Goal: Task Accomplishment & Management: Manage account settings

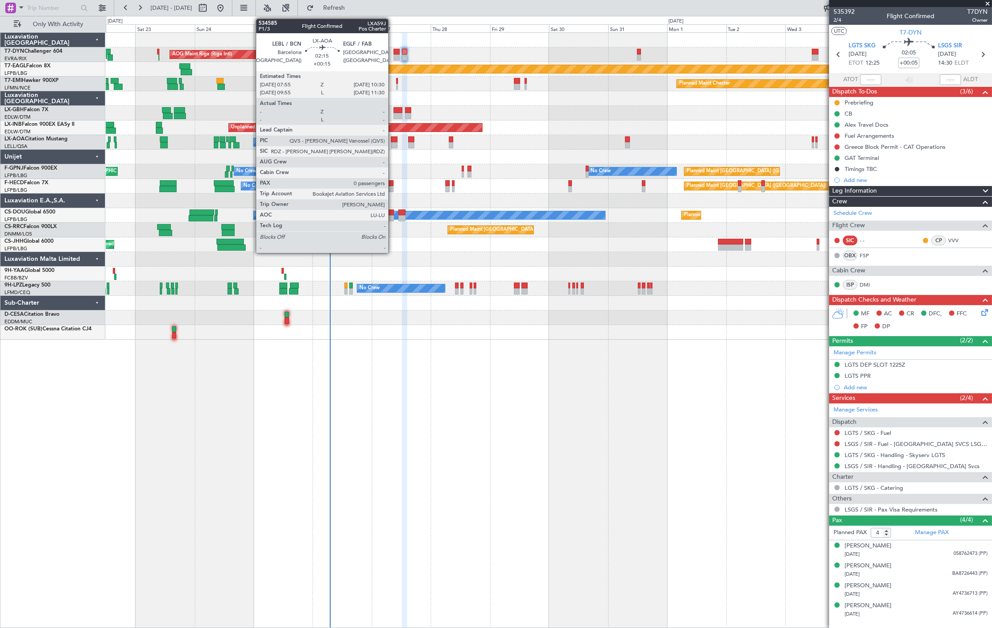
click at [393, 140] on div at bounding box center [394, 139] width 7 height 6
type input "+00:15"
type input "0"
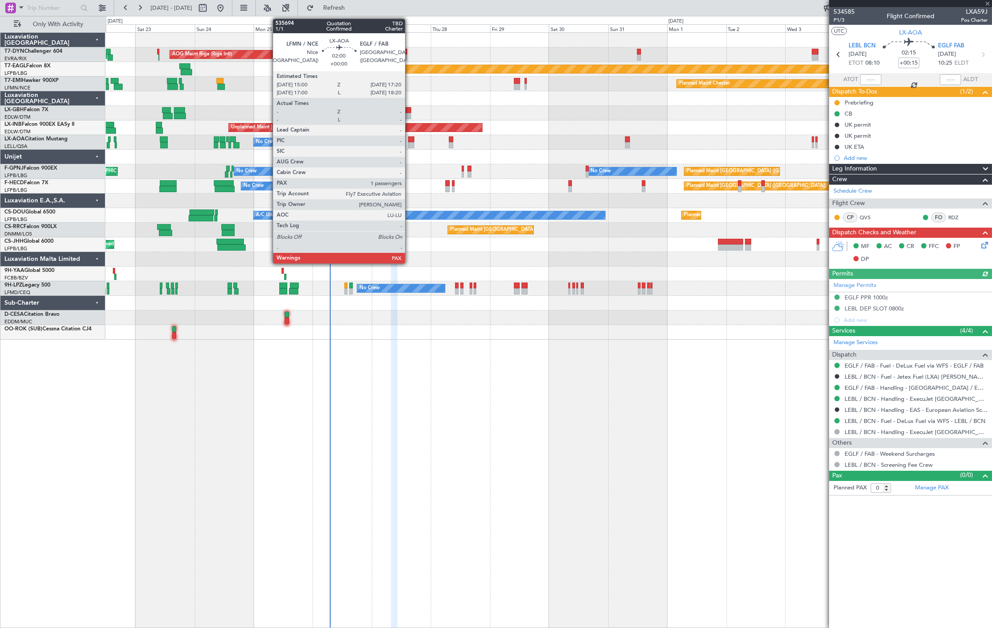
click at [410, 143] on div at bounding box center [411, 145] width 6 height 6
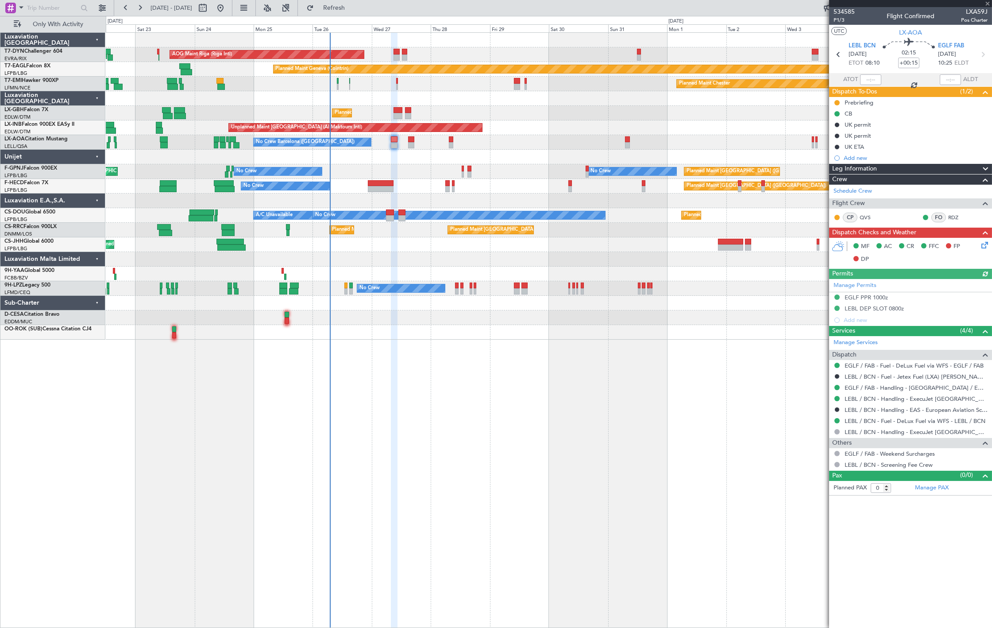
type input "1"
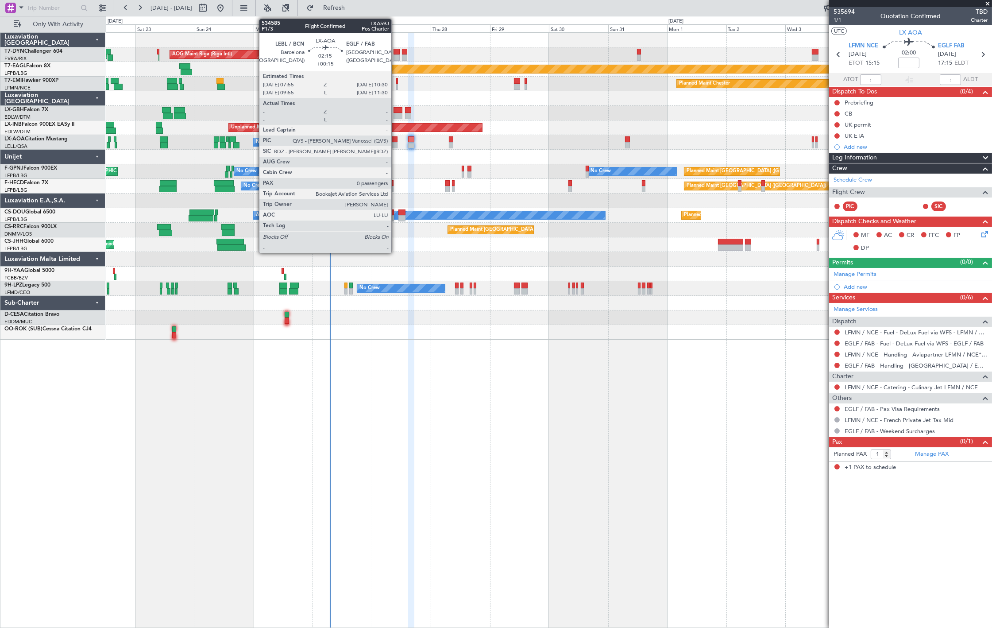
click at [396, 143] on div at bounding box center [394, 145] width 7 height 6
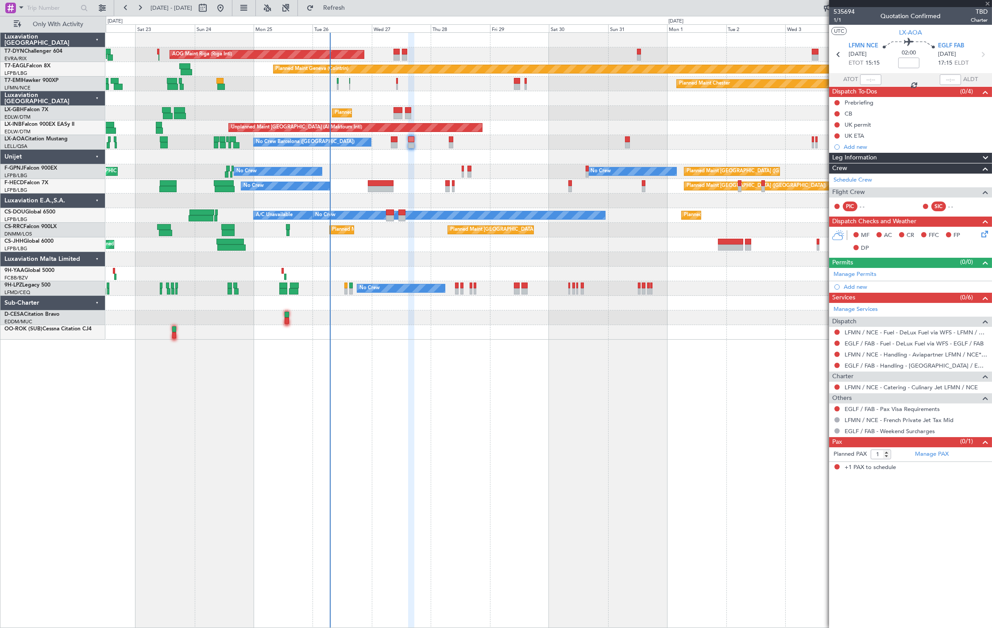
type input "+00:15"
type input "0"
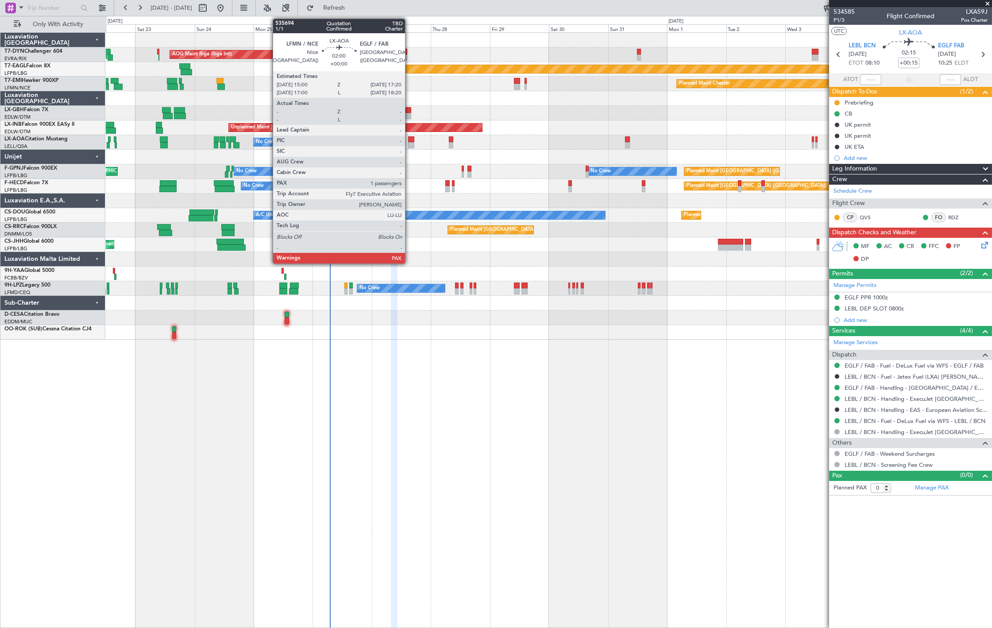
click at [410, 145] on div at bounding box center [411, 145] width 6 height 6
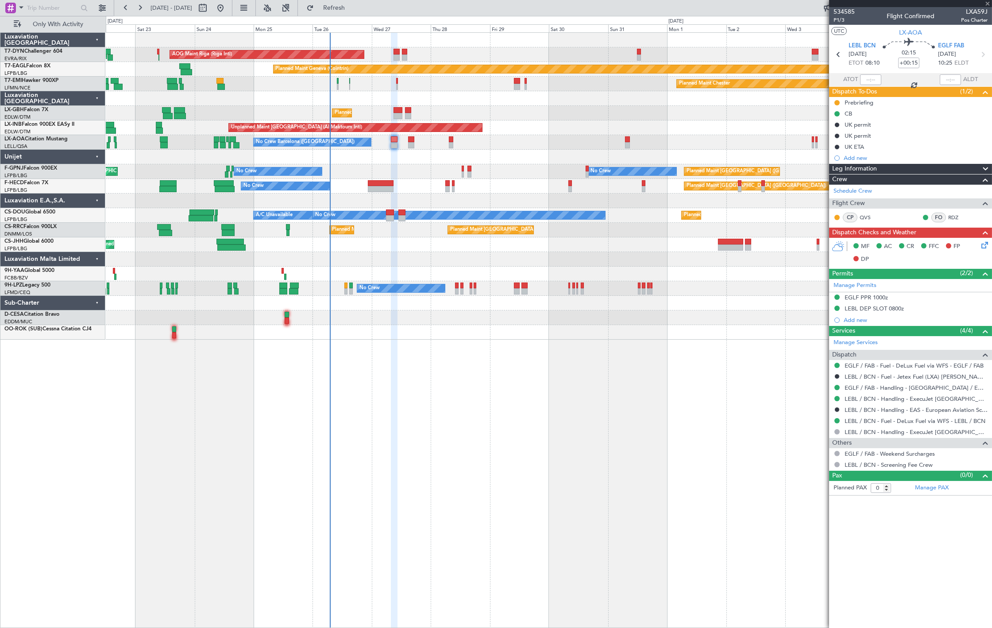
type input "1"
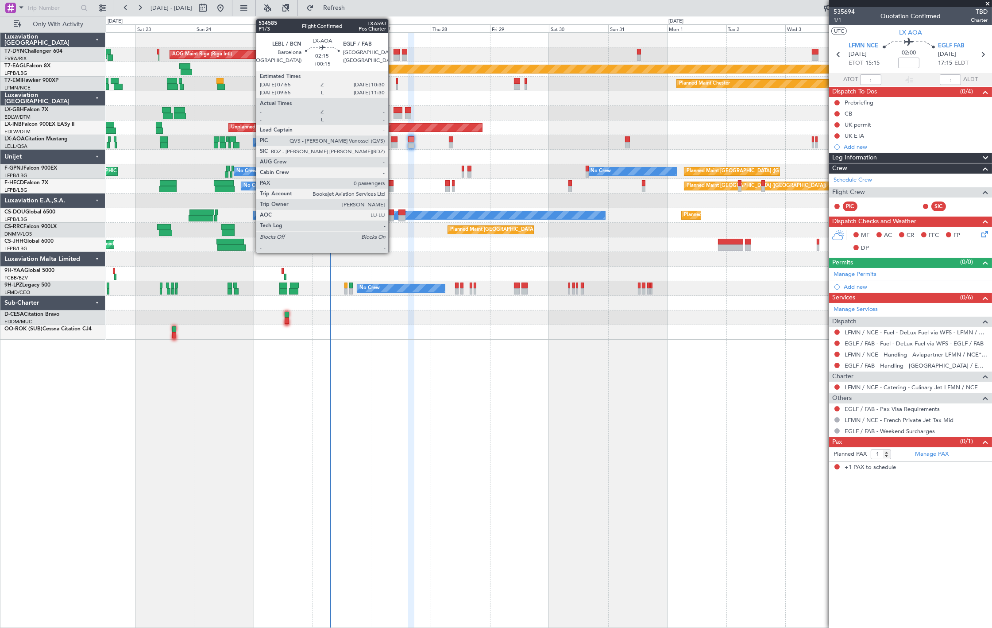
click at [393, 143] on div at bounding box center [394, 145] width 7 height 6
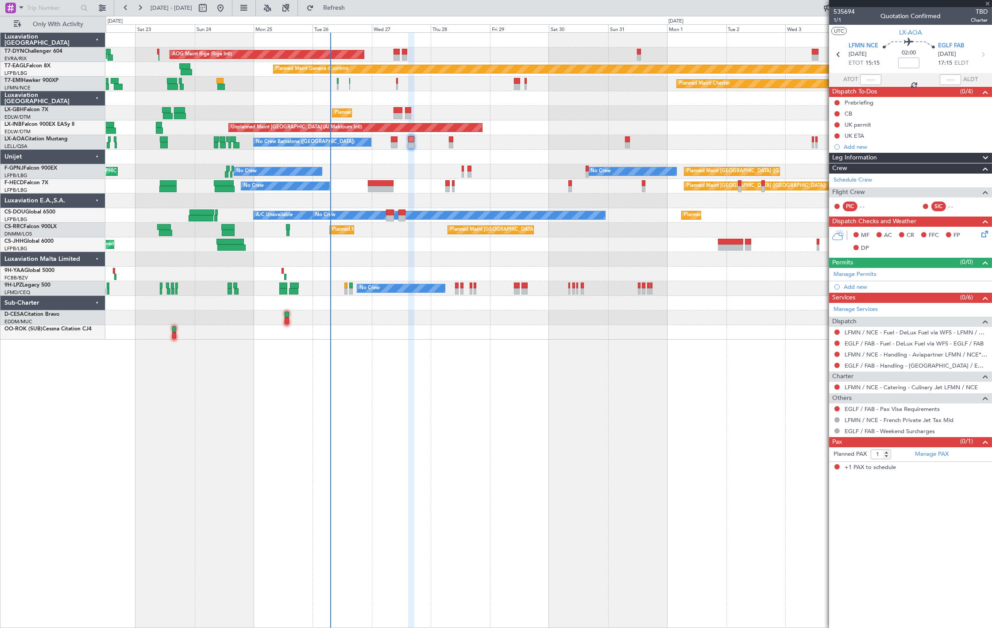
type input "+00:15"
type input "0"
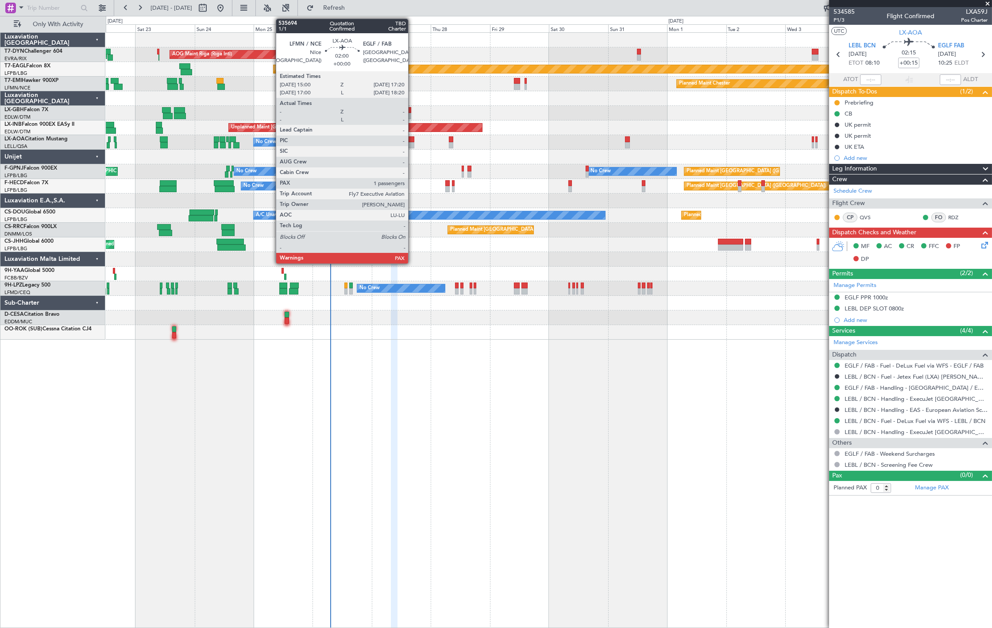
click at [413, 143] on div at bounding box center [411, 145] width 6 height 6
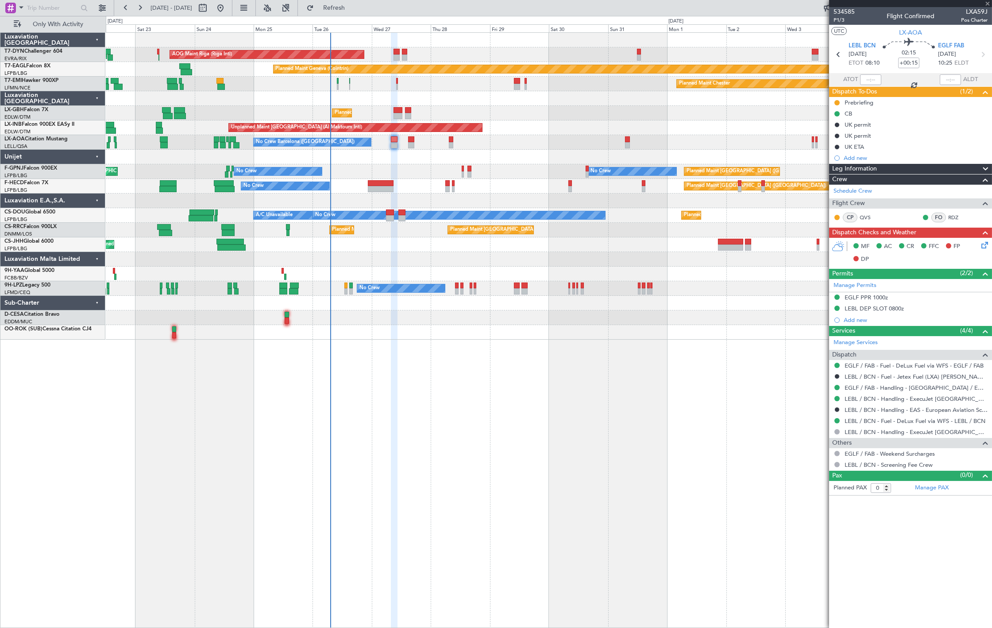
type input "1"
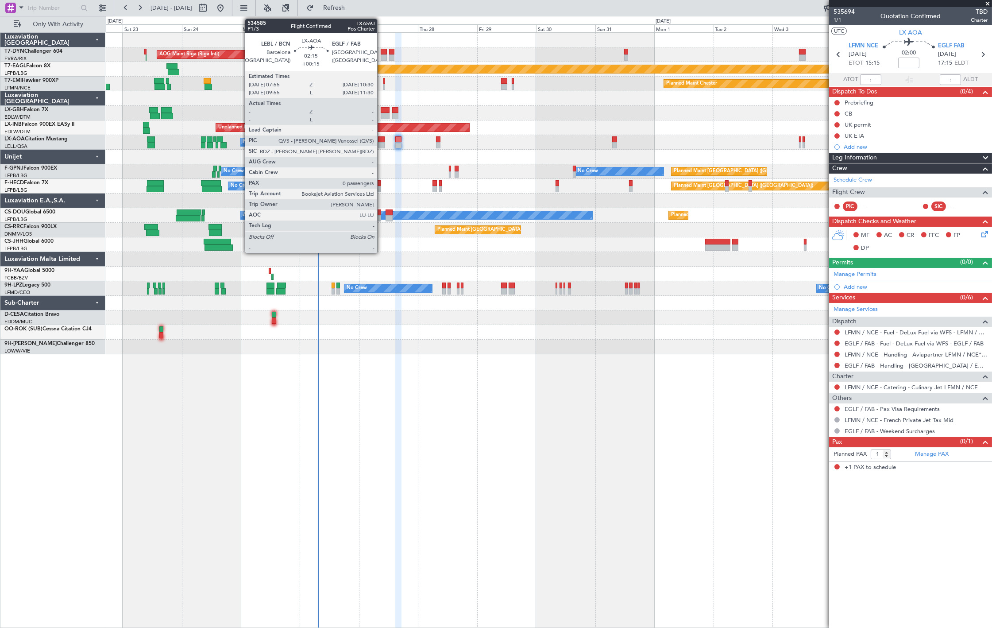
click at [382, 142] on div at bounding box center [381, 145] width 7 height 6
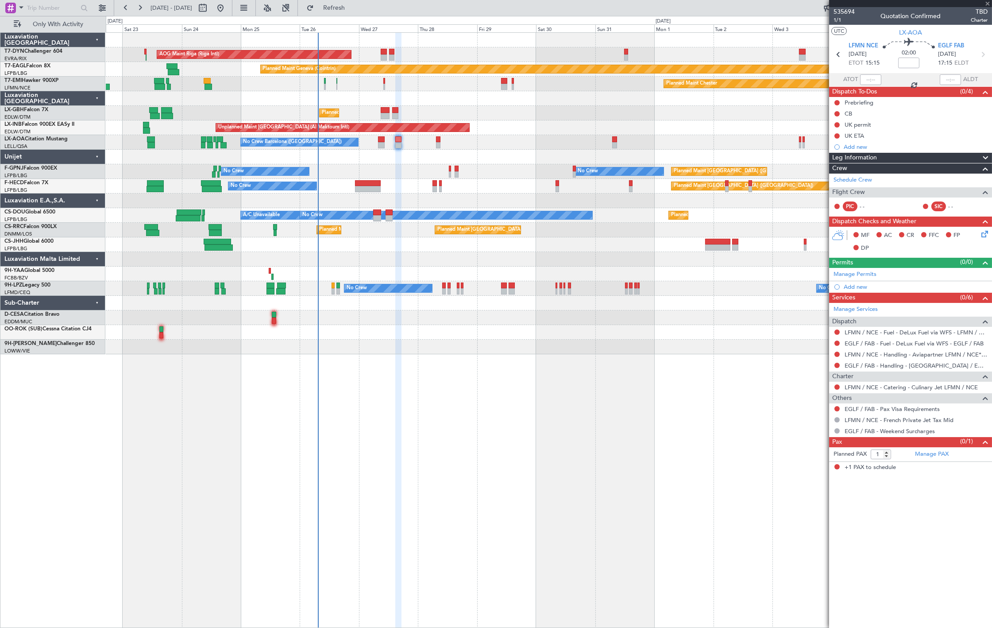
type input "+00:15"
type input "0"
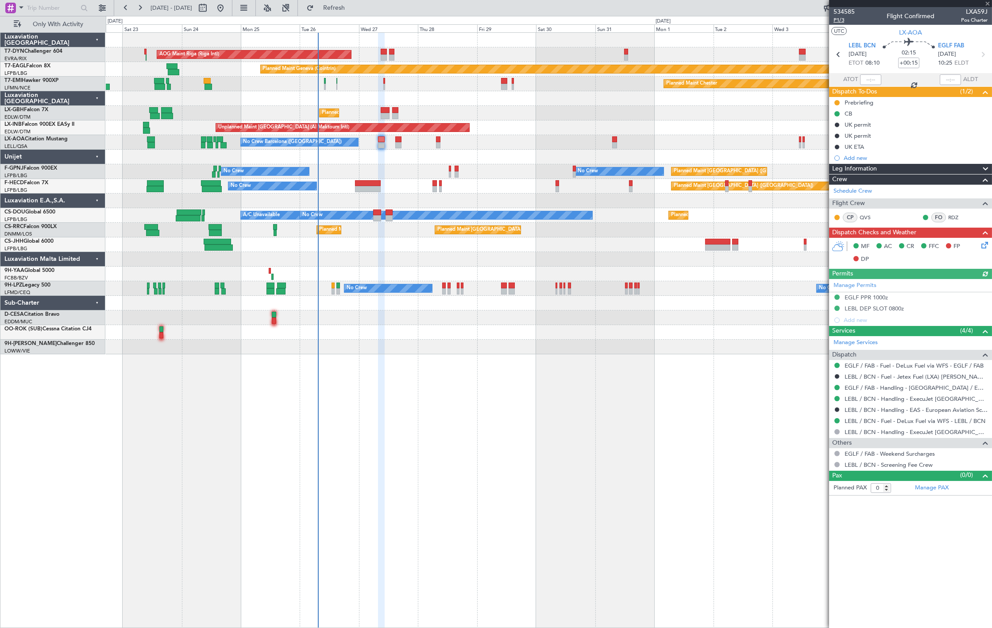
click at [841, 18] on span "P1/3" at bounding box center [844, 20] width 21 height 8
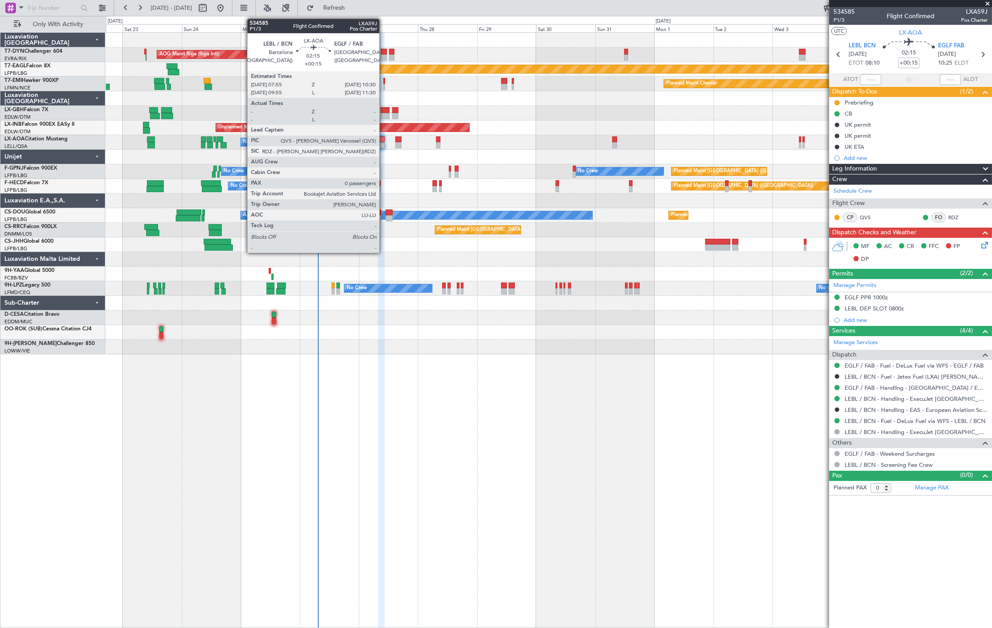
click at [381, 139] on div at bounding box center [381, 139] width 7 height 6
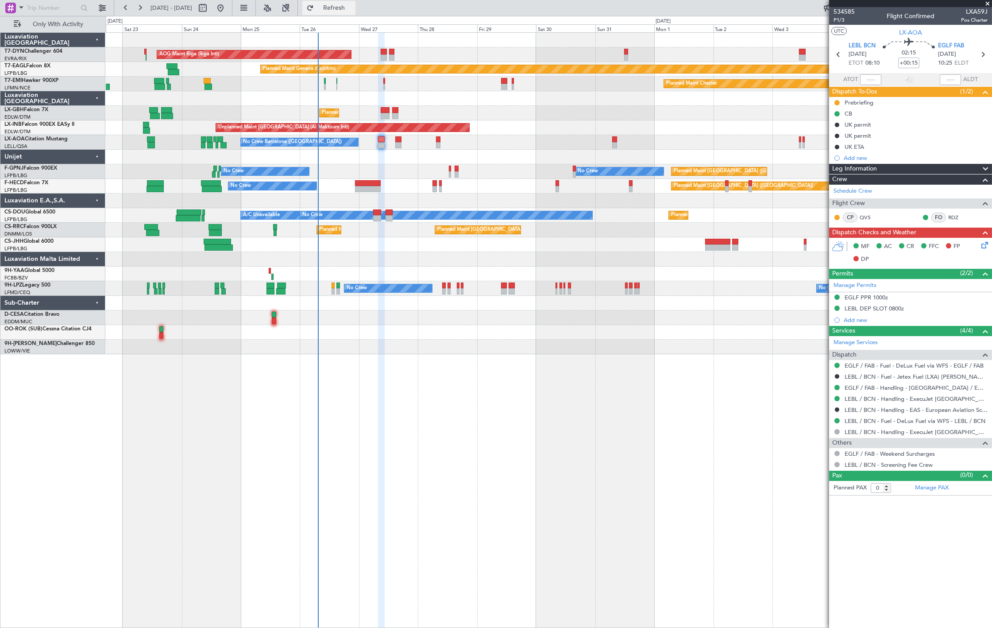
click at [342, 15] on button "Refresh" at bounding box center [328, 8] width 53 height 14
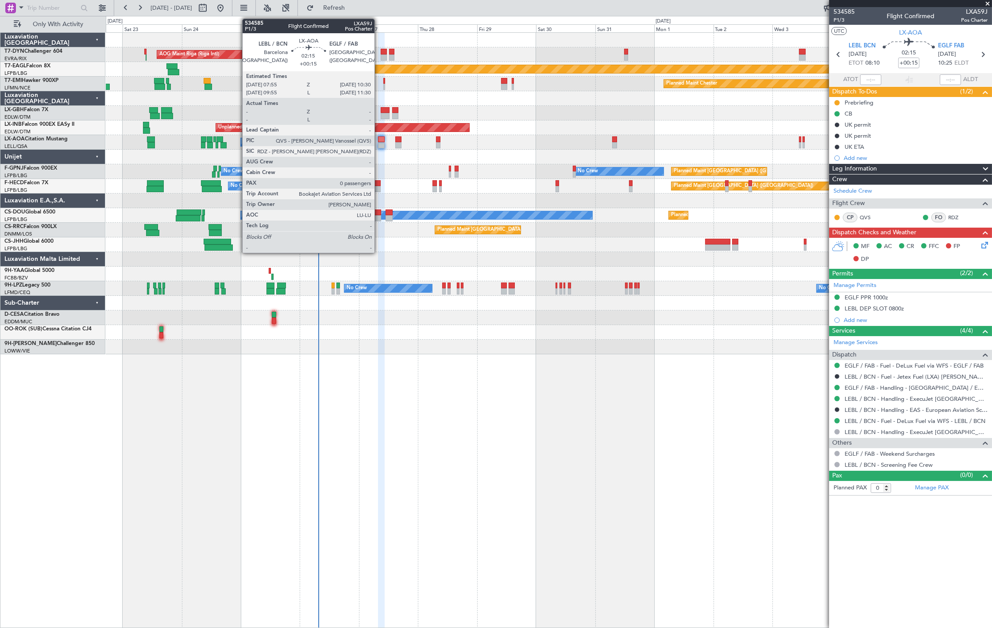
click at [378, 142] on div at bounding box center [381, 145] width 7 height 6
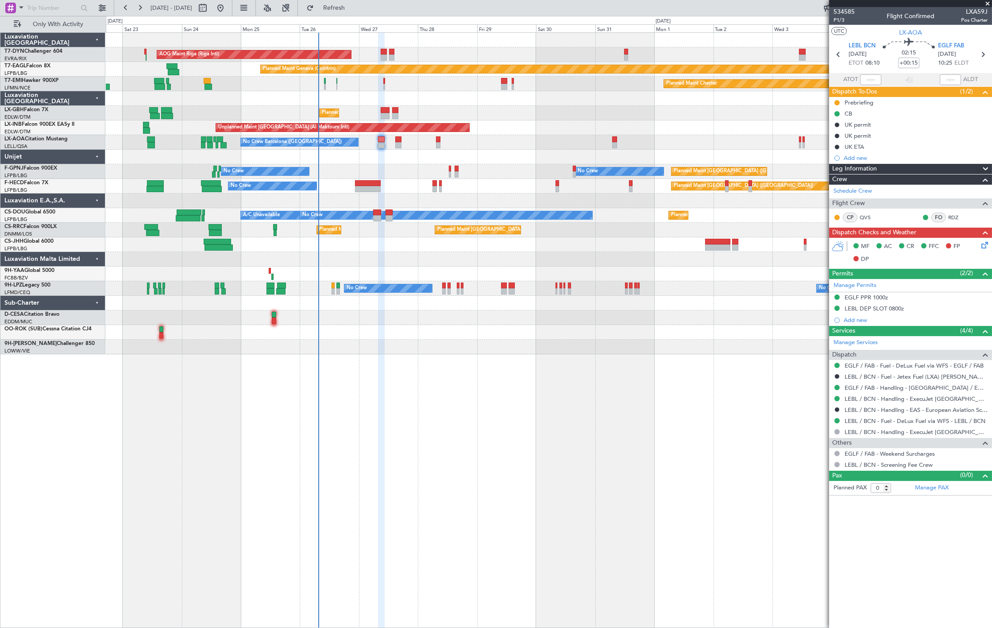
click at [355, 13] on button "Refresh" at bounding box center [328, 8] width 53 height 14
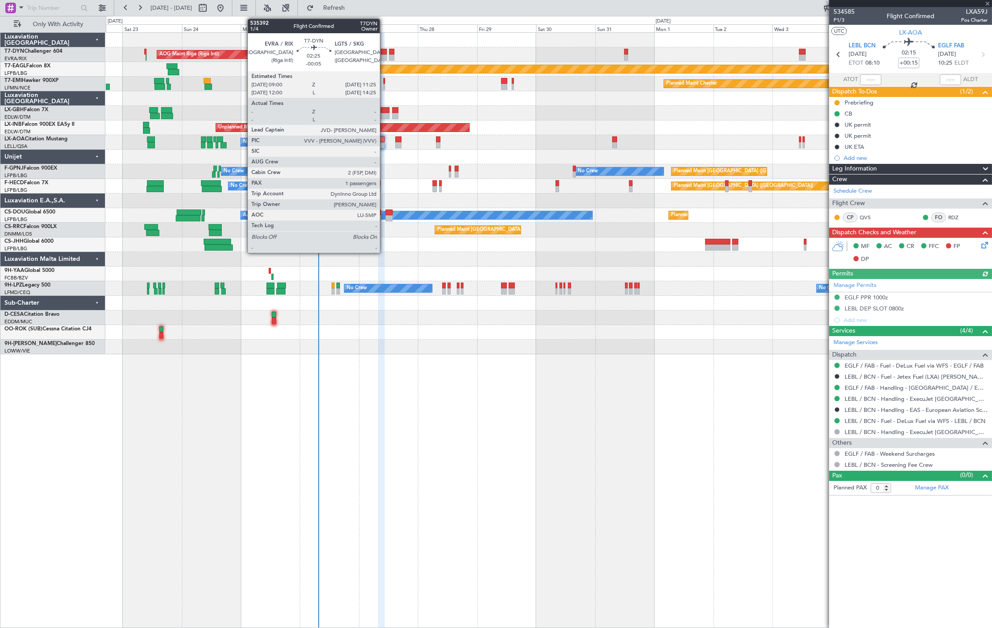
click at [383, 52] on div at bounding box center [384, 52] width 6 height 6
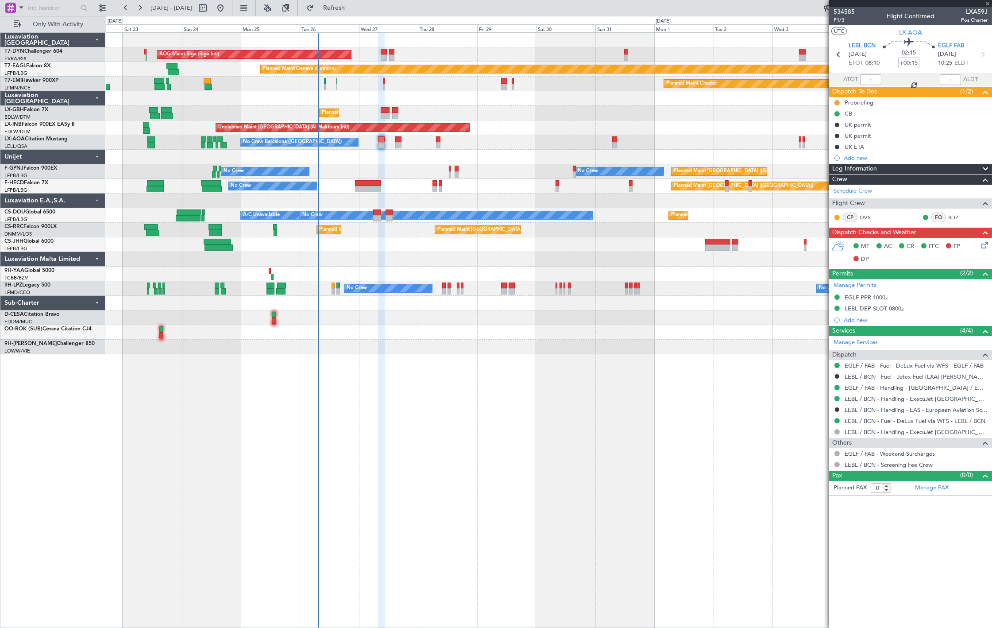
type input "-00:05"
type input "1"
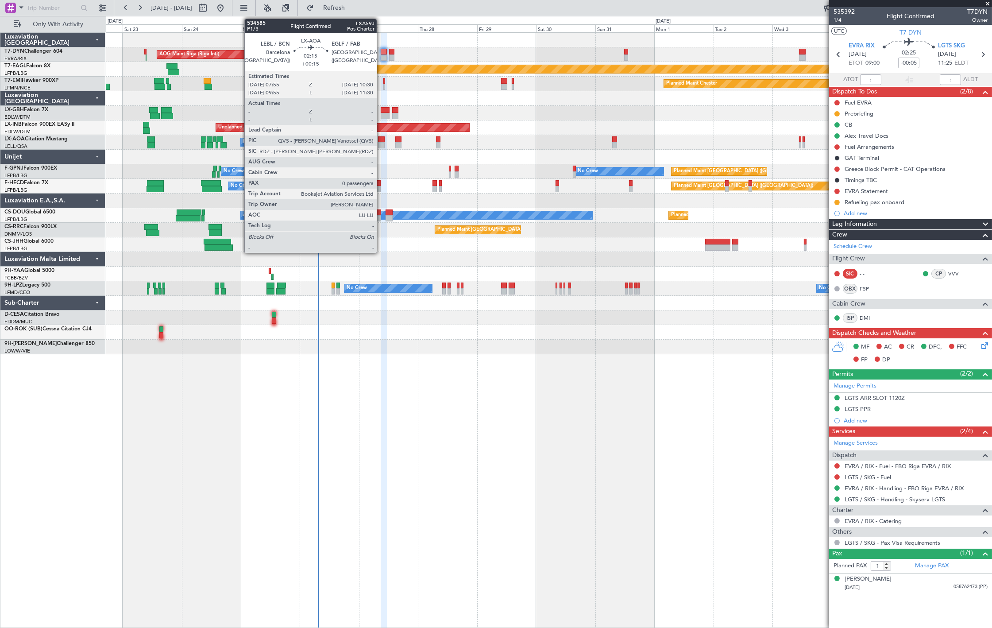
click at [381, 145] on div at bounding box center [381, 145] width 7 height 6
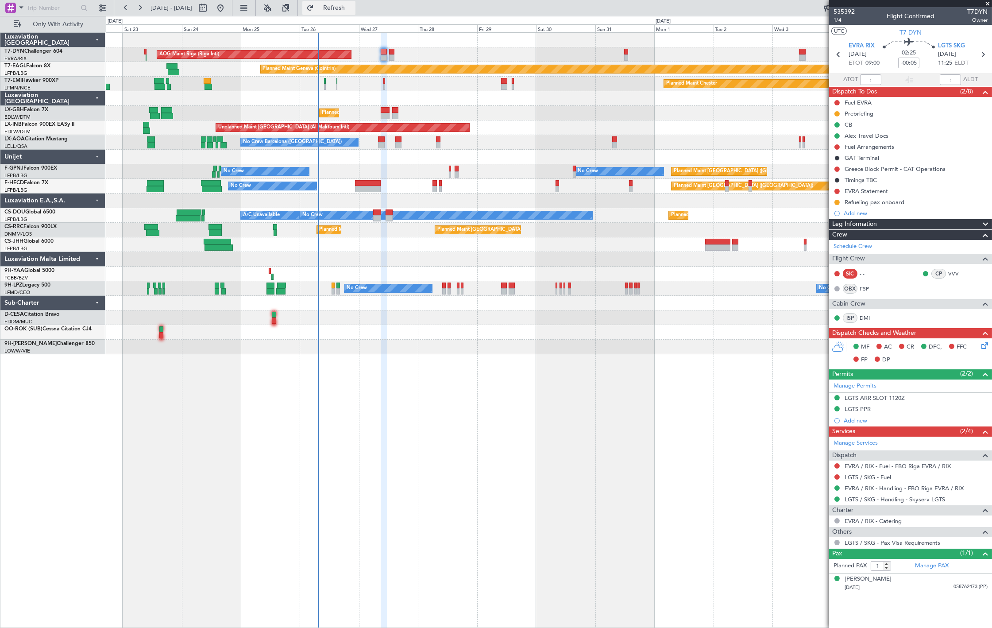
click at [355, 3] on button "Refresh" at bounding box center [328, 8] width 53 height 14
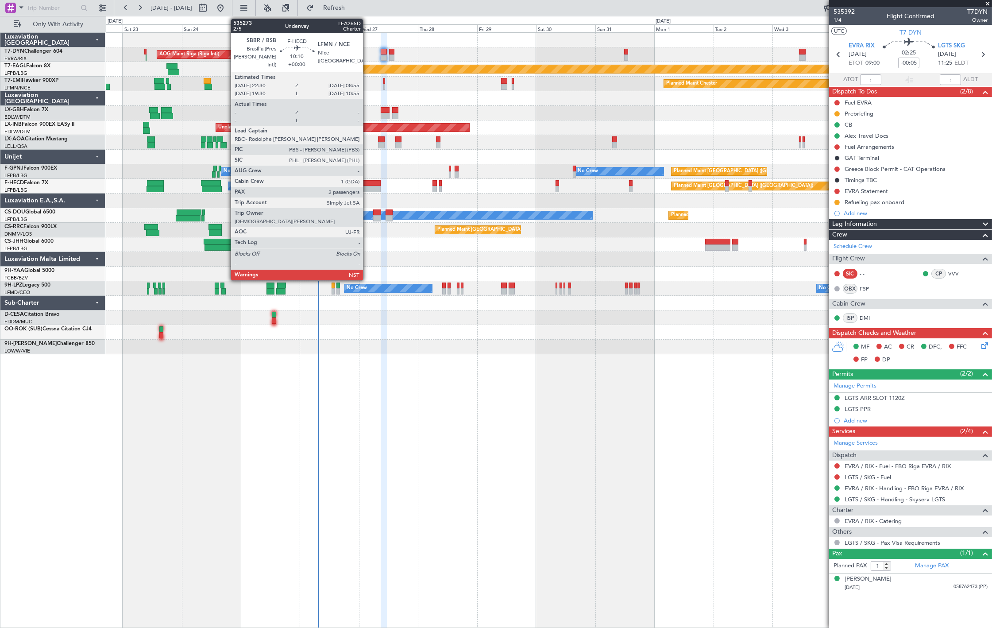
click at [367, 185] on div at bounding box center [368, 183] width 26 height 6
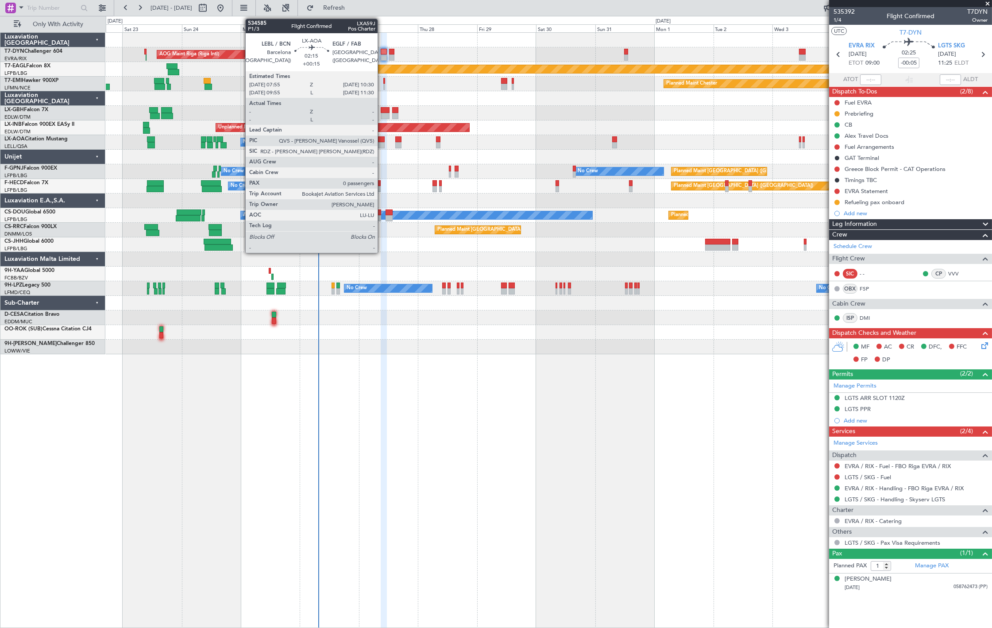
click at [382, 141] on div at bounding box center [381, 139] width 7 height 6
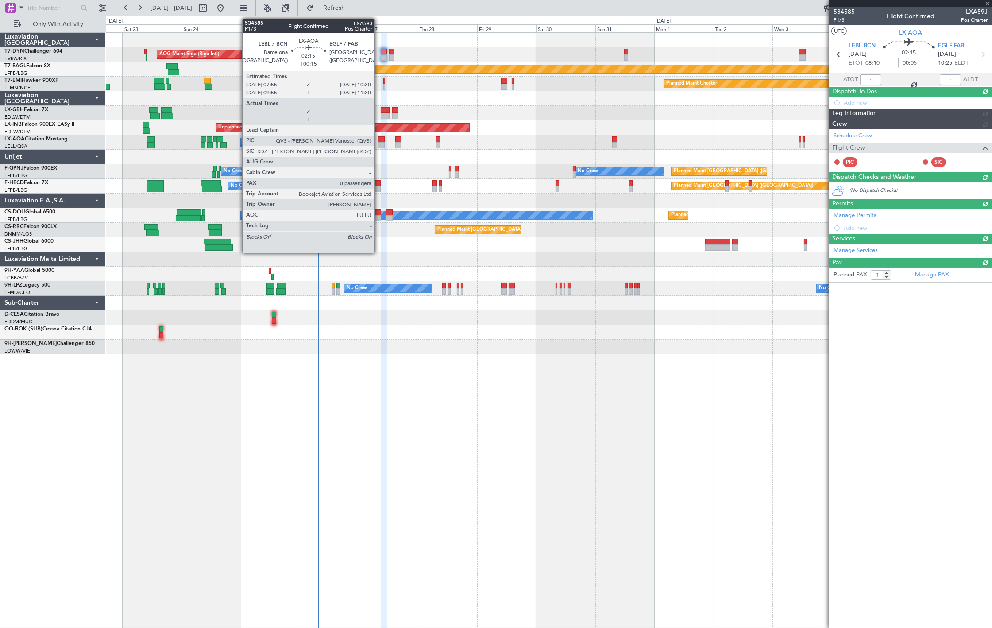
type input "+00:15"
type input "0"
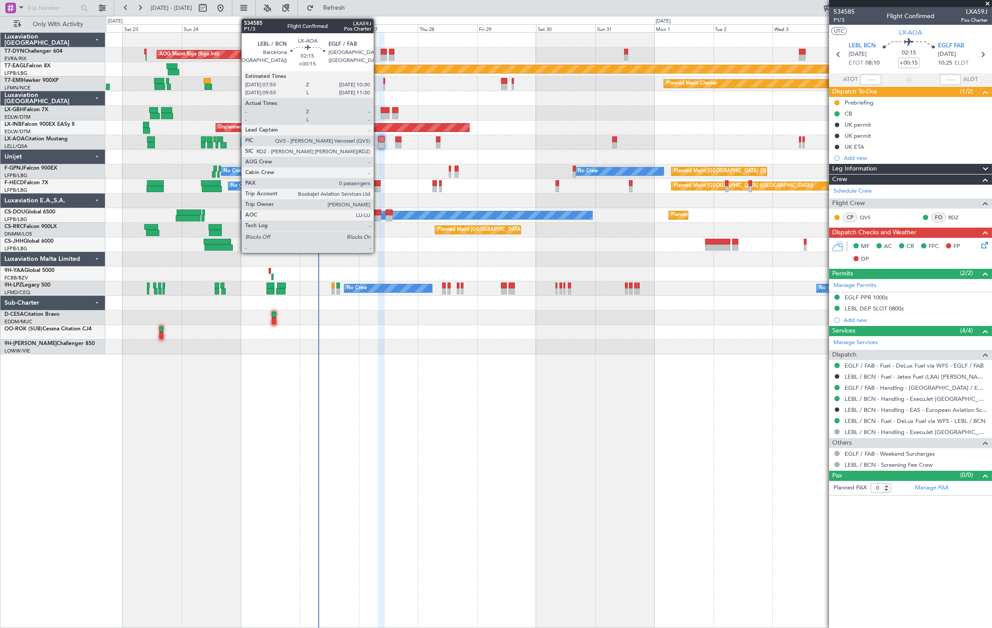
click at [378, 140] on div at bounding box center [381, 139] width 7 height 6
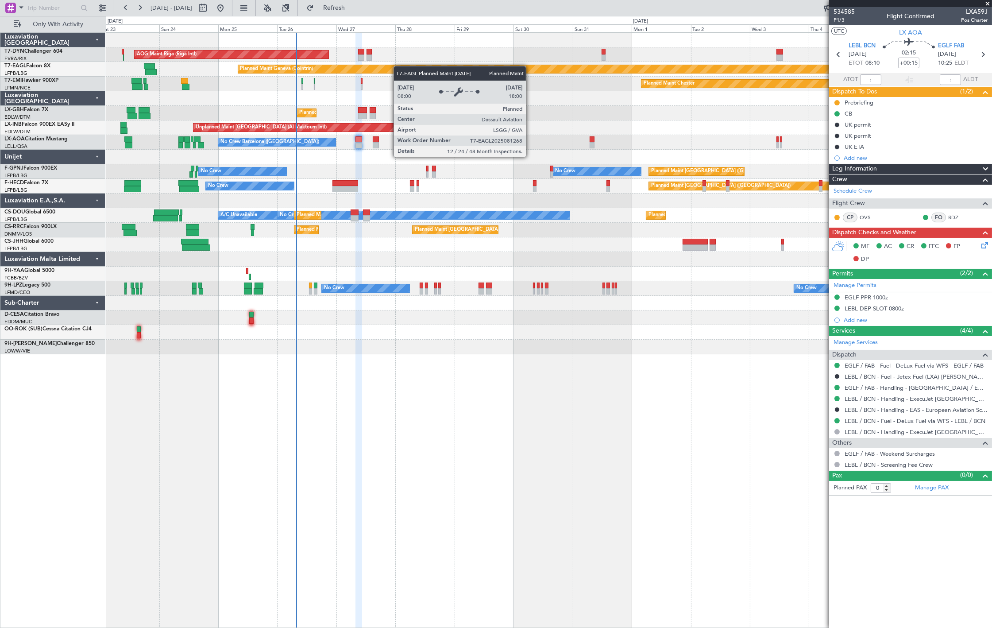
click at [386, 76] on div "AOG Maint Riga (Riga Intl) Planned Maint Basel-Mulhouse Planned Maint Geneva (C…" at bounding box center [549, 193] width 886 height 321
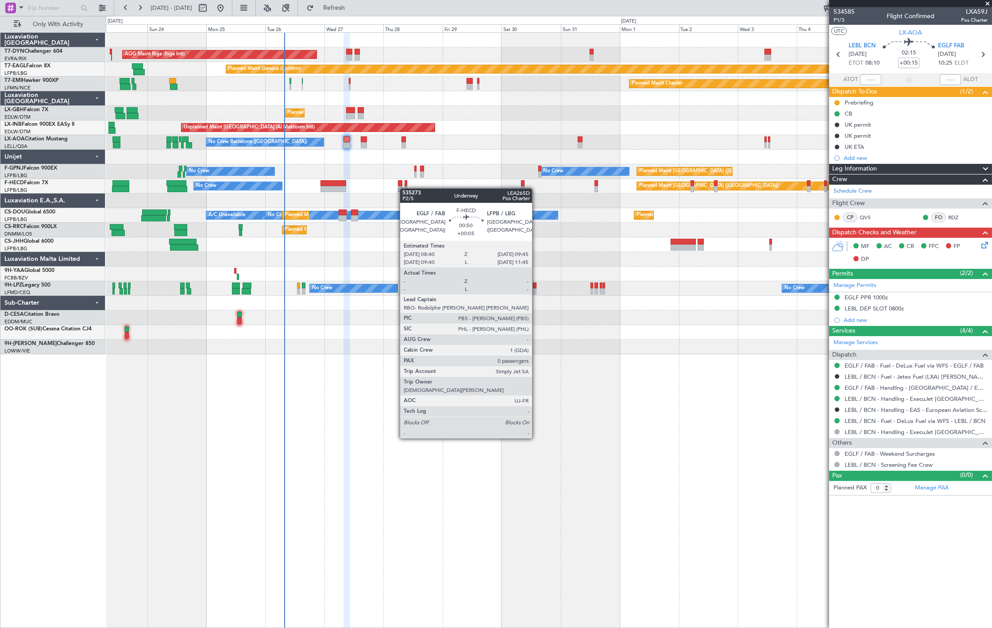
click at [397, 190] on div "Planned Maint Paris (Le Bourget) No Crew Planned Maint Paris (Le Bourget) Plann…" at bounding box center [549, 186] width 886 height 15
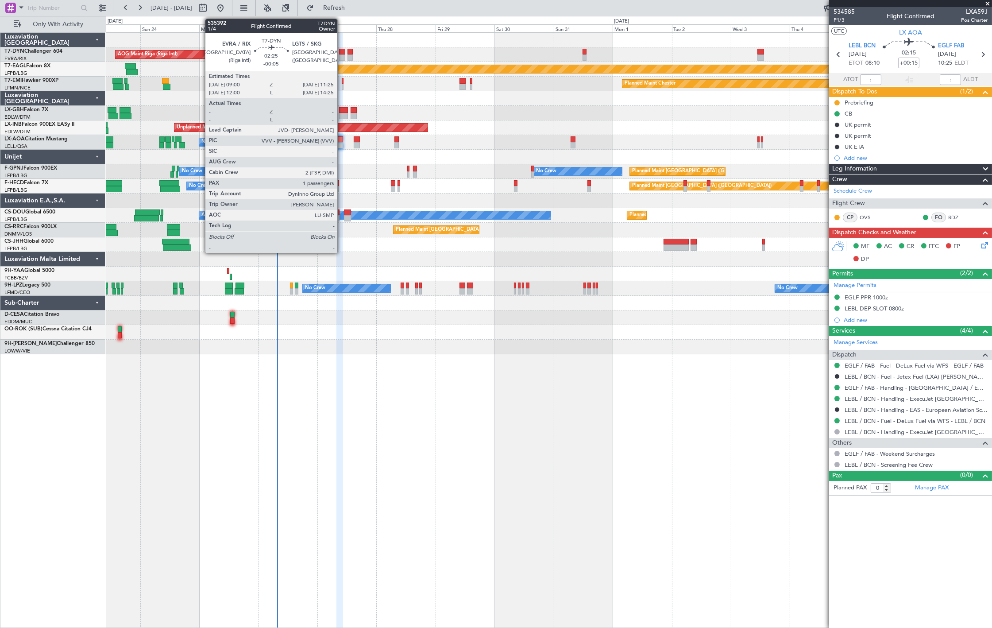
click at [342, 58] on div at bounding box center [342, 57] width 6 height 6
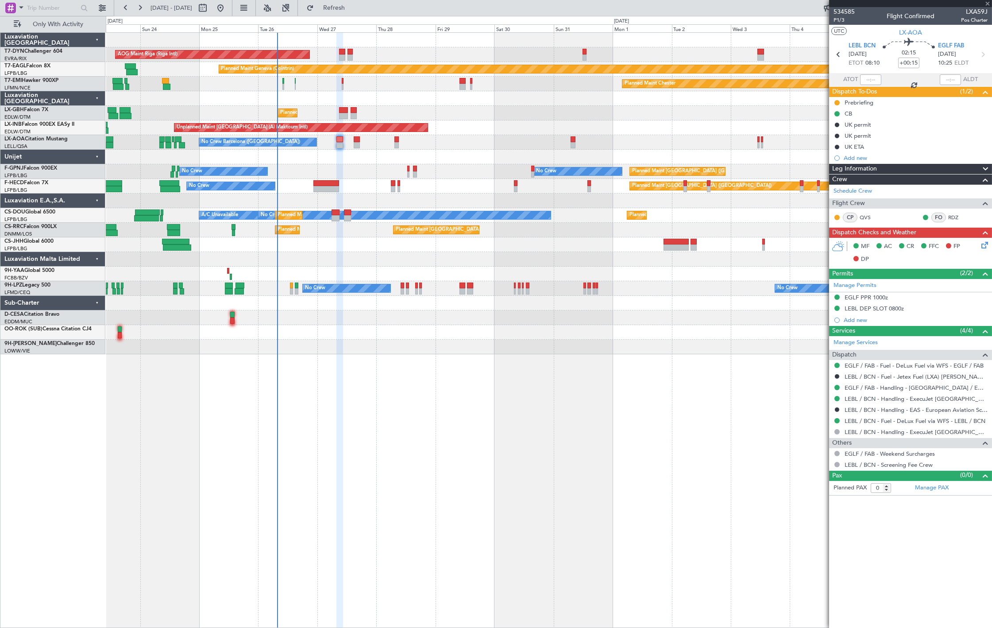
type input "-00:05"
type input "1"
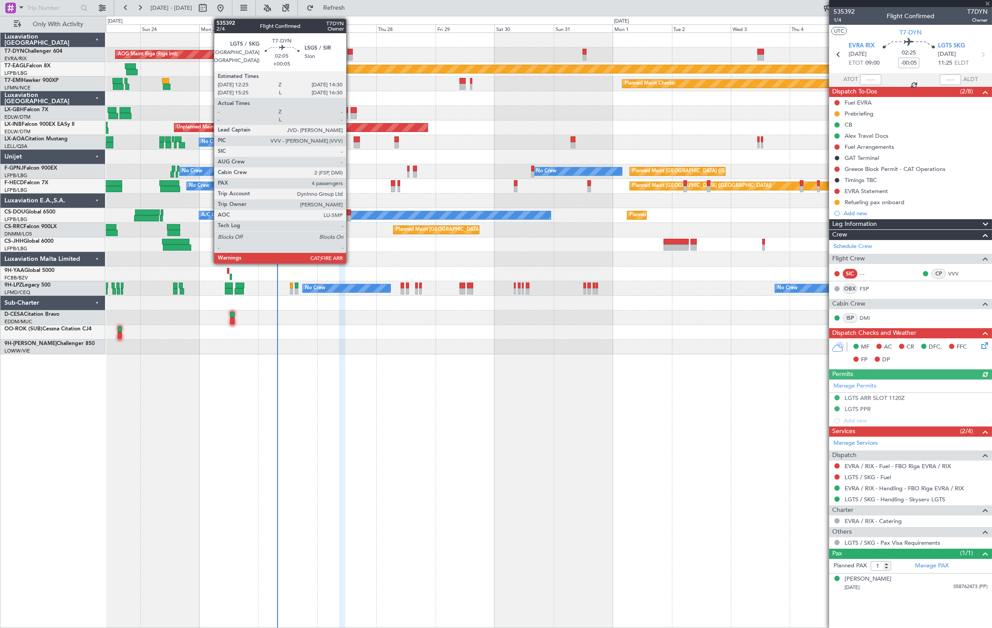
click at [351, 56] on div at bounding box center [350, 57] width 5 height 6
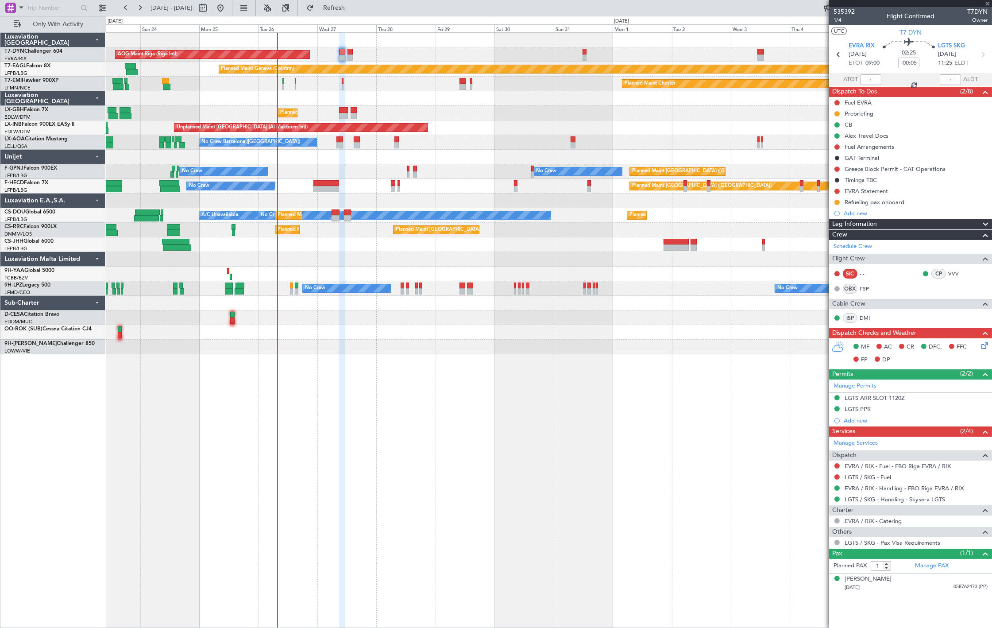
type input "+00:05"
type input "4"
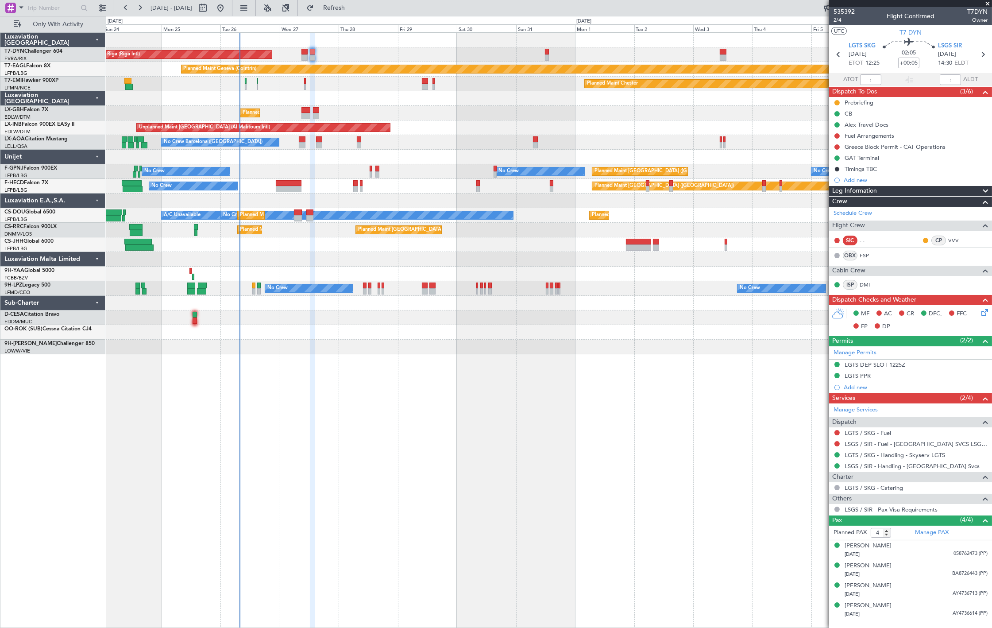
click at [272, 185] on div "AOG Maint Riga (Riga Intl) Planned Maint Basel-Mulhouse Planned Maint Geneva (C…" at bounding box center [549, 193] width 886 height 321
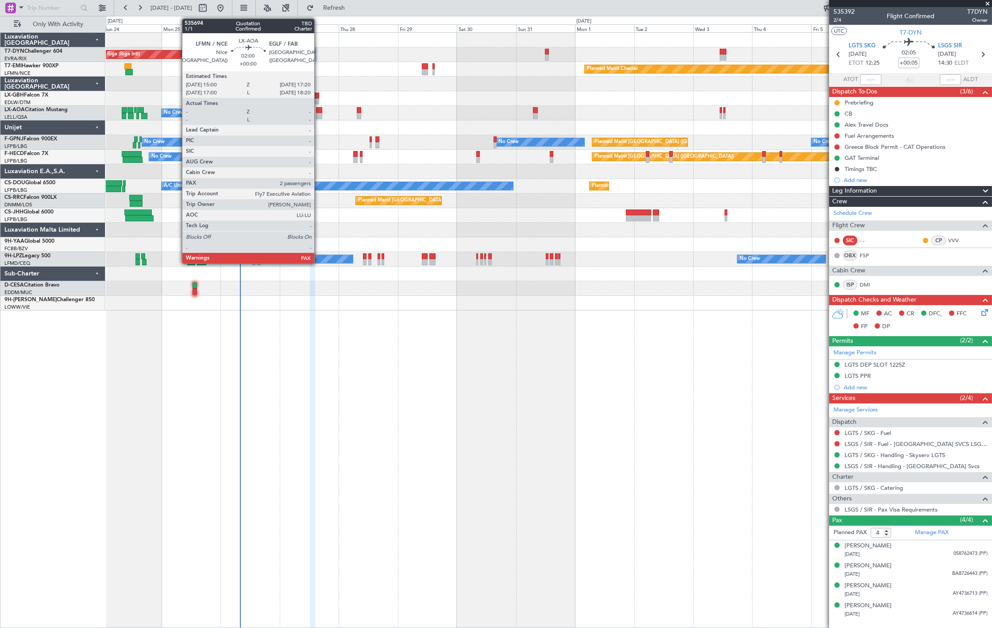
click at [319, 109] on div at bounding box center [319, 110] width 6 height 6
type input "2"
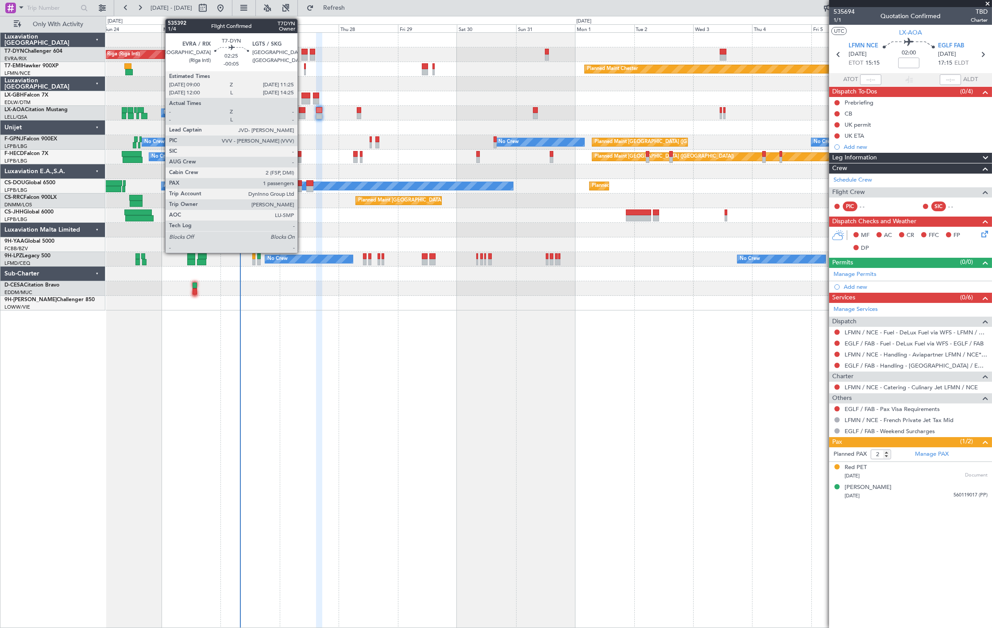
click at [302, 53] on div at bounding box center [304, 52] width 6 height 6
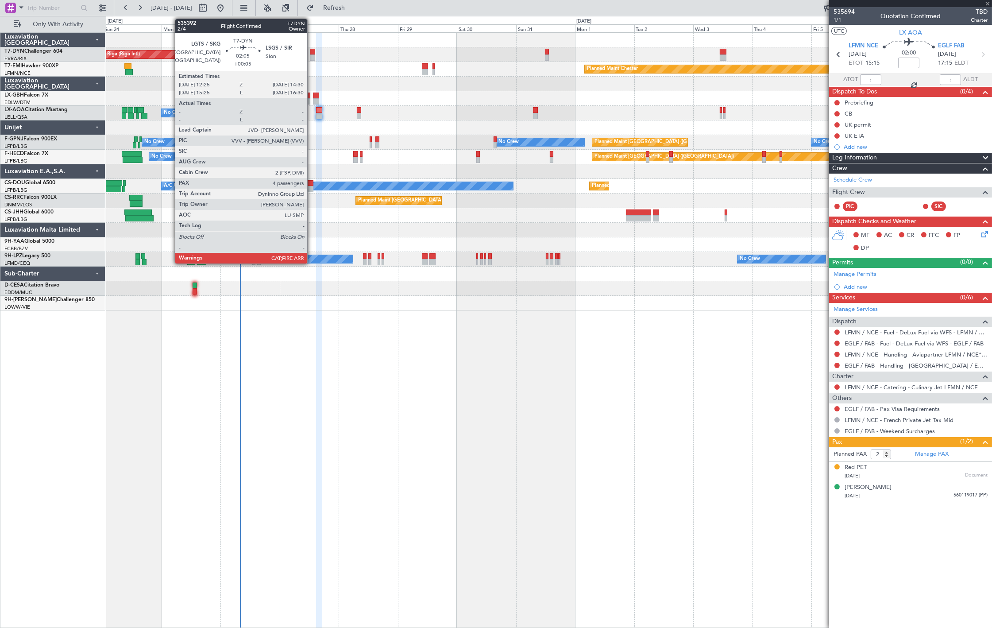
type input "-00:05"
type input "1"
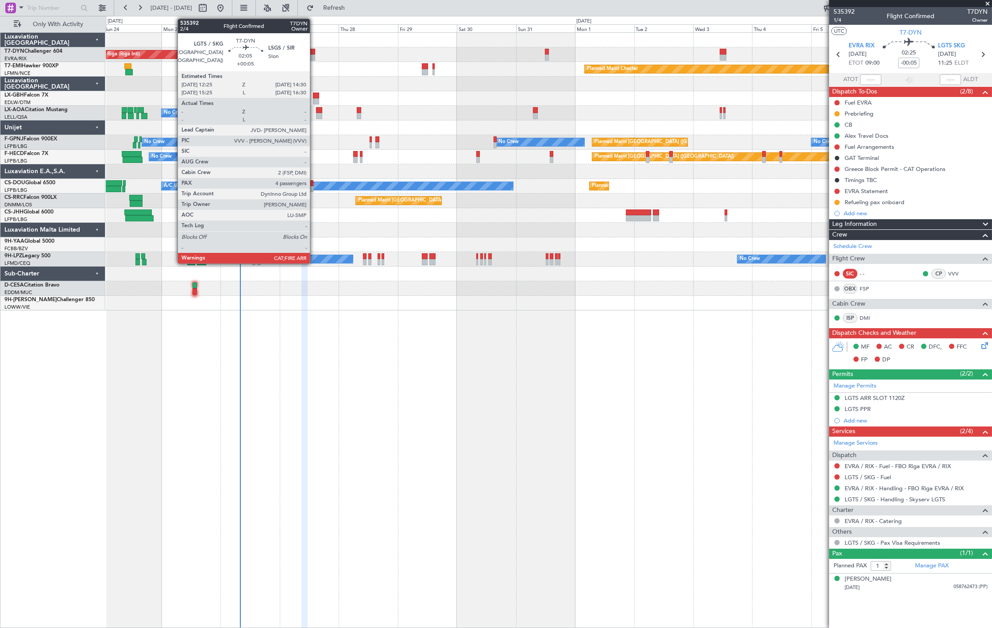
click at [314, 54] on div at bounding box center [312, 57] width 5 height 6
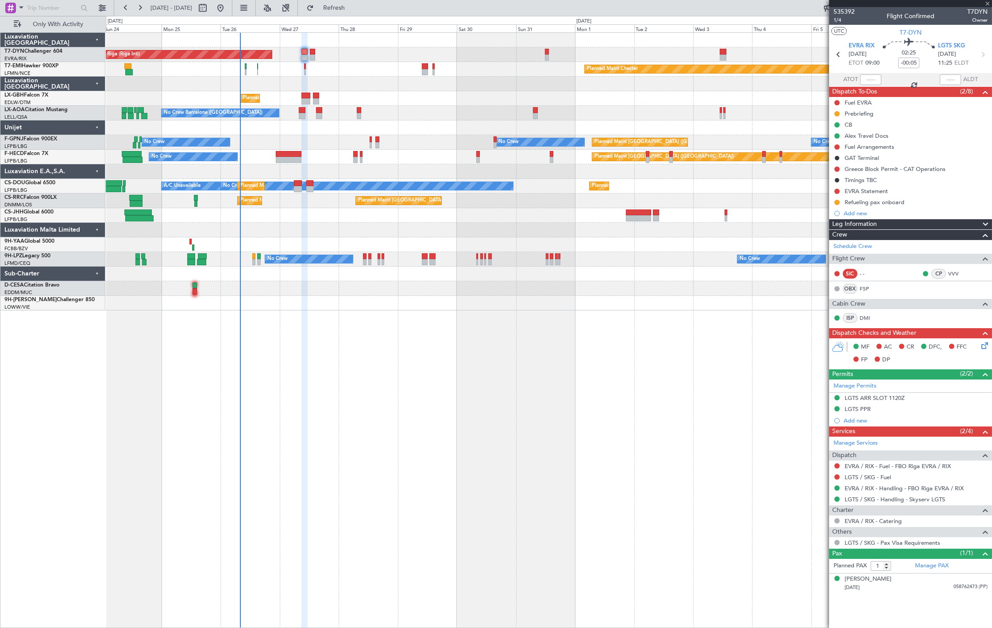
type input "+00:05"
type input "4"
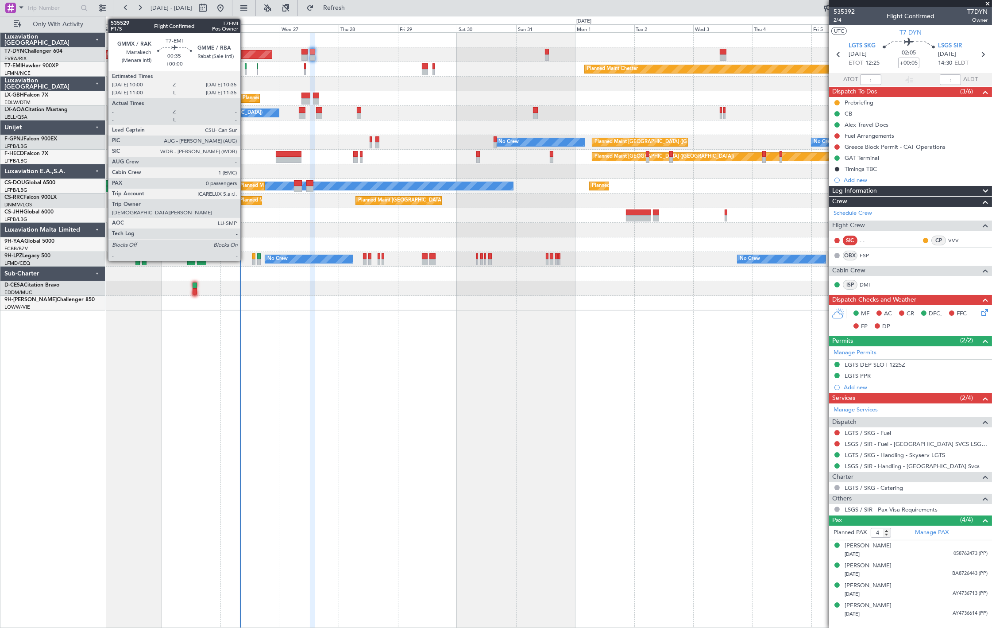
click at [245, 64] on div at bounding box center [246, 66] width 2 height 6
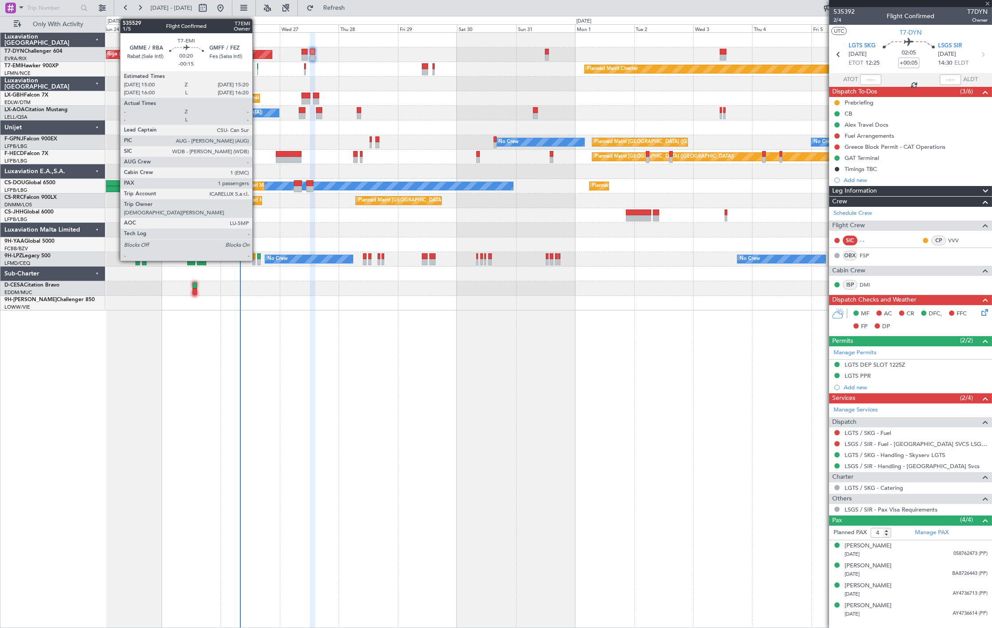
type input "0"
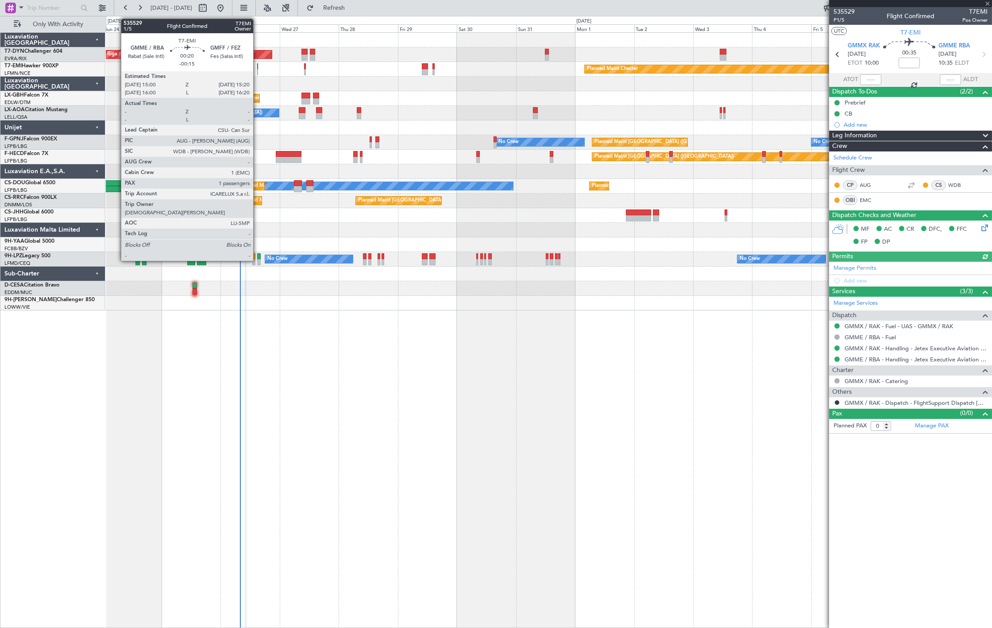
click at [258, 72] on div at bounding box center [257, 72] width 1 height 6
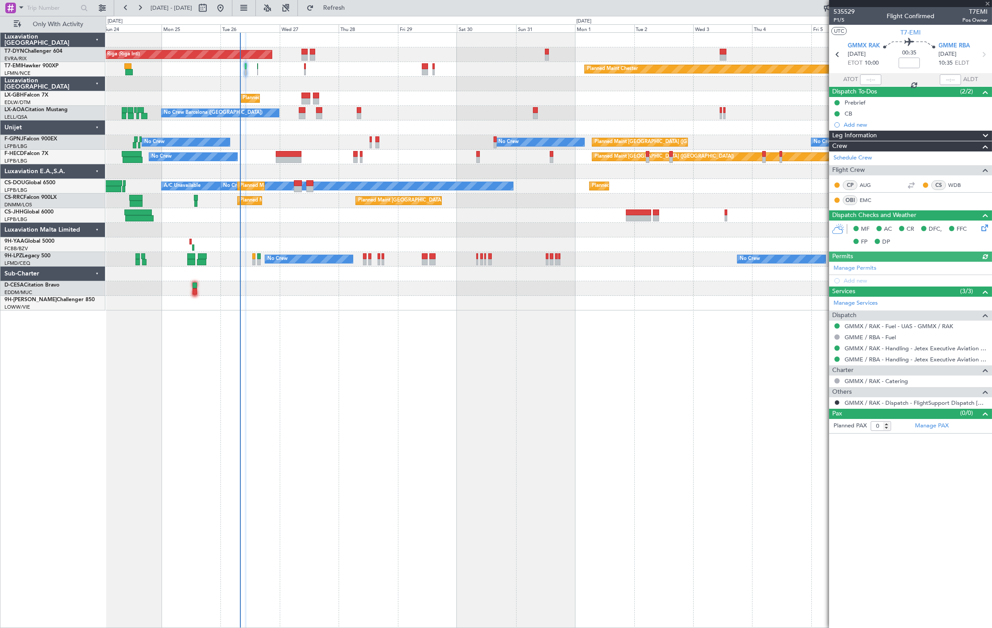
type input "-00:15"
type input "1"
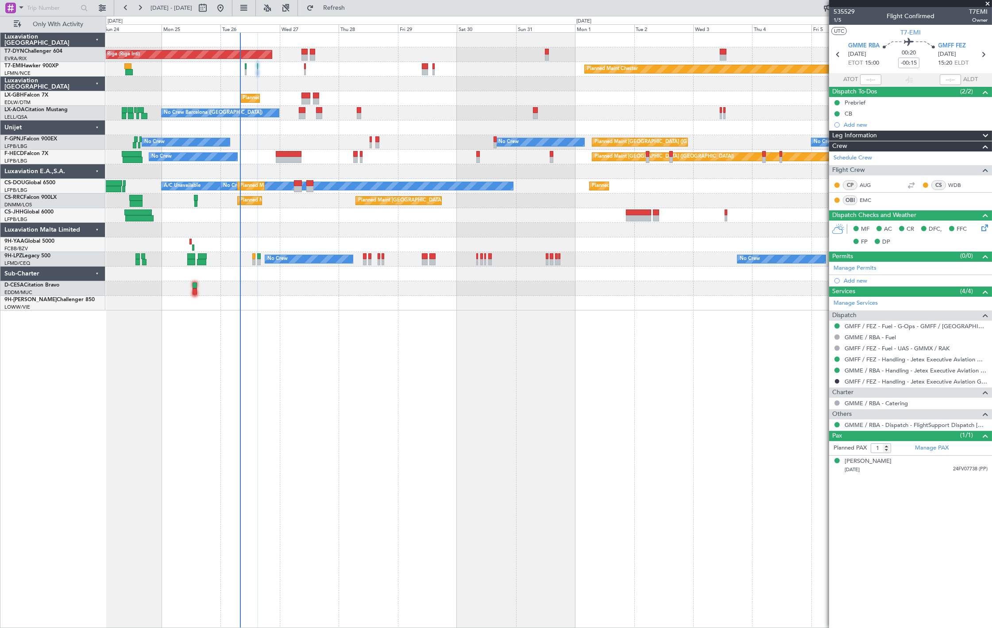
click at [307, 65] on div "Planned Maint Chester Planned Maint Chester" at bounding box center [549, 69] width 886 height 15
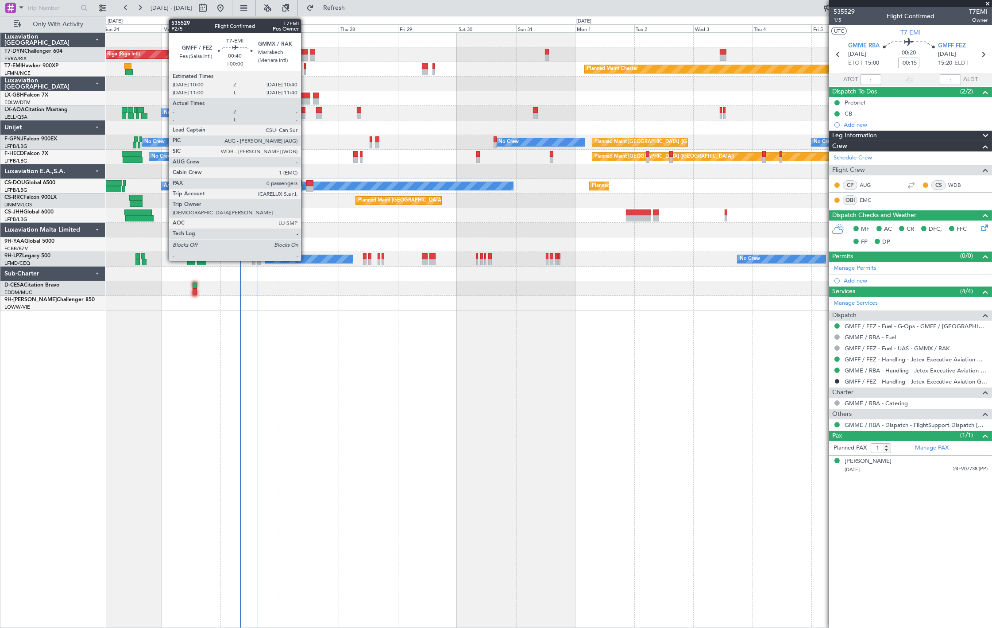
click at [305, 67] on div at bounding box center [305, 66] width 2 height 6
type input "0"
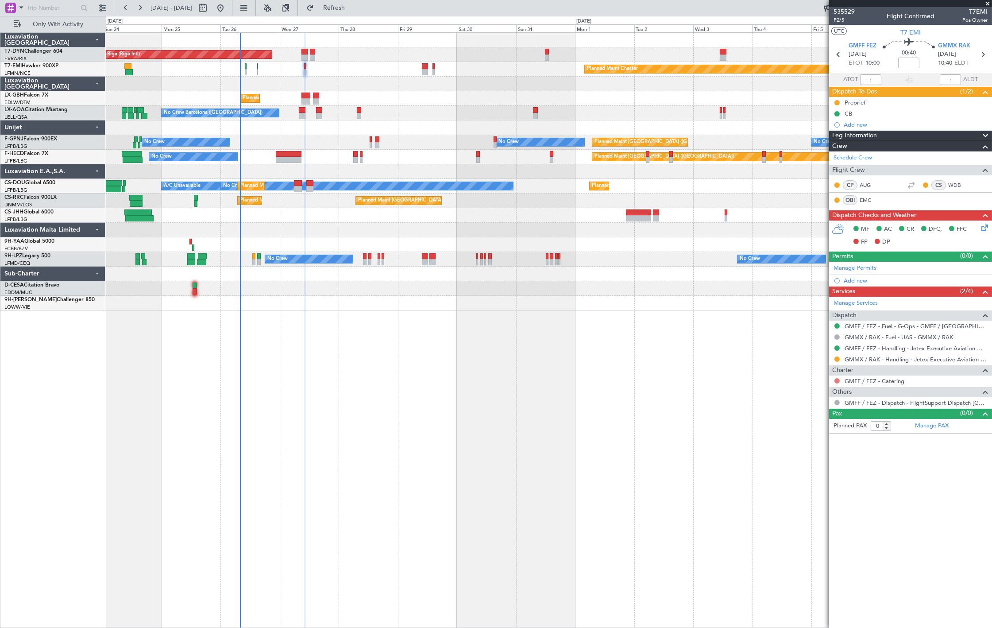
click at [838, 380] on button at bounding box center [837, 380] width 5 height 5
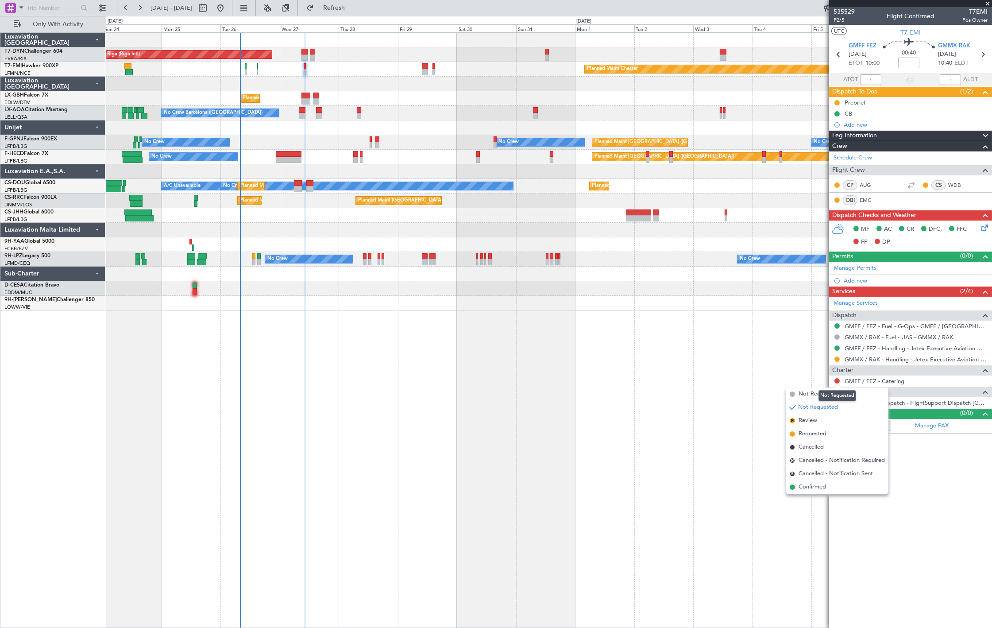
click at [835, 393] on div "Not Requested" at bounding box center [838, 395] width 38 height 11
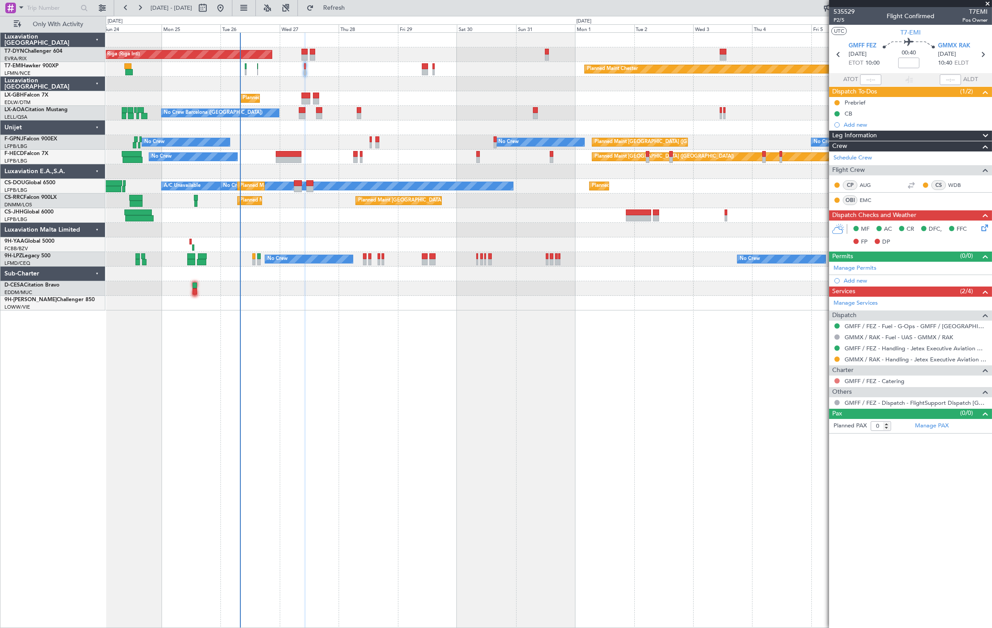
click at [837, 381] on button at bounding box center [837, 380] width 5 height 5
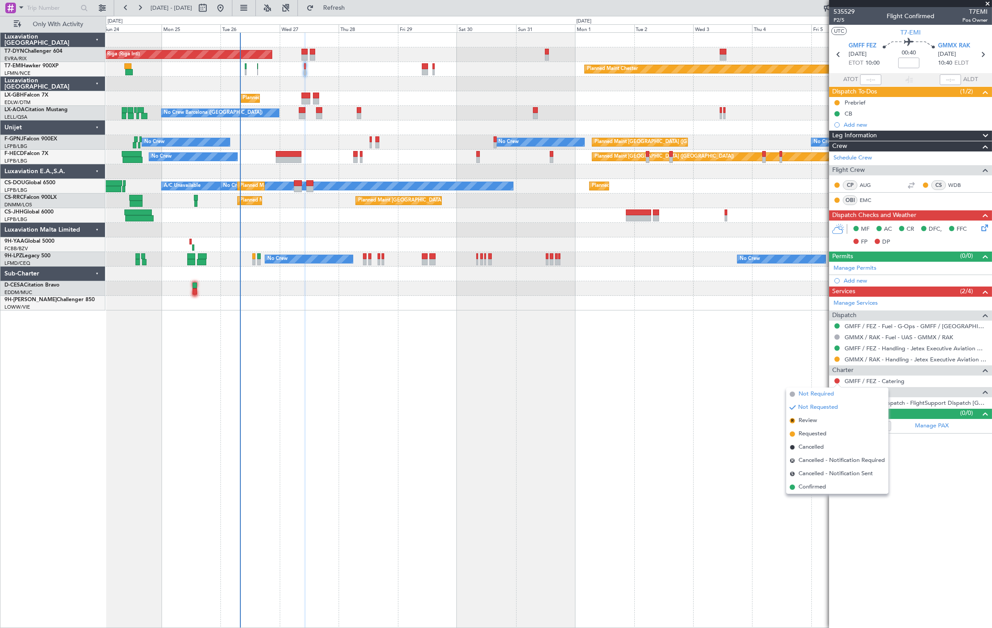
click at [801, 394] on span "Not Required" at bounding box center [816, 394] width 35 height 9
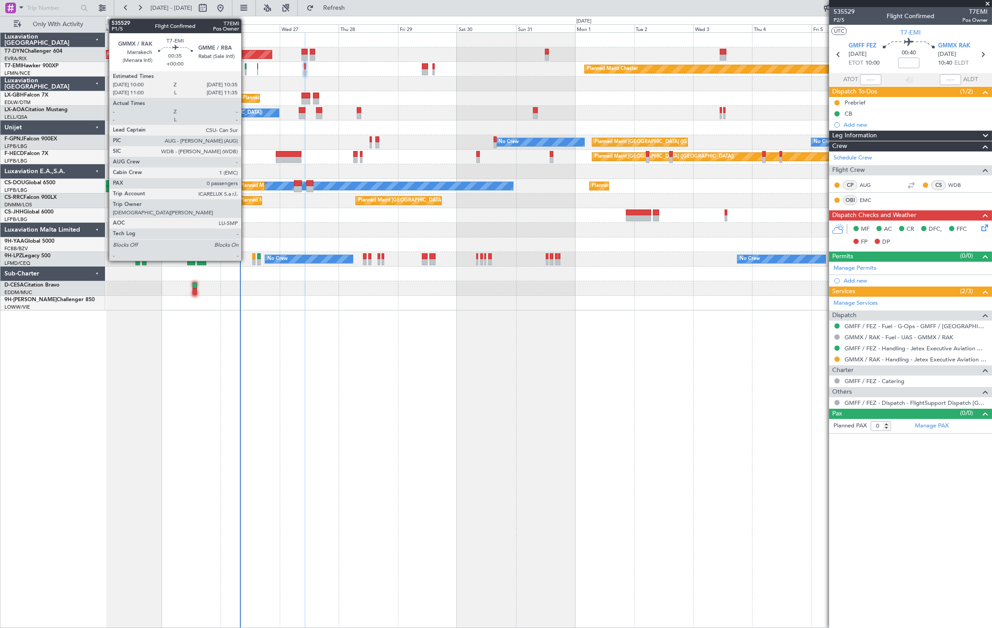
click at [246, 67] on div at bounding box center [246, 66] width 2 height 6
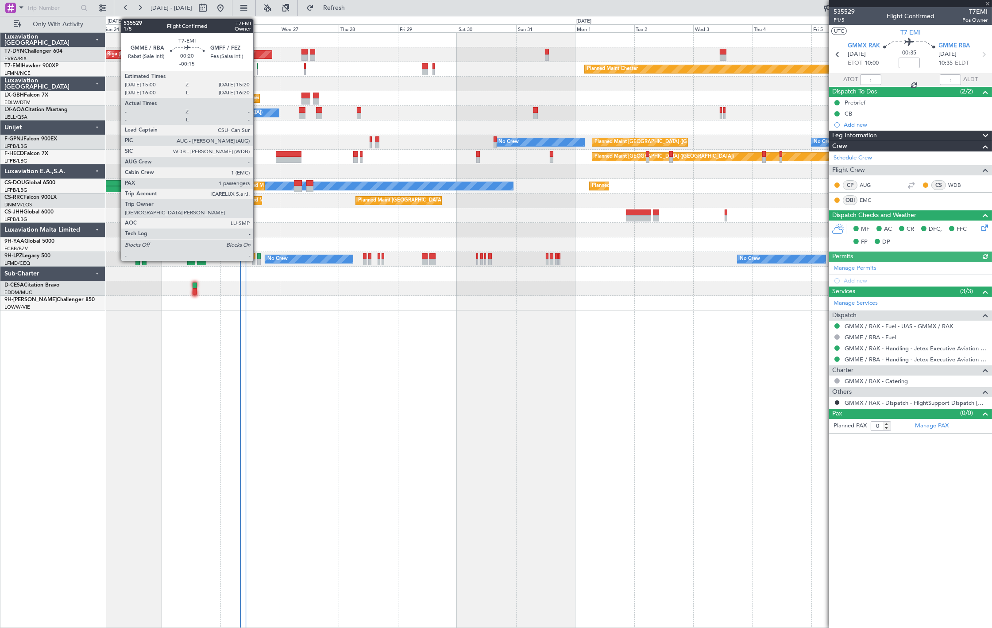
click at [258, 71] on div at bounding box center [257, 72] width 1 height 6
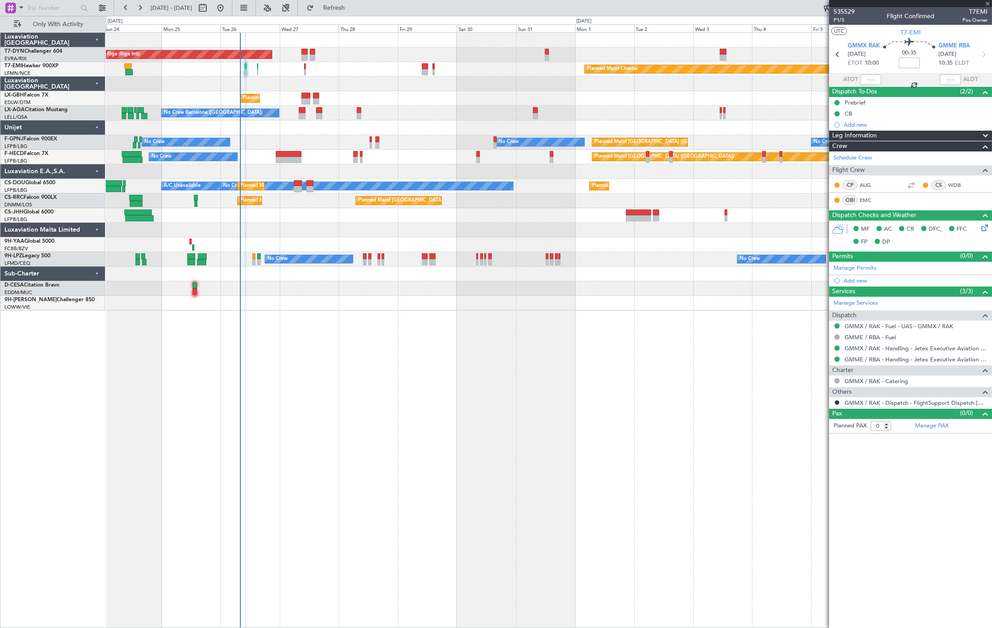
type input "-00:15"
type input "1"
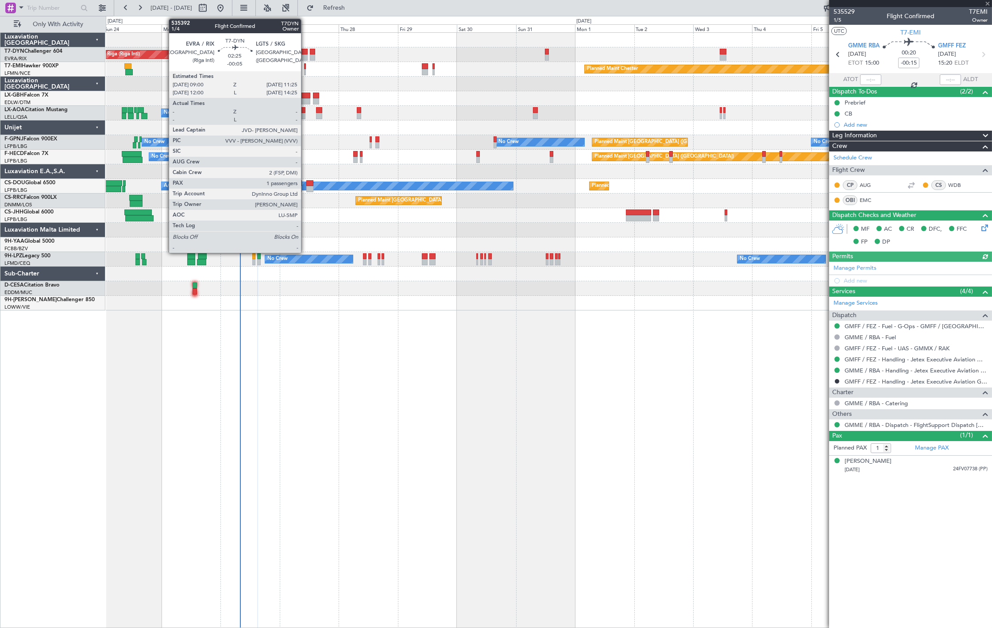
click at [305, 55] on div at bounding box center [304, 57] width 6 height 6
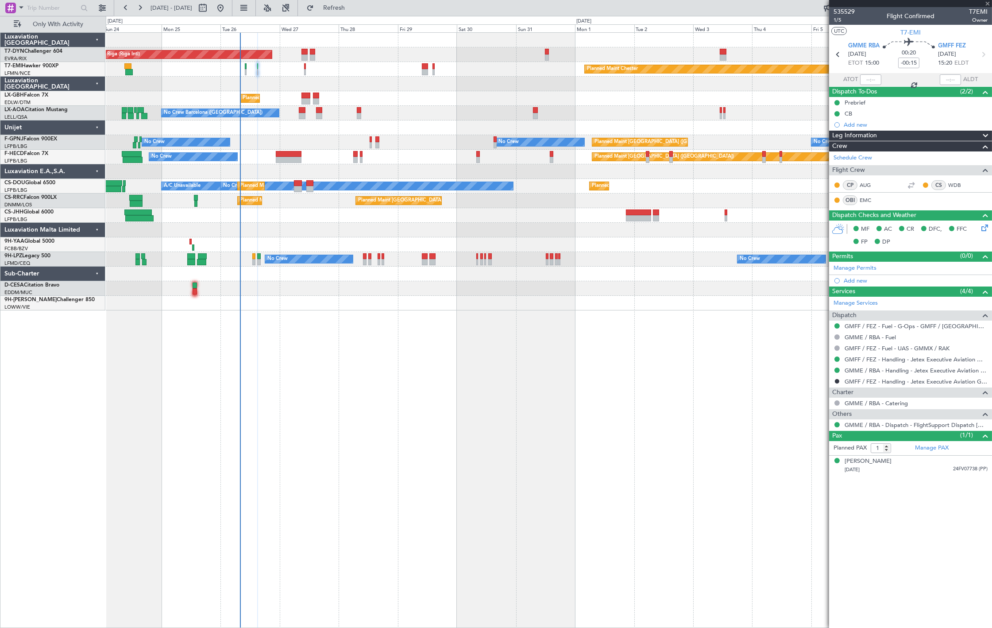
type input "-00:05"
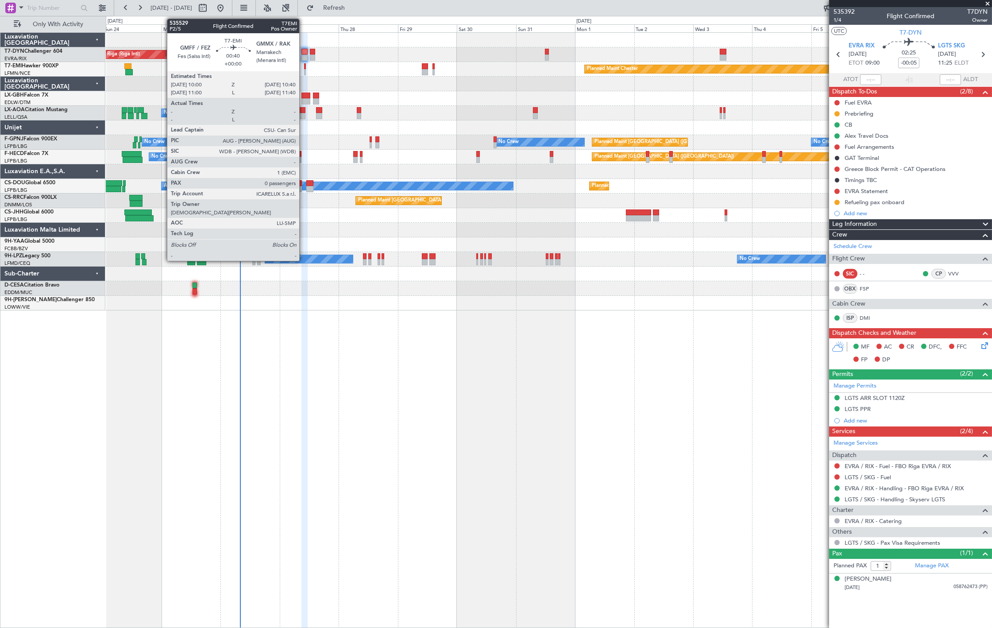
click at [304, 71] on div at bounding box center [305, 72] width 2 height 6
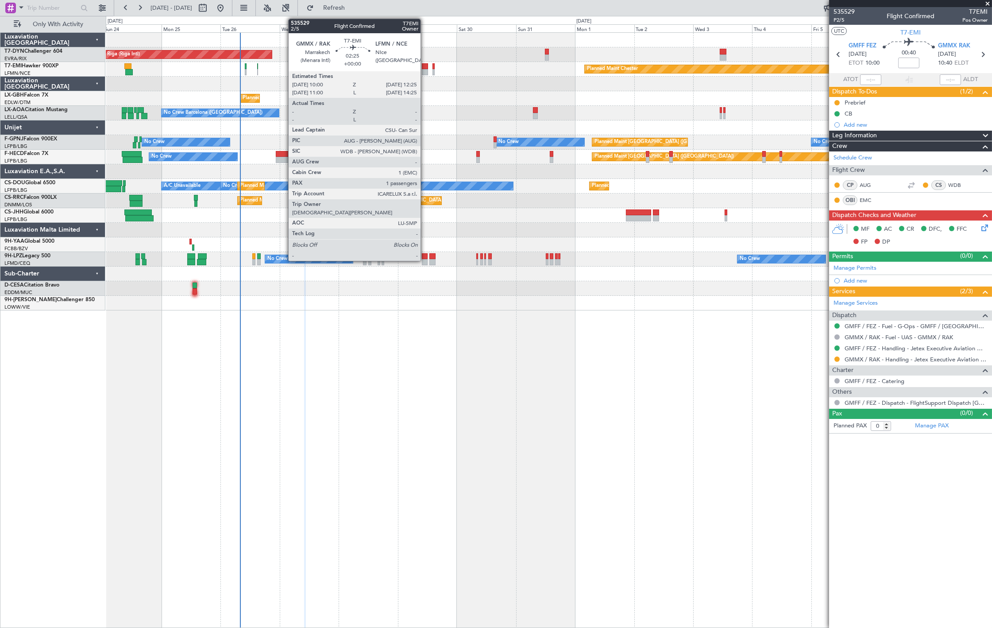
click at [425, 65] on div at bounding box center [425, 66] width 6 height 6
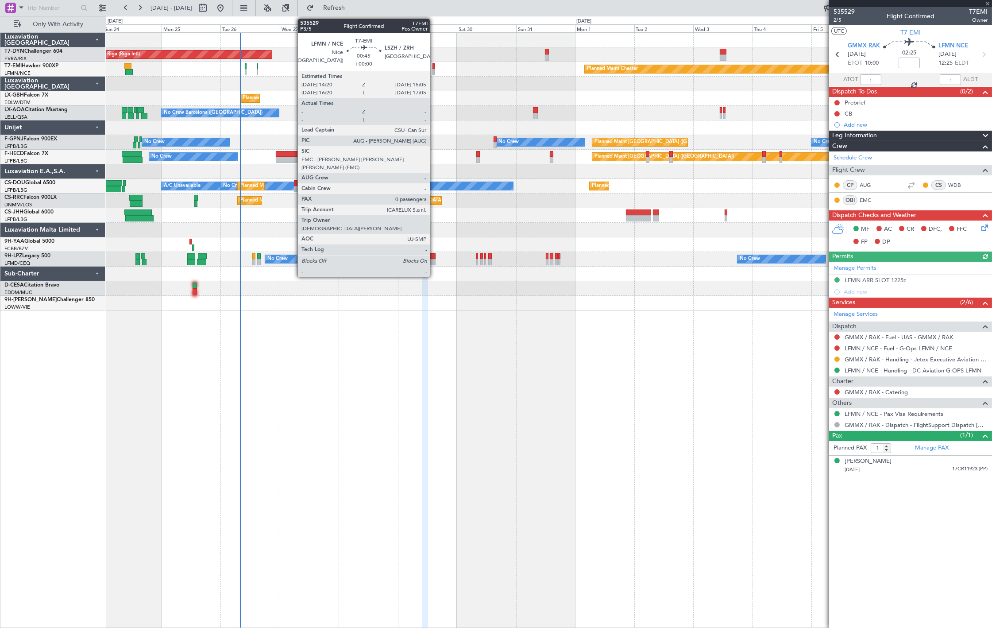
click at [434, 73] on div at bounding box center [434, 72] width 2 height 6
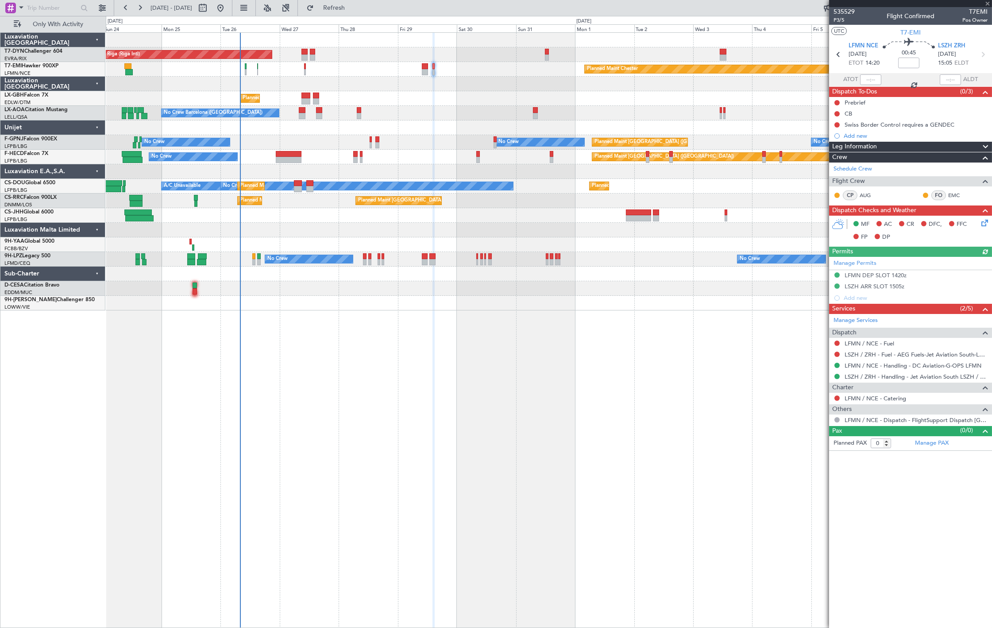
drag, startPoint x: 837, startPoint y: 398, endPoint x: 836, endPoint y: 406, distance: 9.0
click at [837, 399] on button at bounding box center [837, 397] width 5 height 5
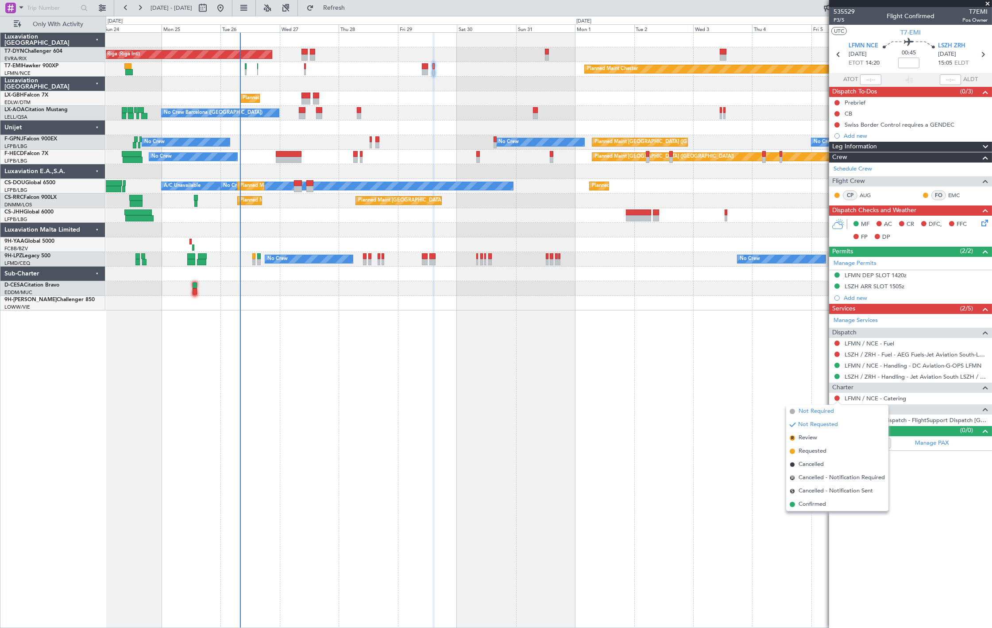
click at [797, 412] on li "Not Required" at bounding box center [837, 411] width 102 height 13
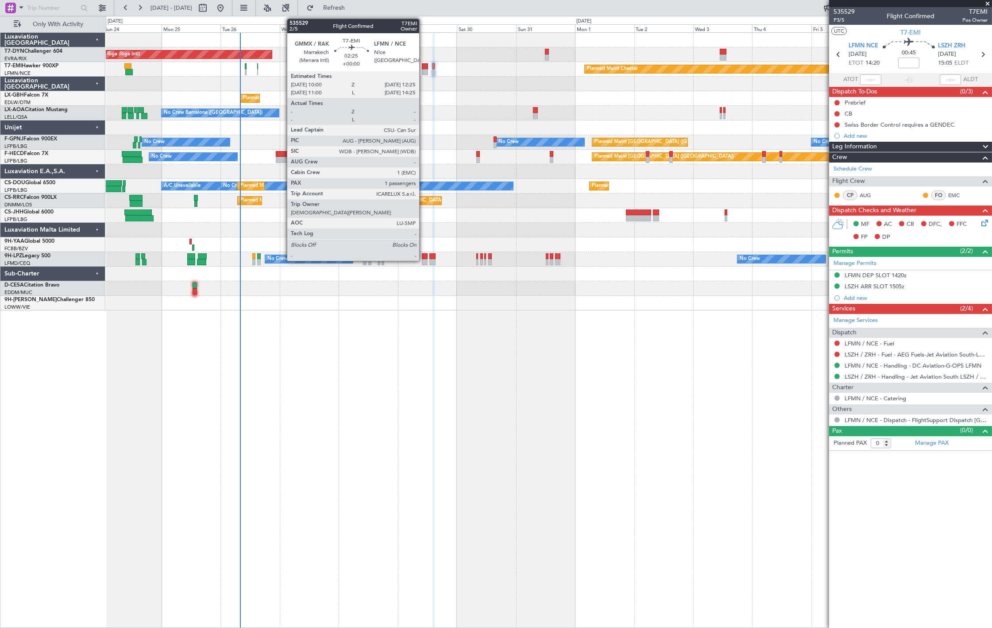
click at [425, 71] on div at bounding box center [425, 72] width 6 height 6
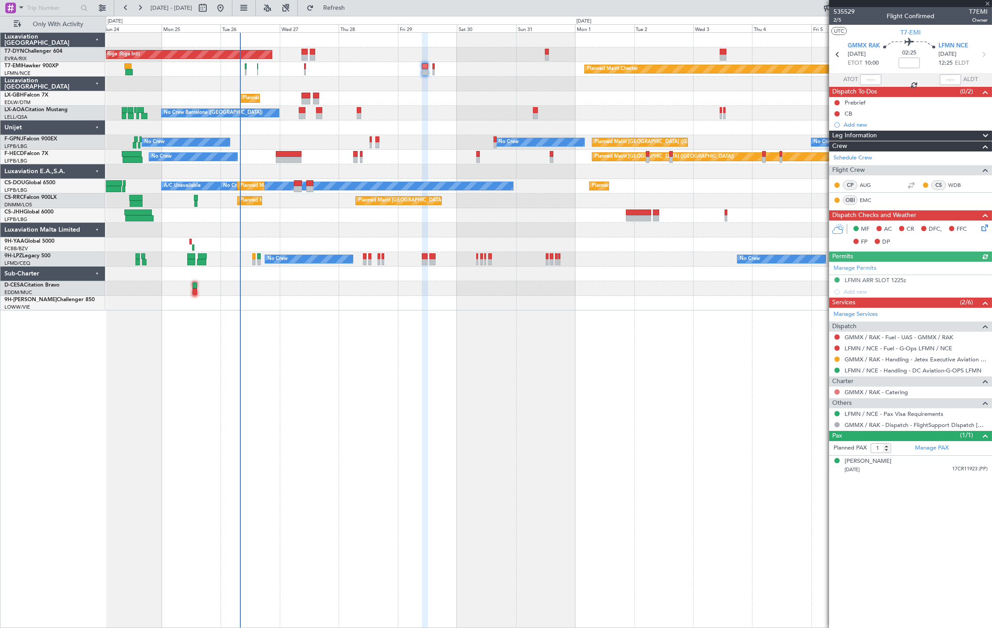
click at [838, 390] on button at bounding box center [837, 391] width 5 height 5
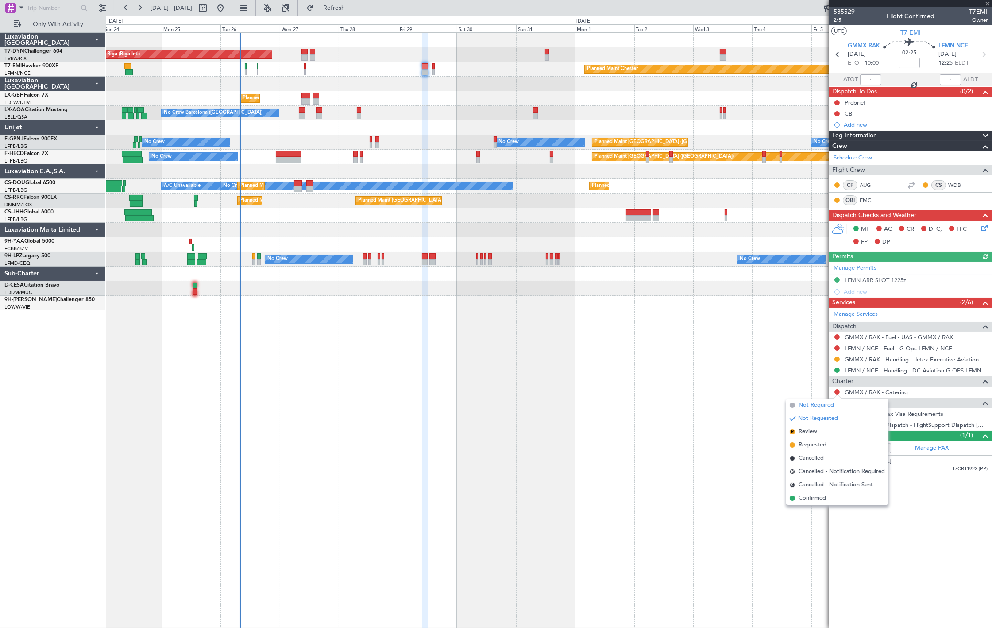
click at [823, 406] on span "Not Required" at bounding box center [816, 405] width 35 height 9
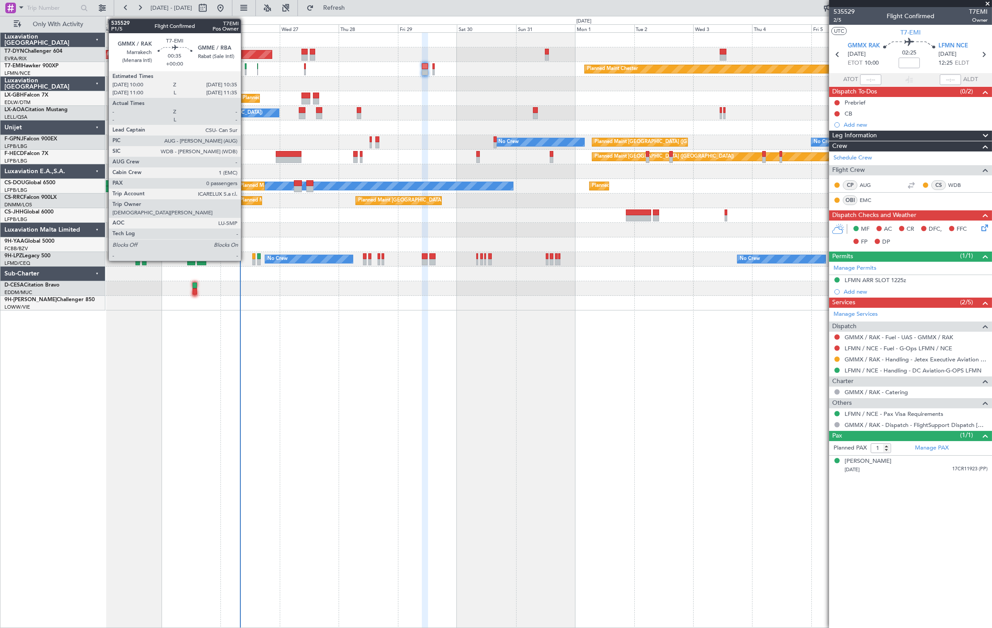
click at [245, 65] on div at bounding box center [246, 66] width 2 height 6
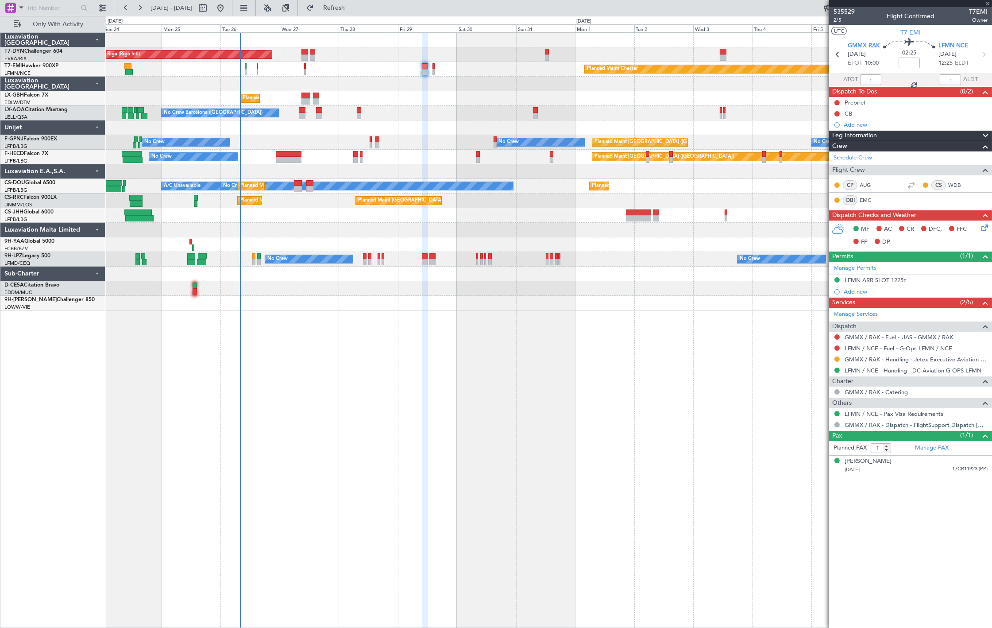
type input "0"
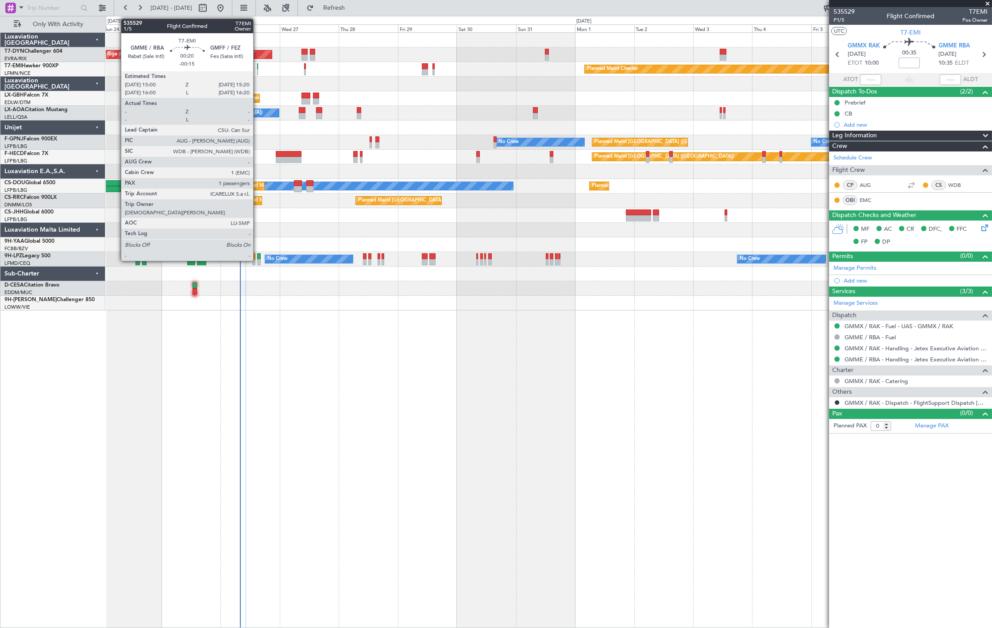
click at [258, 70] on div at bounding box center [257, 72] width 1 height 6
type input "-00:15"
type input "1"
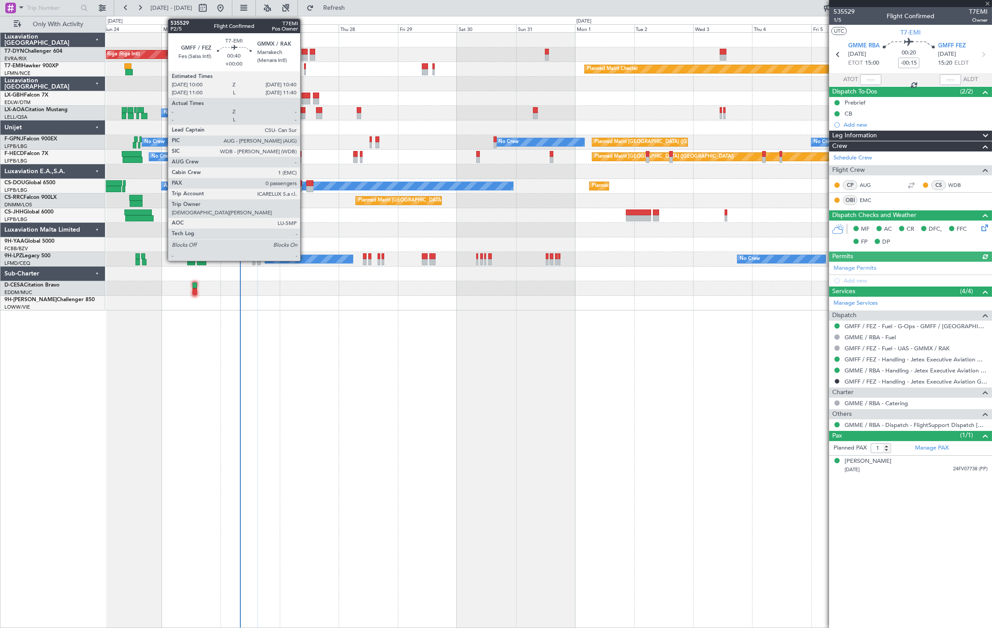
click at [305, 66] on div at bounding box center [305, 66] width 2 height 6
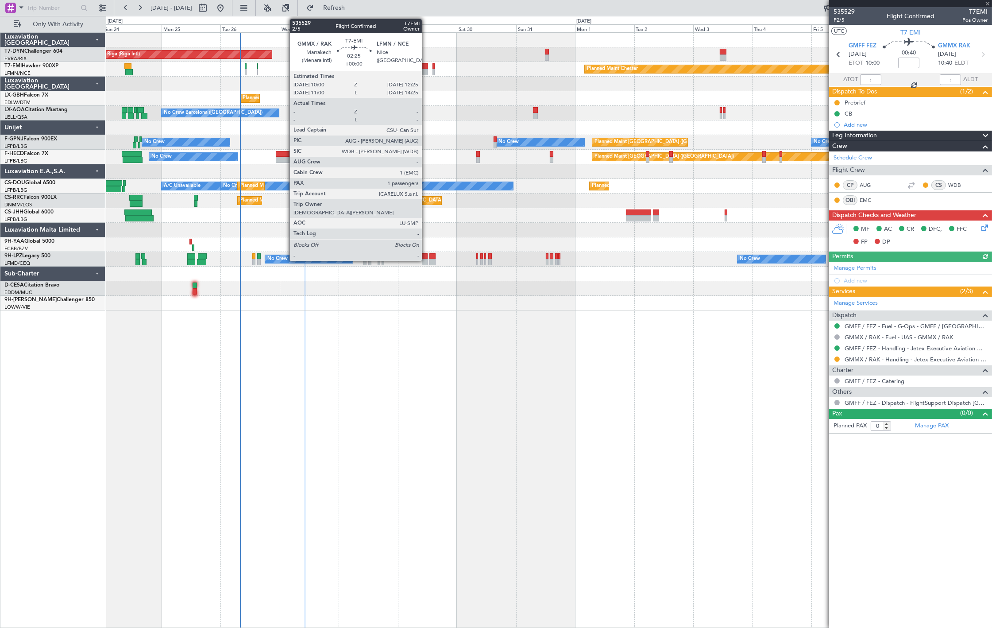
click at [426, 68] on div at bounding box center [425, 66] width 6 height 6
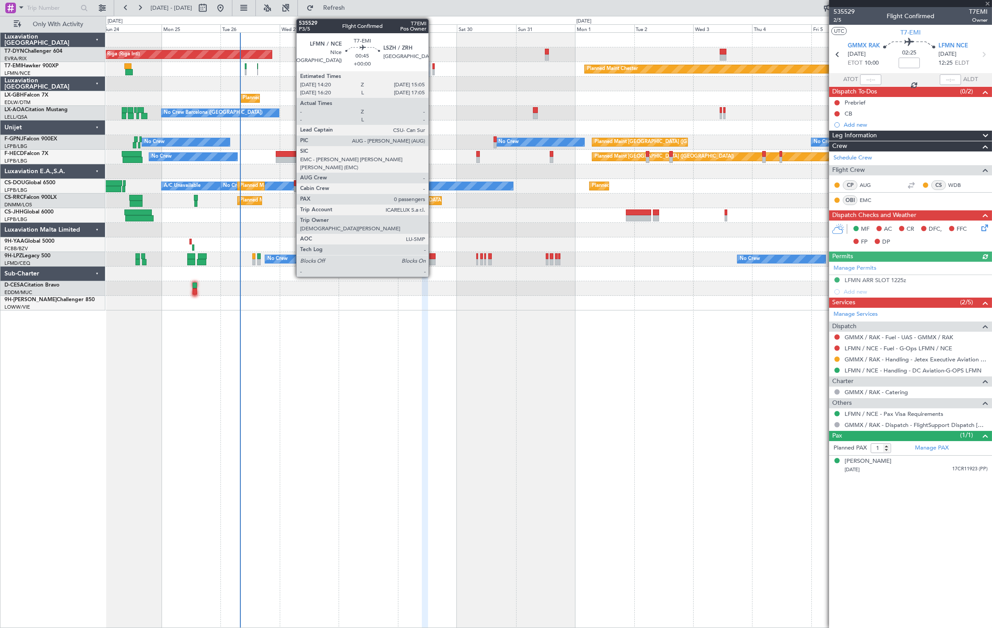
click at [433, 67] on div at bounding box center [434, 66] width 2 height 6
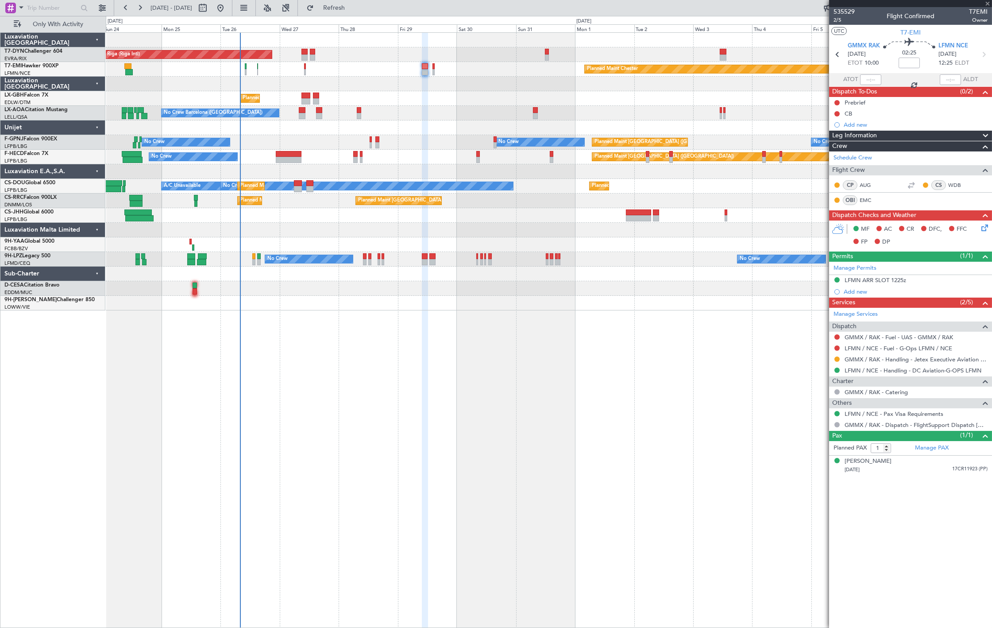
type input "0"
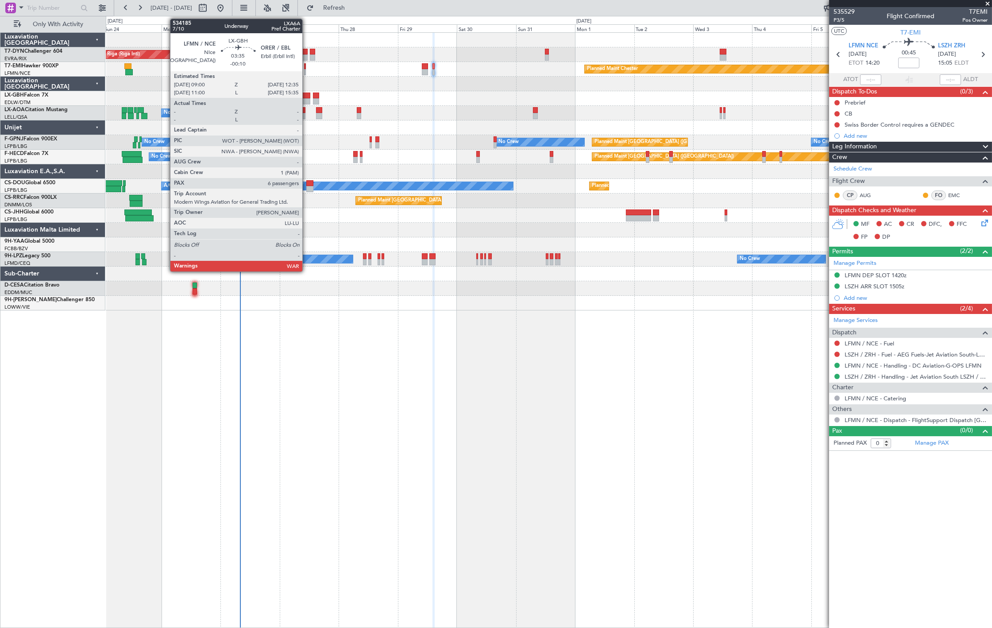
click at [307, 97] on div at bounding box center [305, 96] width 9 height 6
type input "-00:10"
type input "6"
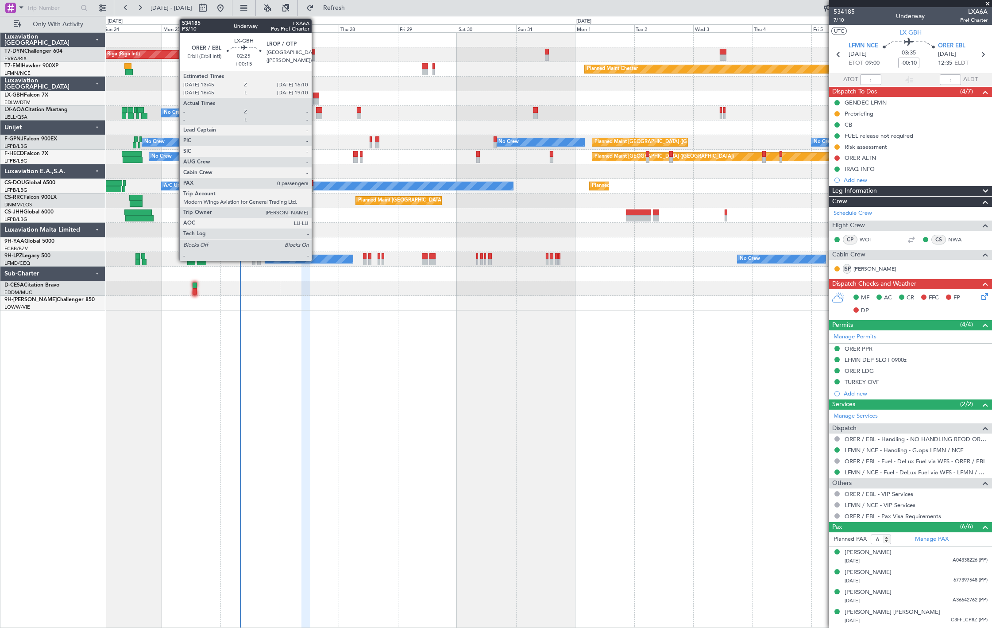
click at [316, 99] on div at bounding box center [316, 101] width 6 height 6
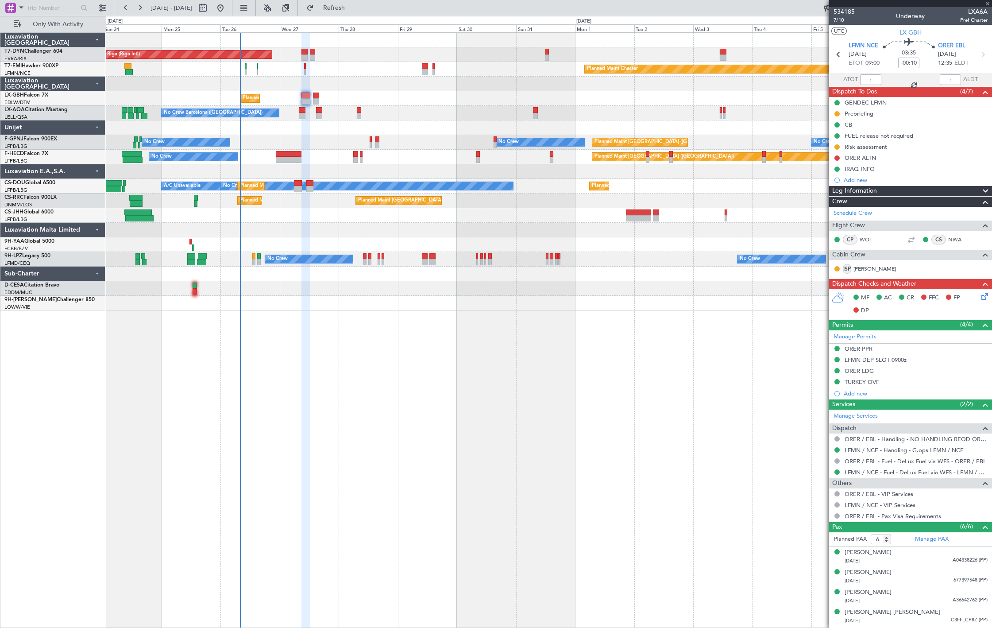
type input "+00:15"
type input "0"
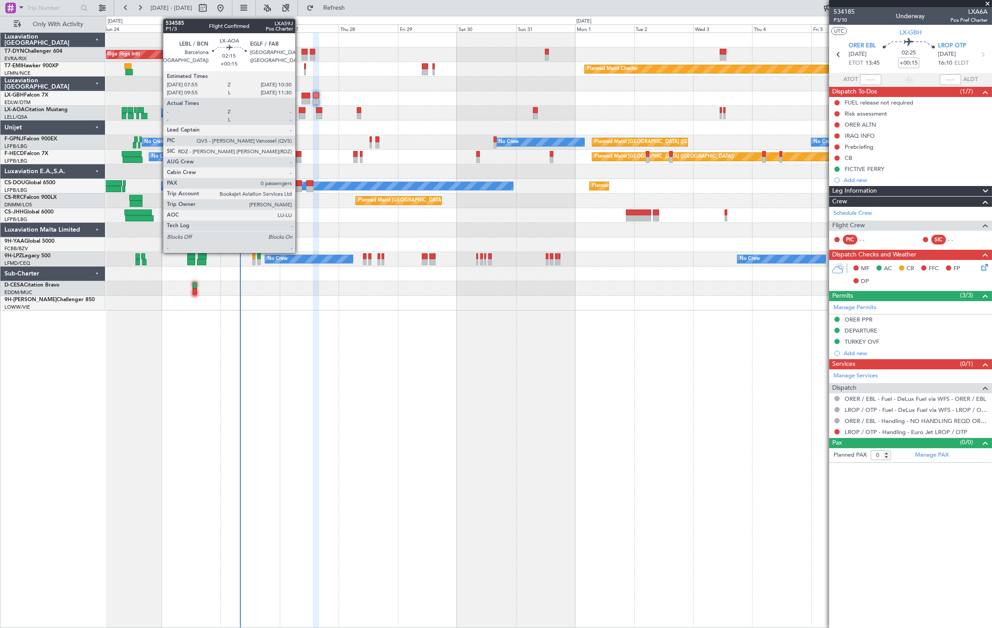
click at [300, 116] on div at bounding box center [302, 116] width 7 height 6
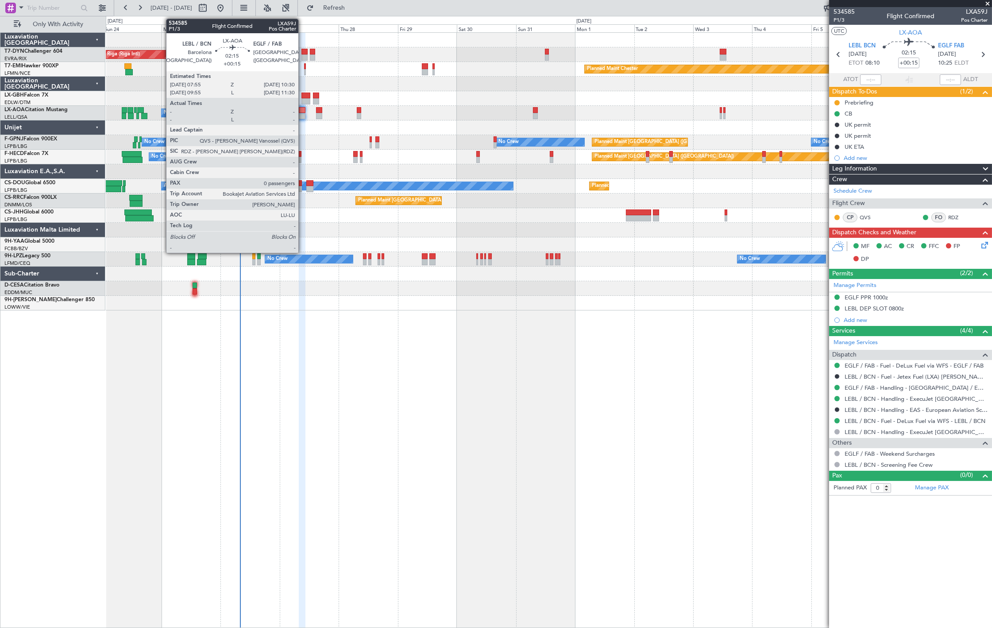
click at [302, 112] on div at bounding box center [302, 110] width 7 height 6
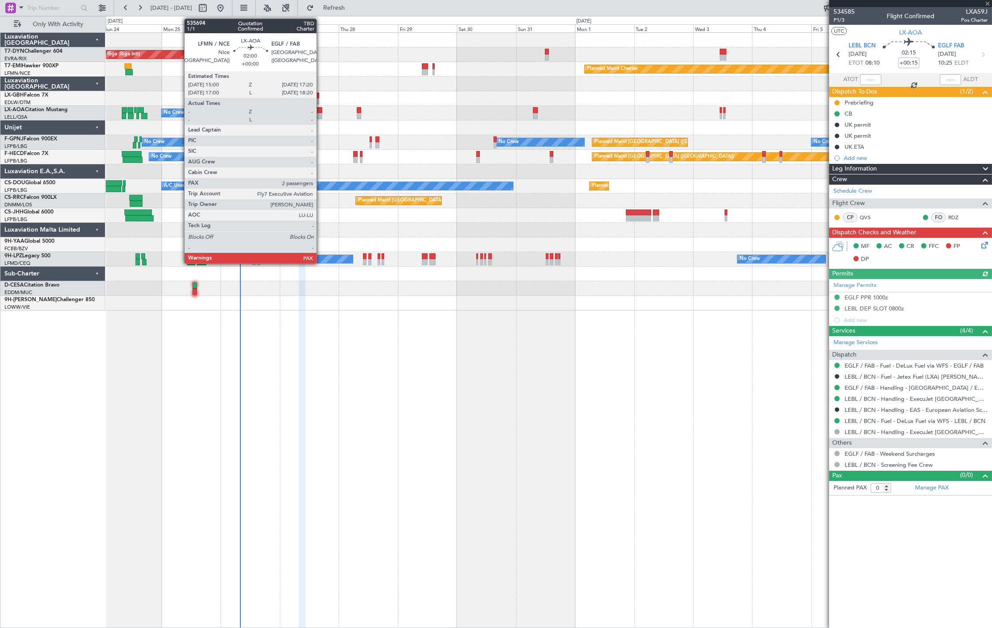
click at [321, 113] on div at bounding box center [319, 116] width 6 height 6
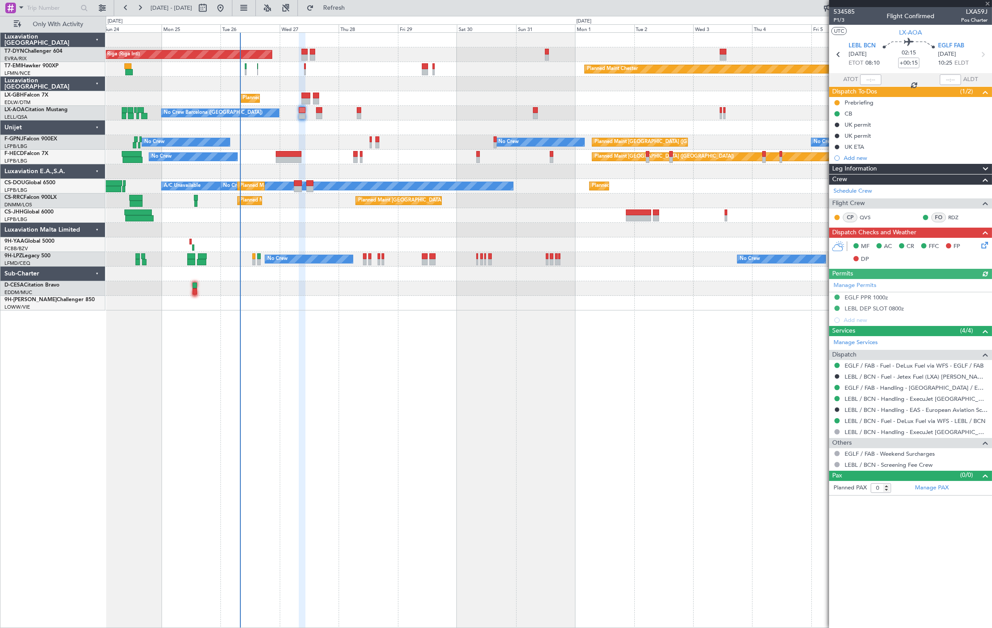
type input "2"
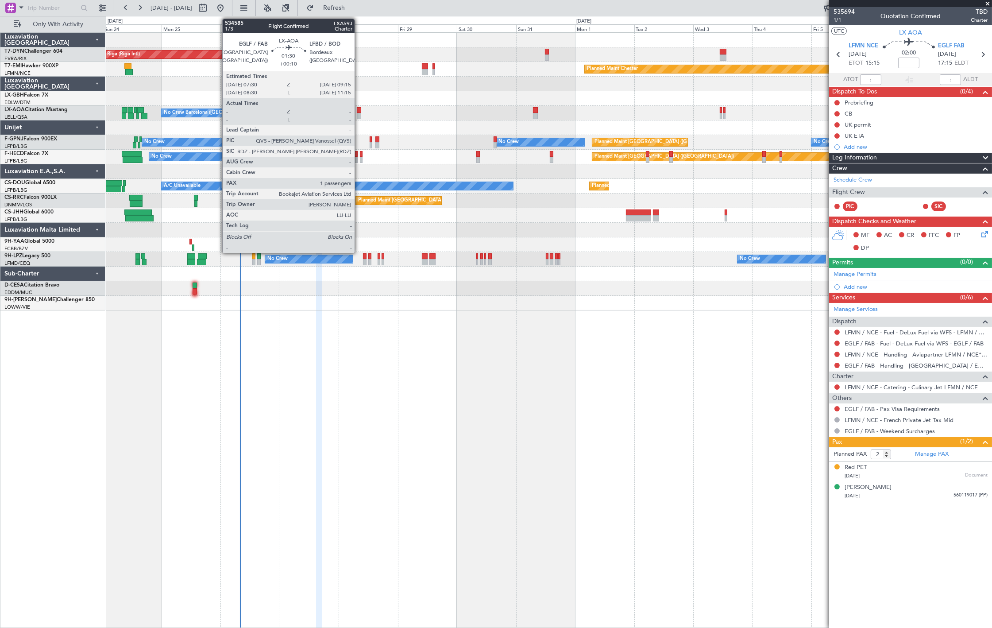
click at [359, 116] on div at bounding box center [359, 116] width 4 height 6
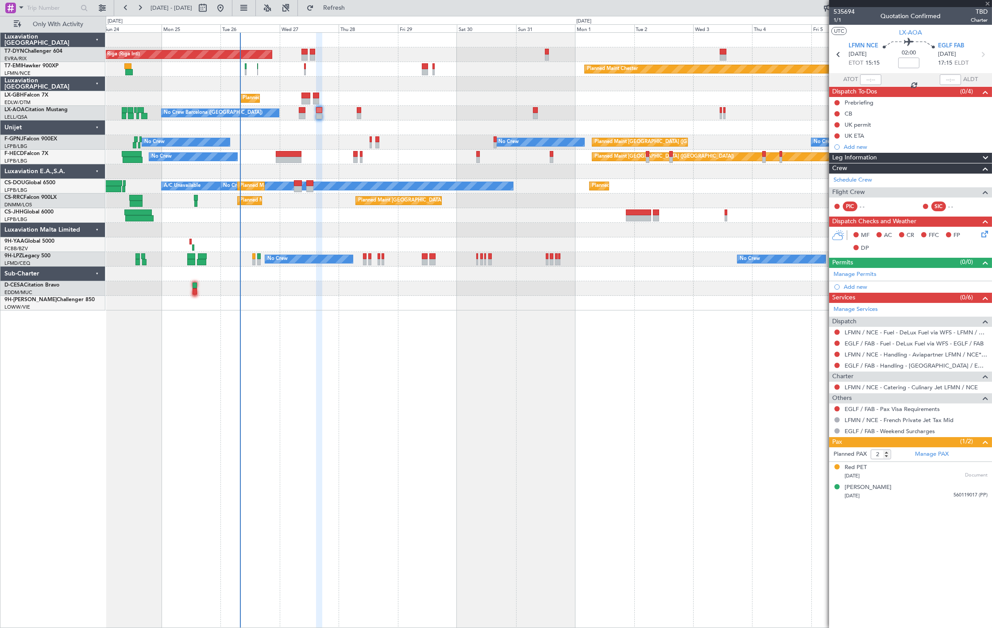
type input "+00:10"
type input "1"
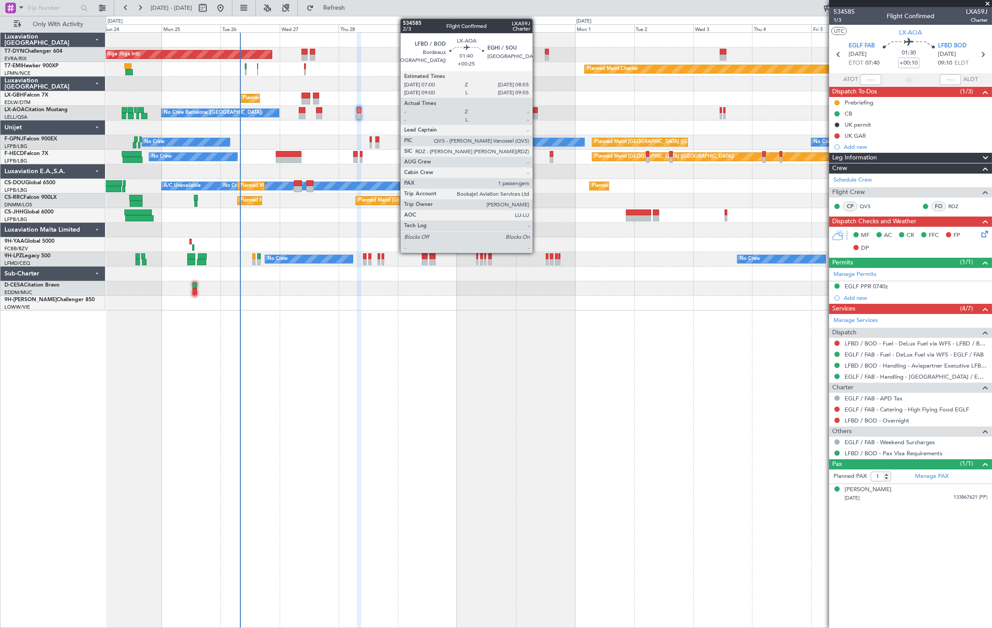
click at [537, 113] on div at bounding box center [535, 116] width 5 height 6
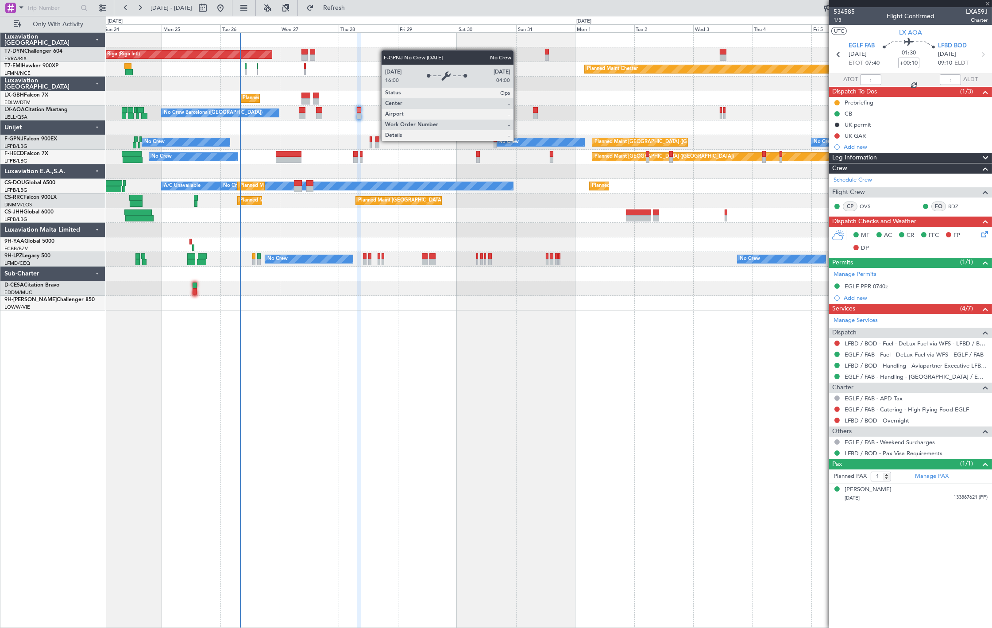
type input "+00:25"
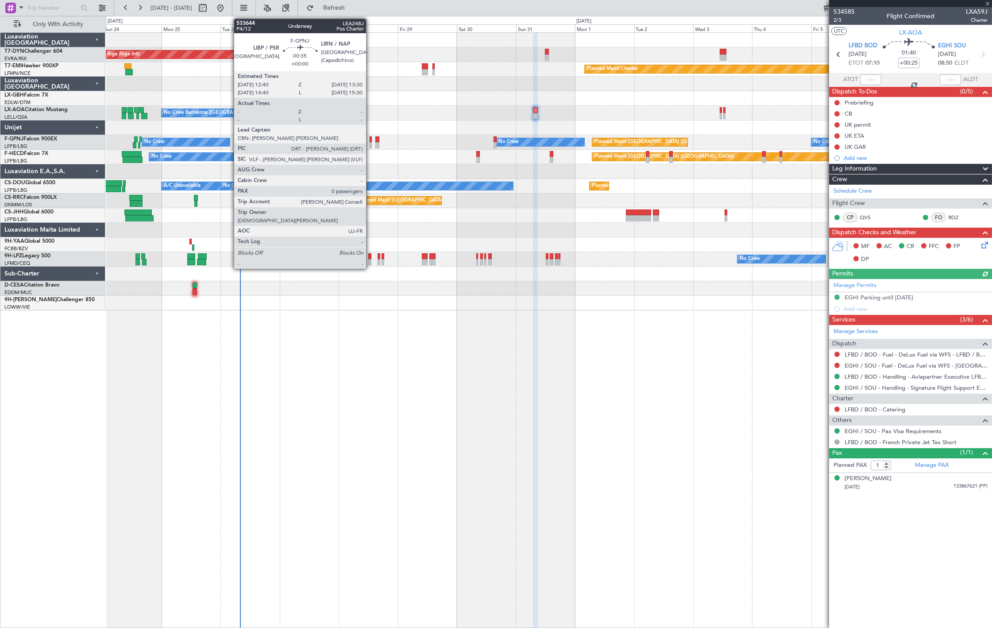
click at [371, 143] on div at bounding box center [371, 145] width 2 height 6
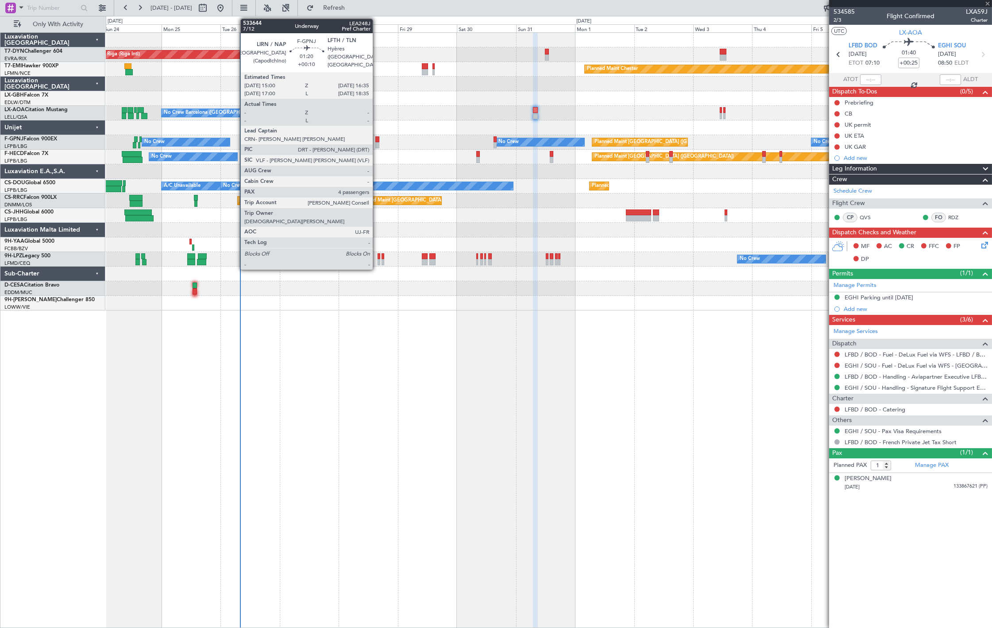
type input "0"
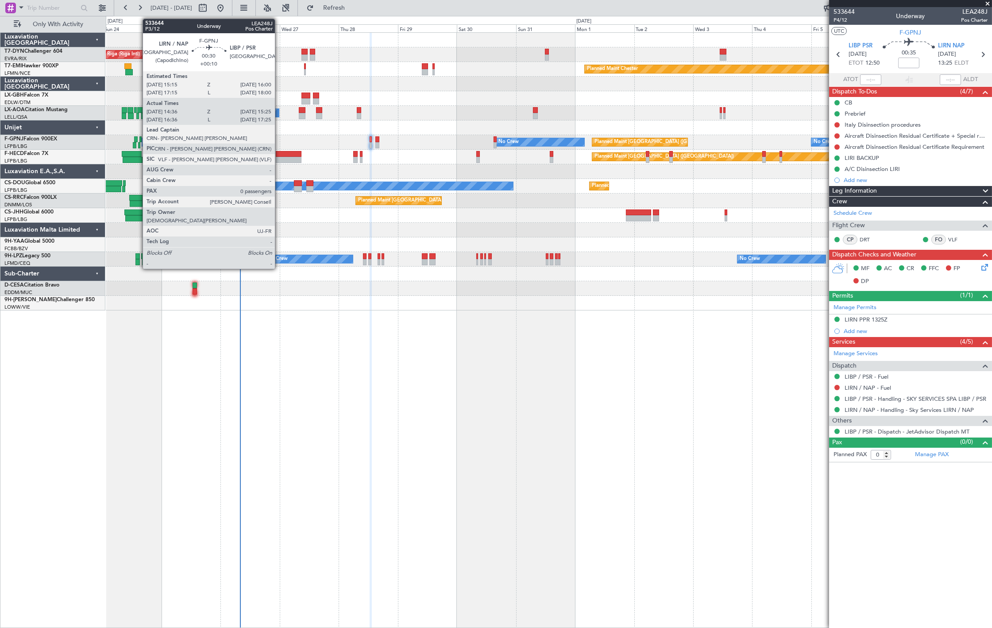
click at [139, 145] on div at bounding box center [139, 145] width 2 height 6
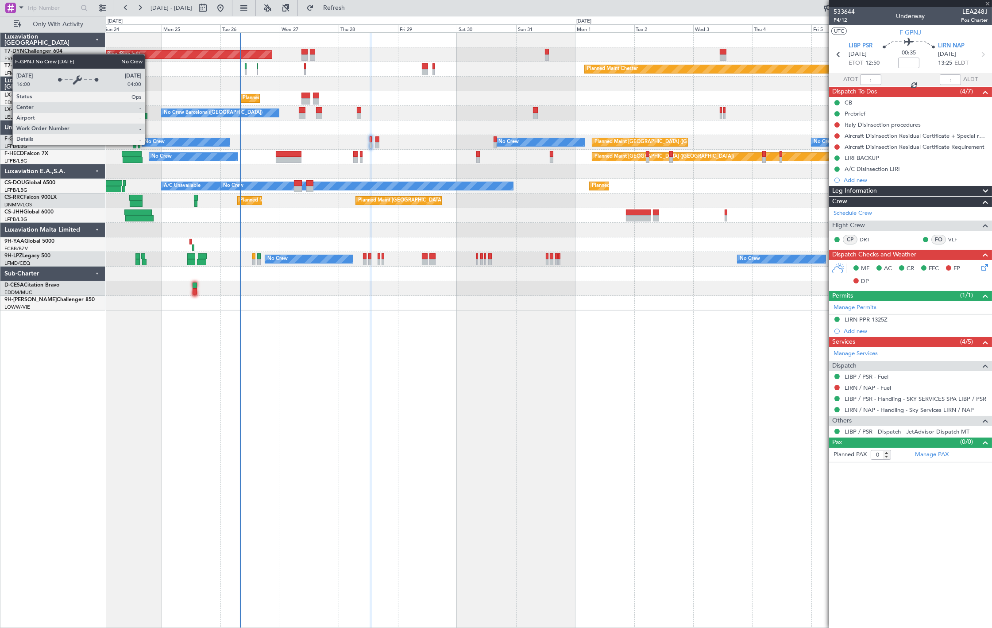
type input "+00:10"
type input "14:46"
type input "15:20"
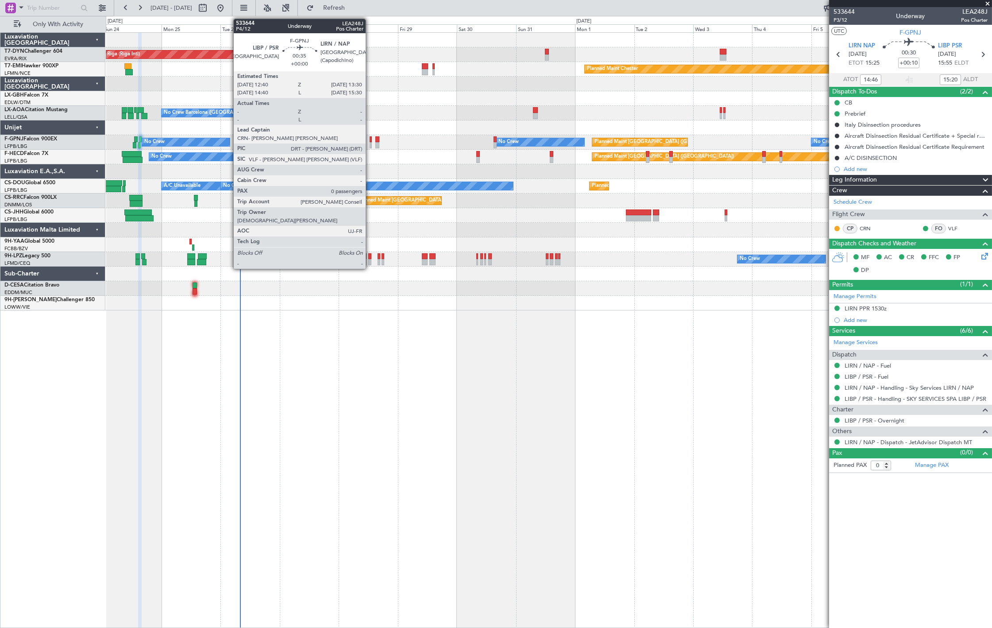
click at [370, 146] on div at bounding box center [371, 145] width 2 height 6
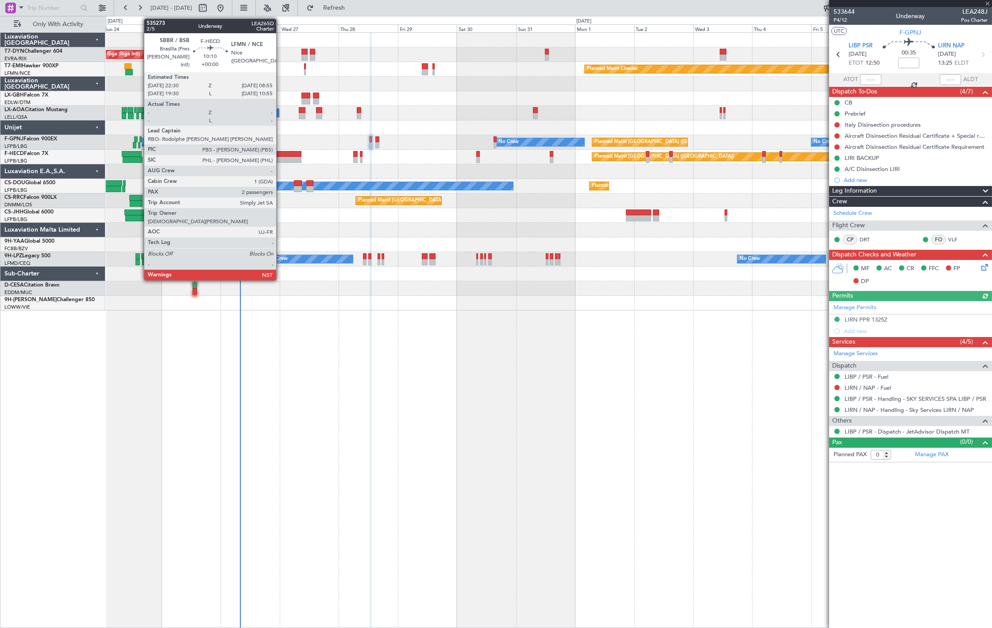
click at [277, 155] on div at bounding box center [289, 154] width 26 height 6
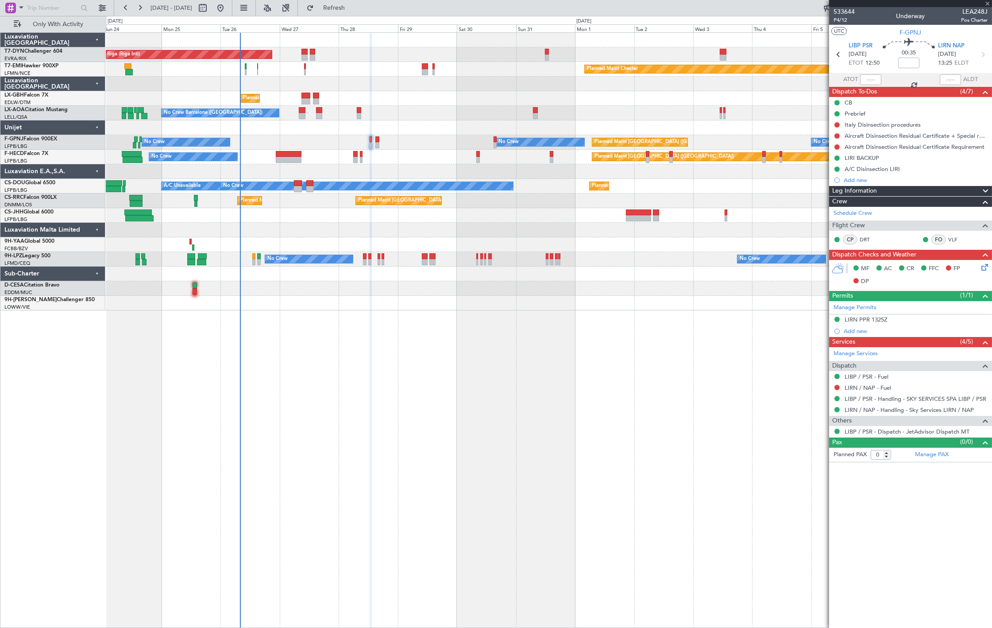
type input "2"
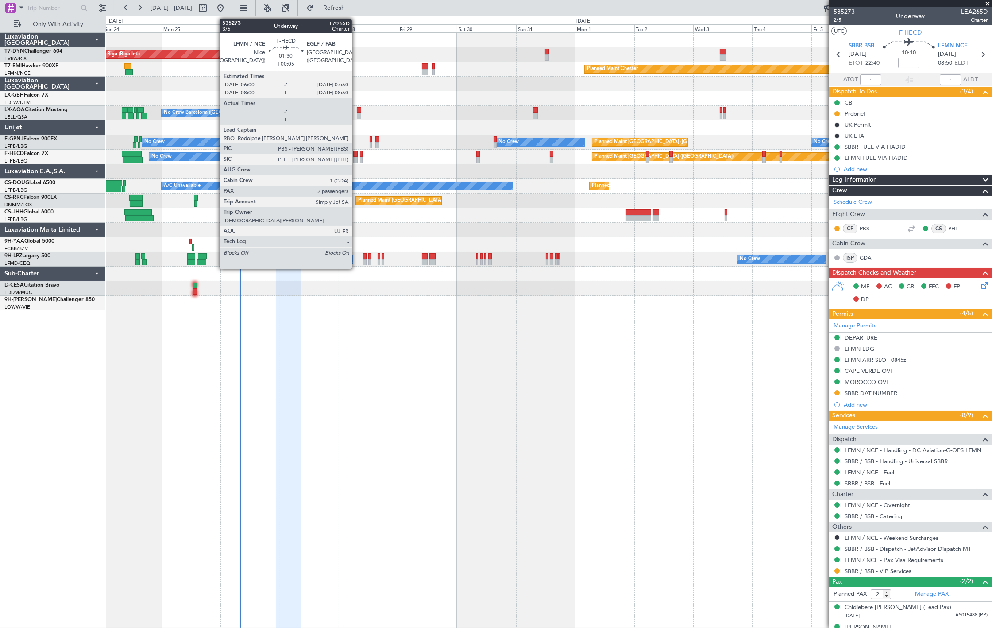
click at [356, 158] on div at bounding box center [355, 160] width 5 height 6
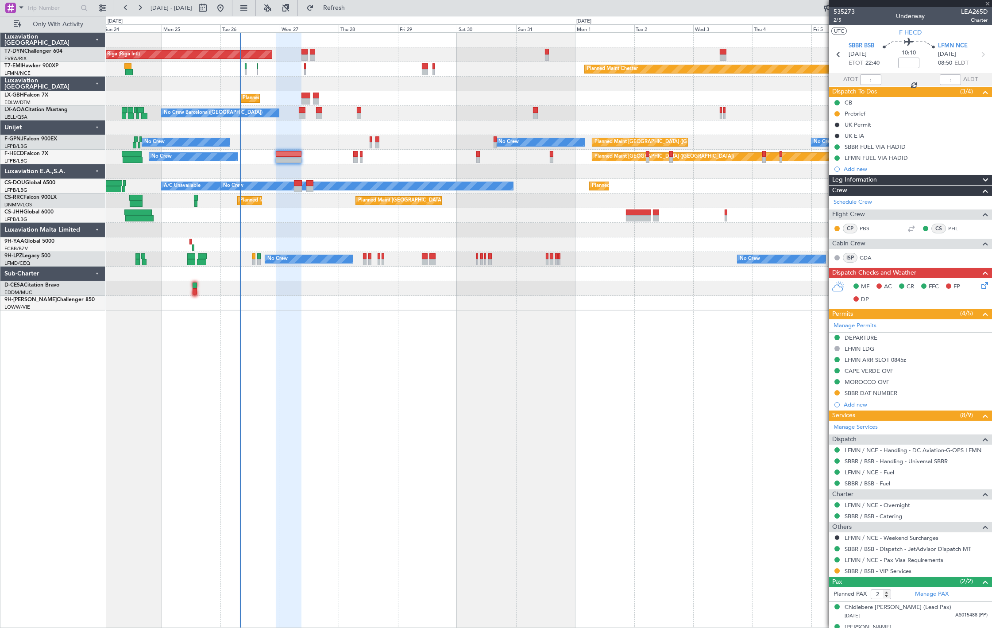
type input "+00:05"
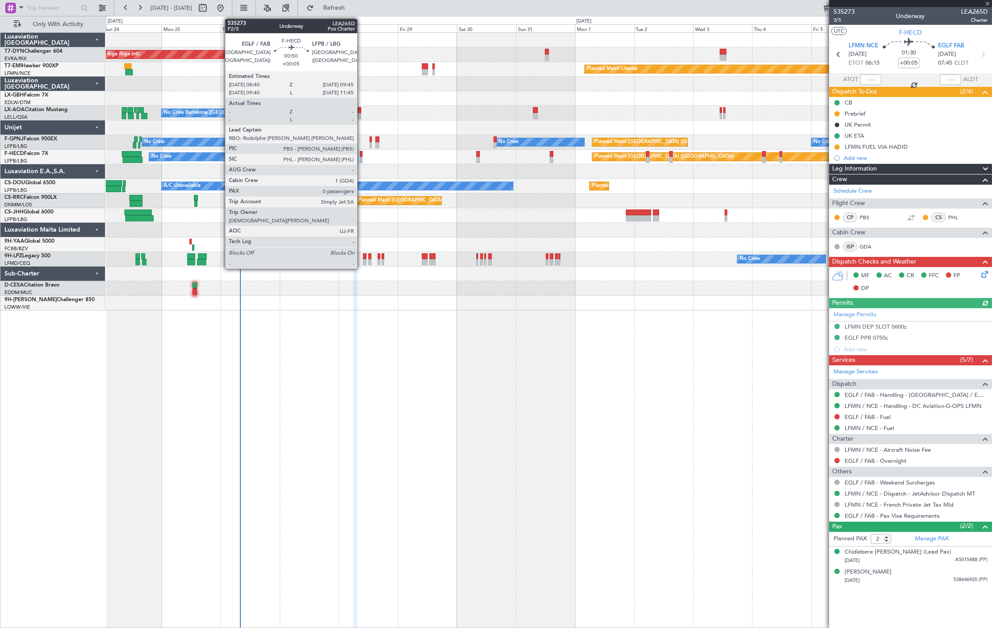
click at [361, 160] on div at bounding box center [361, 160] width 3 height 6
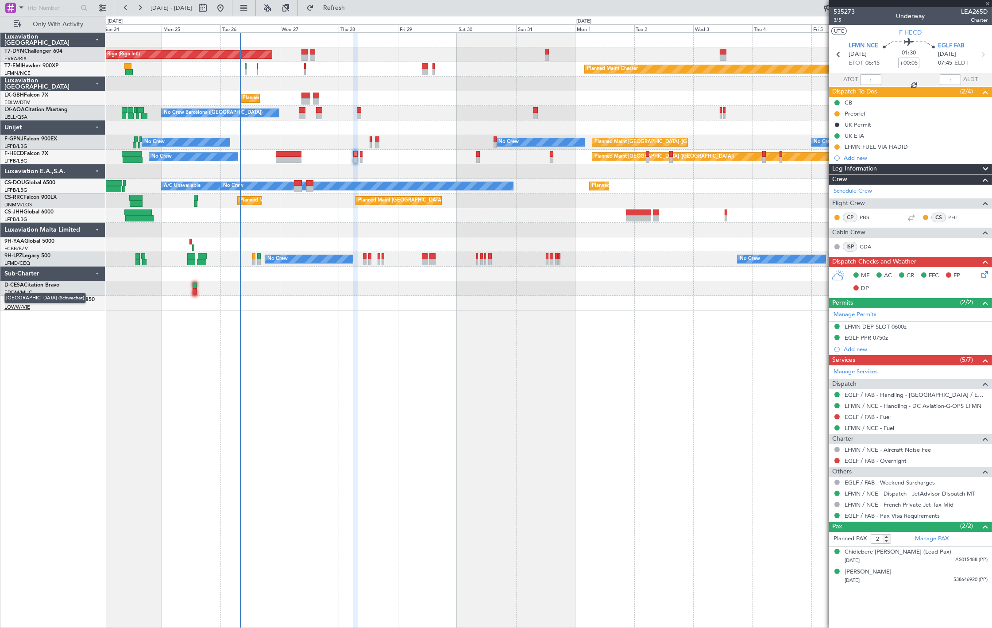
type input "0"
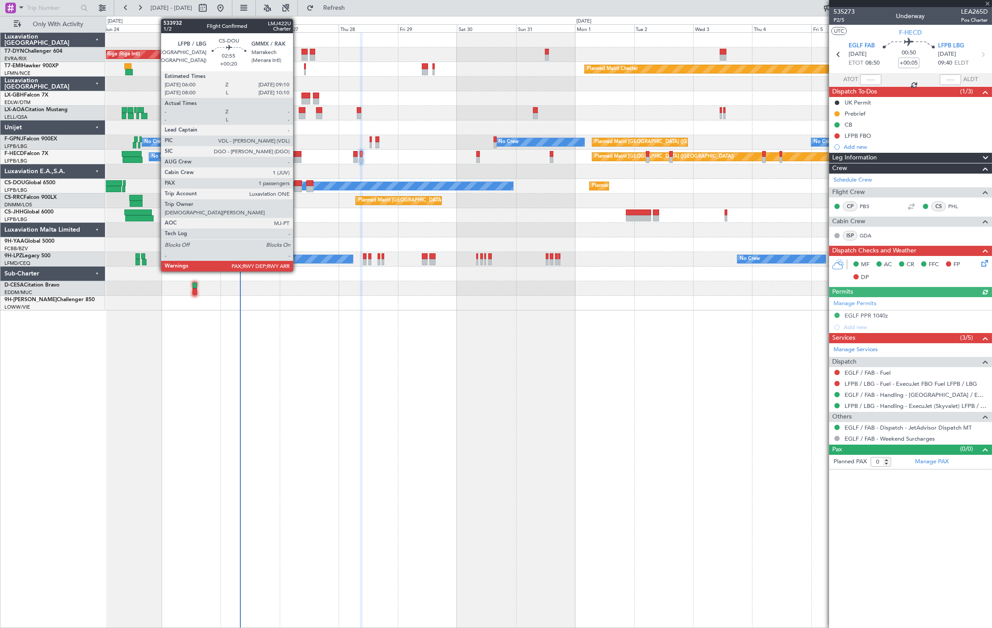
click at [298, 186] on div at bounding box center [298, 189] width 8 height 6
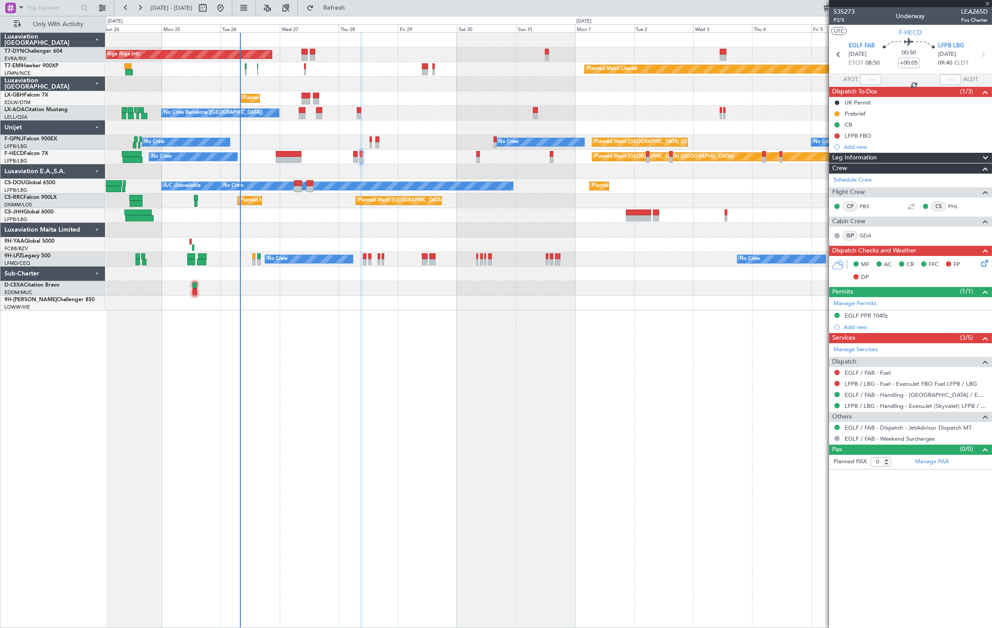
type input "+00:20"
type input "1"
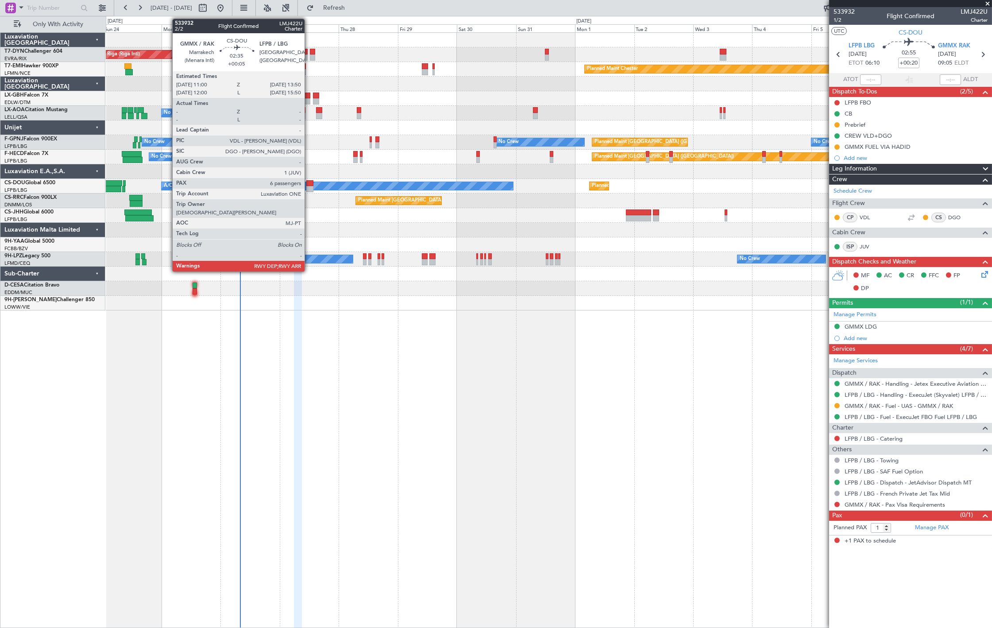
click at [309, 185] on div at bounding box center [309, 183] width 7 height 6
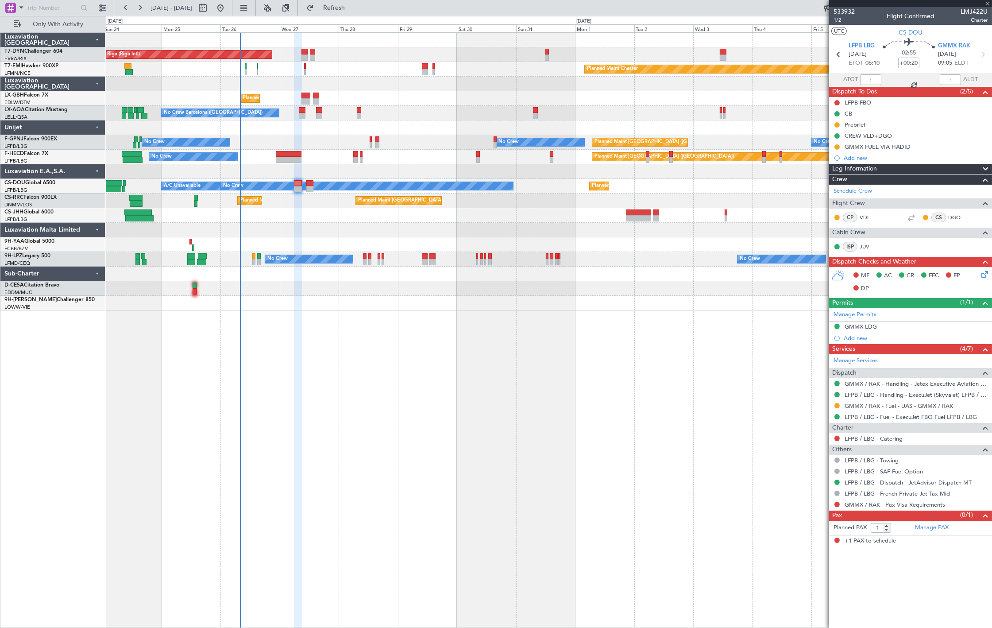
type input "+00:05"
type input "6"
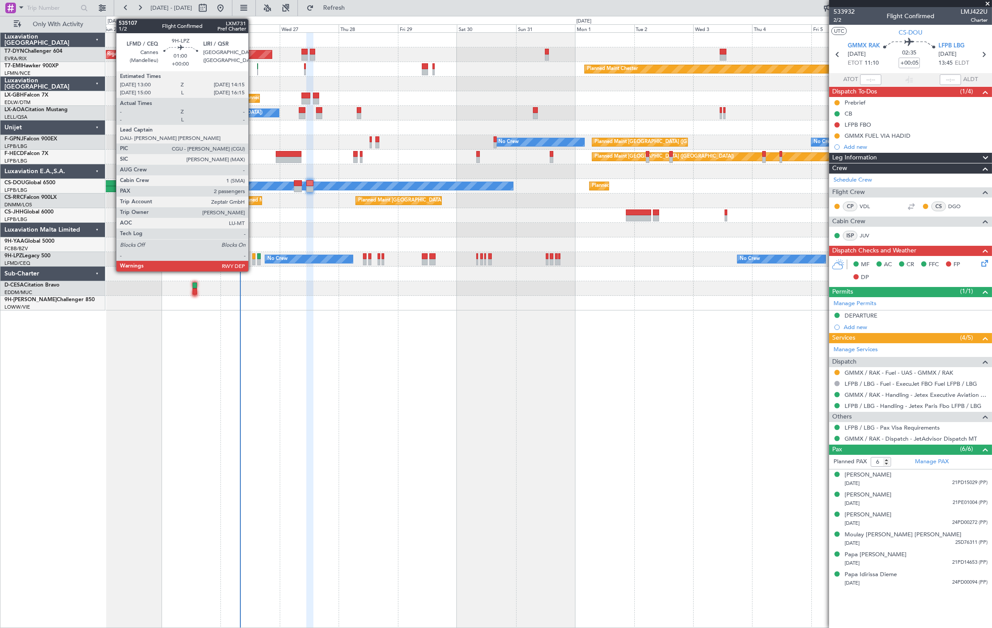
click at [253, 258] on div at bounding box center [253, 256] width 3 height 6
type input "2"
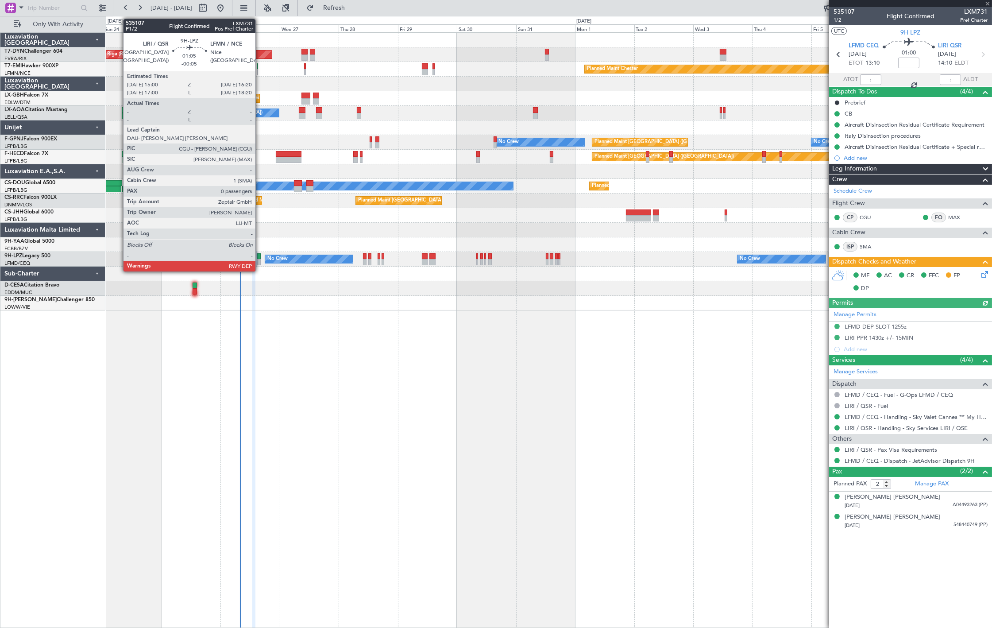
click at [260, 262] on div at bounding box center [259, 262] width 4 height 6
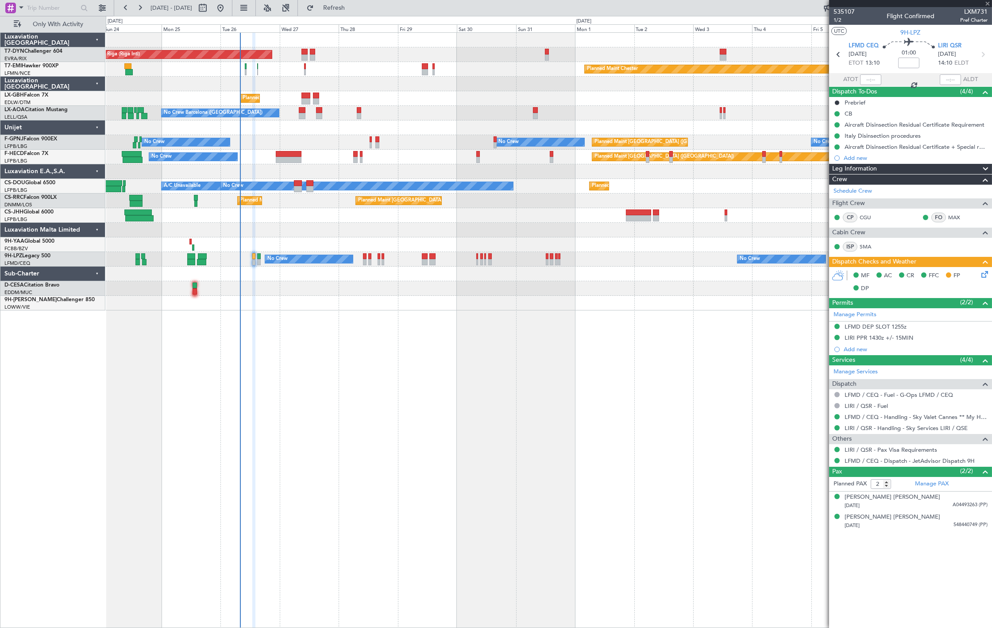
type input "-00:05"
type input "0"
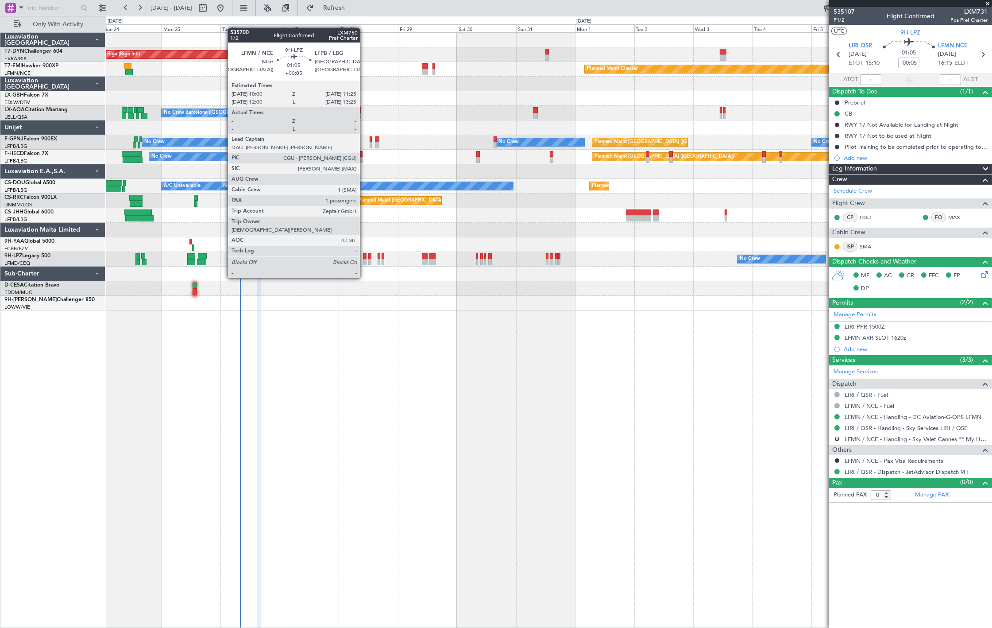
click at [364, 261] on div at bounding box center [365, 262] width 4 height 6
type input "+00:05"
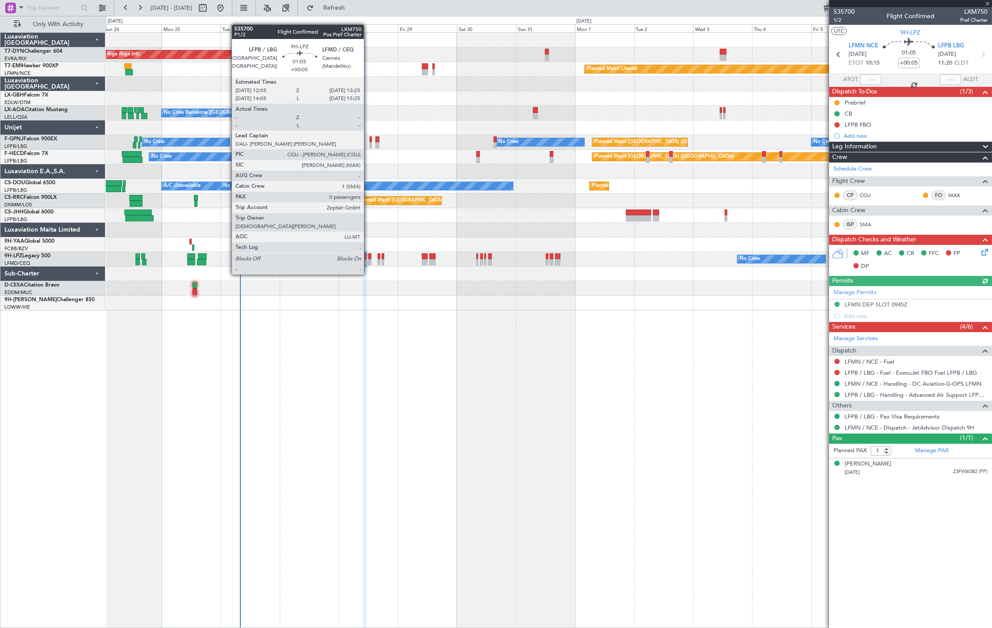
click at [368, 258] on div at bounding box center [370, 256] width 4 height 6
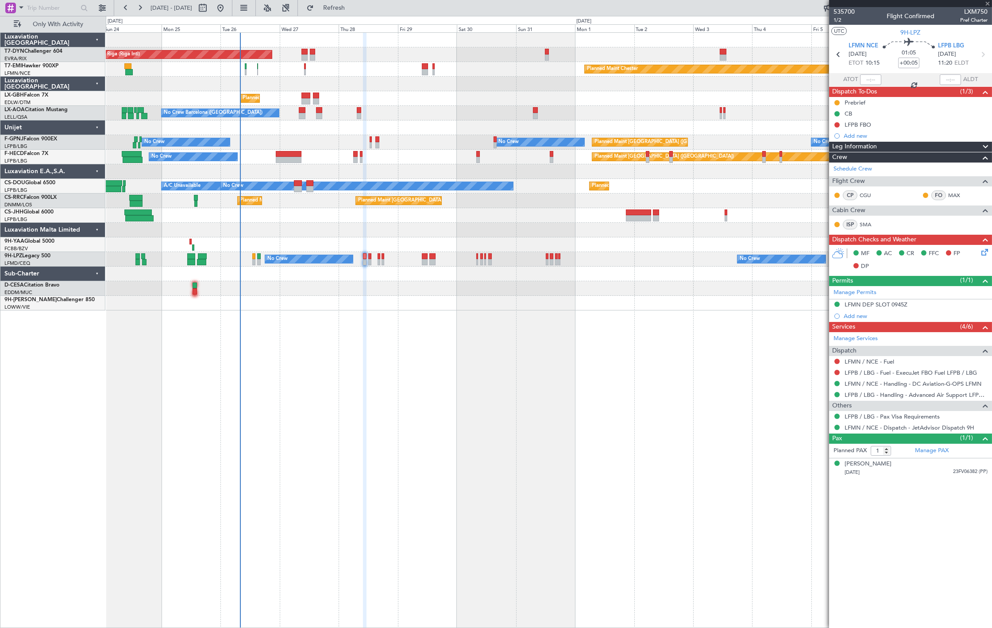
type input "0"
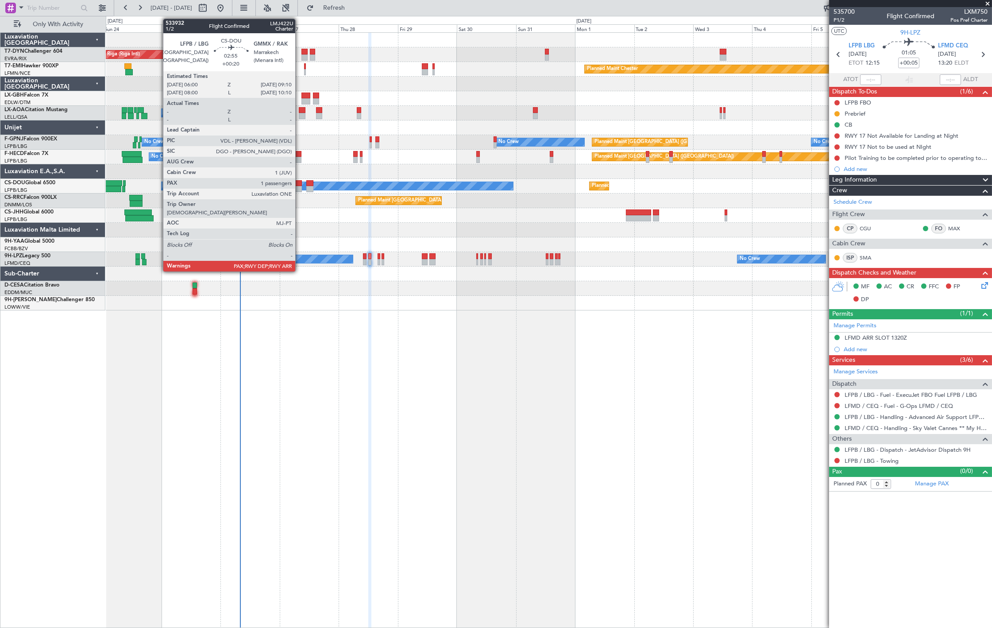
click at [300, 184] on div at bounding box center [298, 183] width 8 height 6
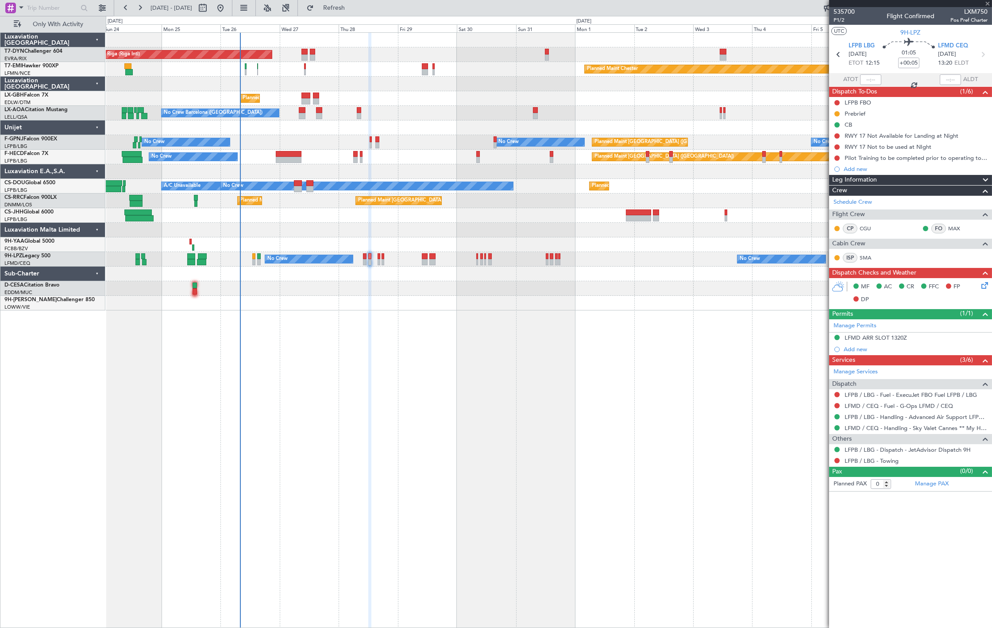
type input "+00:20"
type input "1"
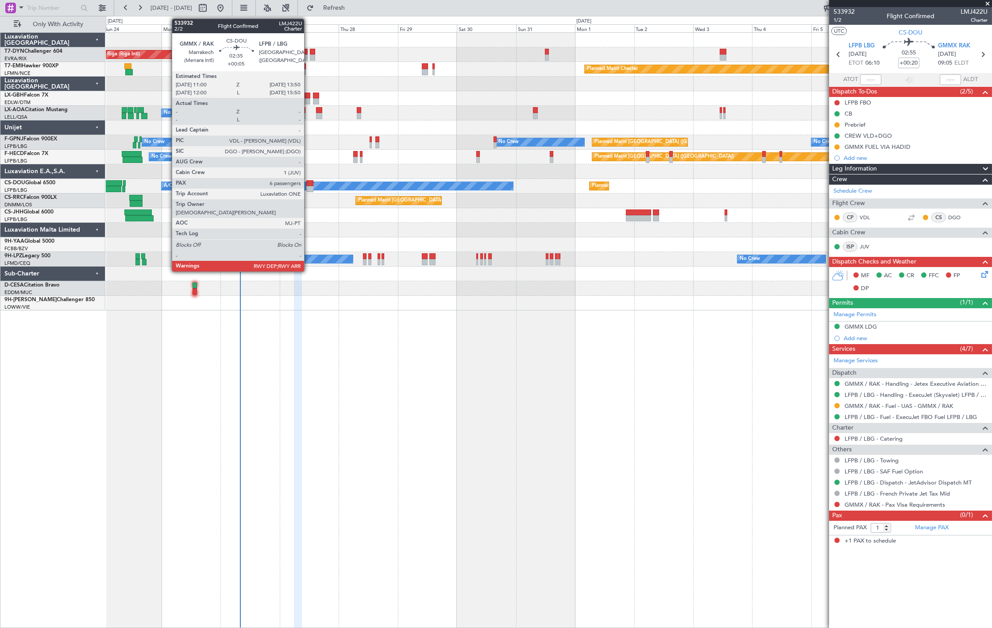
click at [309, 186] on div at bounding box center [309, 189] width 7 height 6
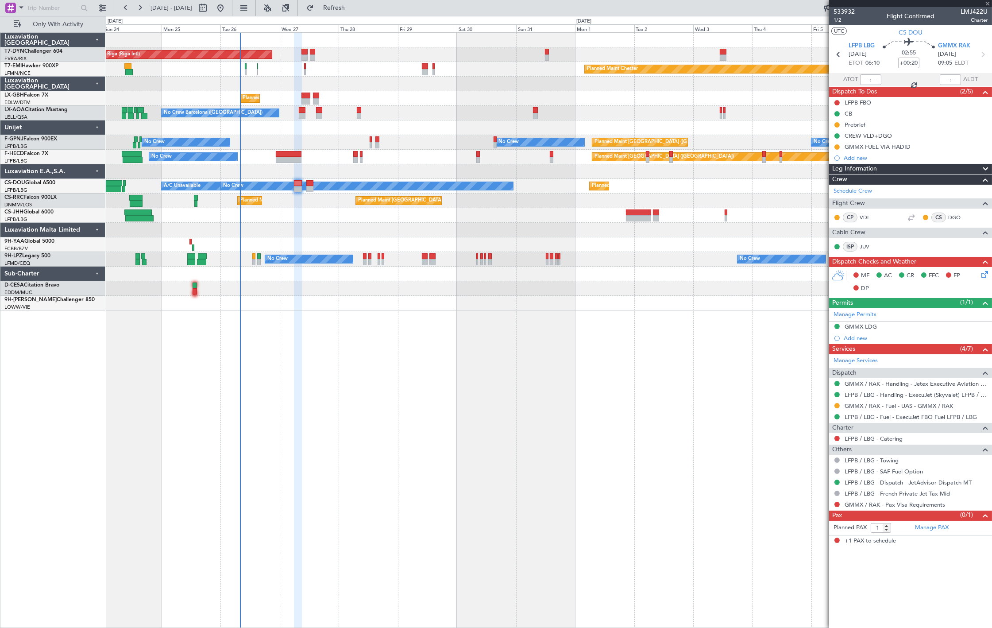
type input "+00:05"
type input "6"
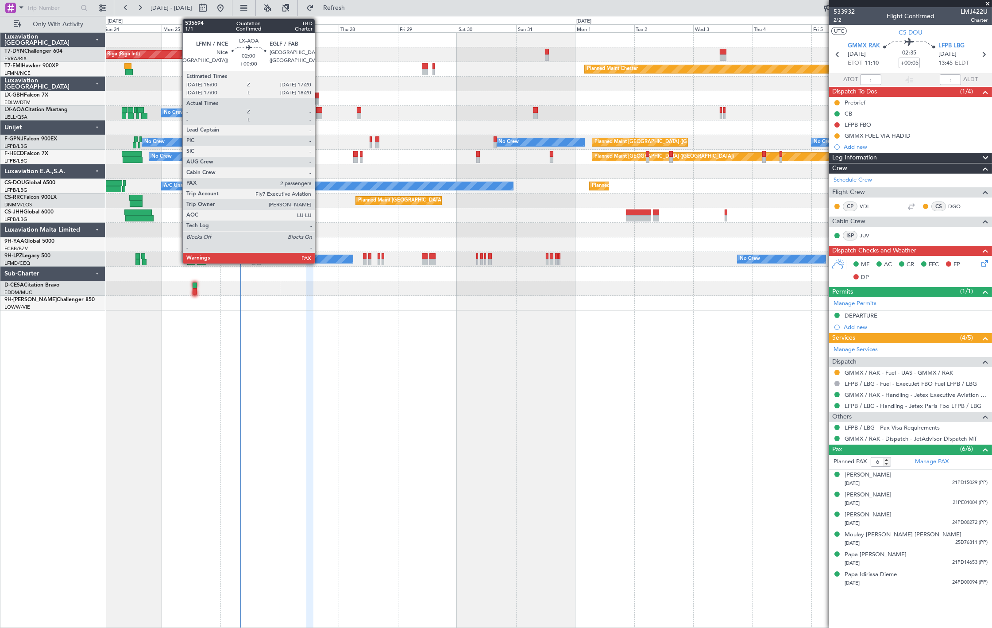
click at [319, 116] on div at bounding box center [319, 116] width 6 height 6
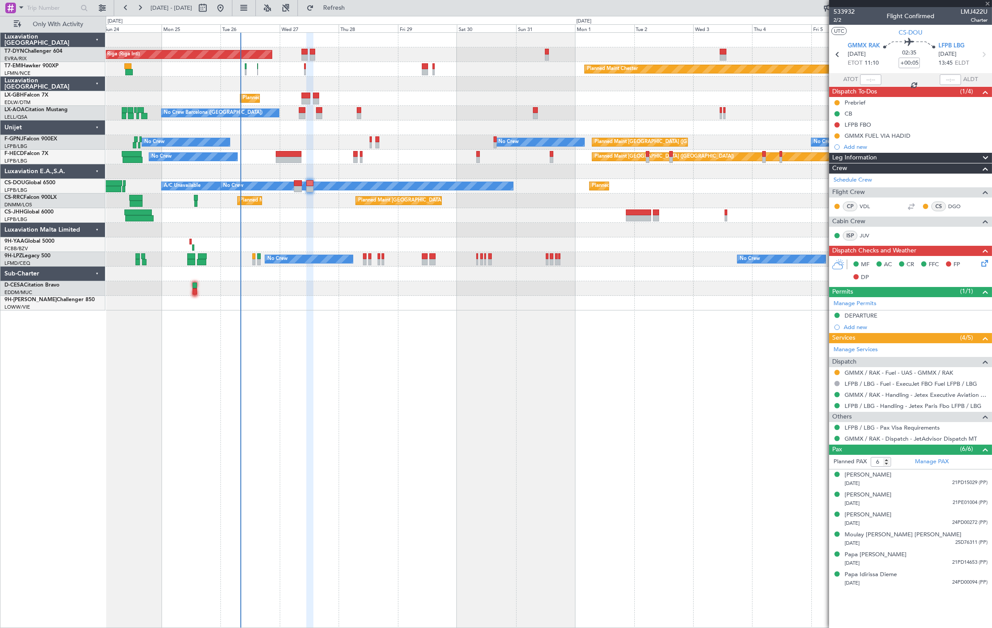
type input "2"
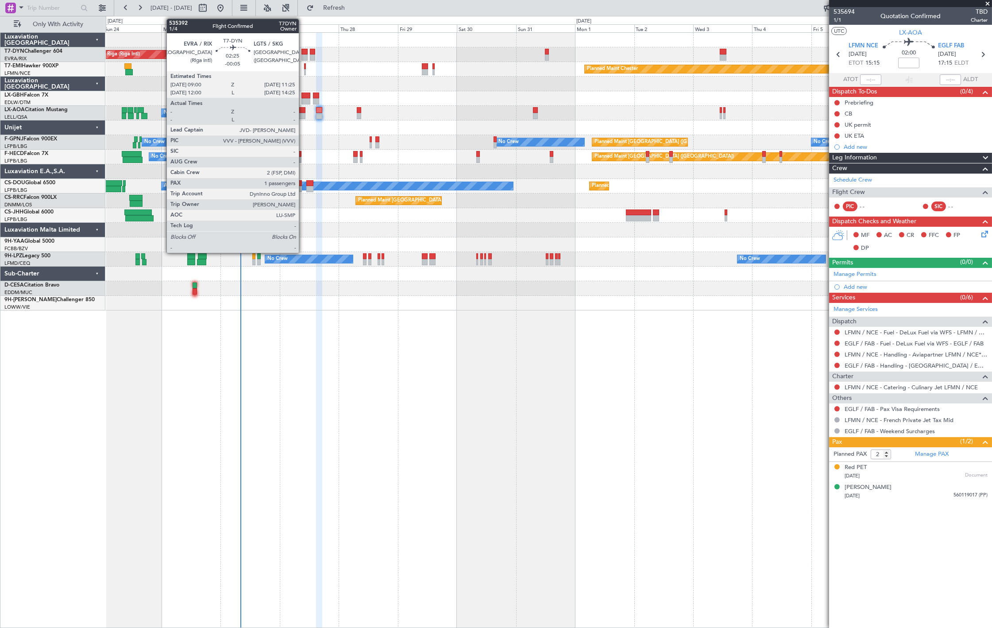
click at [303, 55] on div at bounding box center [304, 57] width 6 height 6
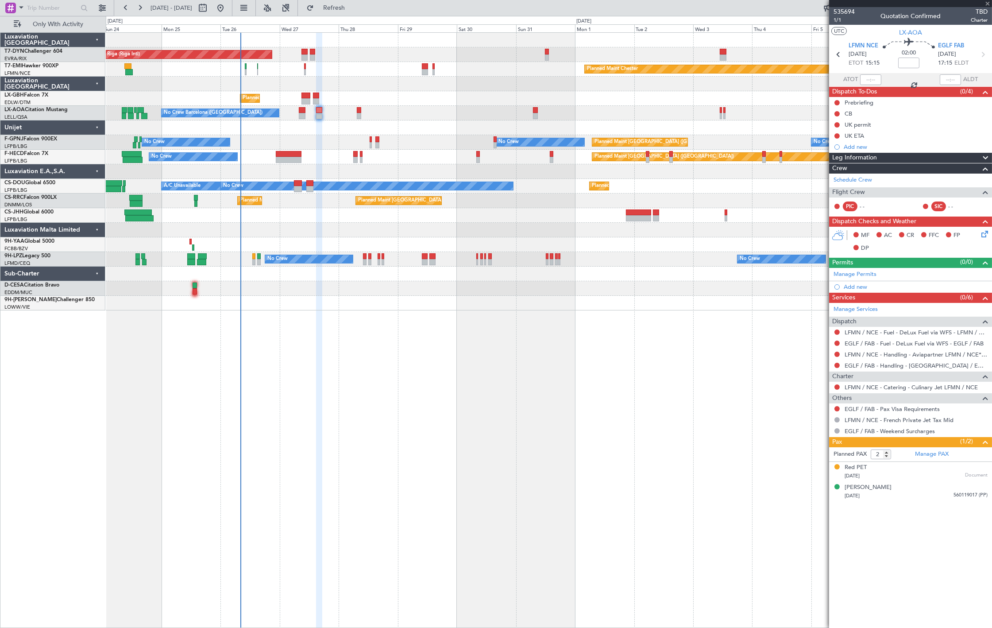
type input "-00:05"
type input "1"
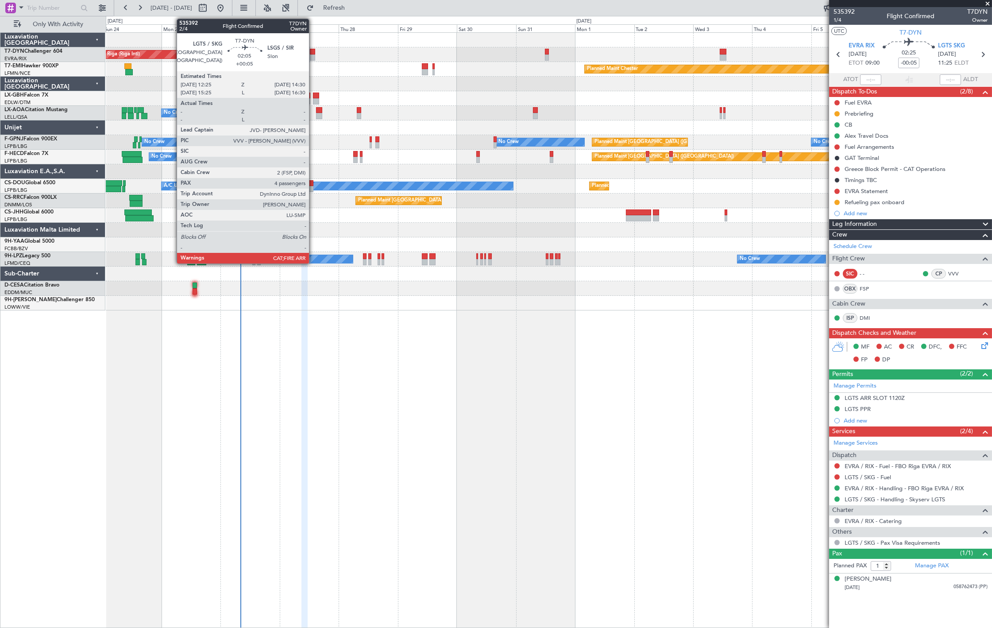
click at [313, 54] on div at bounding box center [312, 52] width 5 height 6
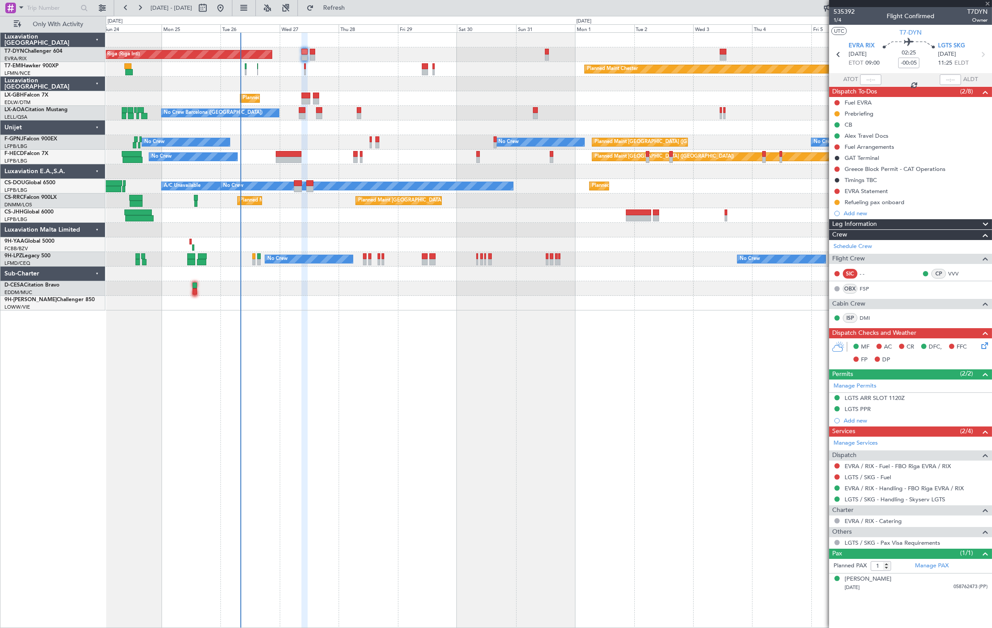
type input "+00:05"
type input "4"
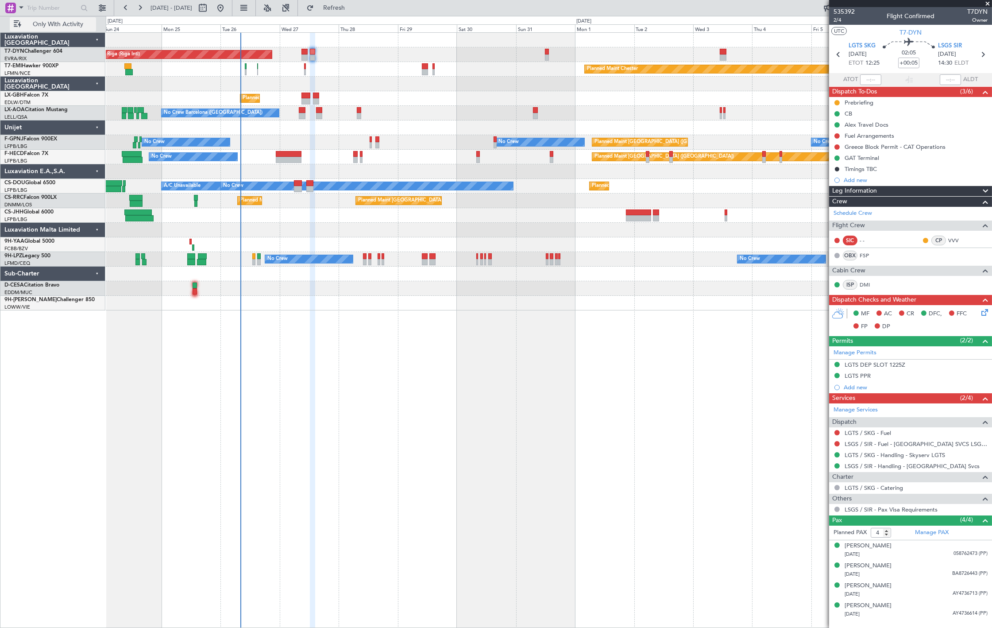
click at [59, 27] on span "Only With Activity" at bounding box center [58, 24] width 70 height 6
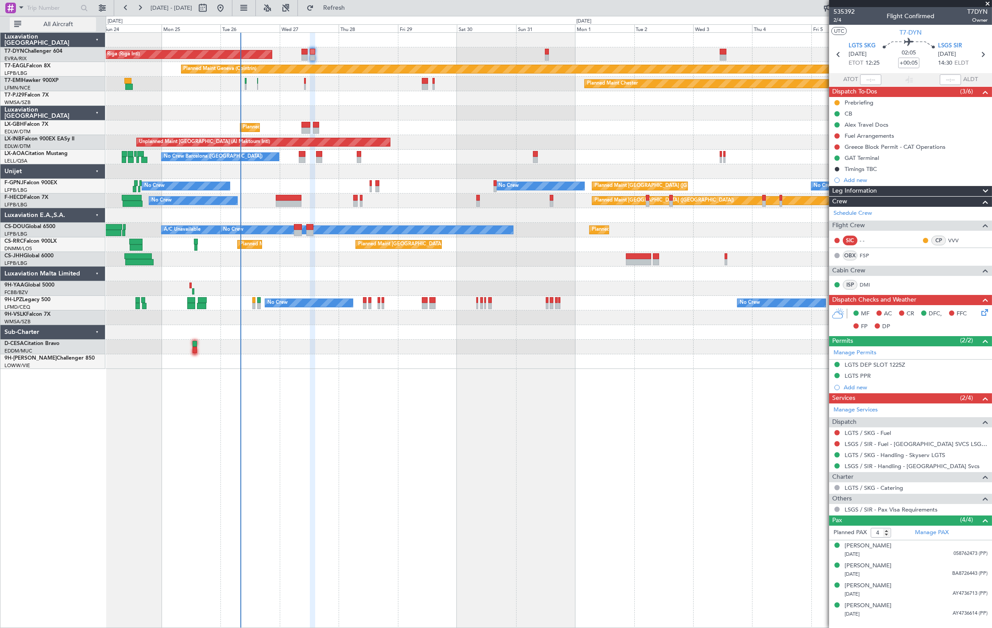
click at [65, 21] on span "All Aircraft" at bounding box center [58, 24] width 70 height 6
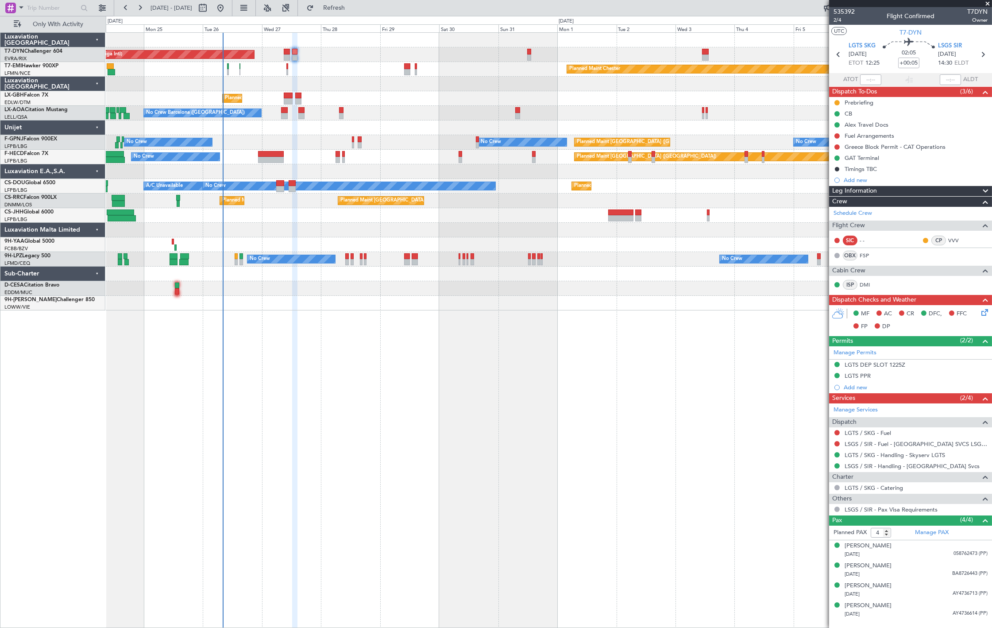
click at [308, 128] on div "AOG Maint Riga (Riga Intl) Planned Maint Basel-Mulhouse Planned Maint Chester P…" at bounding box center [549, 172] width 886 height 278
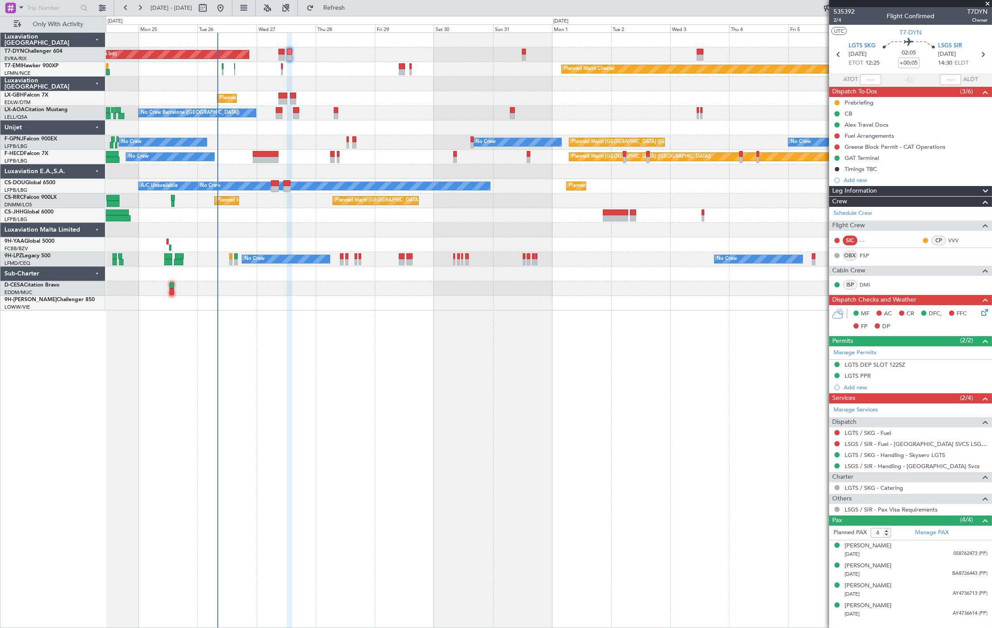
click at [308, 150] on div "AOG Maint Riga (Riga Intl) Planned Maint Basel-Mulhouse Planned Maint Chester P…" at bounding box center [549, 172] width 886 height 278
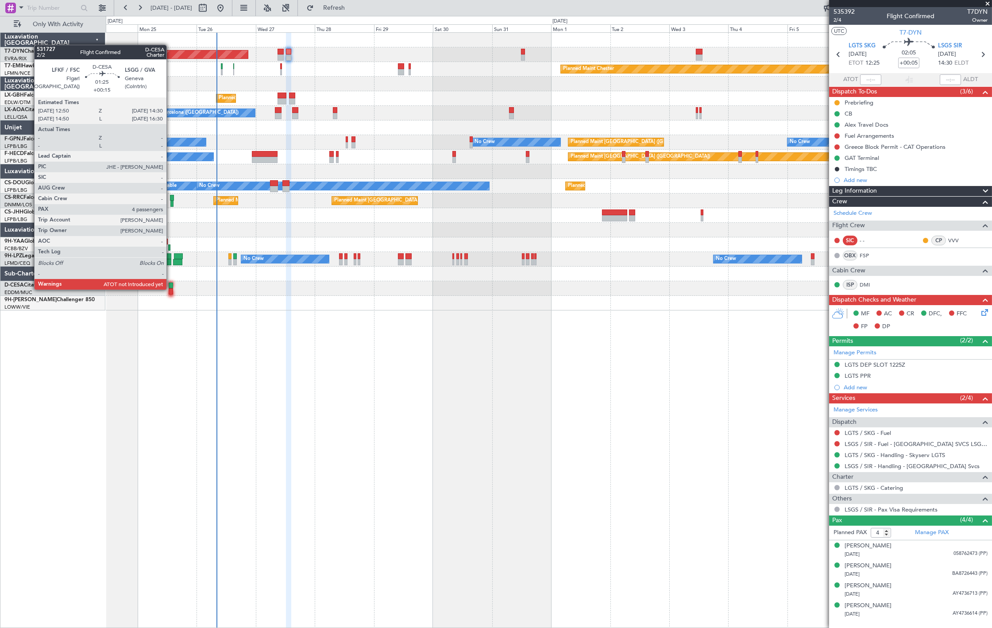
click at [171, 289] on div at bounding box center [171, 291] width 4 height 6
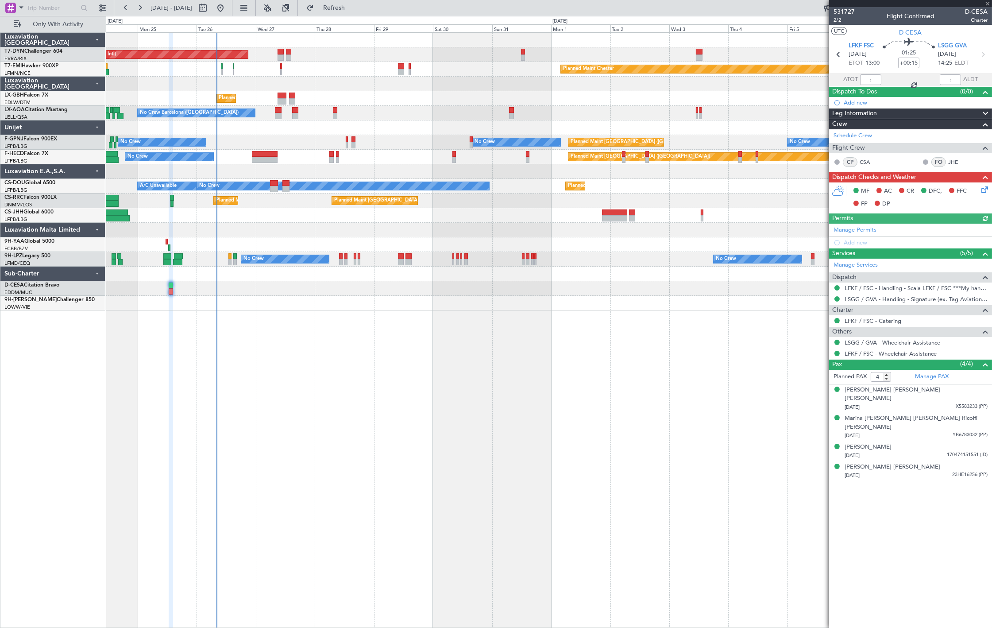
type input "-00:10"
type input "6"
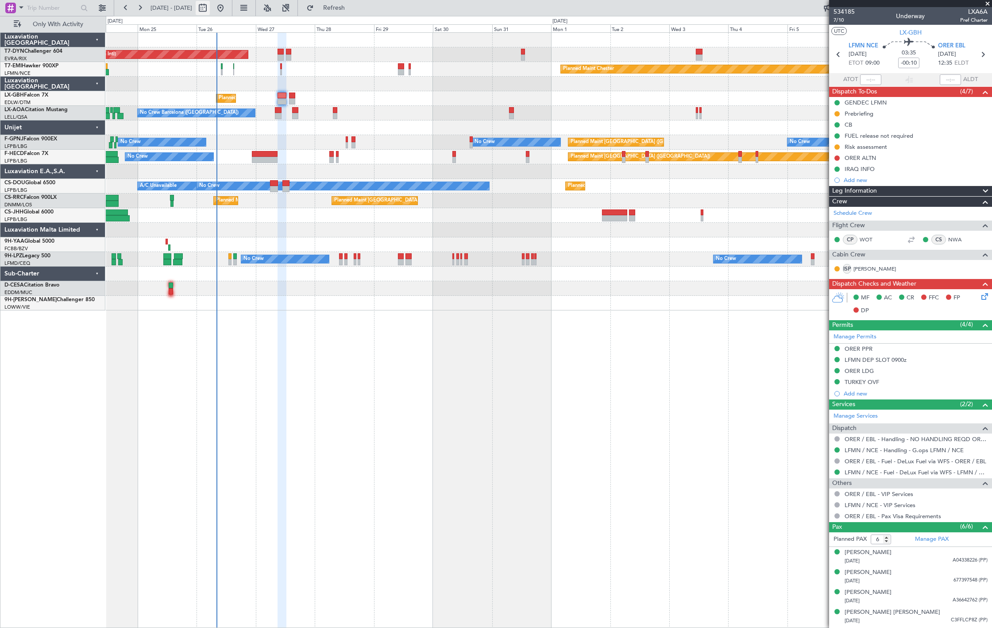
click at [210, 9] on button at bounding box center [203, 8] width 14 height 14
select select "8"
select select "2025"
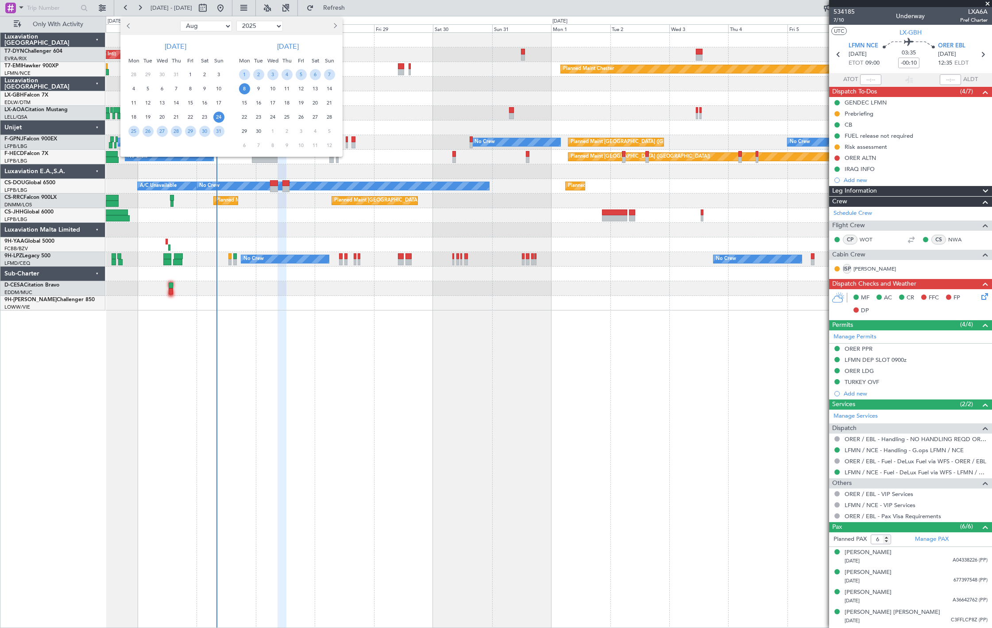
click at [214, 30] on select "Jan Feb Mar Apr May Jun Jul Aug Sep Oct Nov Dec" at bounding box center [206, 26] width 52 height 11
click at [251, 177] on div at bounding box center [496, 314] width 992 height 628
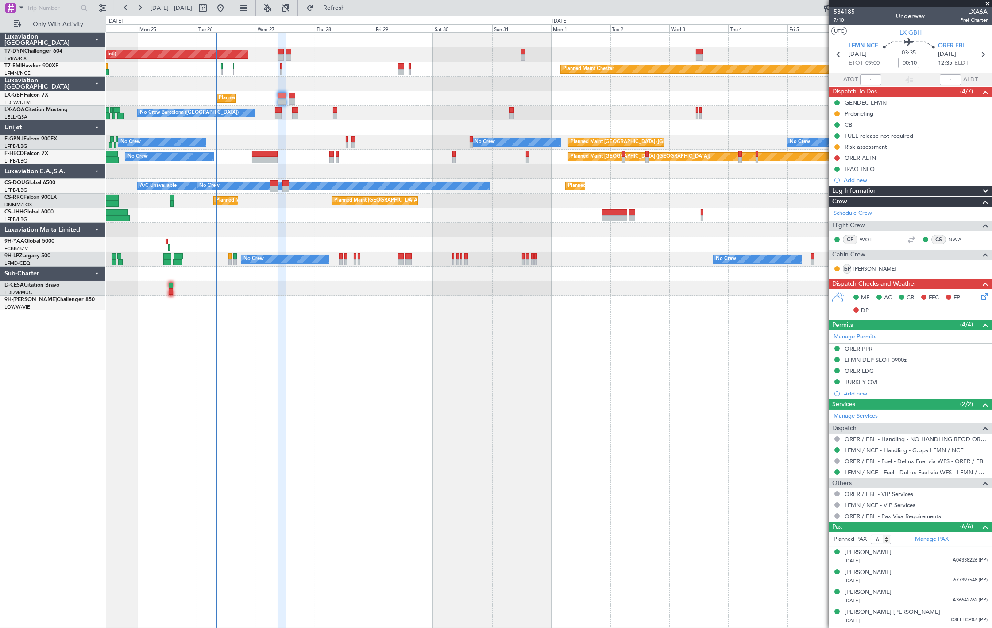
click at [251, 177] on div at bounding box center [549, 171] width 886 height 15
click at [210, 8] on button at bounding box center [203, 8] width 14 height 14
select select "8"
select select "2025"
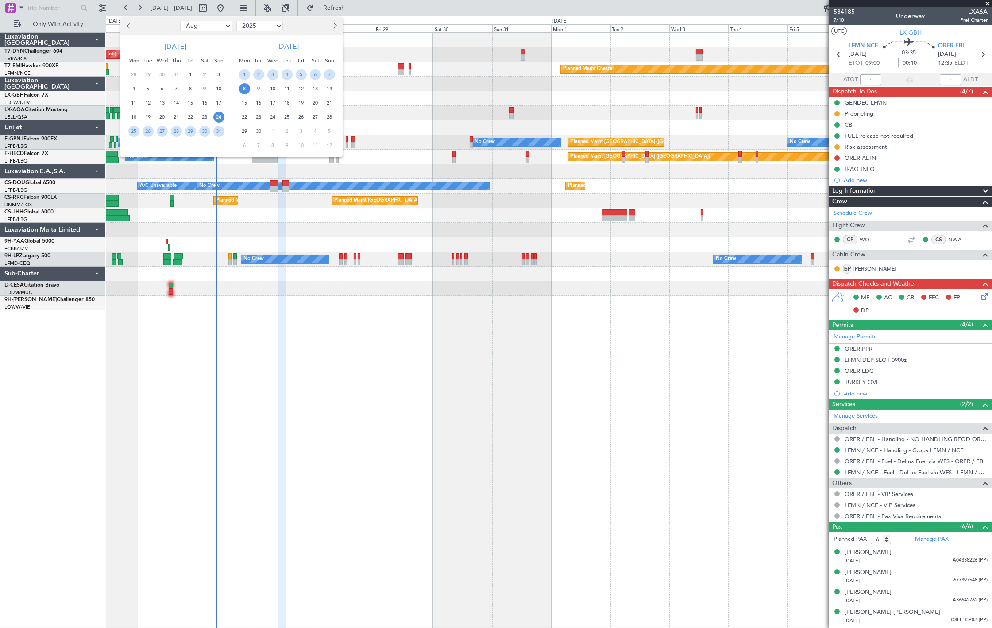
click at [417, 113] on div at bounding box center [496, 314] width 992 height 628
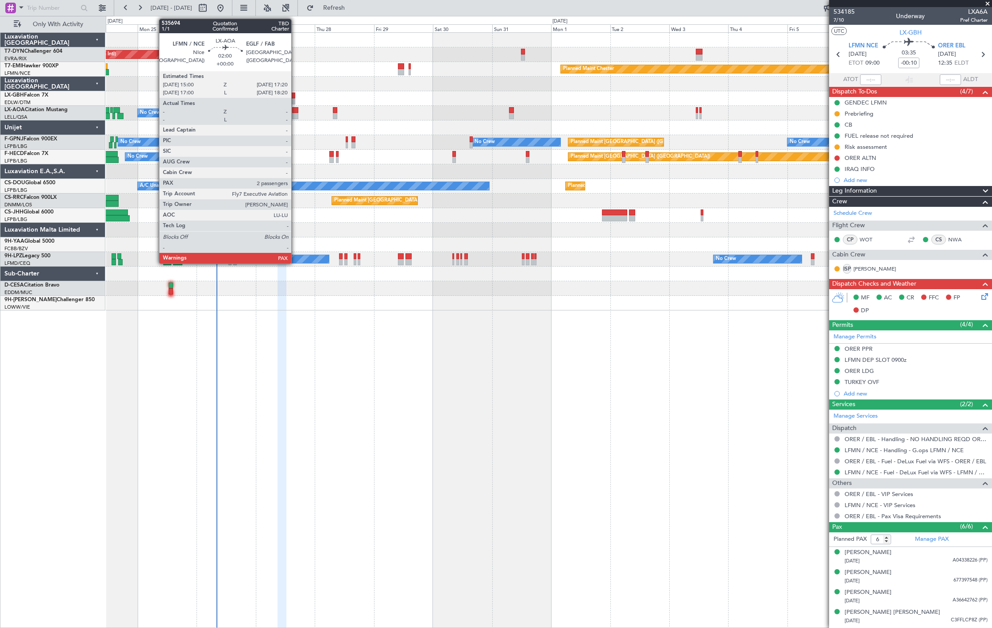
click at [296, 111] on div at bounding box center [295, 110] width 6 height 6
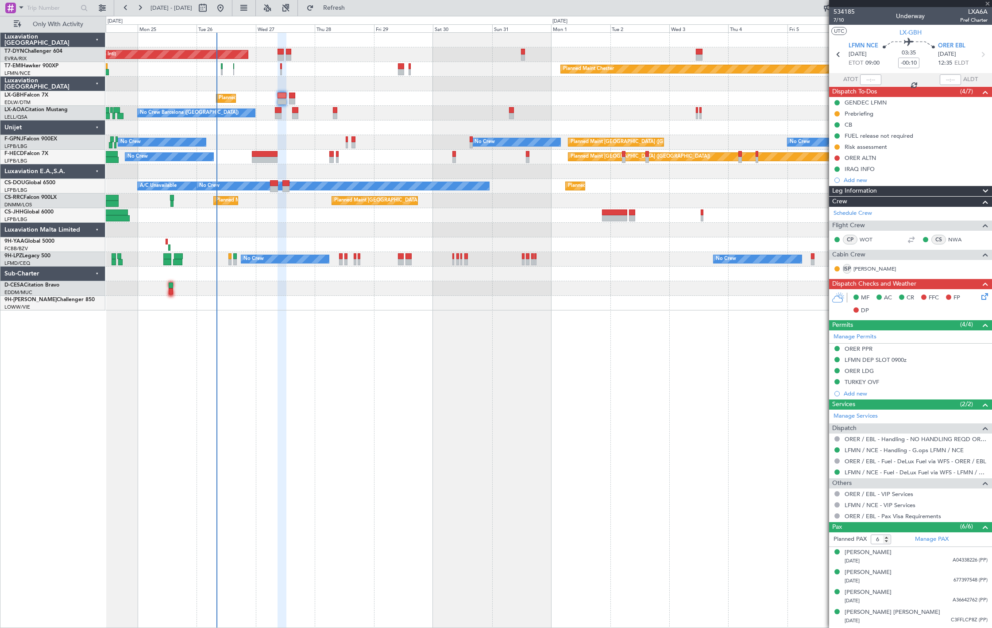
type input "2"
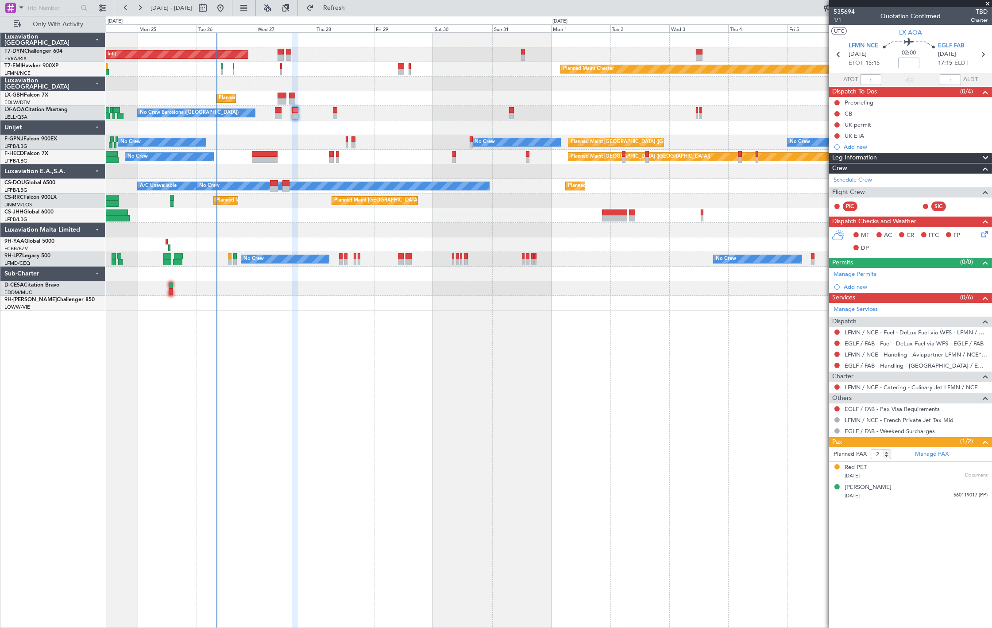
click at [913, 474] on div "08/03/2024 Document" at bounding box center [916, 475] width 143 height 9
click at [918, 494] on div "03/09/1984 560119017 (PP)" at bounding box center [916, 495] width 143 height 9
click at [929, 471] on div "Red PET 08/03/2024 Document" at bounding box center [916, 471] width 143 height 17
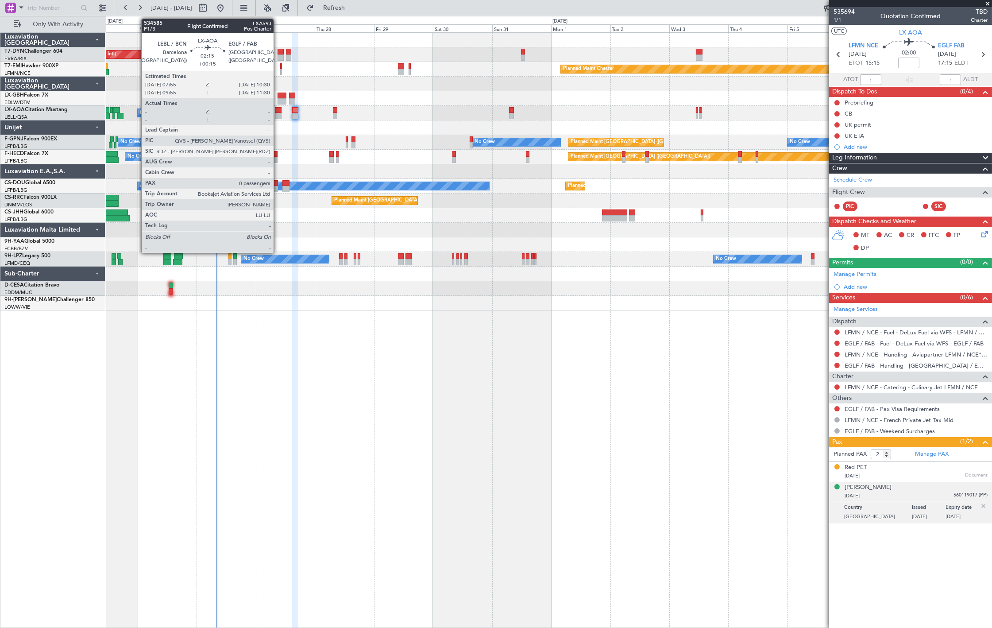
click at [278, 114] on div at bounding box center [278, 116] width 7 height 6
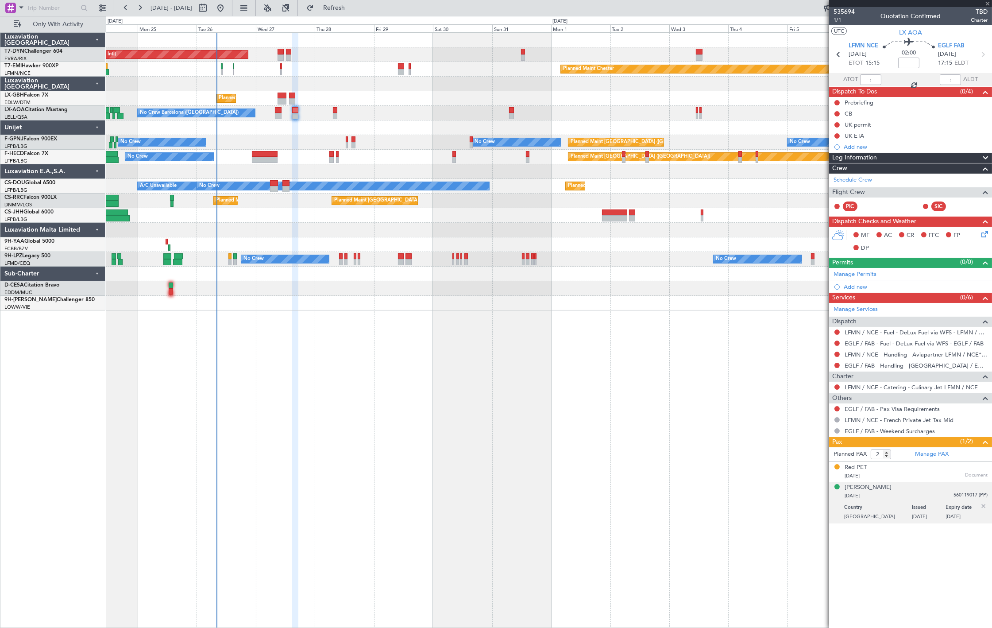
type input "+00:15"
type input "0"
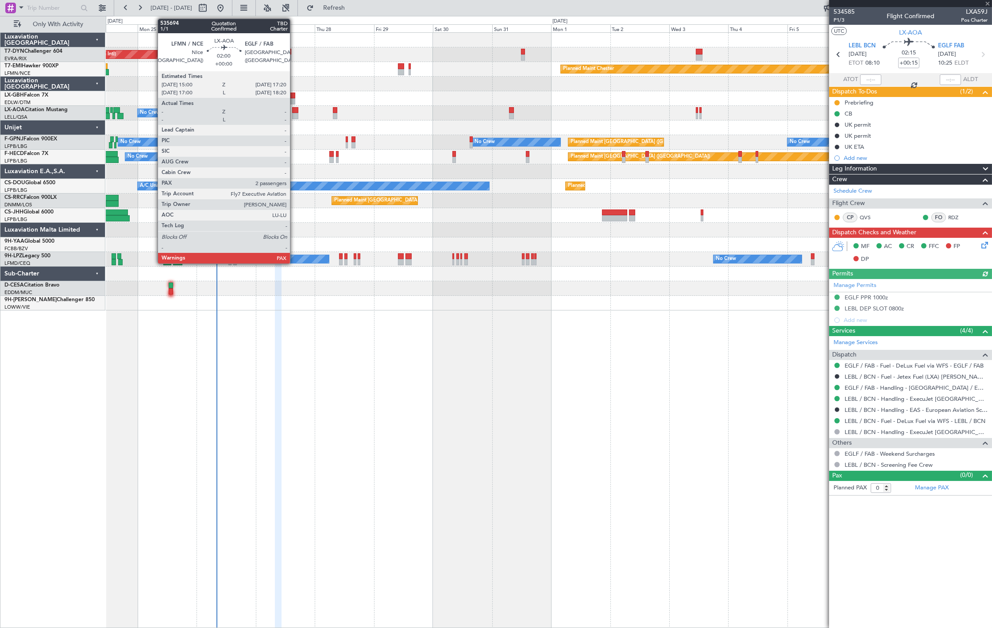
click at [294, 108] on div at bounding box center [295, 110] width 6 height 6
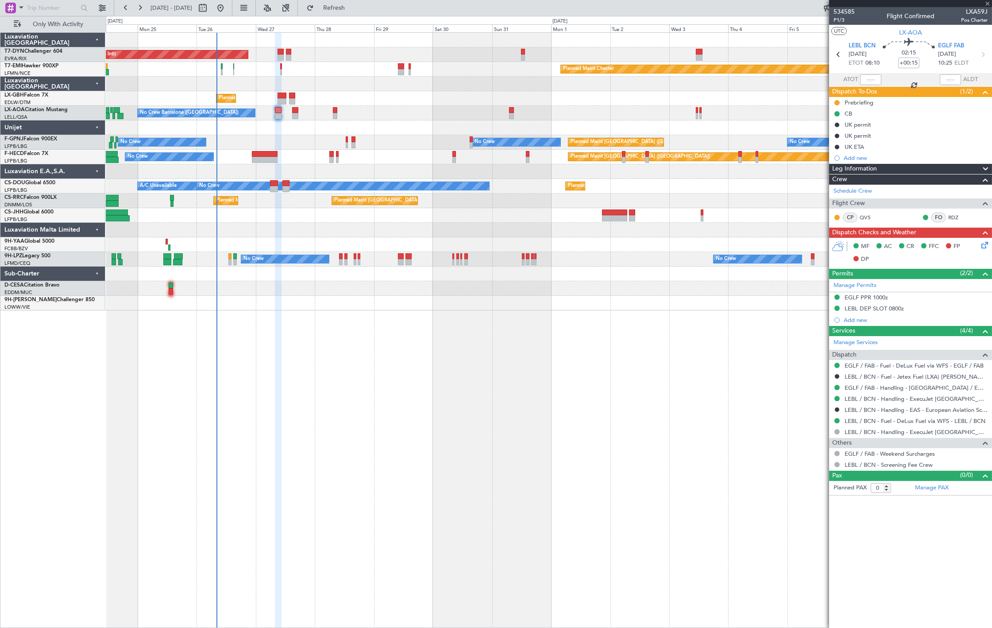
type input "2"
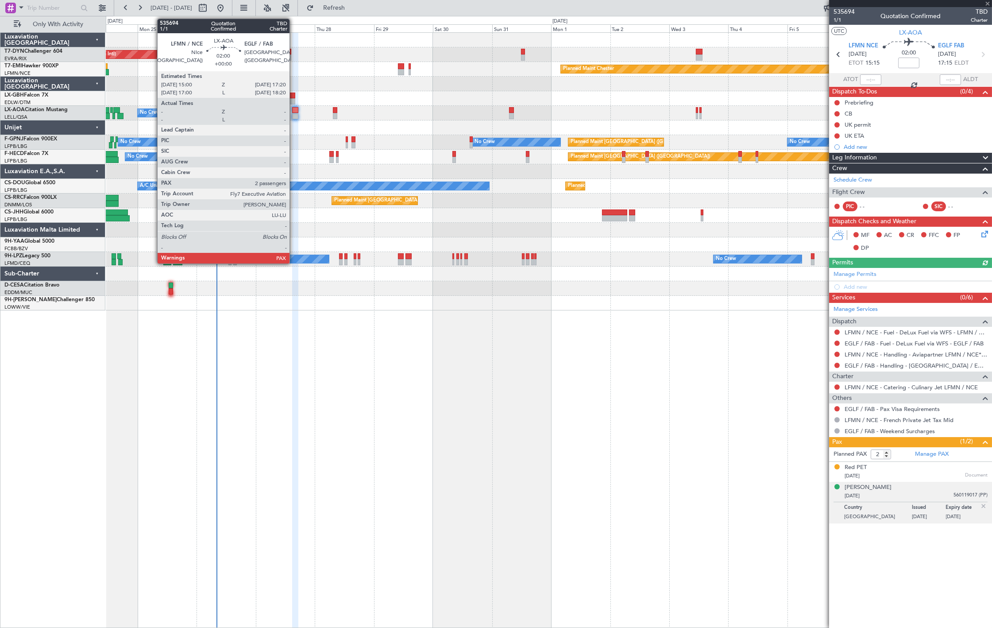
click at [294, 114] on div at bounding box center [295, 116] width 6 height 6
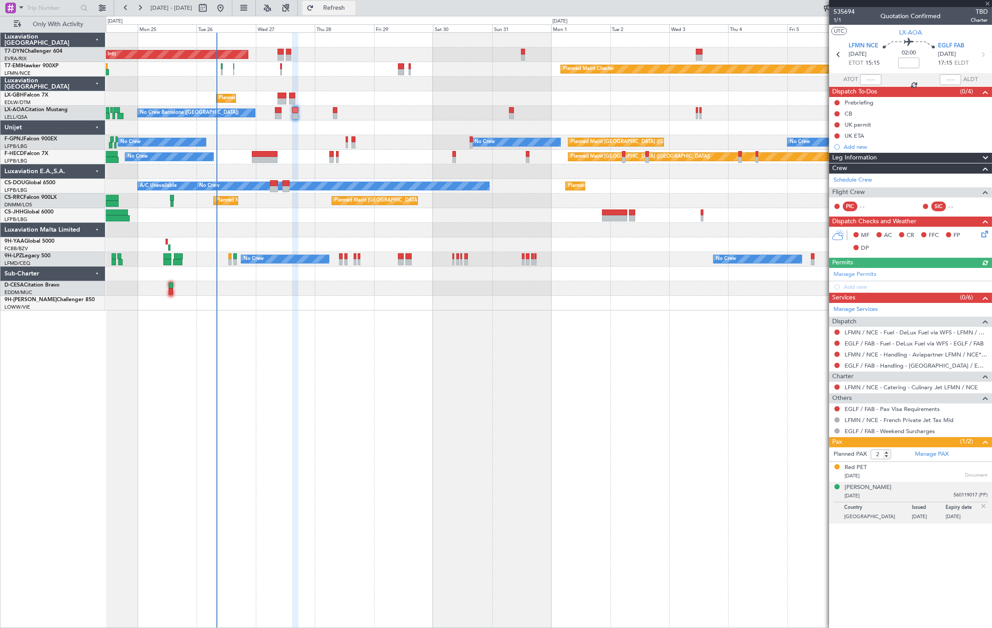
click at [348, 8] on span "Refresh" at bounding box center [334, 8] width 37 height 6
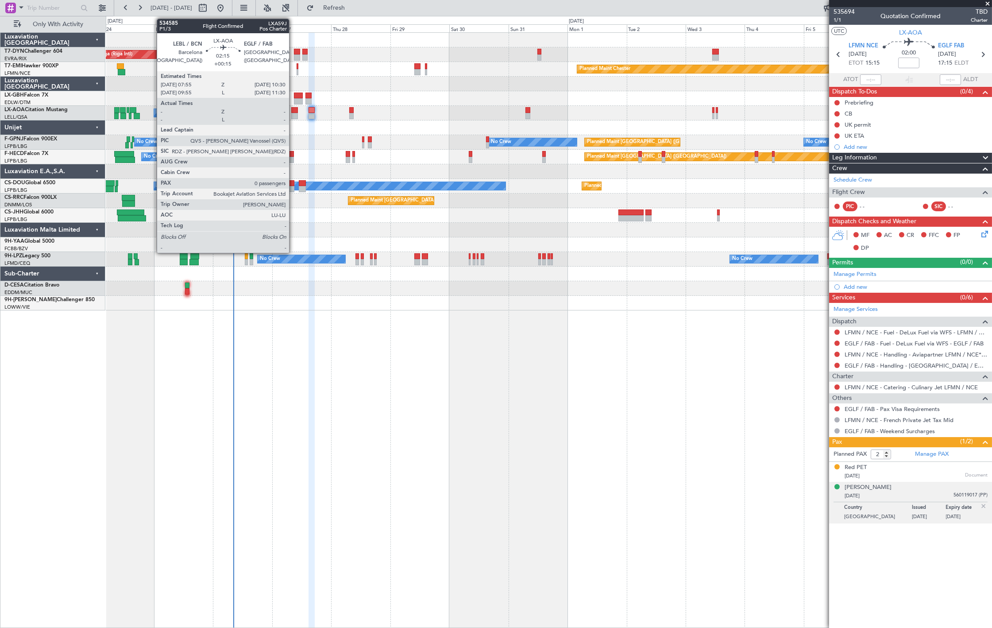
click at [294, 112] on div at bounding box center [294, 110] width 7 height 6
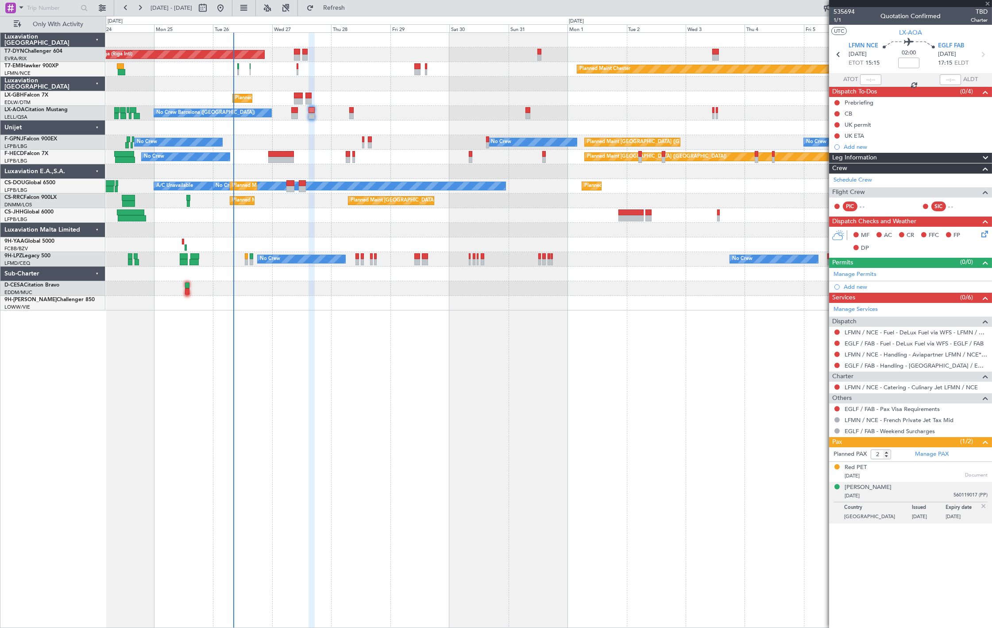
type input "+00:15"
type input "0"
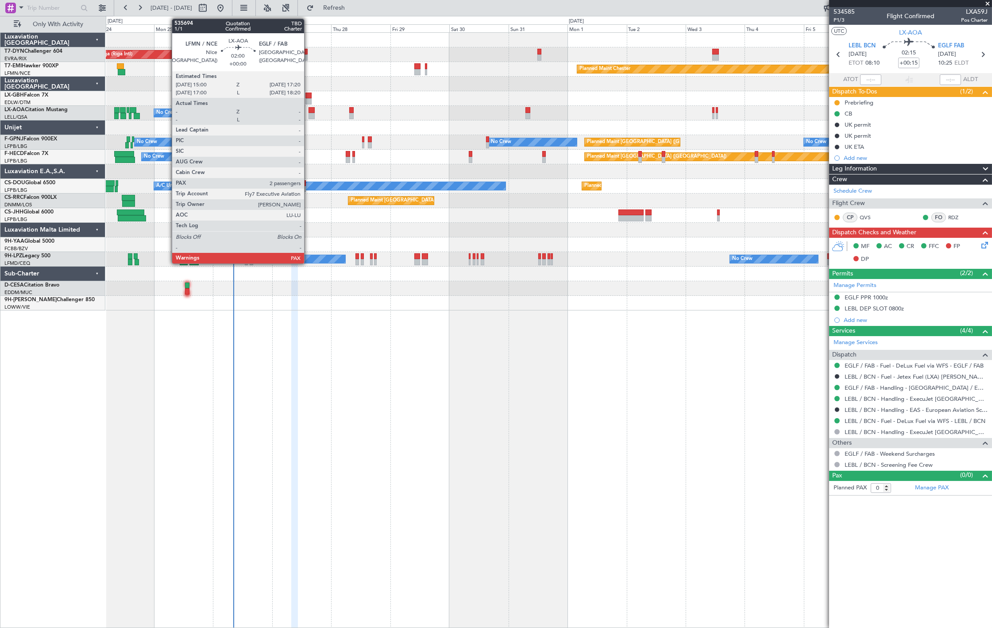
click at [309, 115] on div at bounding box center [312, 116] width 6 height 6
type input "2"
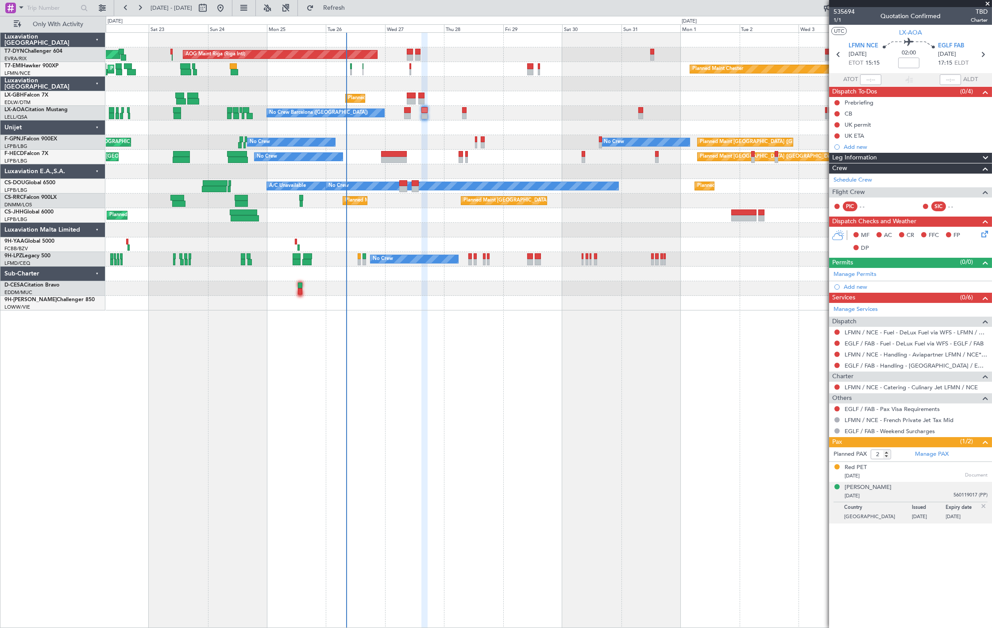
click at [330, 76] on div "Planned Maint Chester Planned Maint Chester" at bounding box center [549, 69] width 886 height 15
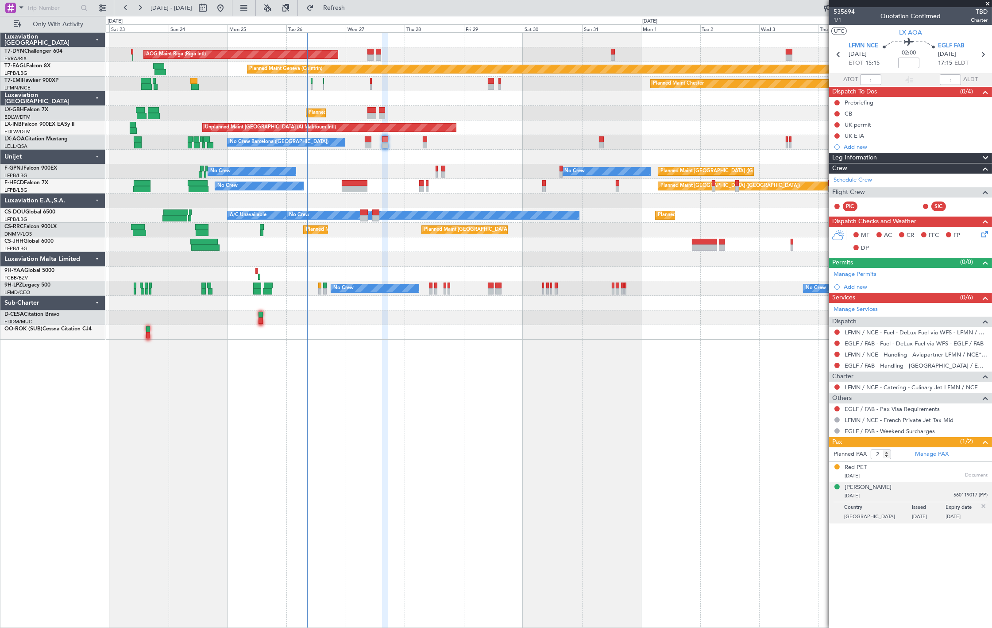
click at [264, 83] on div "Planned Maint Chester Planned Maint Chester" at bounding box center [549, 84] width 886 height 15
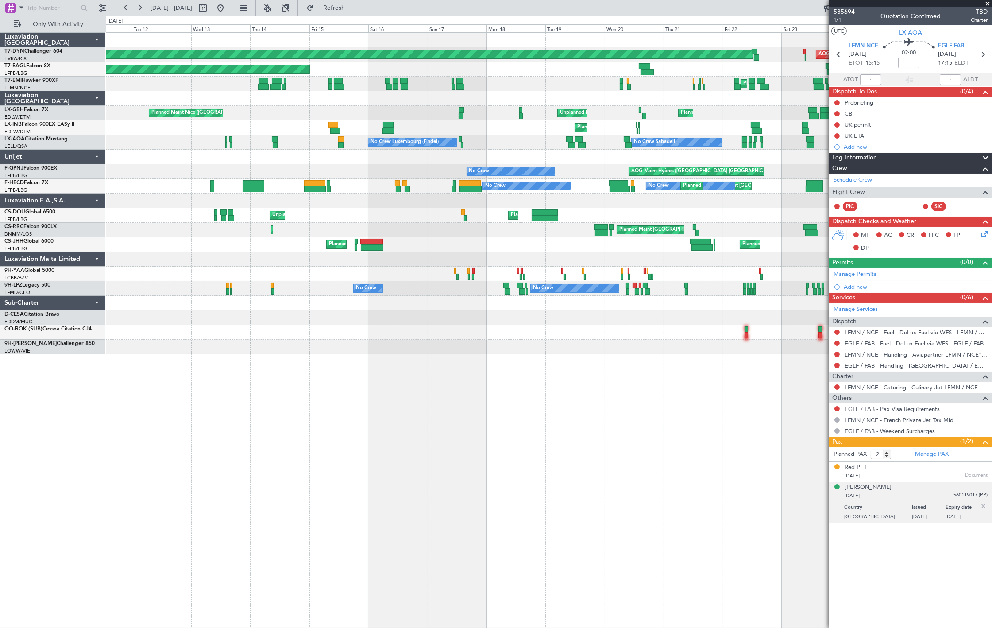
click at [948, 78] on fb-app "22 Aug 2025 - 06 Sep 2025 Refresh Quick Links Only With Activity AOG Maint Riga…" at bounding box center [496, 317] width 992 height 621
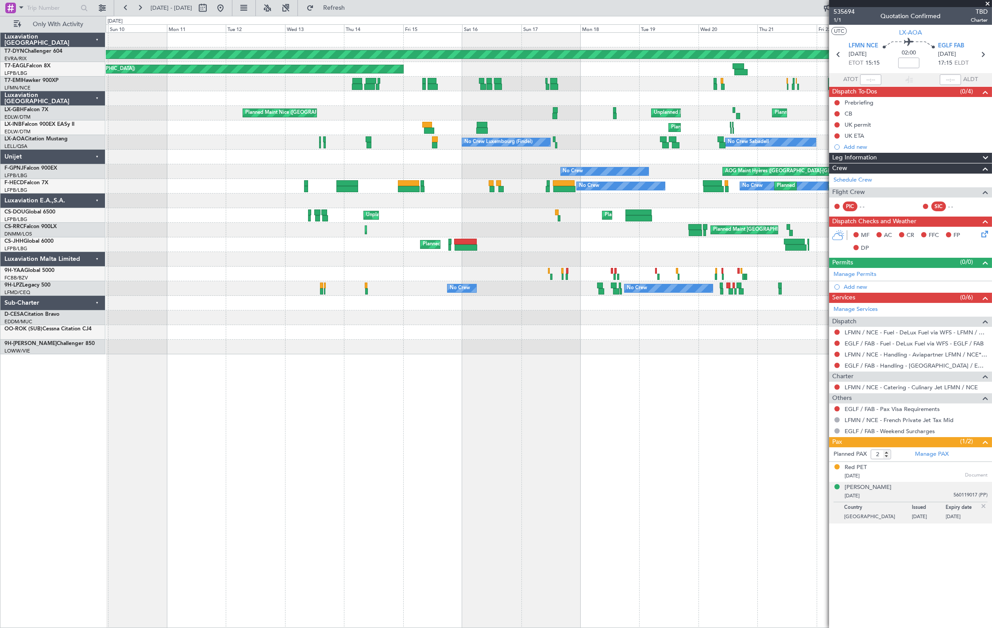
click at [658, 104] on div at bounding box center [549, 98] width 886 height 15
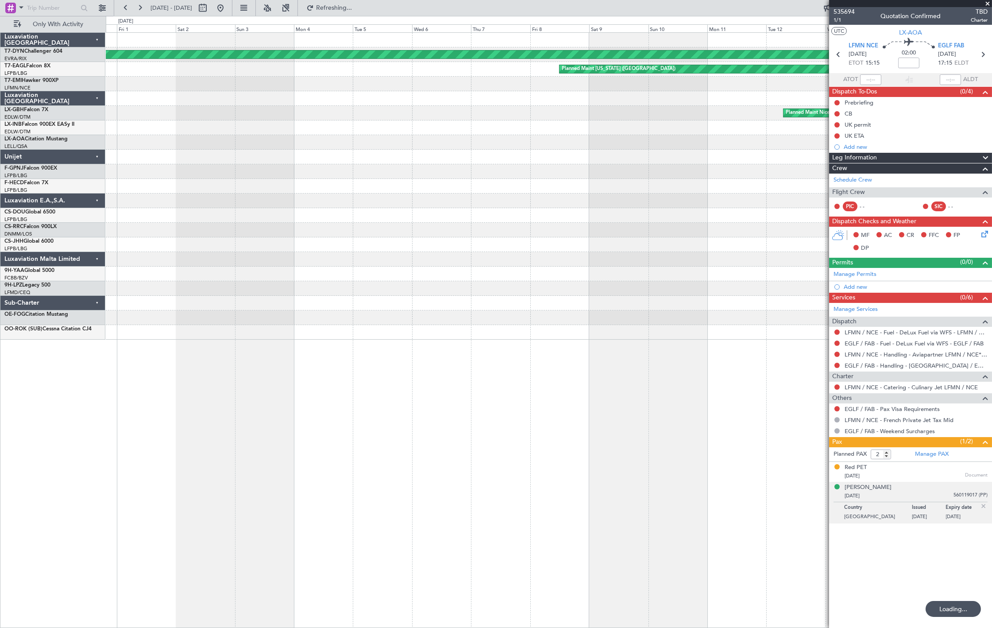
click at [627, 143] on div "No Crew Luxembourg (Findel)" at bounding box center [549, 142] width 886 height 15
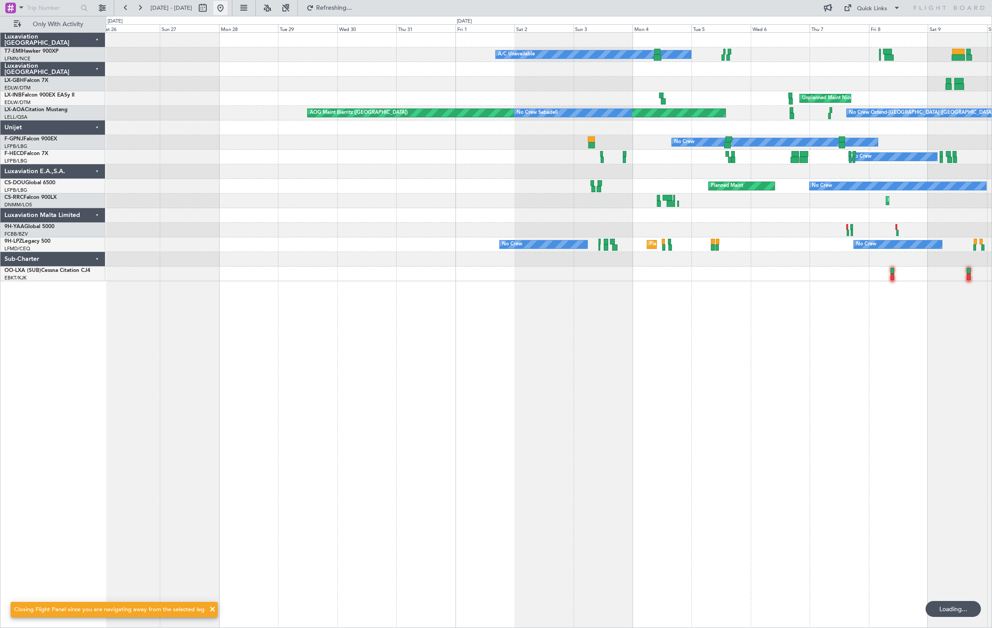
click at [228, 10] on button at bounding box center [220, 8] width 14 height 14
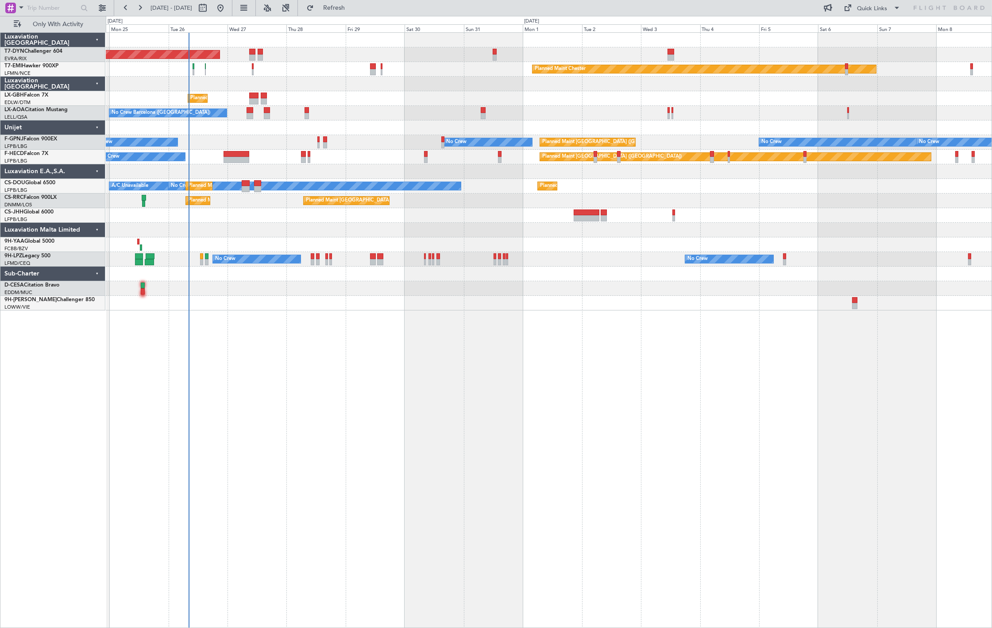
click at [352, 69] on div "Planned Maint Chester Planned Maint Chester" at bounding box center [549, 69] width 886 height 15
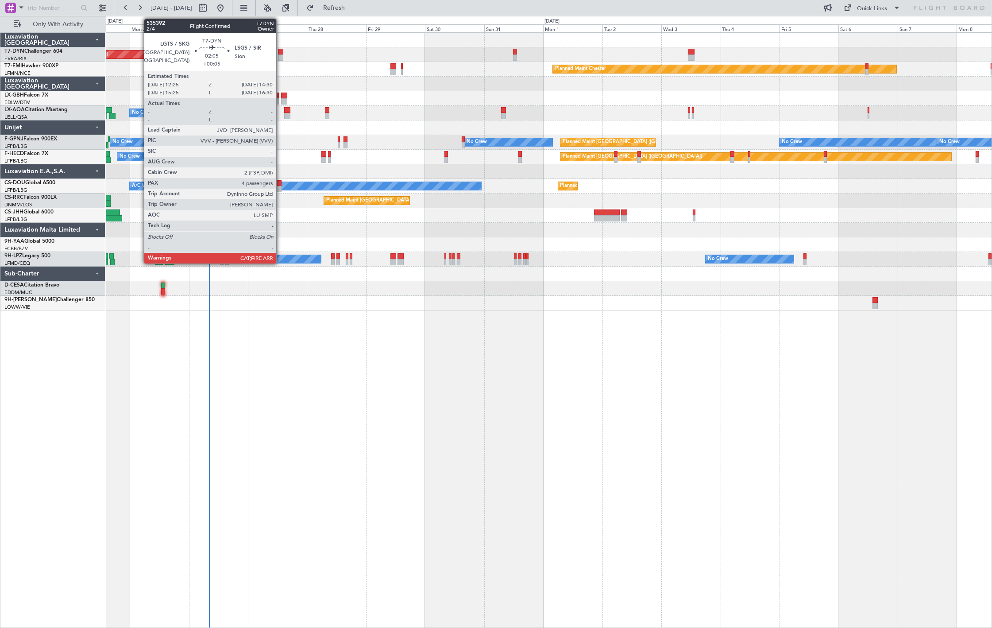
click at [281, 54] on div at bounding box center [280, 52] width 5 height 6
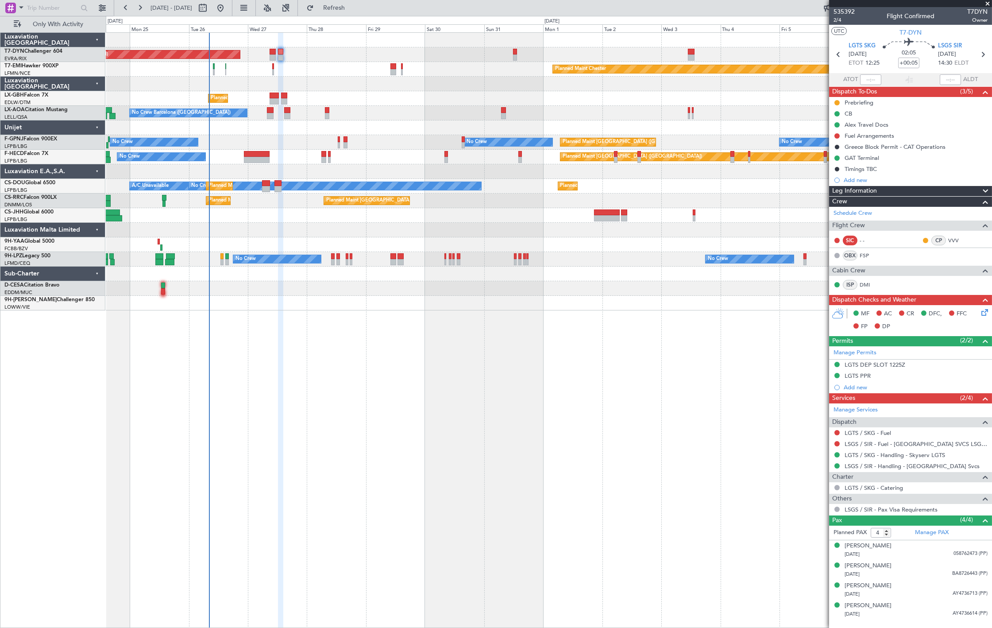
click at [215, 72] on div "Planned Maint Chester Planned Maint Chester" at bounding box center [549, 69] width 886 height 15
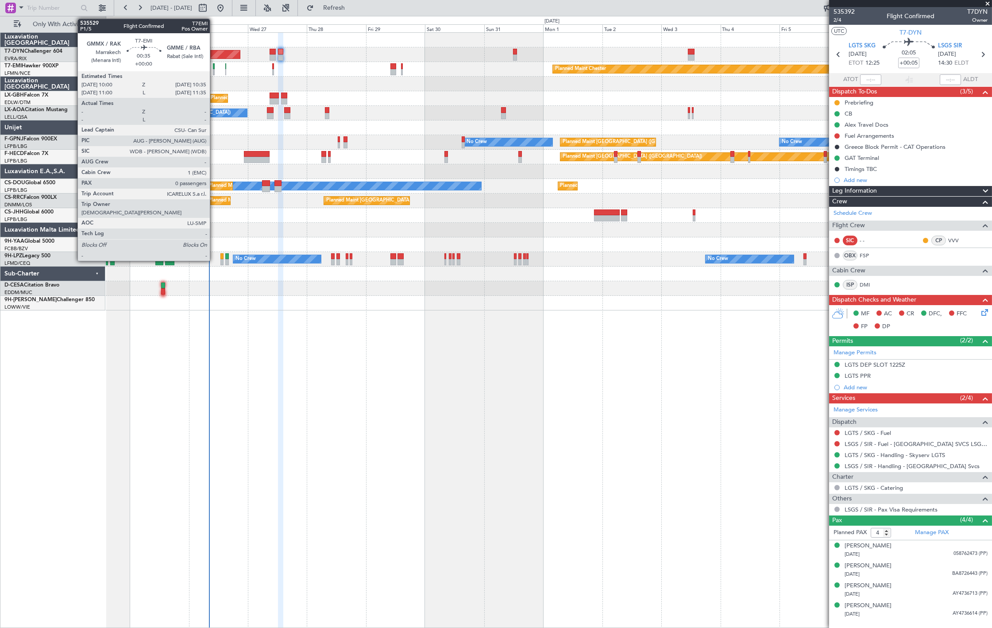
click at [214, 71] on div at bounding box center [214, 72] width 2 height 6
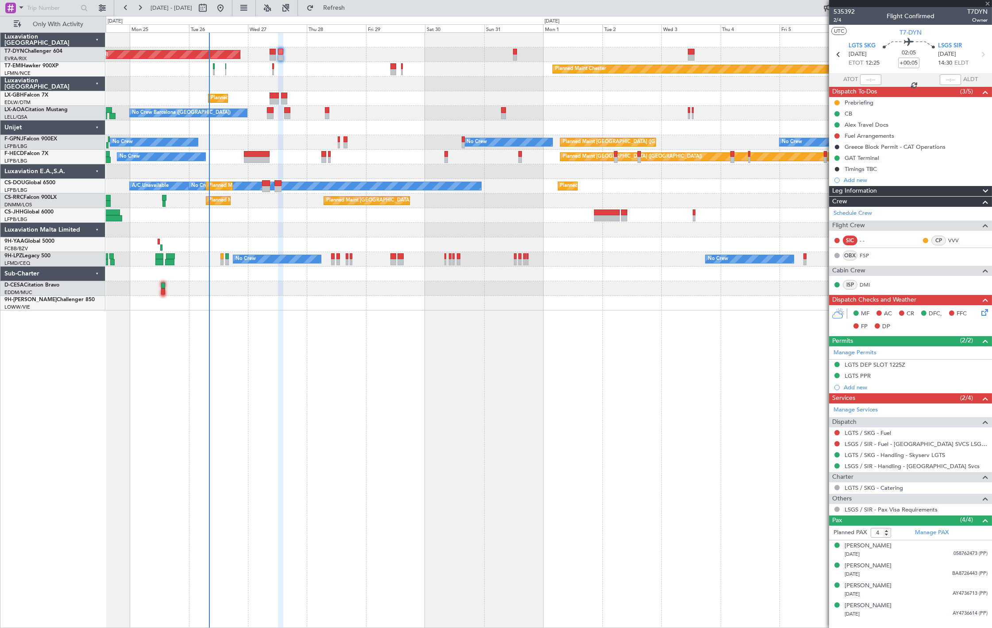
type input "0"
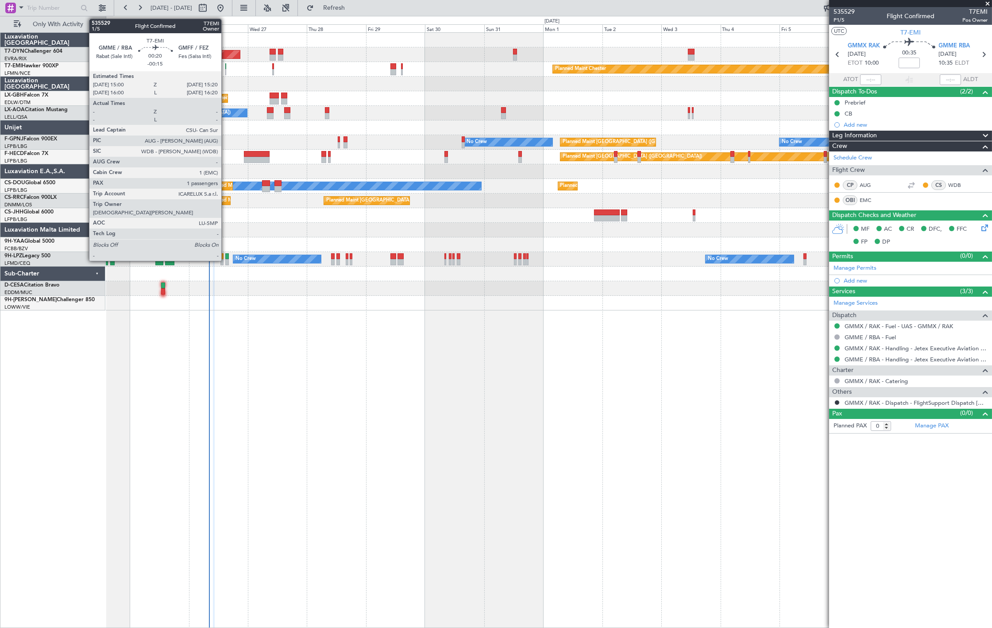
click at [226, 71] on div at bounding box center [225, 72] width 1 height 6
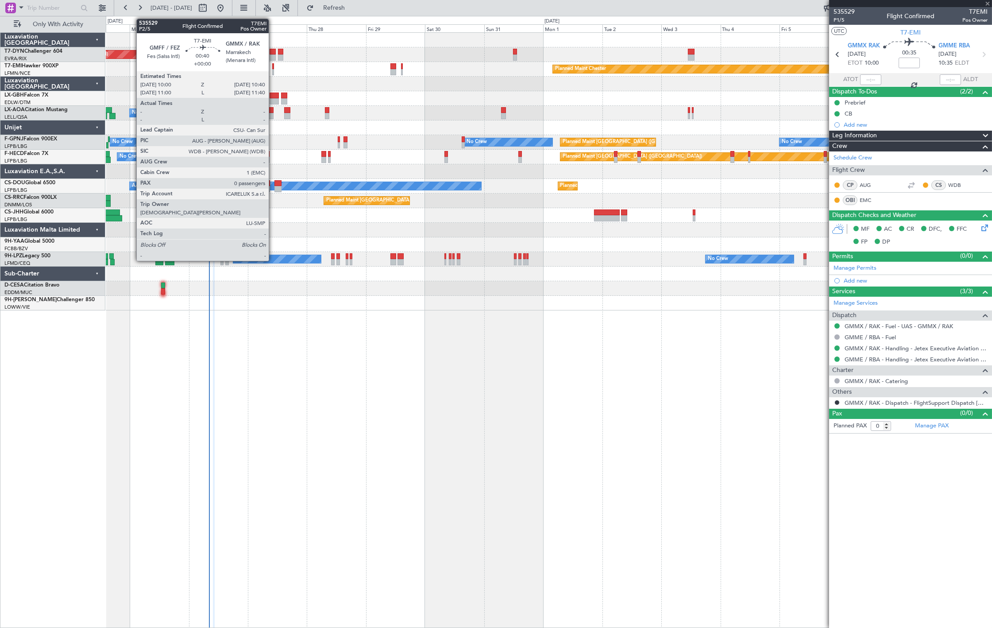
type input "-00:15"
type input "1"
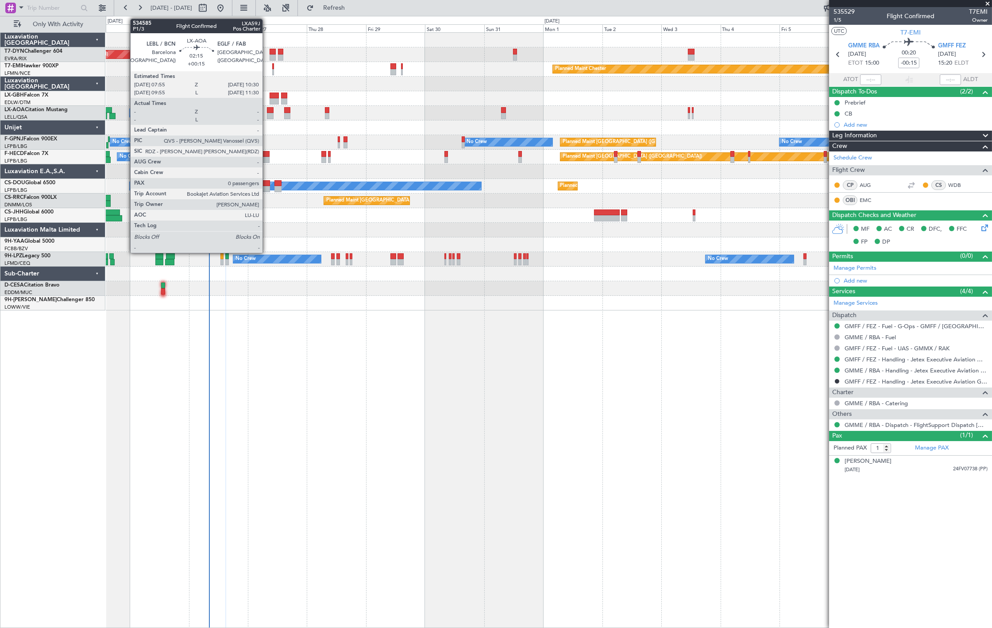
click at [267, 113] on div at bounding box center [270, 116] width 7 height 6
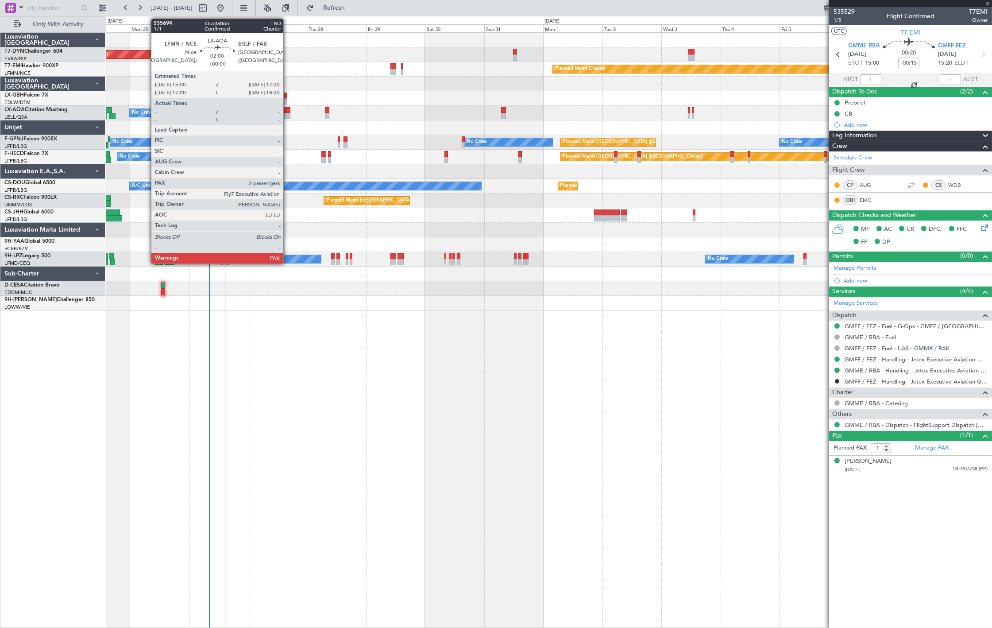
type input "+00:15"
type input "0"
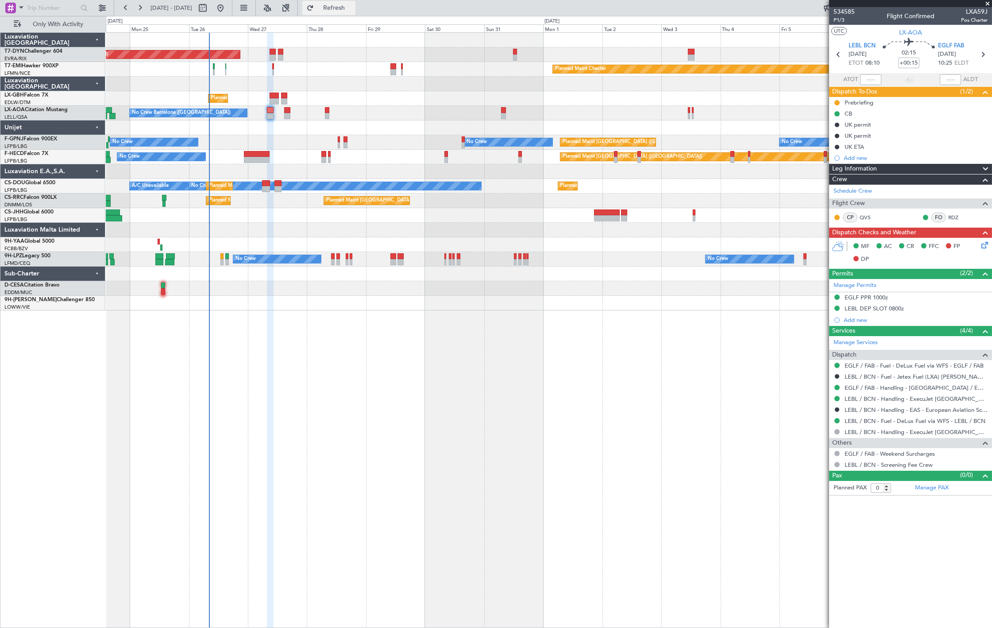
click at [351, 11] on span "Refresh" at bounding box center [334, 8] width 37 height 6
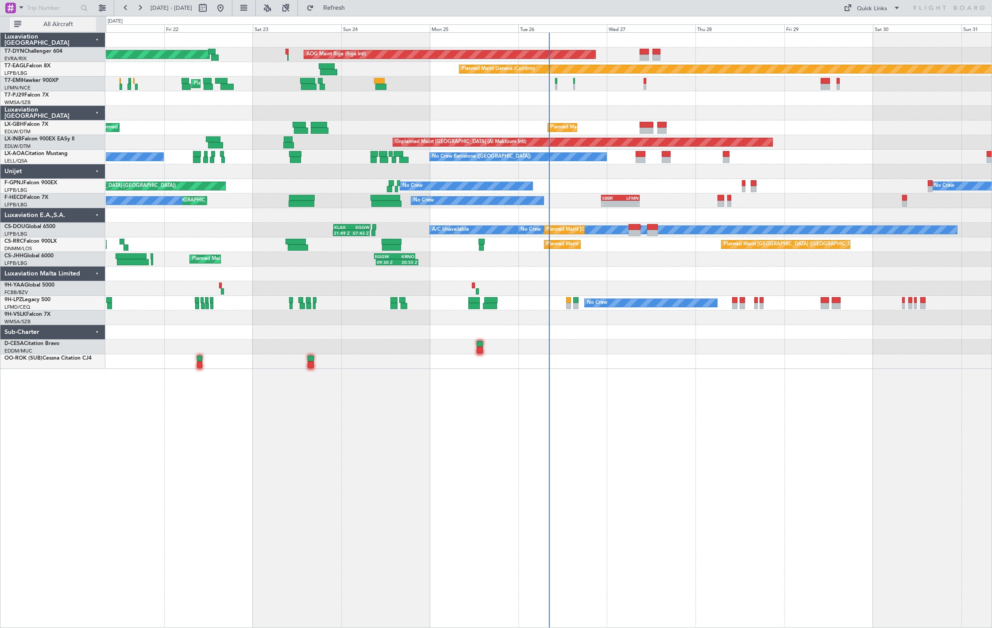
click at [86, 24] on span "All Aircraft" at bounding box center [58, 24] width 70 height 6
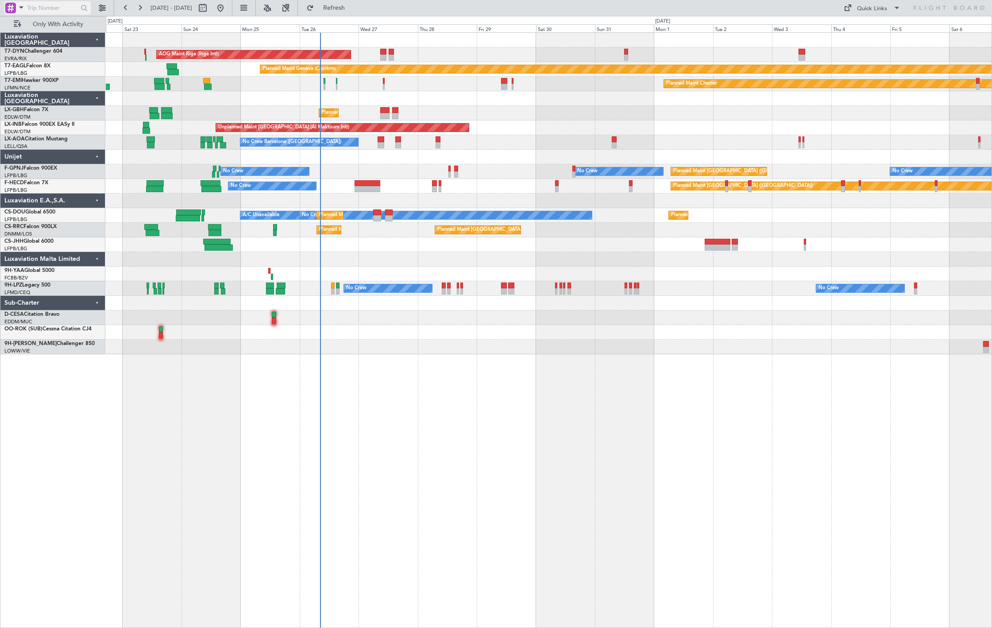
click at [46, 8] on input "text" at bounding box center [52, 7] width 51 height 13
paste input "535522"
type input "535522"
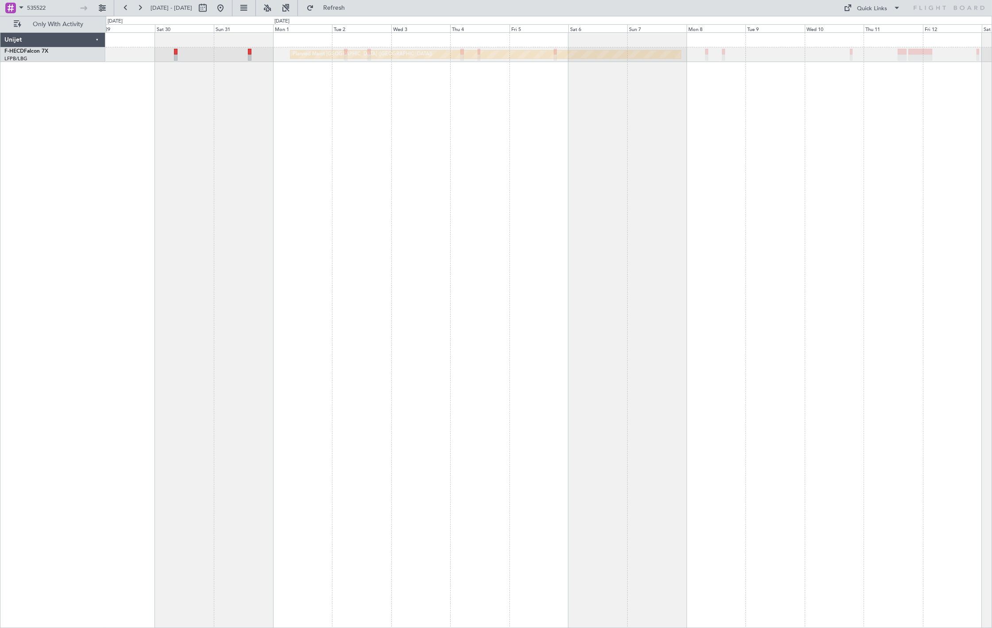
click at [194, 77] on div "Planned Maint Paris (Le Bourget) No Crew" at bounding box center [549, 329] width 886 height 595
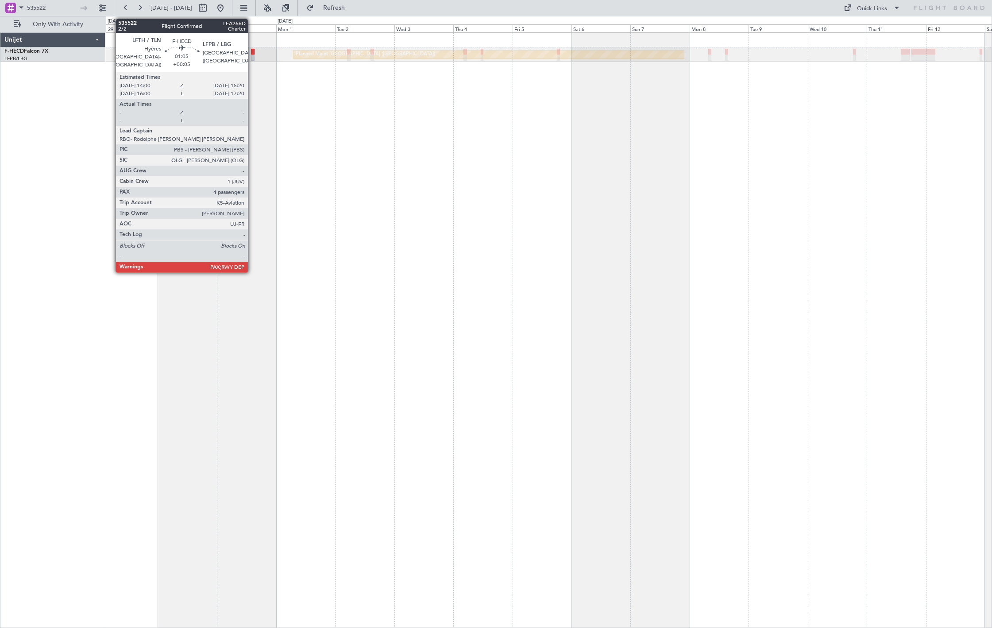
click at [252, 55] on div at bounding box center [253, 57] width 4 height 6
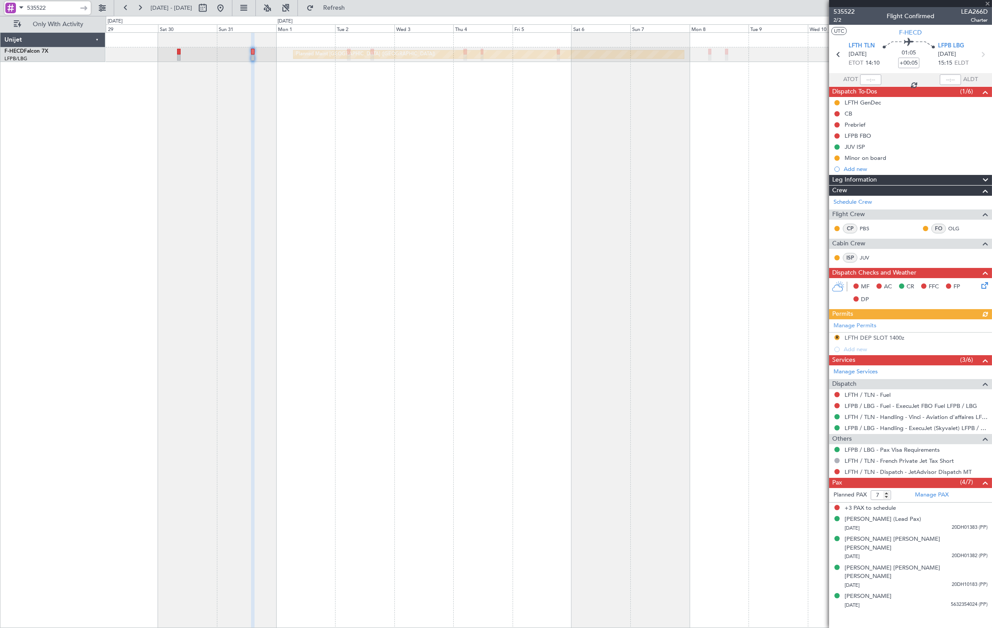
drag, startPoint x: 55, startPoint y: 8, endPoint x: -70, endPoint y: 21, distance: 125.1
click at [0, 21] on html "535522 29 Aug 2025 - 13 Sep 2025 Refresh Quick Links Only With Activity Planned…" at bounding box center [496, 314] width 992 height 628
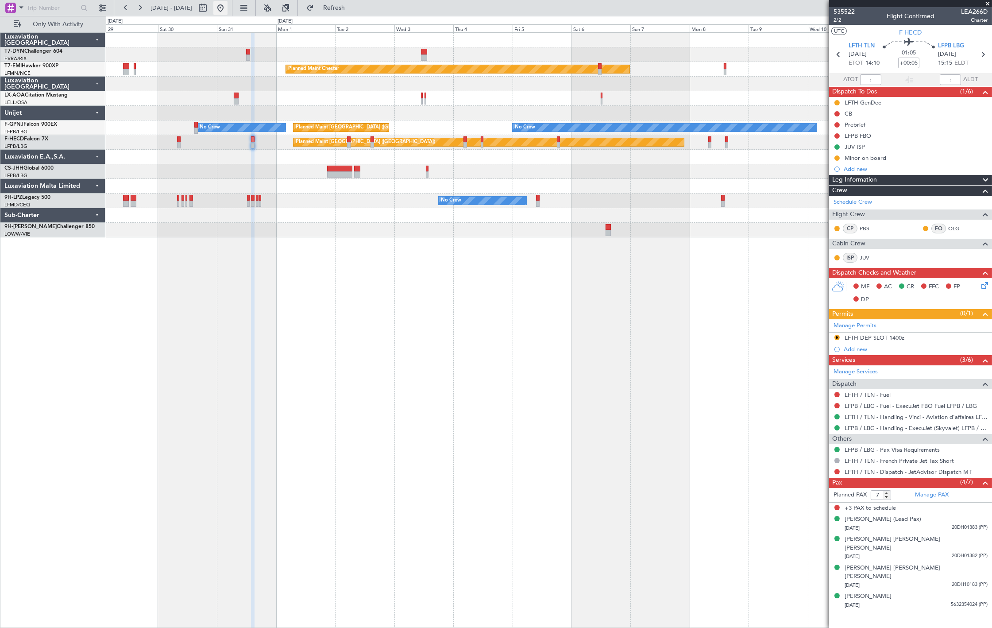
click at [228, 14] on button at bounding box center [220, 8] width 14 height 14
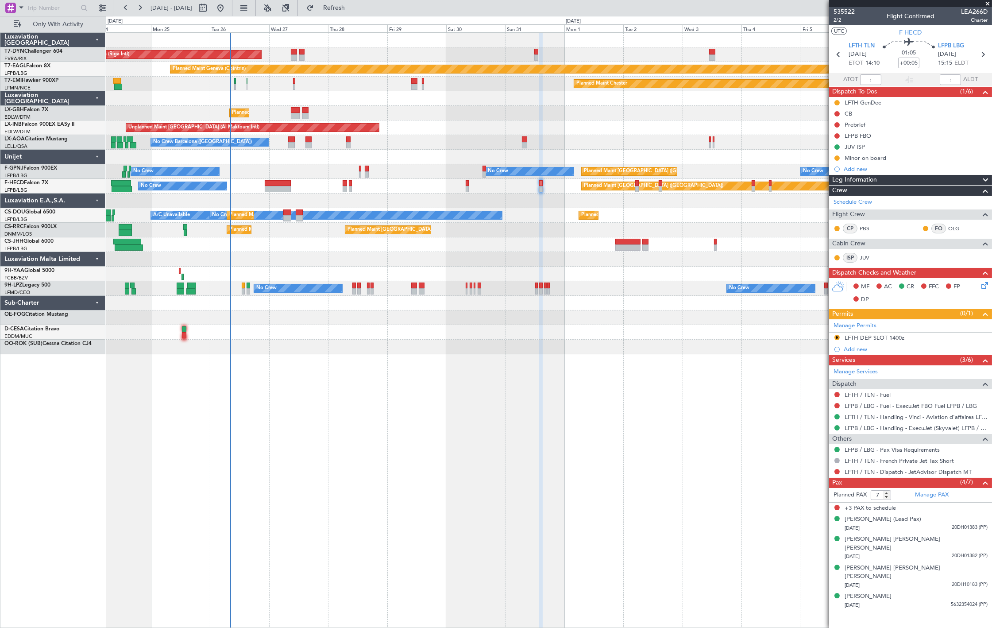
click at [430, 396] on div "AOG Maint Riga (Riga Intl) Planned Maint Basel-Mulhouse Planned Maint Geneva (C…" at bounding box center [549, 329] width 886 height 595
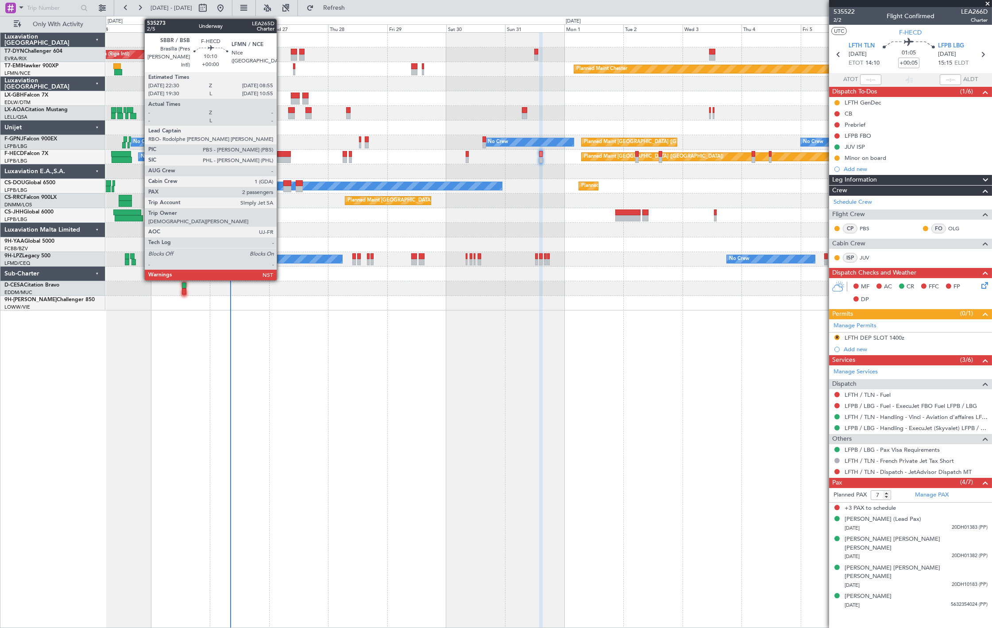
click at [281, 157] on div at bounding box center [278, 160] width 26 height 6
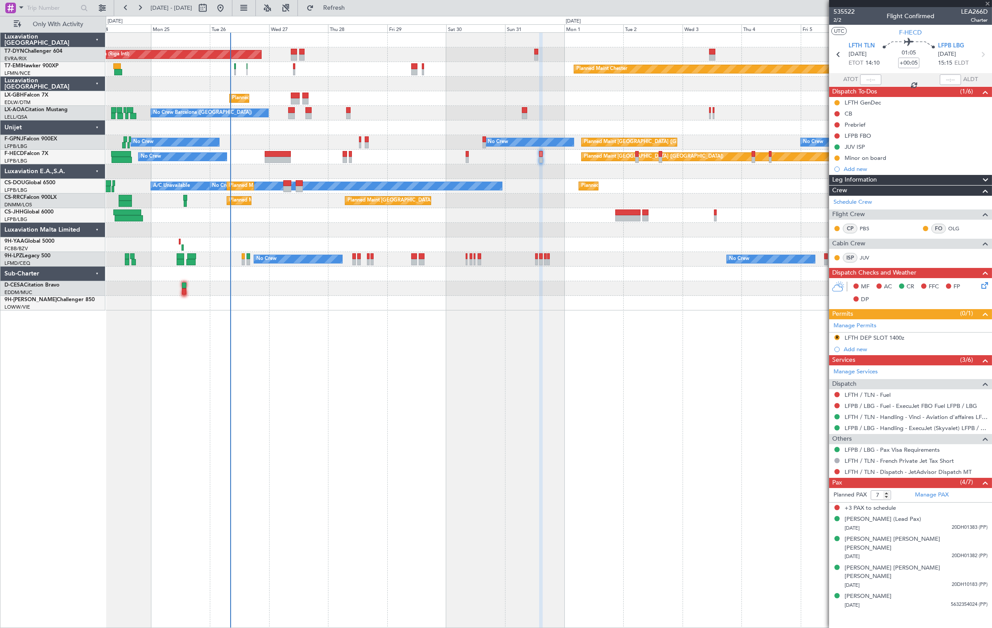
type input "2"
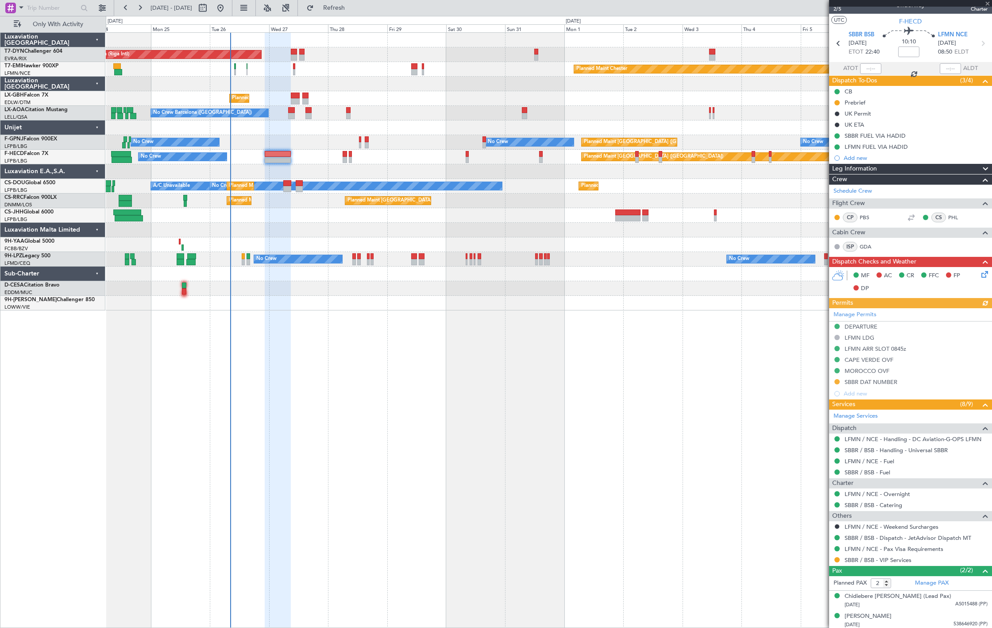
scroll to position [13, 0]
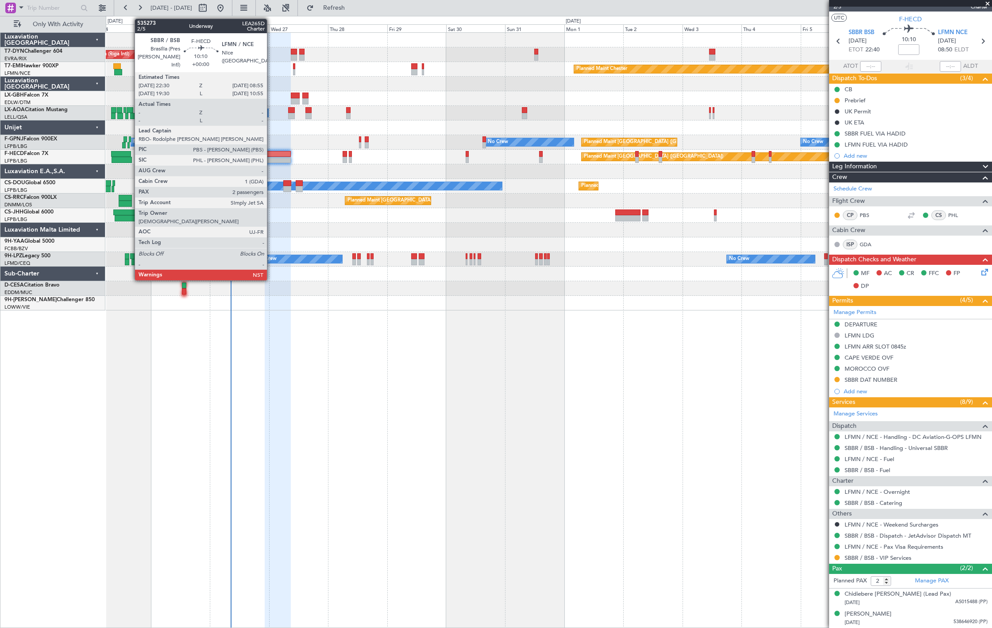
click at [279, 160] on div at bounding box center [278, 160] width 26 height 6
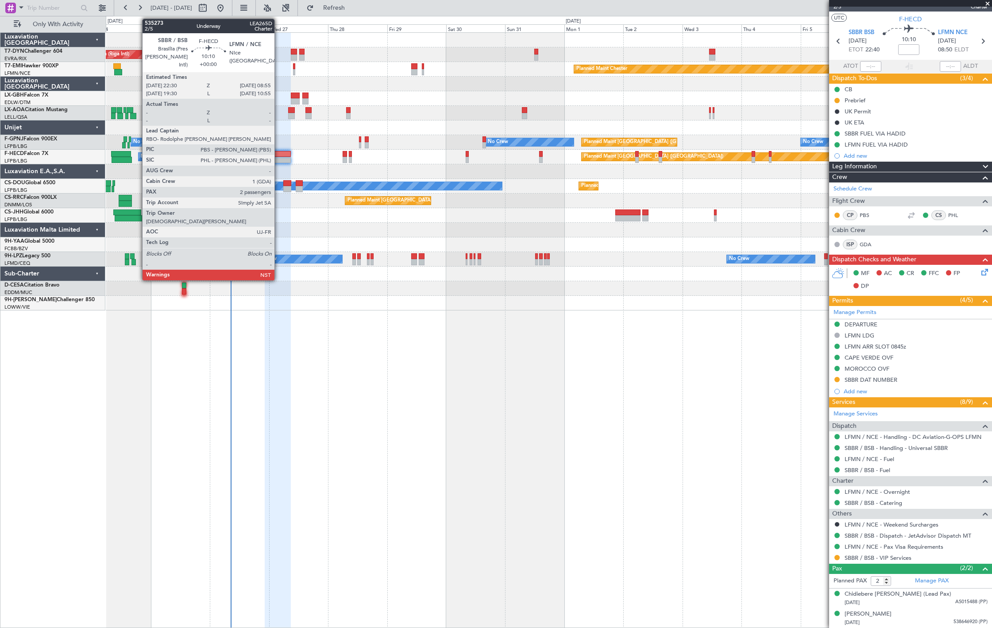
click at [279, 160] on div at bounding box center [278, 160] width 26 height 6
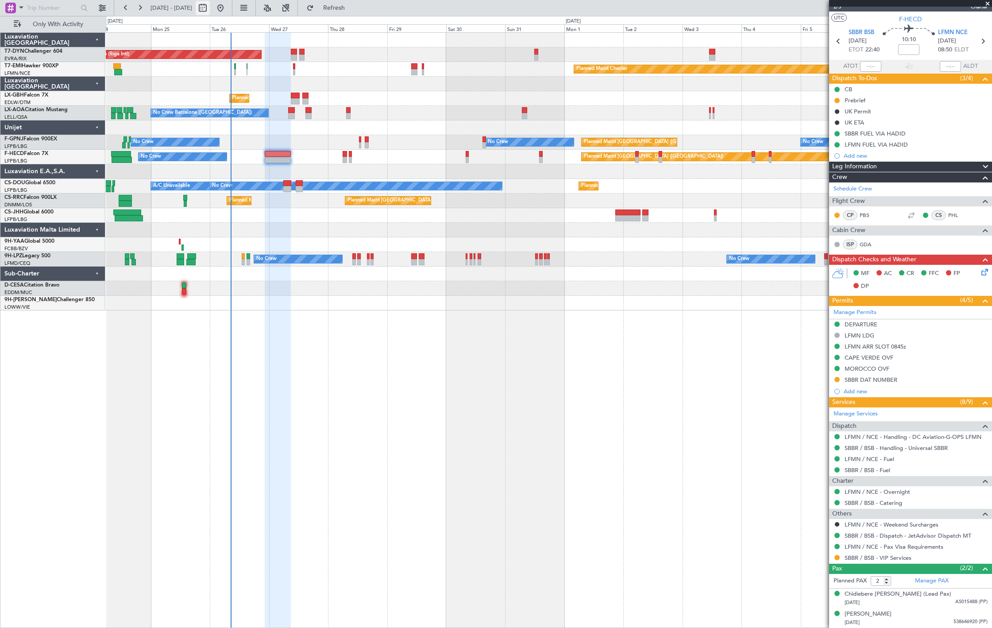
click at [210, 11] on button at bounding box center [203, 8] width 14 height 14
select select "8"
select select "2025"
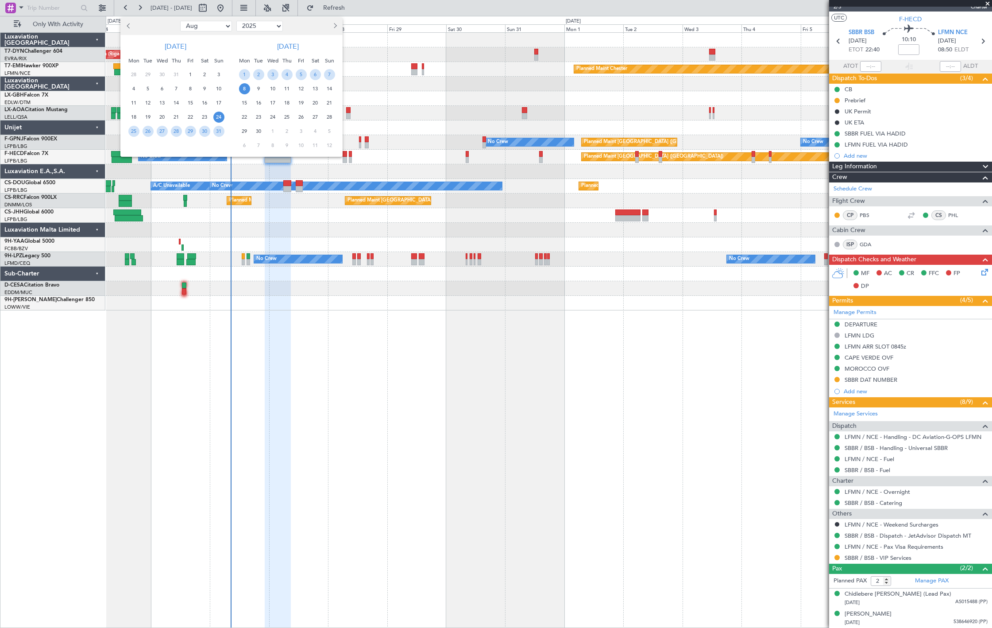
click at [216, 23] on select "Jan Feb Mar Apr May Jun Jul Aug Sep Oct Nov Dec" at bounding box center [206, 26] width 52 height 11
select select "11"
click at [180, 21] on select "Jan Feb Mar Apr May Jun Jul Aug Sep Oct Nov Dec" at bounding box center [206, 26] width 52 height 11
click at [207, 74] on span "1" at bounding box center [204, 74] width 11 height 11
drag, startPoint x: 207, startPoint y: 74, endPoint x: 178, endPoint y: 85, distance: 31.0
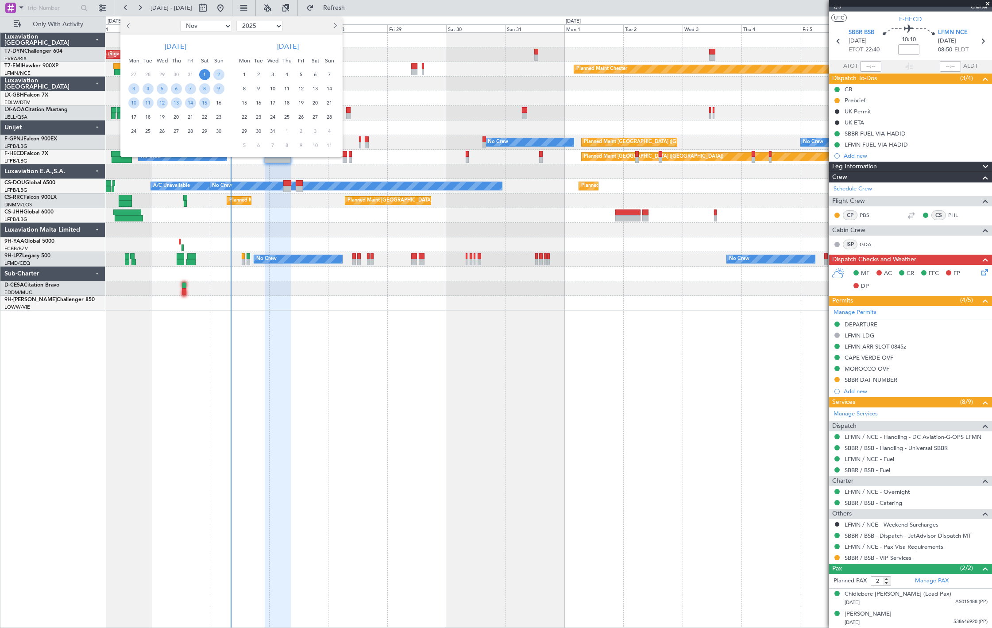
click at [201, 78] on span "1" at bounding box center [204, 74] width 11 height 11
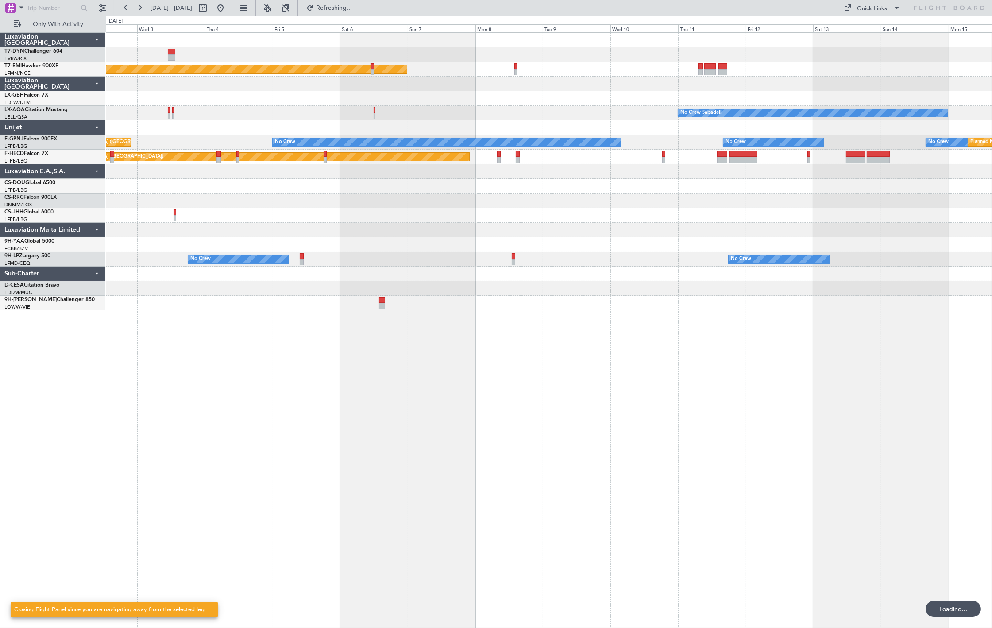
scroll to position [0, 0]
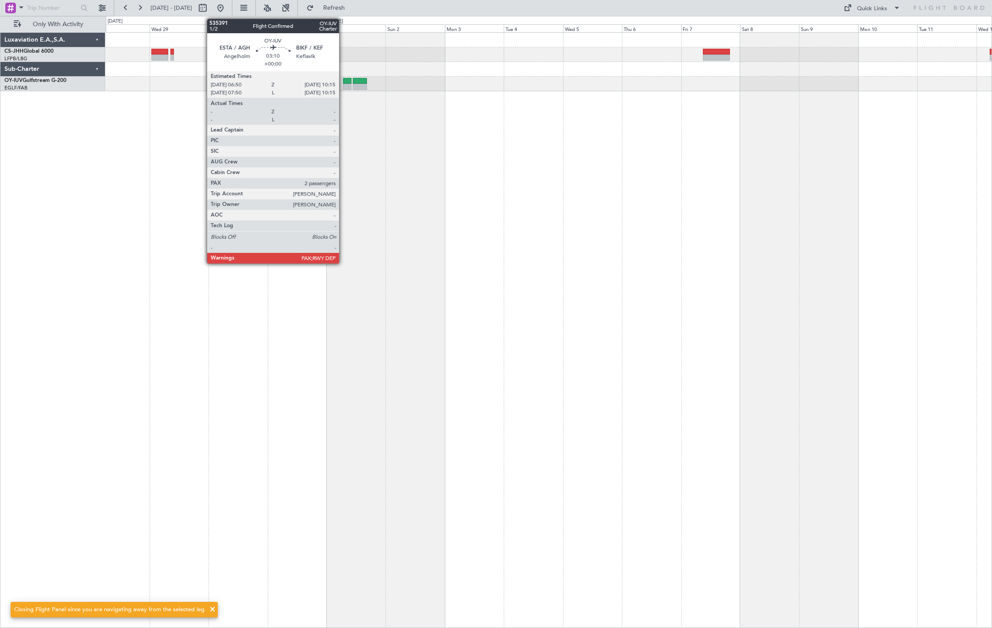
click at [344, 85] on div at bounding box center [347, 87] width 8 height 6
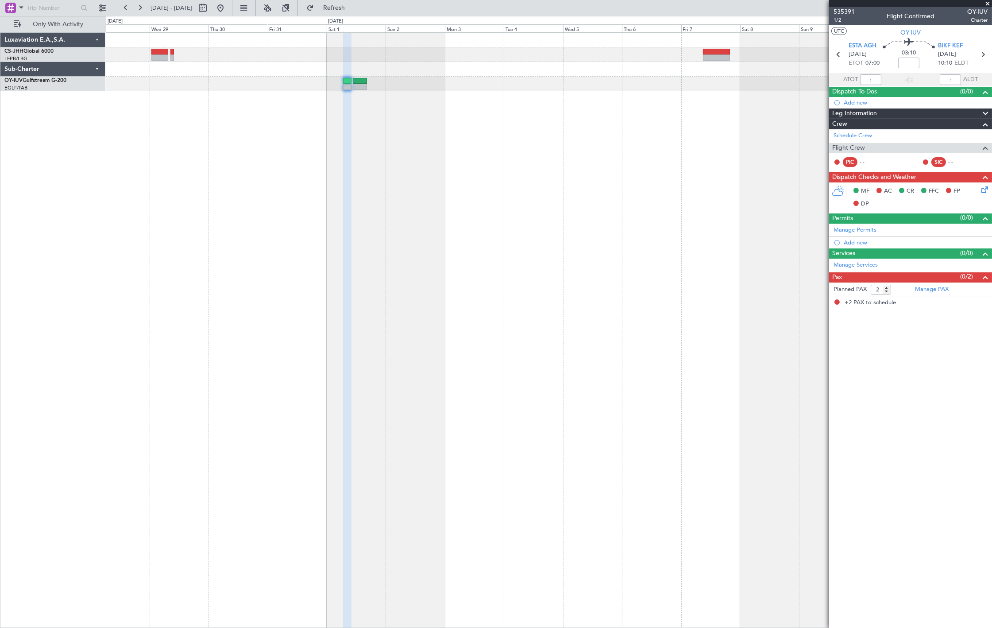
click at [849, 46] on span "ESTA AGH" at bounding box center [863, 46] width 28 height 9
drag, startPoint x: 250, startPoint y: 6, endPoint x: 255, endPoint y: 18, distance: 12.7
click at [228, 6] on button at bounding box center [220, 8] width 14 height 14
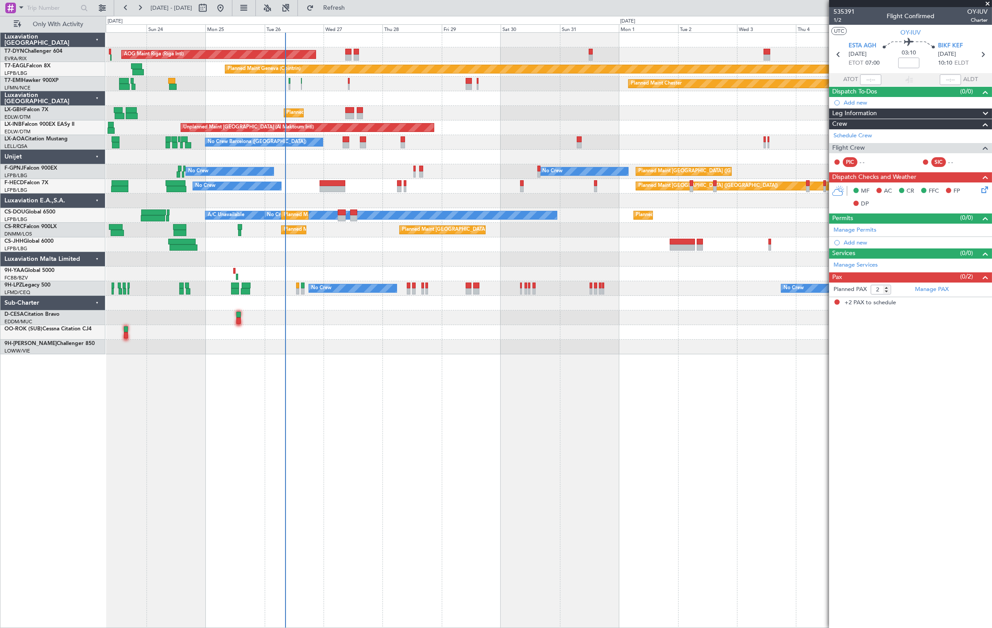
click at [197, 92] on div at bounding box center [549, 98] width 886 height 15
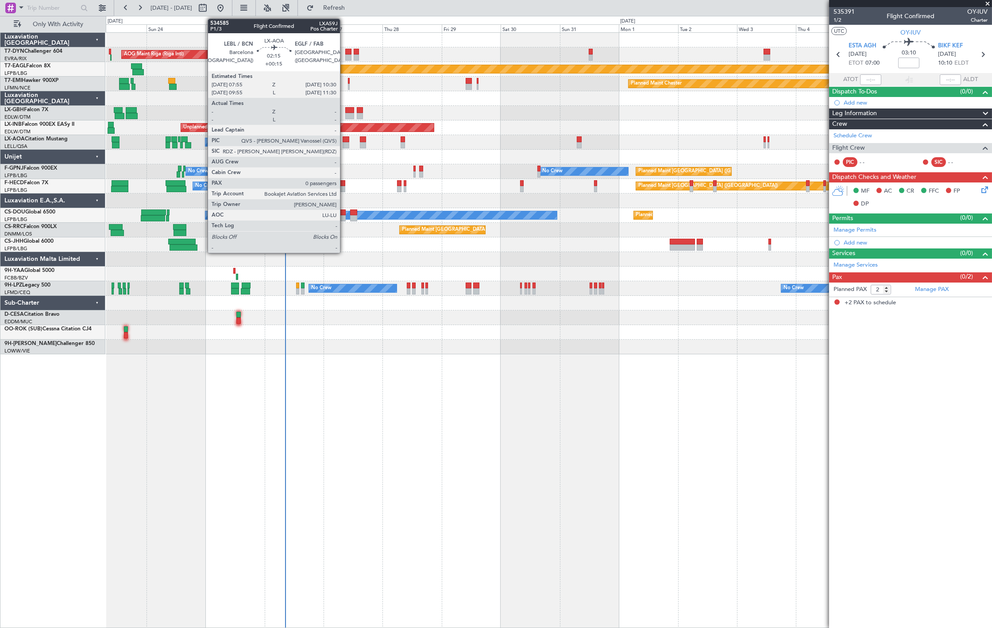
click at [343, 147] on div at bounding box center [346, 145] width 7 height 6
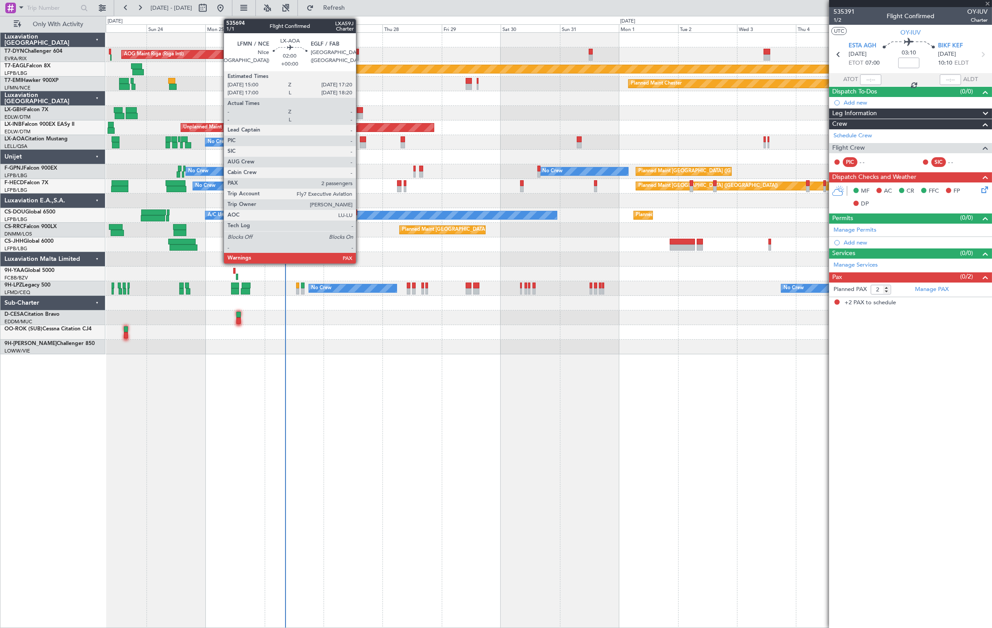
type input "+00:15"
type input "0"
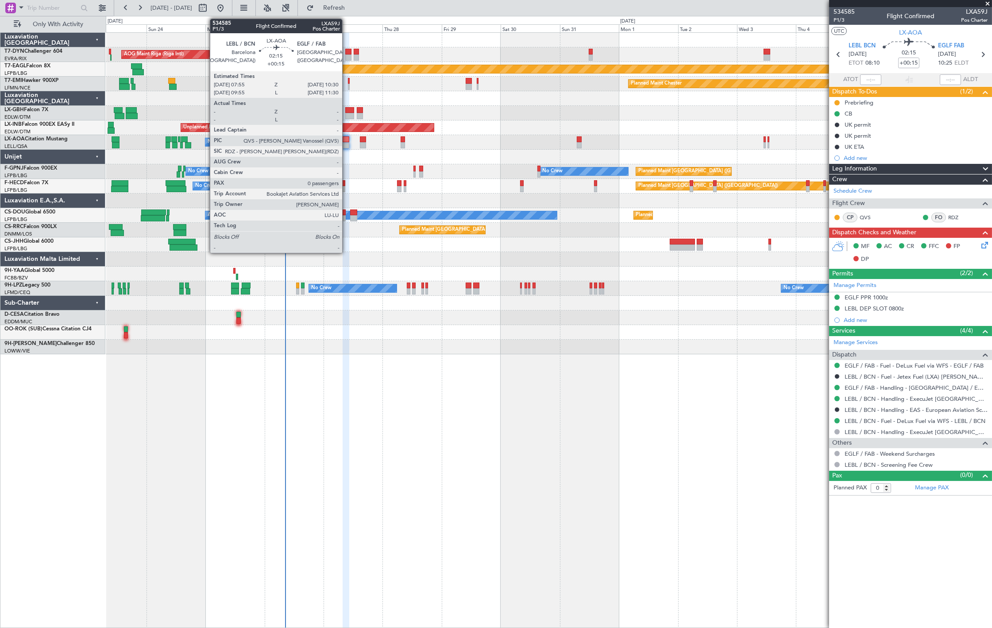
click at [347, 142] on div at bounding box center [346, 145] width 7 height 6
click at [346, 136] on div at bounding box center [346, 139] width 7 height 6
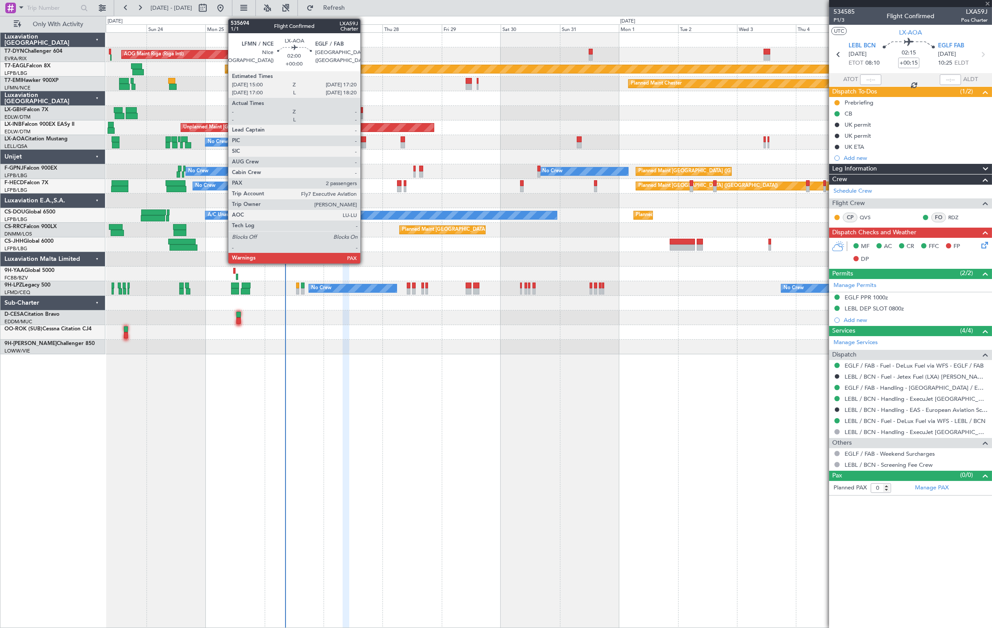
click at [363, 140] on div at bounding box center [363, 139] width 6 height 6
type input "2"
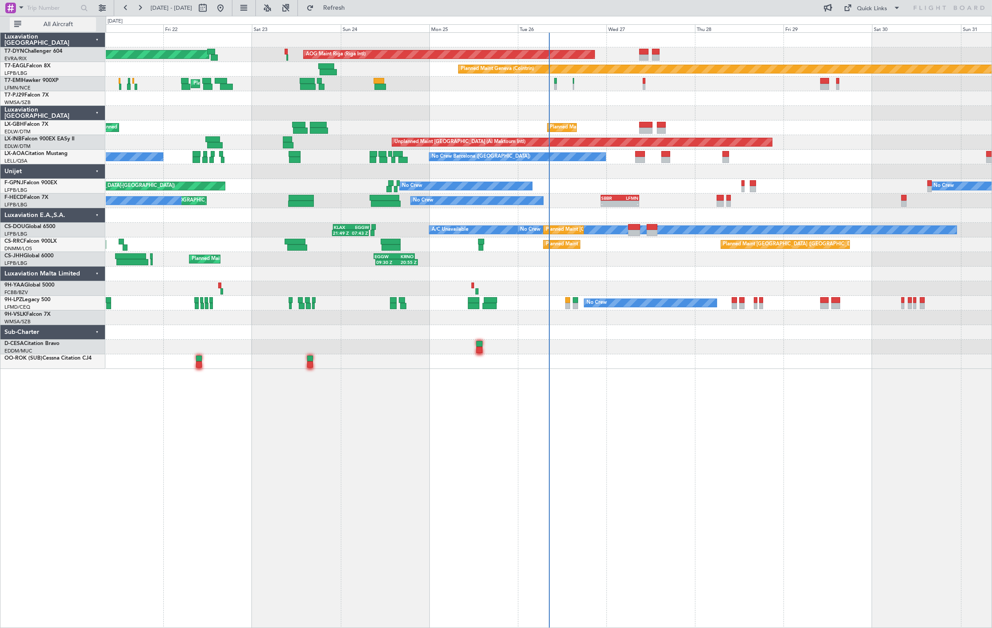
click at [24, 20] on button "All Aircraft" at bounding box center [53, 24] width 86 height 14
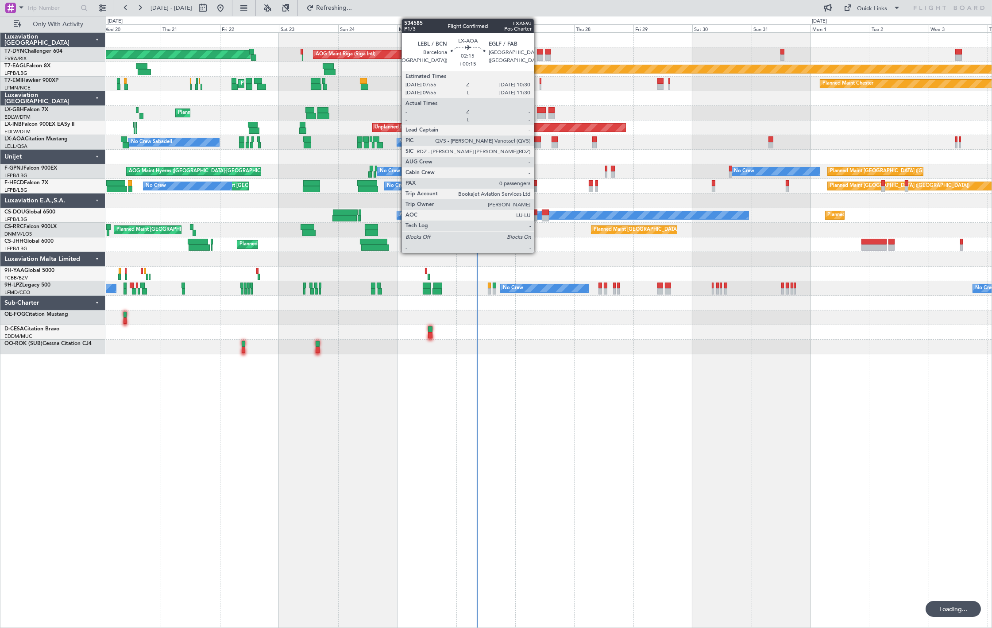
click at [538, 147] on div at bounding box center [537, 145] width 7 height 6
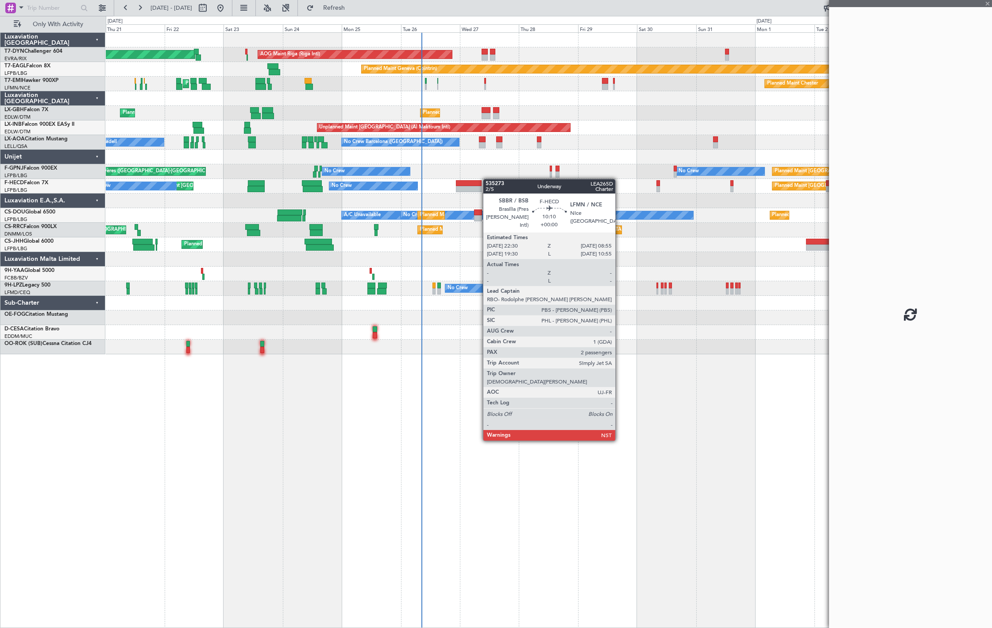
click at [471, 177] on div "Planned Maint Basel-Mulhouse AOG Maint Riga (Riga Intl) Planned Maint Geneva (C…" at bounding box center [549, 193] width 886 height 321
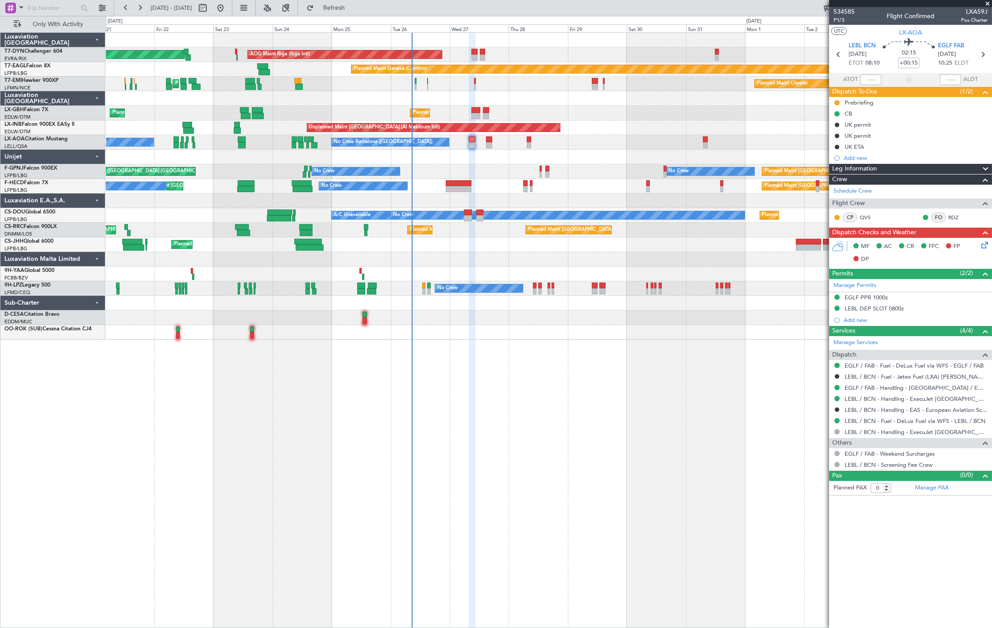
click at [396, 348] on div "AOG Maint Riga (Riga Intl) Planned Maint Basel-Mulhouse Planned Maint Geneva (C…" at bounding box center [549, 329] width 886 height 595
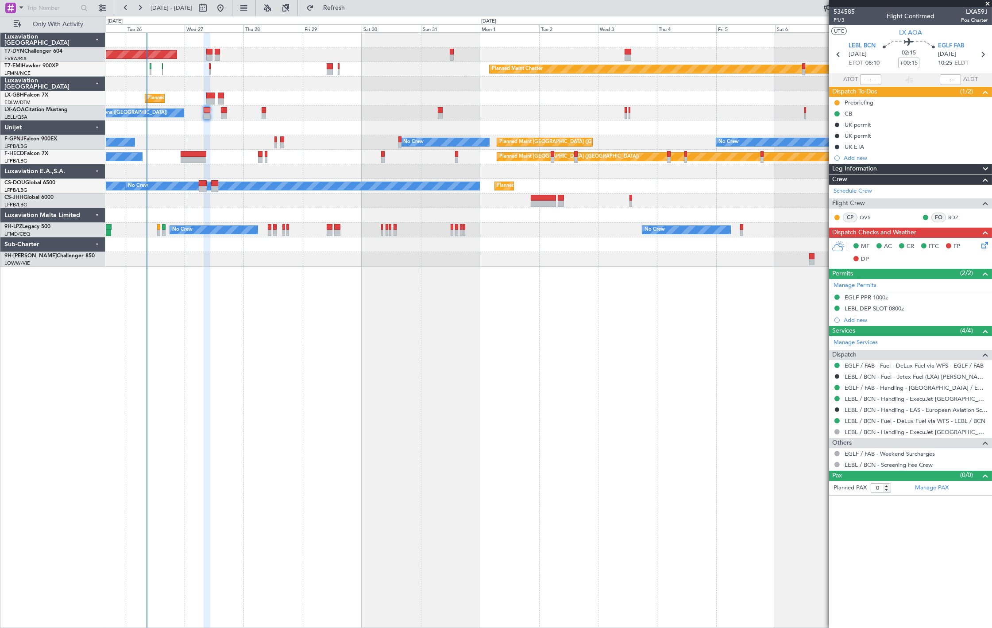
click at [217, 106] on div "No Crew Barcelona (El Prat) No Crew Sabadell No Crew Sabadell" at bounding box center [549, 113] width 886 height 15
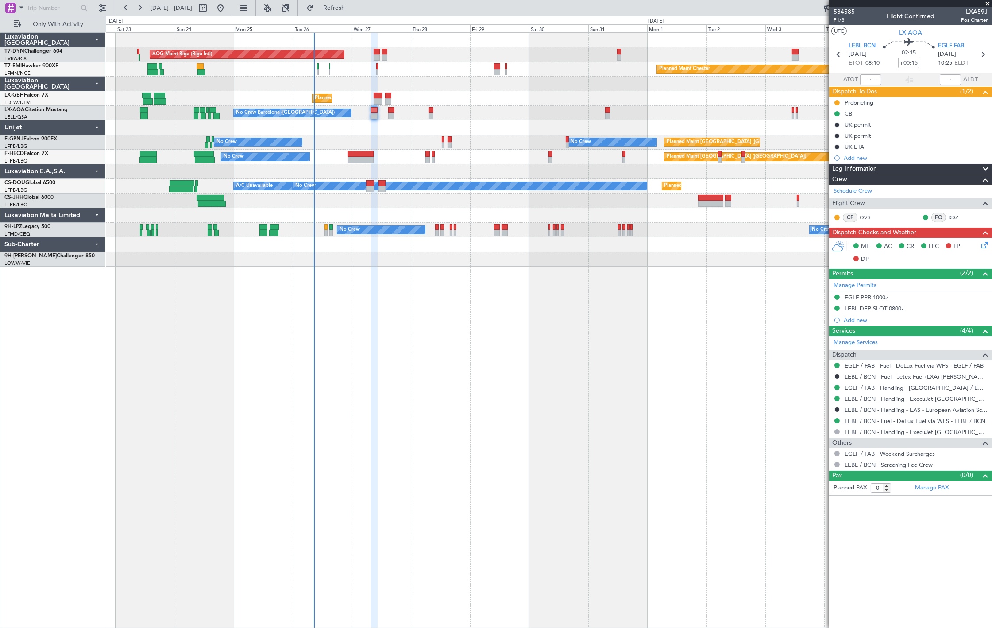
click at [365, 130] on div "AOG Maint Riga (Riga Intl) Planned Maint Basel-Mulhouse Planned Maint Chester P…" at bounding box center [549, 150] width 886 height 234
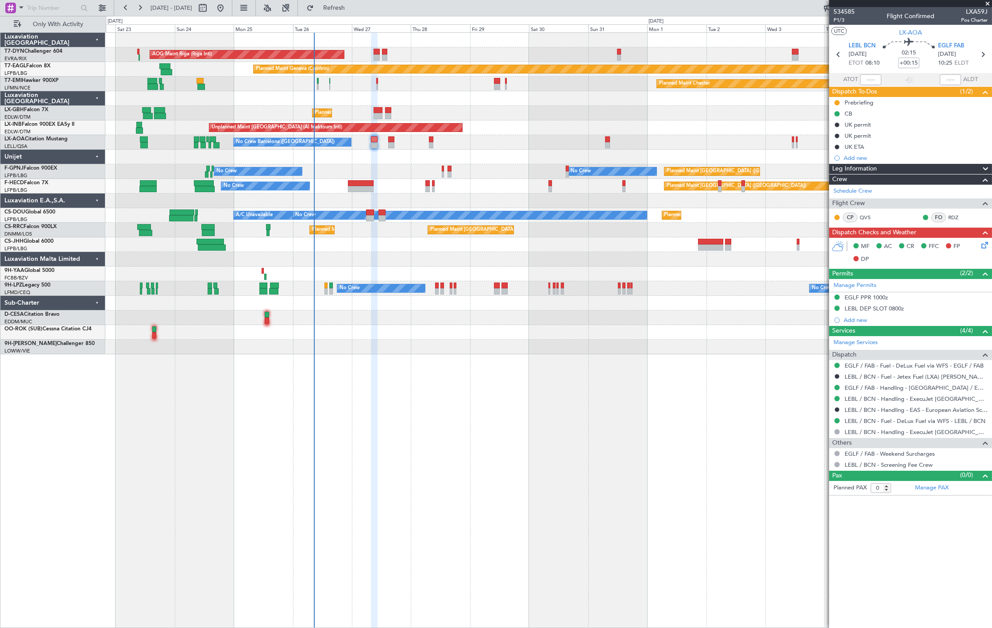
drag, startPoint x: 359, startPoint y: 8, endPoint x: 344, endPoint y: 32, distance: 29.1
click at [353, 8] on span "Refresh" at bounding box center [334, 8] width 37 height 6
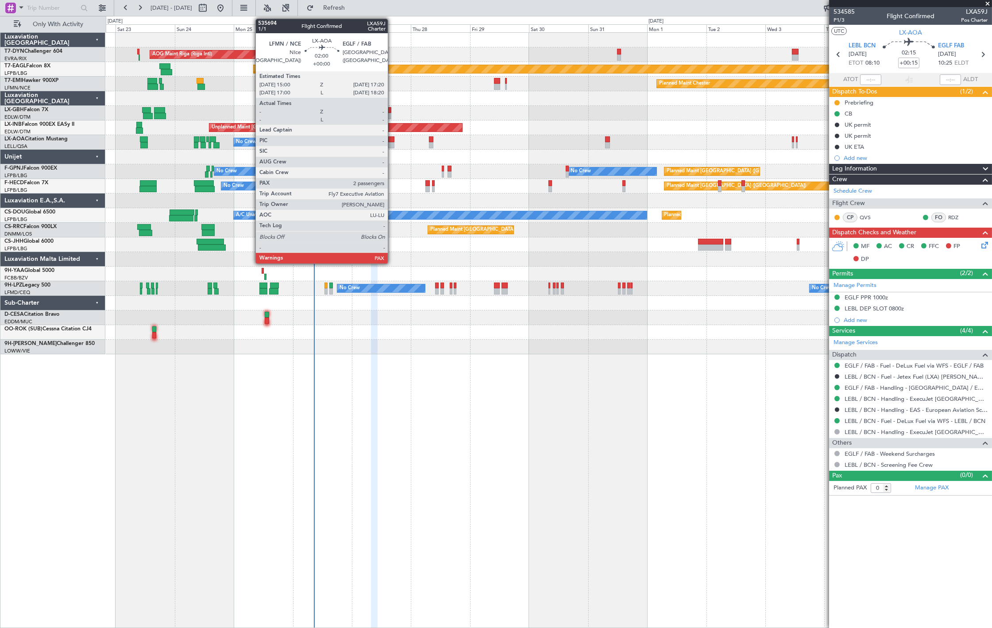
click at [391, 139] on div at bounding box center [391, 139] width 6 height 6
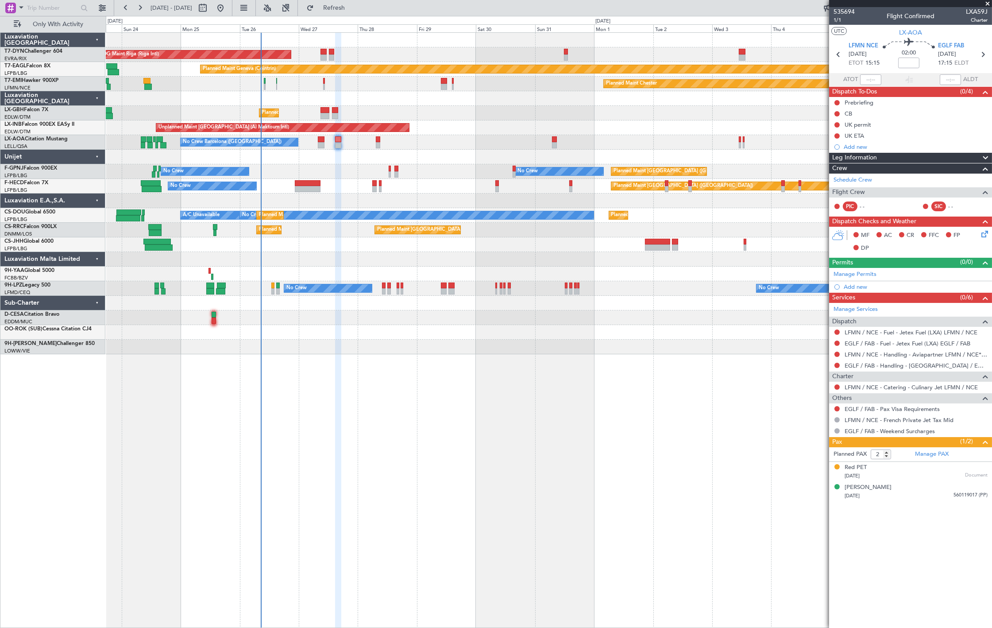
click at [394, 191] on div "AOG Maint Riga (Riga Intl) Planned Maint Basel-Mulhouse Planned Maint Geneva (C…" at bounding box center [549, 193] width 886 height 321
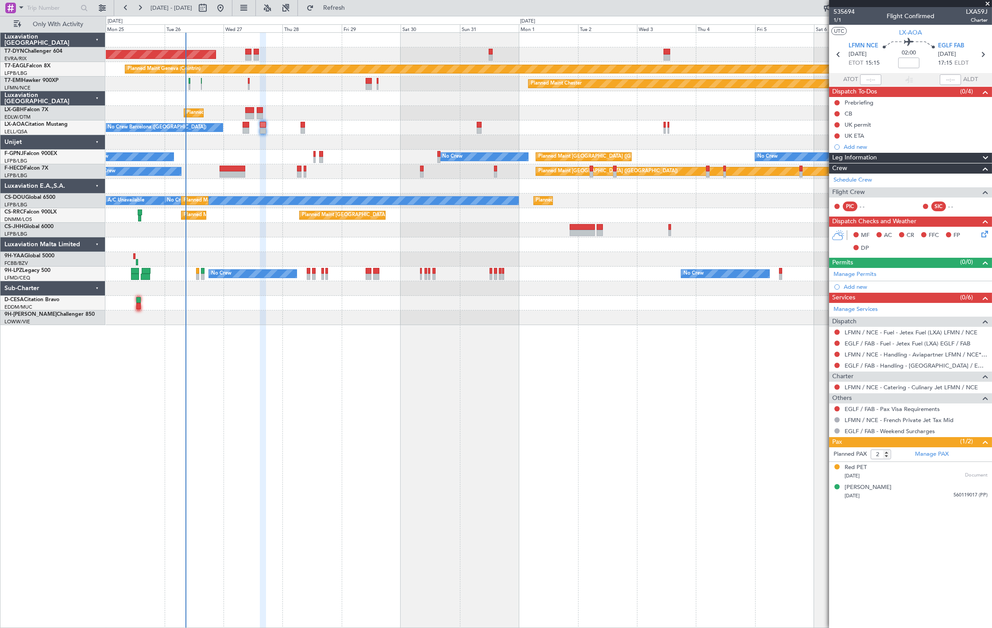
click at [320, 140] on div "AOG Maint Riga (Riga Intl) Planned Maint Basel-Mulhouse Planned Maint Geneva (C…" at bounding box center [549, 179] width 886 height 292
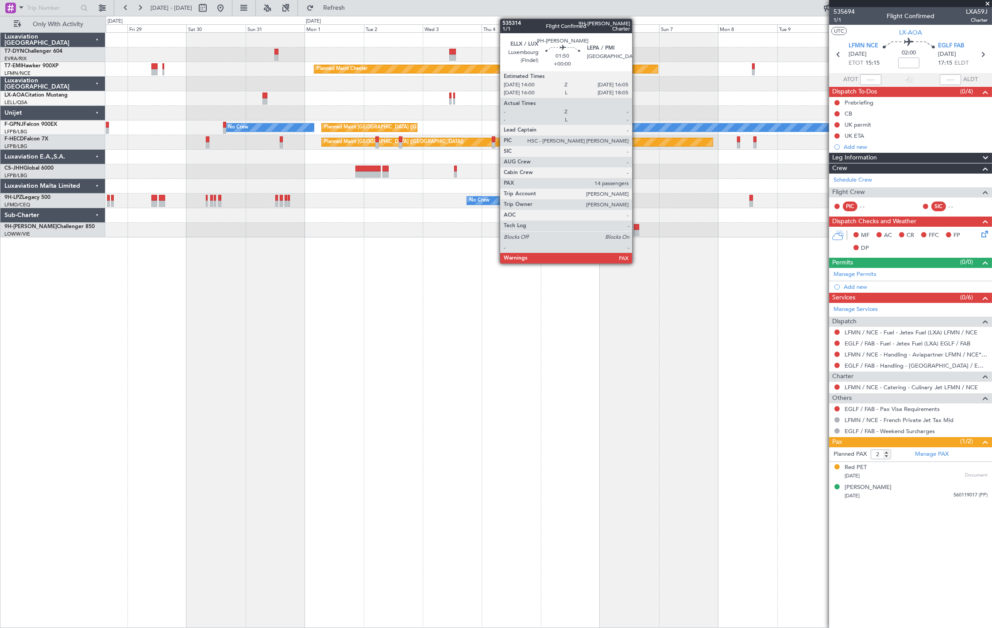
click at [637, 230] on div at bounding box center [636, 233] width 5 height 6
type input "14"
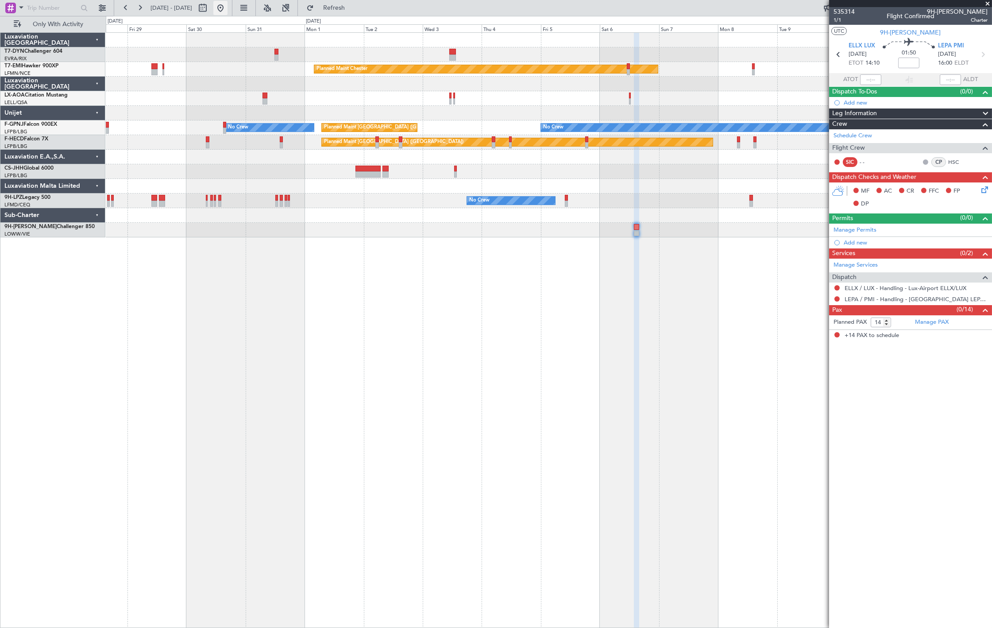
click at [228, 10] on button at bounding box center [220, 8] width 14 height 14
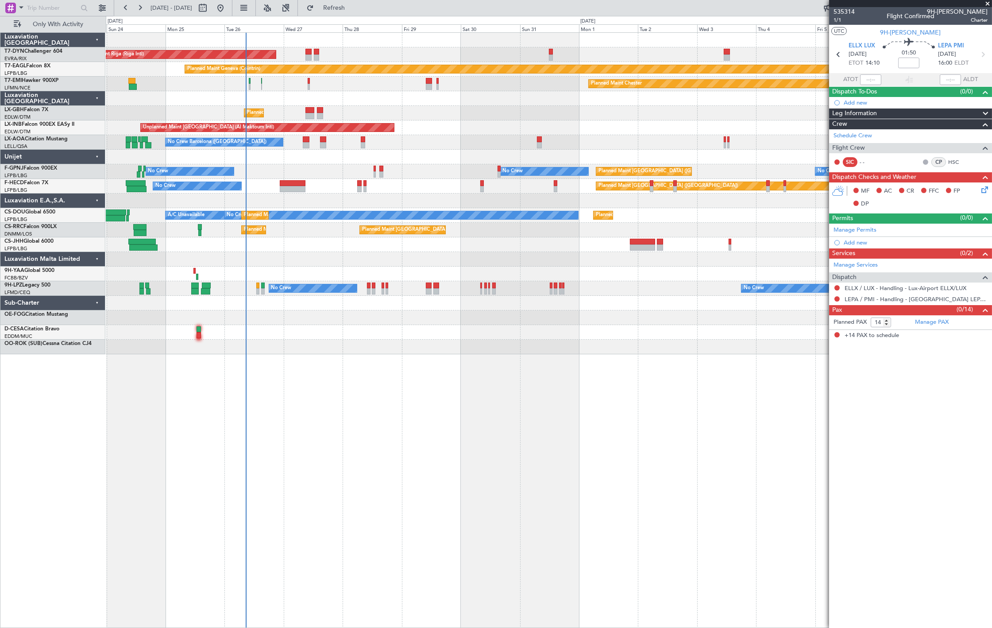
click at [346, 373] on div "AOG Maint Riga (Riga Intl) Planned Maint Basel-Mulhouse Planned Maint Geneva (C…" at bounding box center [549, 329] width 886 height 595
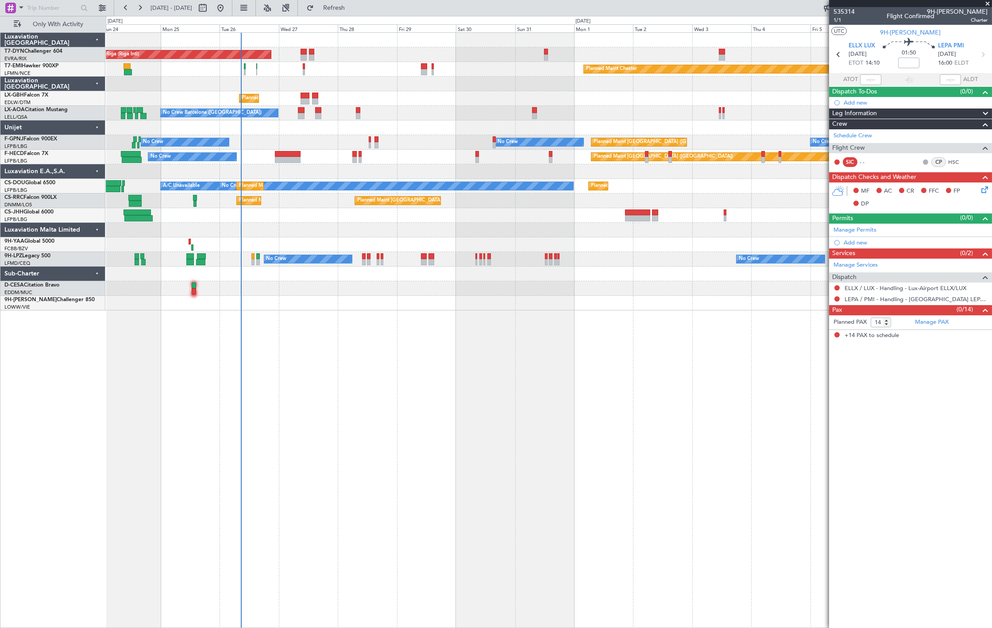
drag, startPoint x: 369, startPoint y: 16, endPoint x: 558, endPoint y: 104, distance: 209.0
click at [558, 104] on fb-flight-board "24 Aug 2025 - 08 Sep 2025 Refresh Quick Links Only With Activity AOG Maint Riga…" at bounding box center [496, 317] width 992 height 621
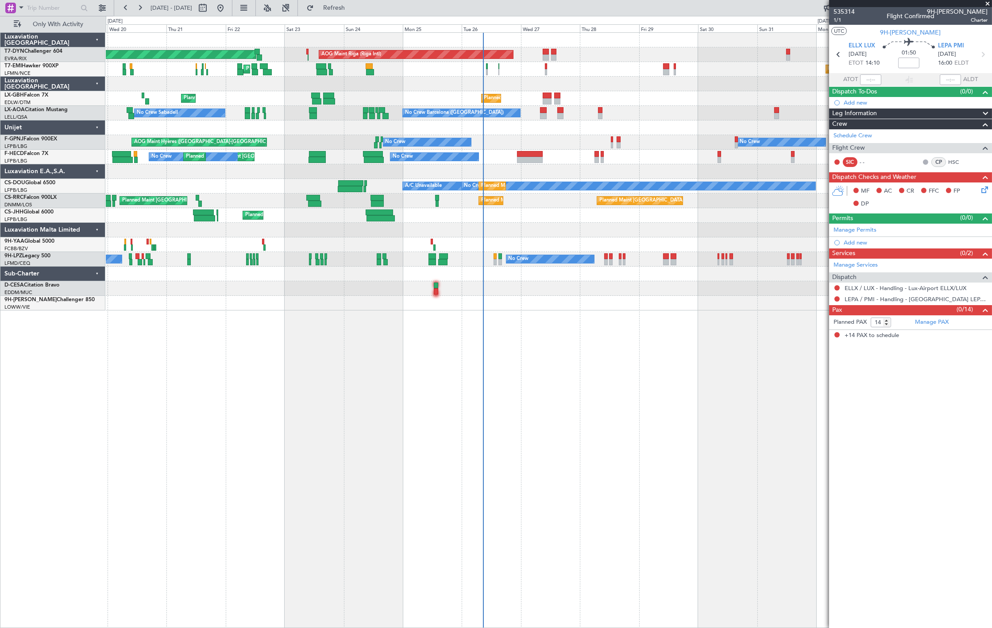
click at [638, 208] on div "AOG Maint Riga (Riga Intl) Planned Maint Basel-Mulhouse Planned Maint Chester P…" at bounding box center [549, 172] width 886 height 278
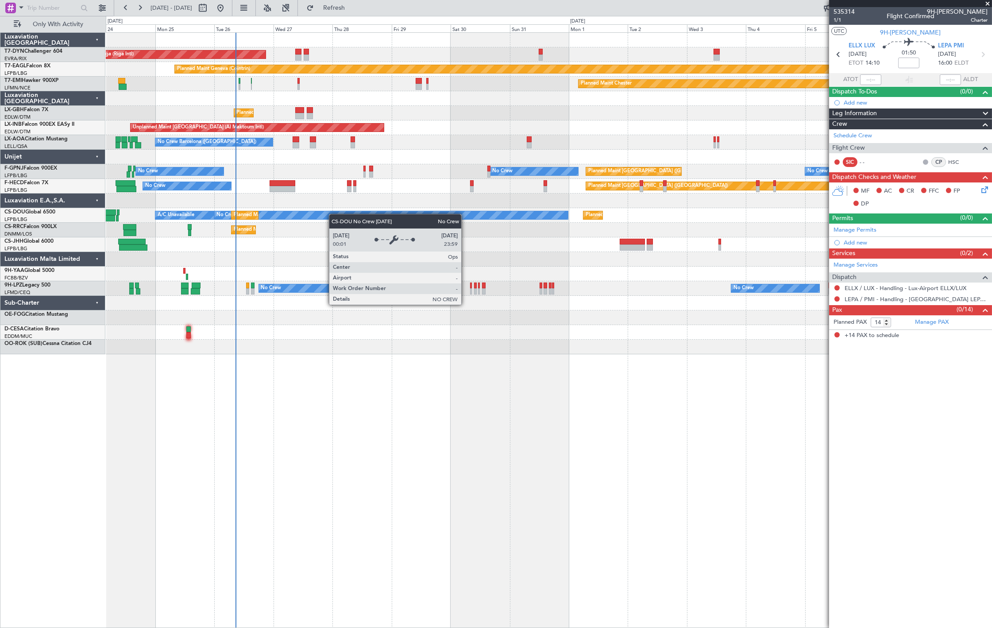
click at [299, 220] on div "AOG Maint Riga (Riga Intl) Planned Maint Basel-Mulhouse Planned Maint Geneva (C…" at bounding box center [549, 193] width 886 height 321
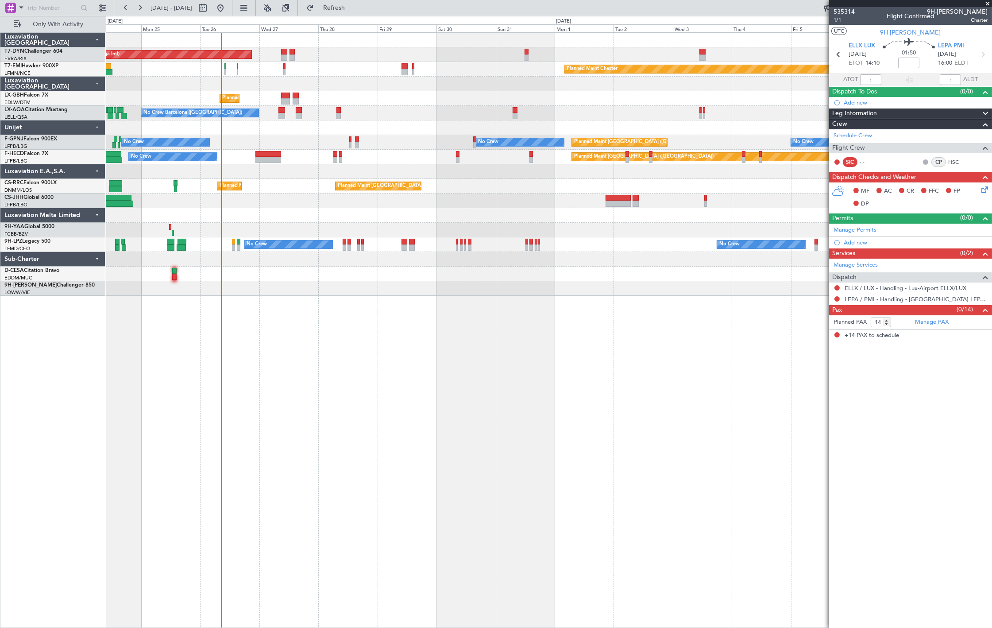
click at [305, 315] on div "AOG Maint Riga (Riga Intl) Planned Maint Basel-Mulhouse Planned Maint Chester P…" at bounding box center [549, 329] width 886 height 595
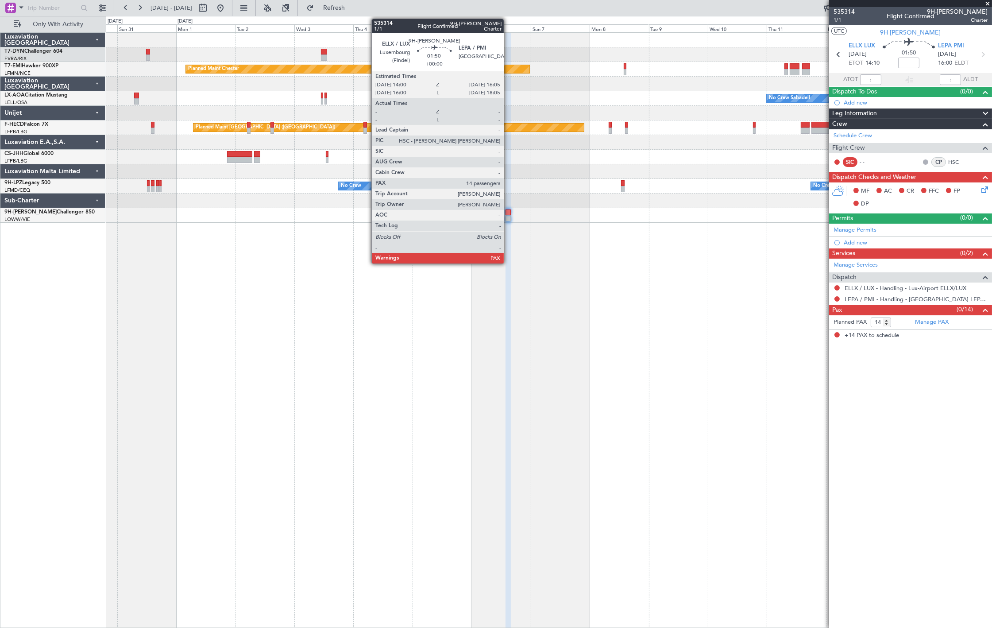
click at [507, 219] on div at bounding box center [508, 218] width 5 height 6
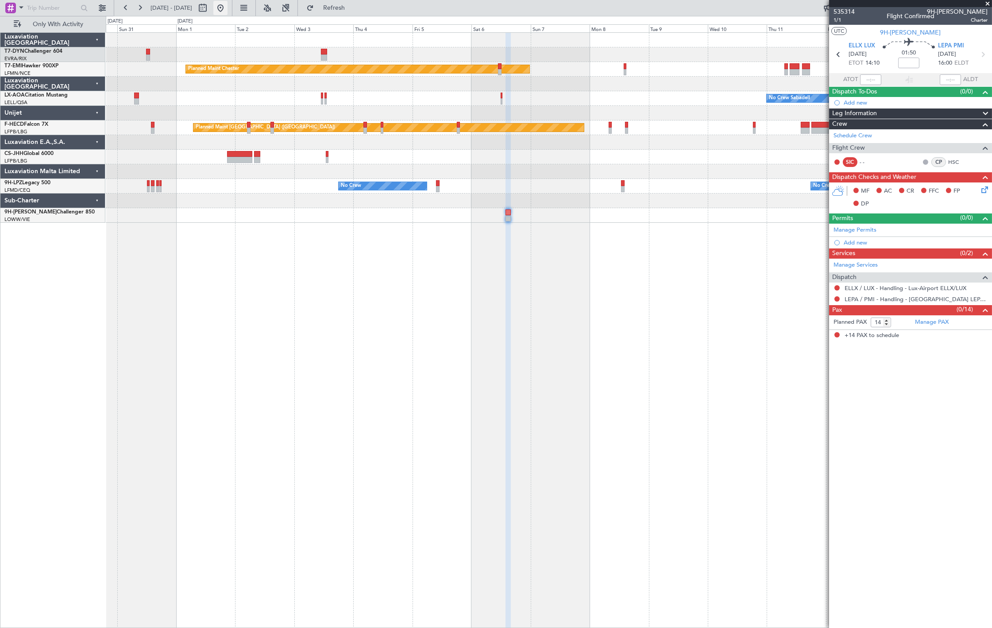
click at [228, 10] on button at bounding box center [220, 8] width 14 height 14
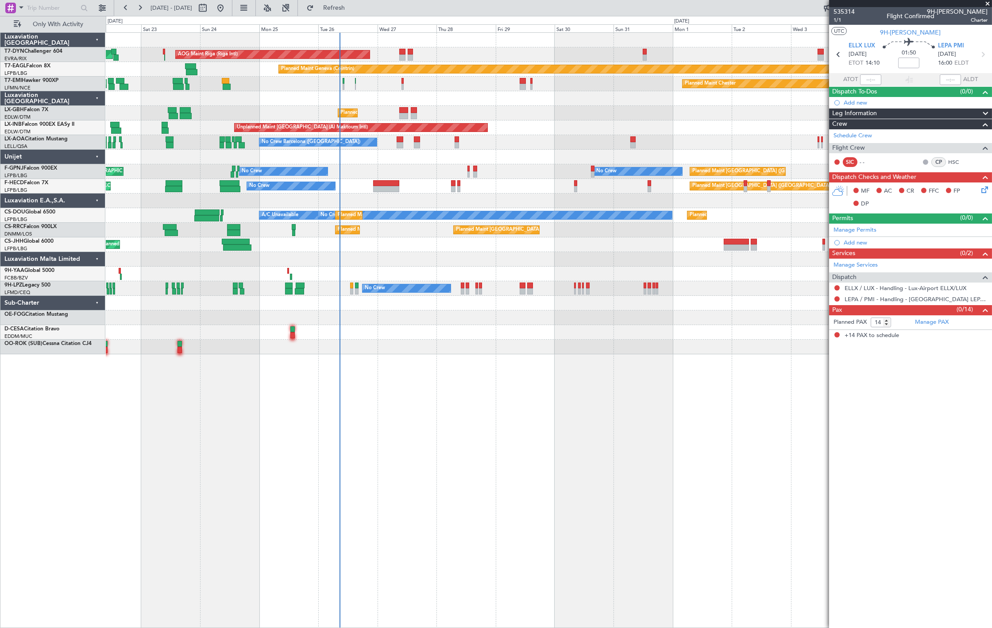
click at [396, 280] on div "AOG Maint Riga (Riga Intl) Planned Maint Basel-Mulhouse Planned Maint Geneva (C…" at bounding box center [549, 193] width 886 height 321
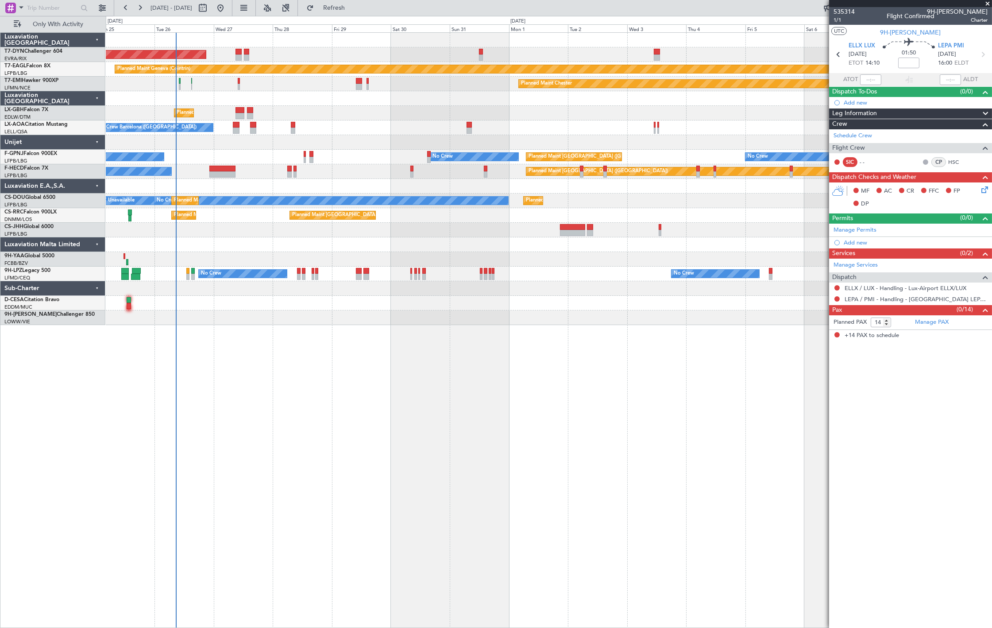
click at [213, 312] on div "AOG Maint Riga (Riga Intl) Planned Maint Basel-Mulhouse Planned Maint Geneva (C…" at bounding box center [549, 179] width 886 height 292
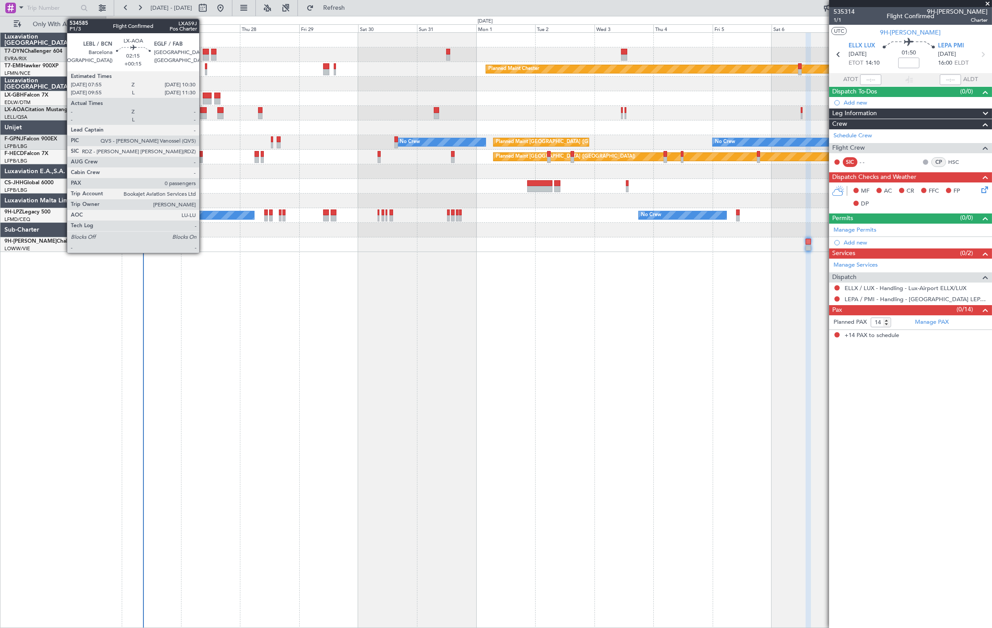
click at [204, 112] on div at bounding box center [203, 110] width 7 height 6
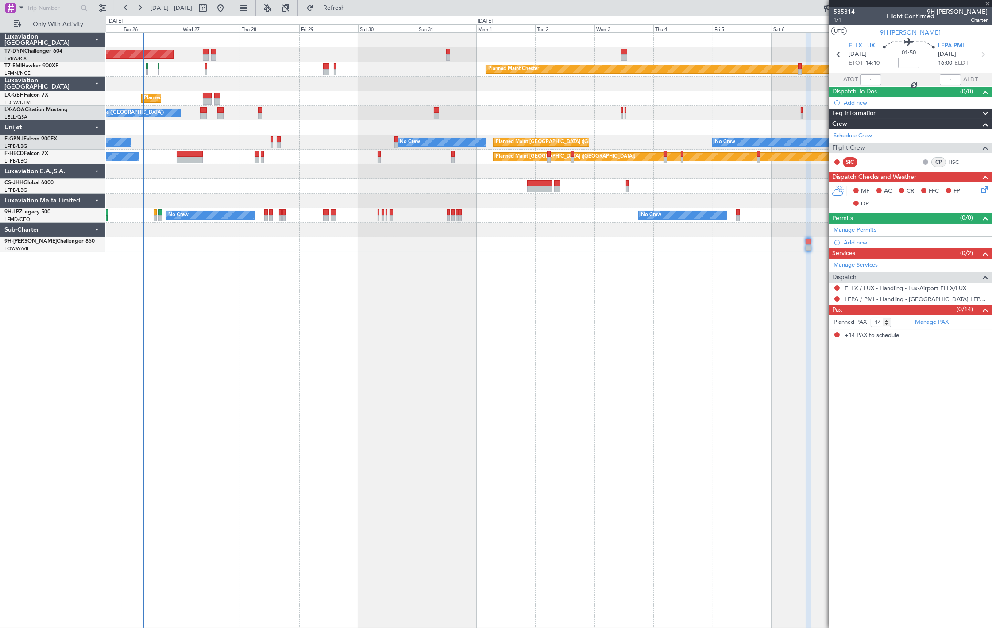
type input "+00:15"
type input "0"
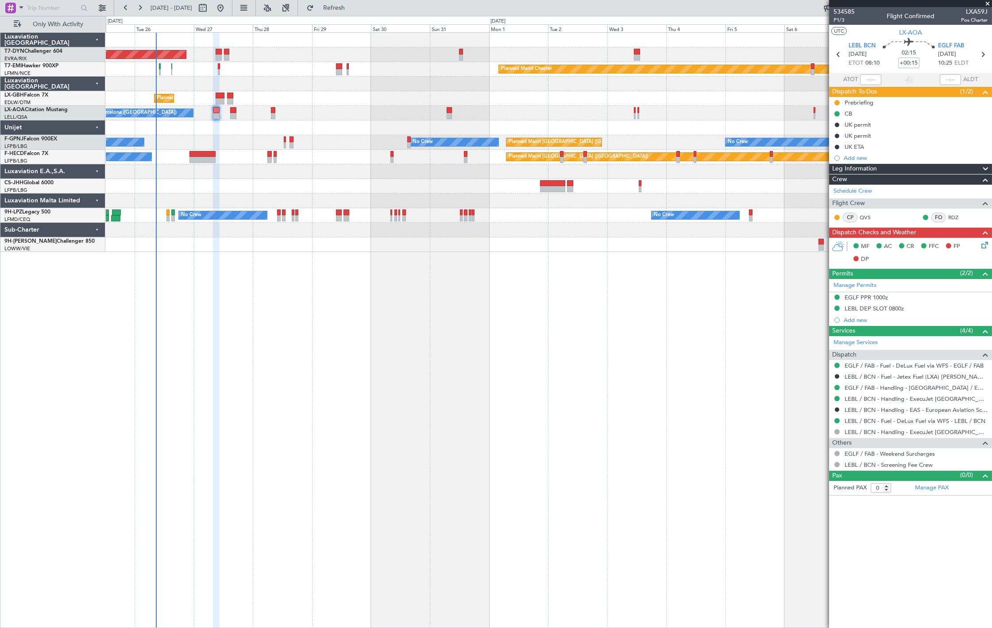
click at [247, 130] on div at bounding box center [549, 127] width 886 height 15
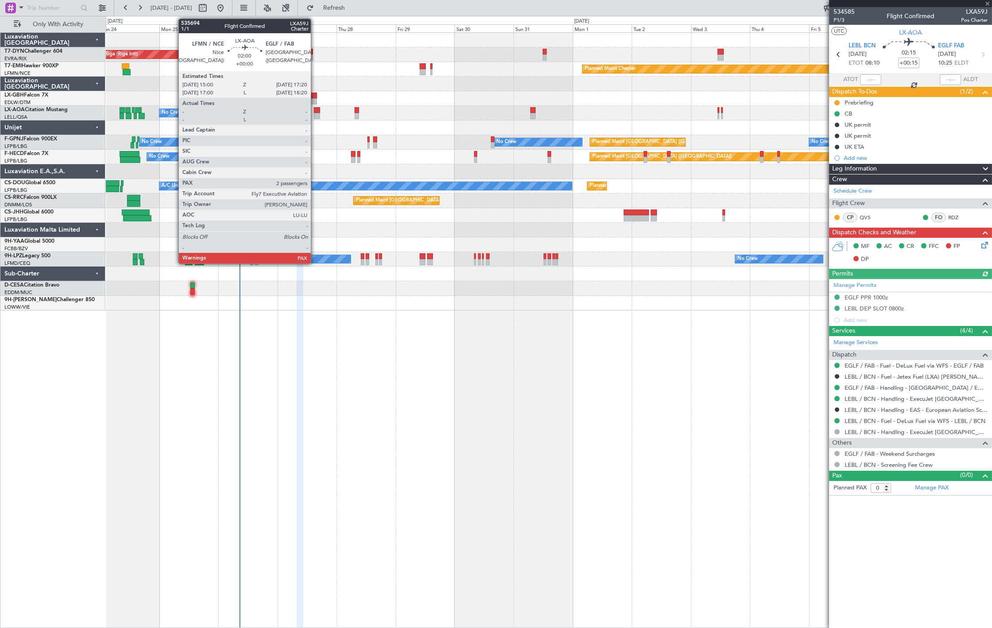
click at [315, 112] on div at bounding box center [317, 110] width 6 height 6
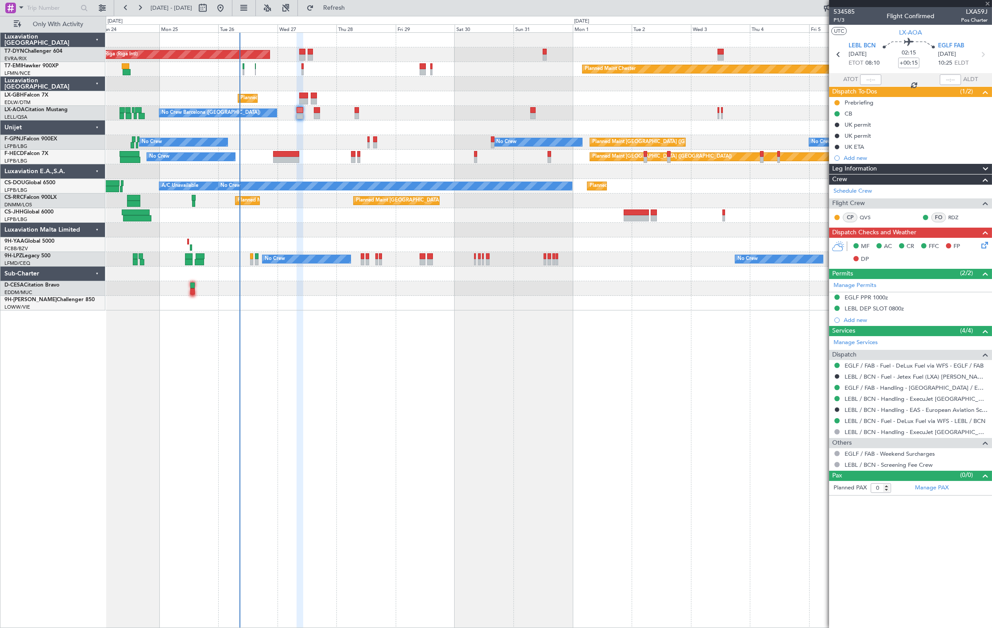
type input "2"
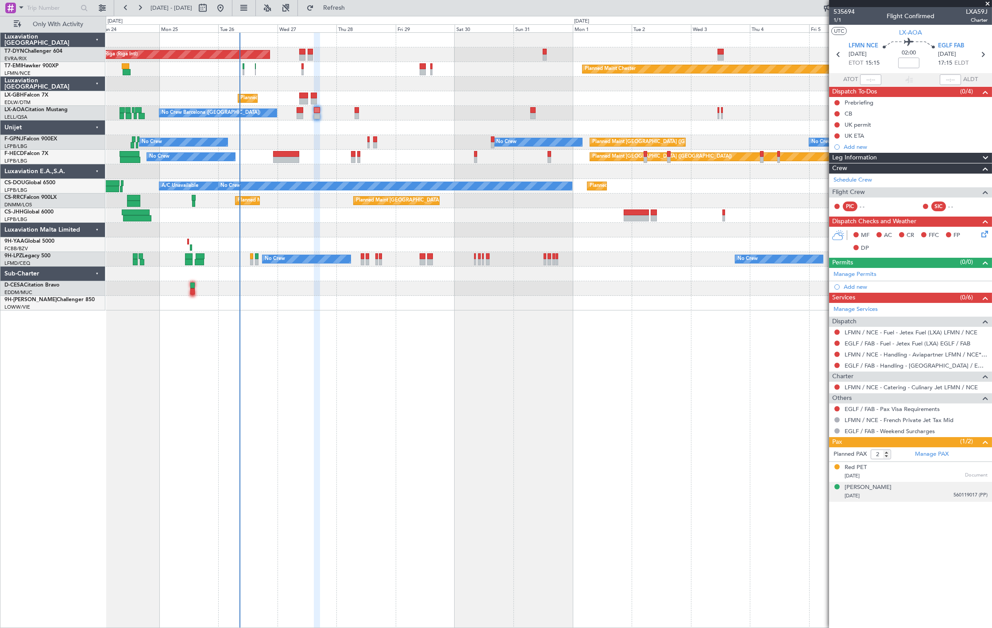
click at [942, 494] on div "03/09/1984 560119017 (PP)" at bounding box center [916, 495] width 143 height 9
click at [837, 135] on button at bounding box center [837, 135] width 5 height 5
drag, startPoint x: 833, startPoint y: 184, endPoint x: 824, endPoint y: 184, distance: 9.3
click at [828, 184] on span "Cancelled" at bounding box center [839, 188] width 25 height 9
click at [355, 15] on button "Refresh" at bounding box center [328, 8] width 53 height 14
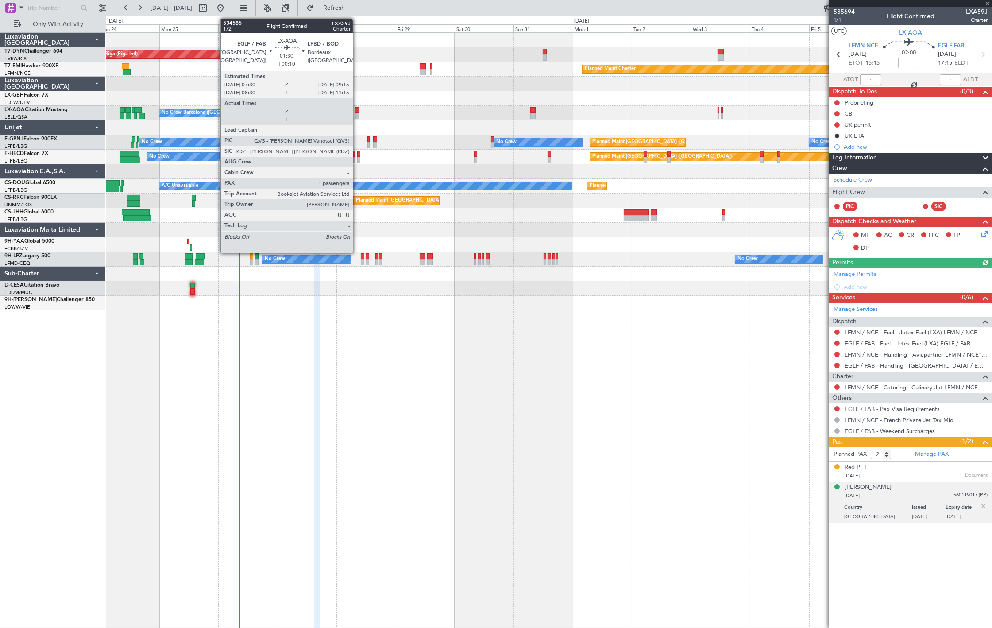
click at [357, 110] on div at bounding box center [357, 110] width 4 height 6
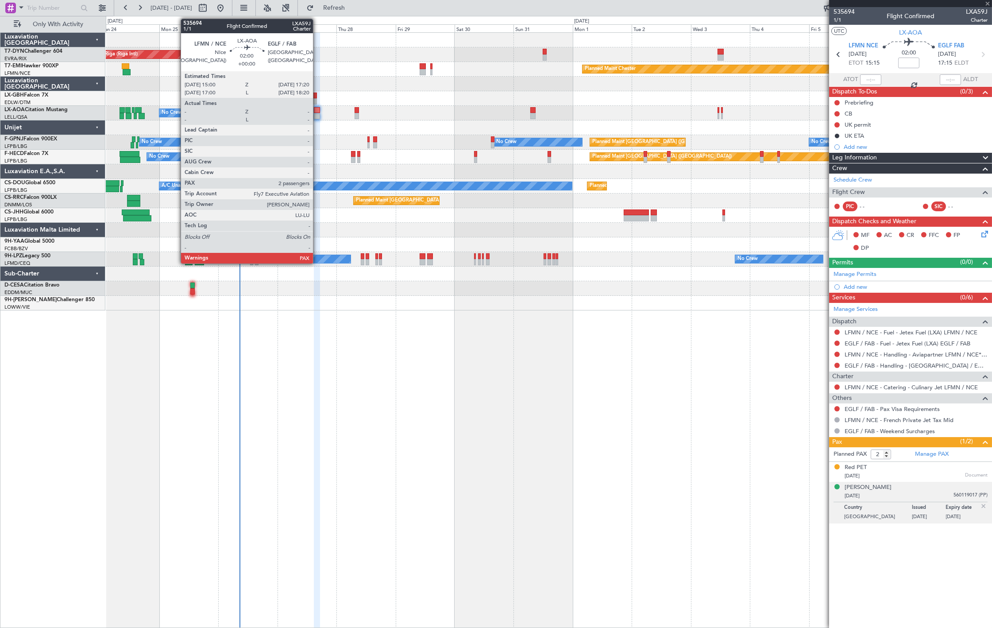
type input "+00:10"
type input "1"
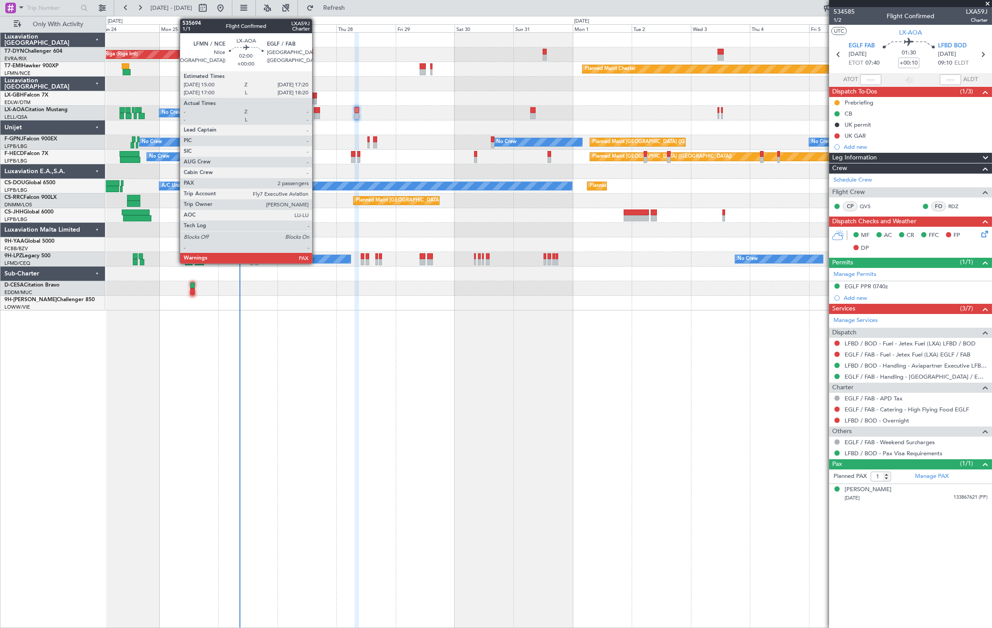
click at [317, 112] on div at bounding box center [317, 110] width 6 height 6
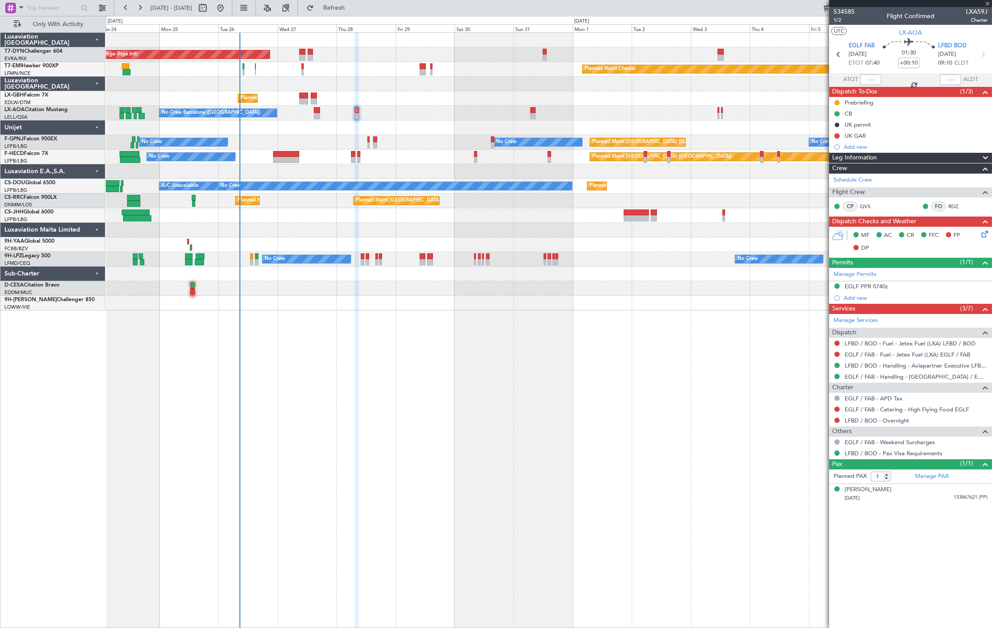
type input "2"
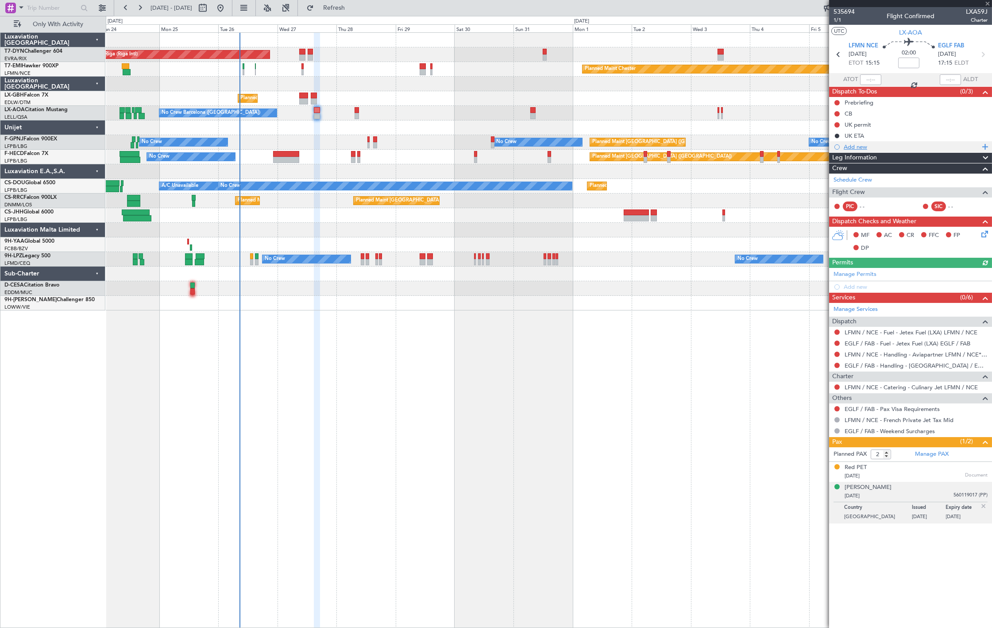
click at [855, 143] on div "Add new" at bounding box center [912, 147] width 136 height 8
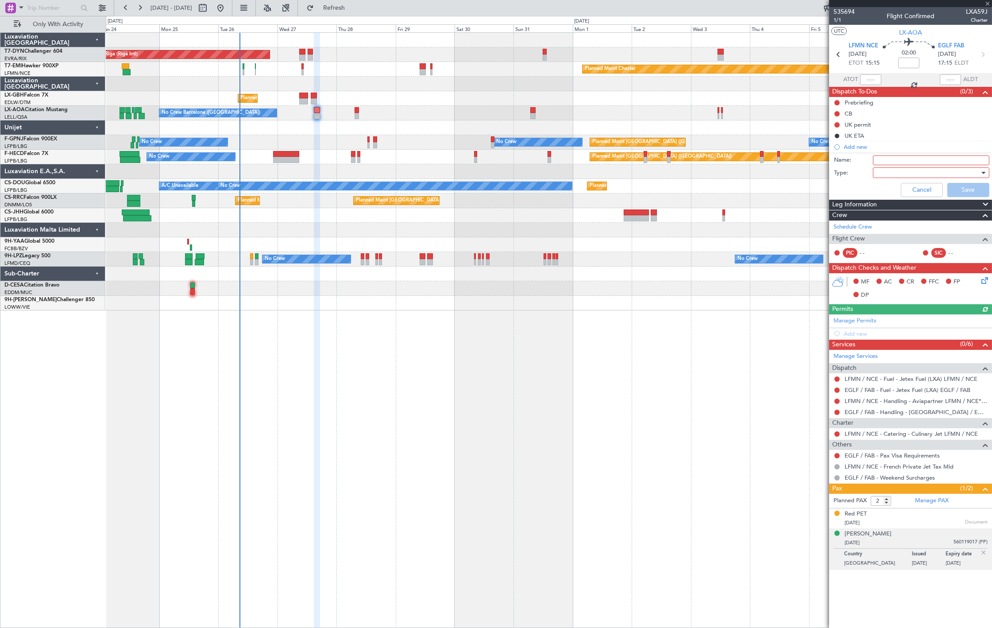
click at [908, 160] on input "Name:" at bounding box center [931, 160] width 116 height 10
type input "GAR UK"
click at [917, 176] on div at bounding box center [928, 172] width 103 height 13
click at [918, 187] on span "Generic" at bounding box center [927, 190] width 108 height 13
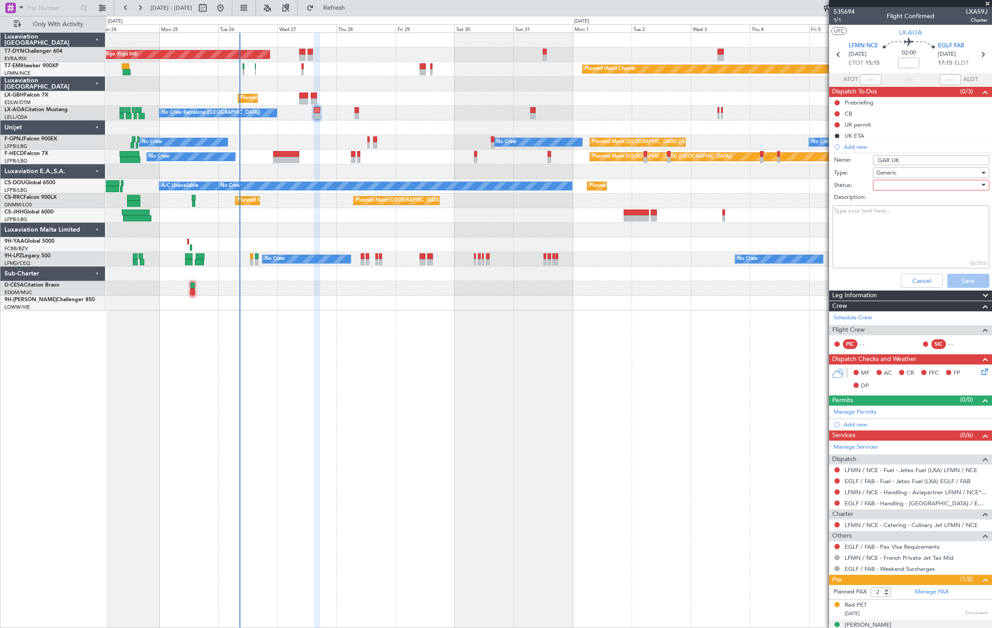
click at [918, 185] on div at bounding box center [928, 184] width 103 height 13
click at [916, 197] on span "Not Started" at bounding box center [919, 202] width 89 height 13
click at [962, 271] on div "Cancel Save" at bounding box center [908, 280] width 167 height 21
click at [955, 274] on button "Save" at bounding box center [968, 281] width 42 height 14
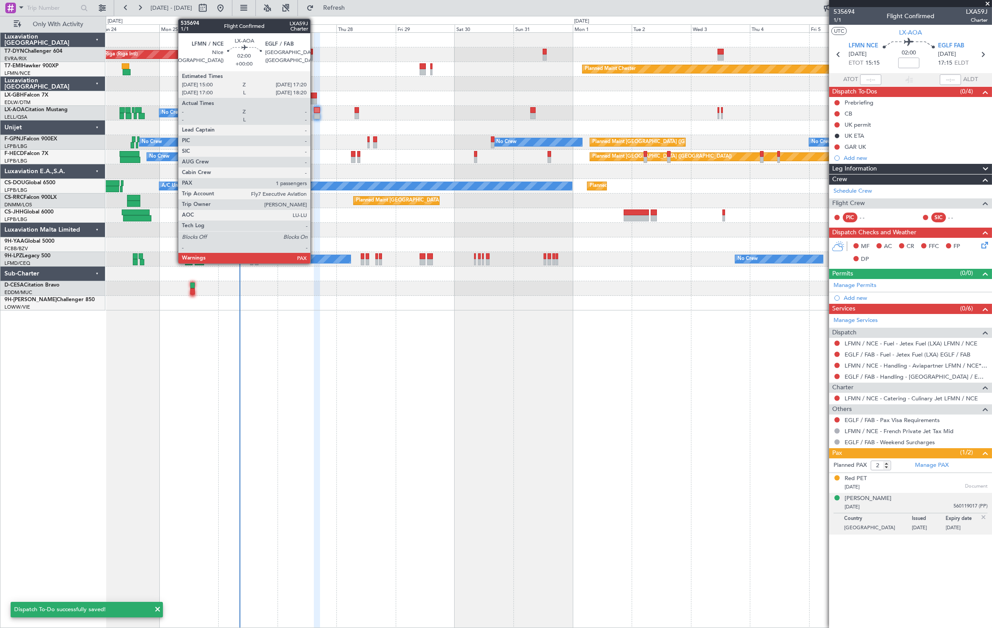
click at [315, 112] on div at bounding box center [317, 110] width 6 height 6
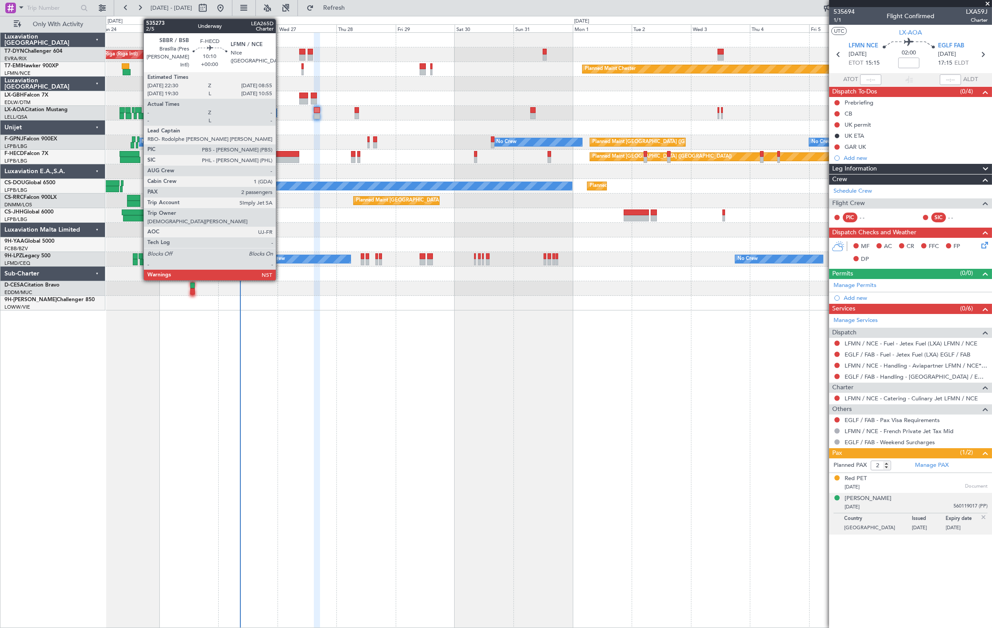
click at [282, 157] on div at bounding box center [286, 160] width 26 height 6
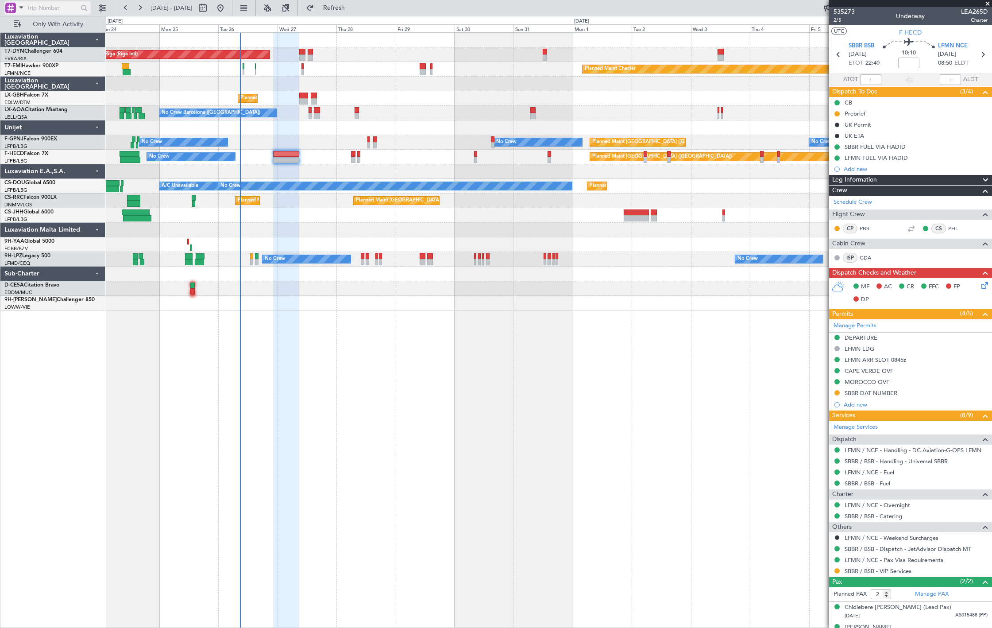
click at [39, 9] on input "text" at bounding box center [52, 7] width 51 height 13
paste input "535314"
type input "535314"
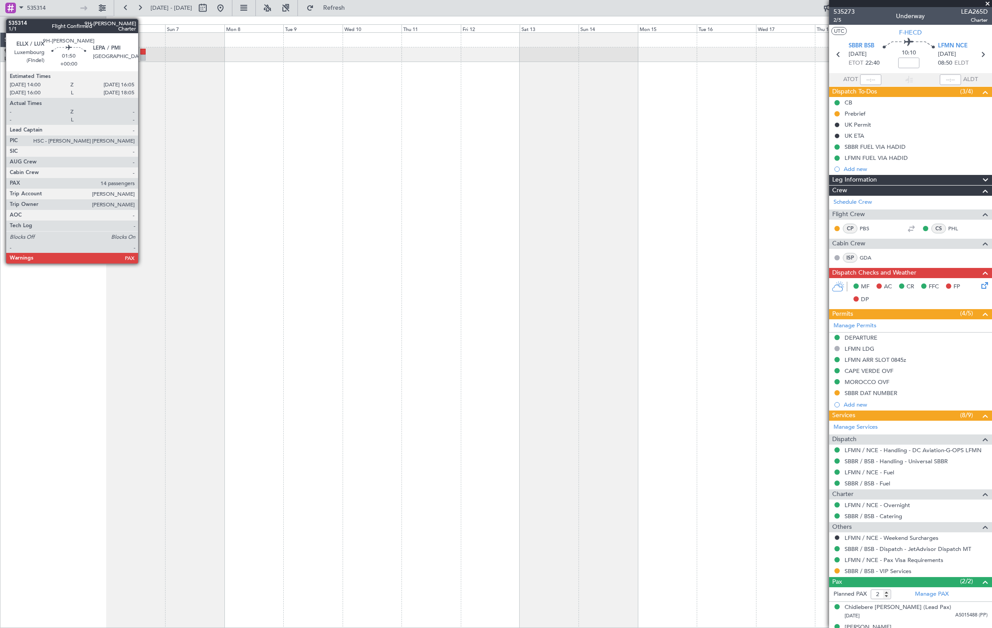
click at [143, 52] on div at bounding box center [142, 52] width 5 height 6
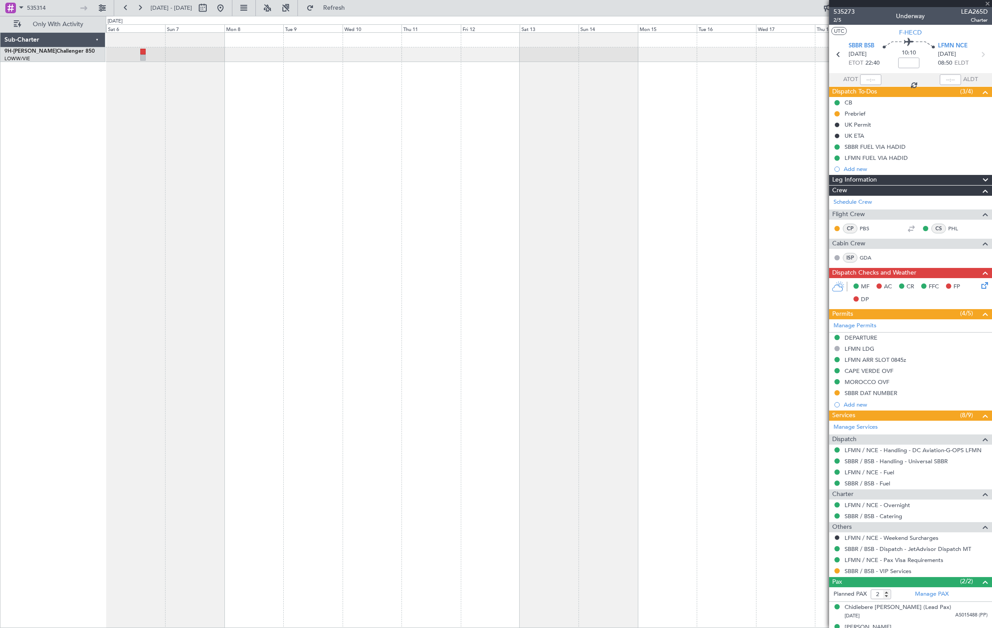
type input "14"
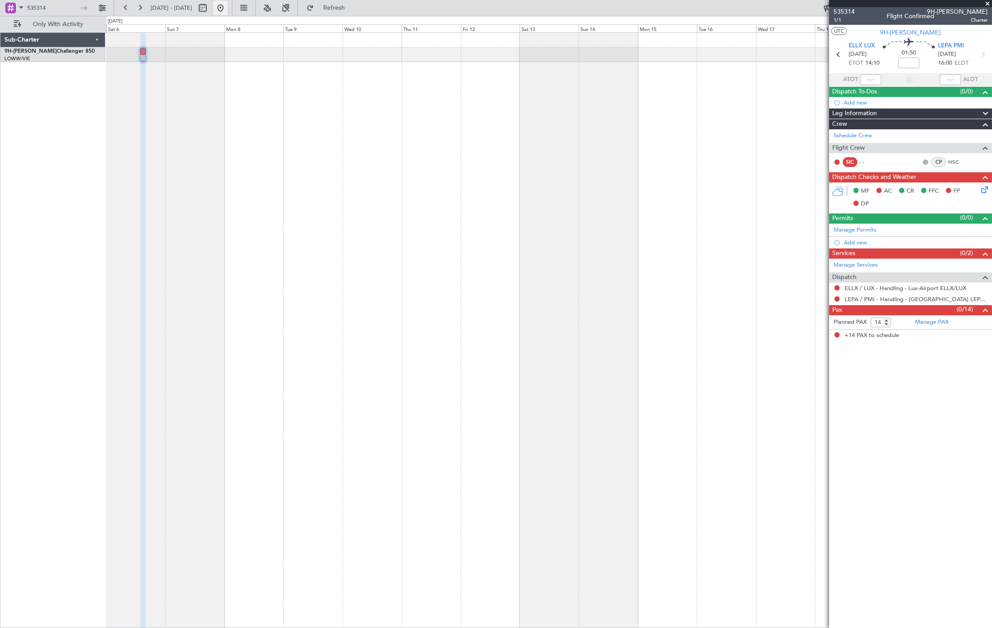
click at [228, 7] on button at bounding box center [220, 8] width 14 height 14
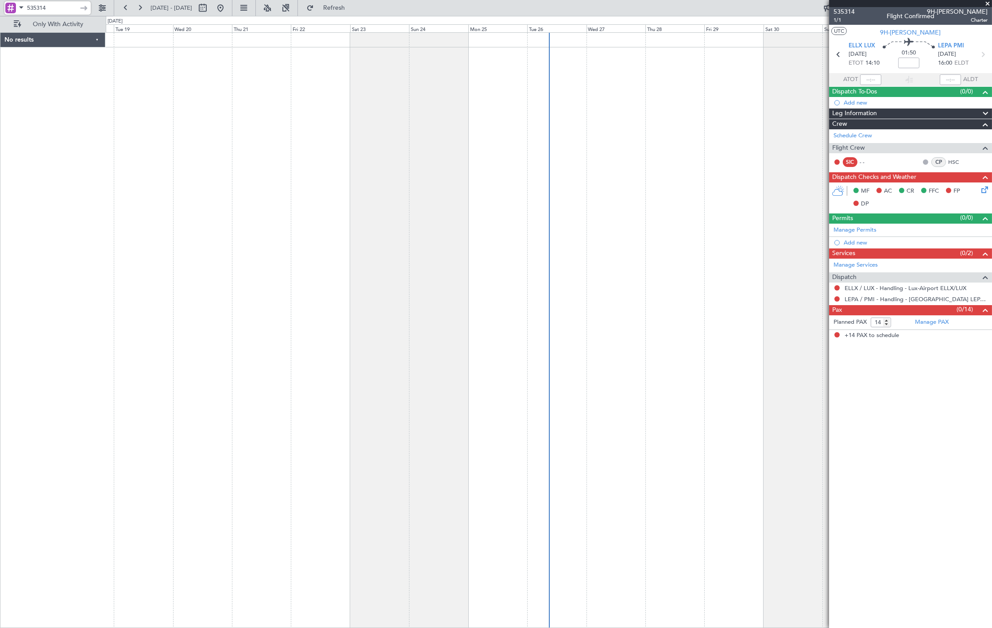
click at [51, 10] on input "535314" at bounding box center [52, 7] width 51 height 13
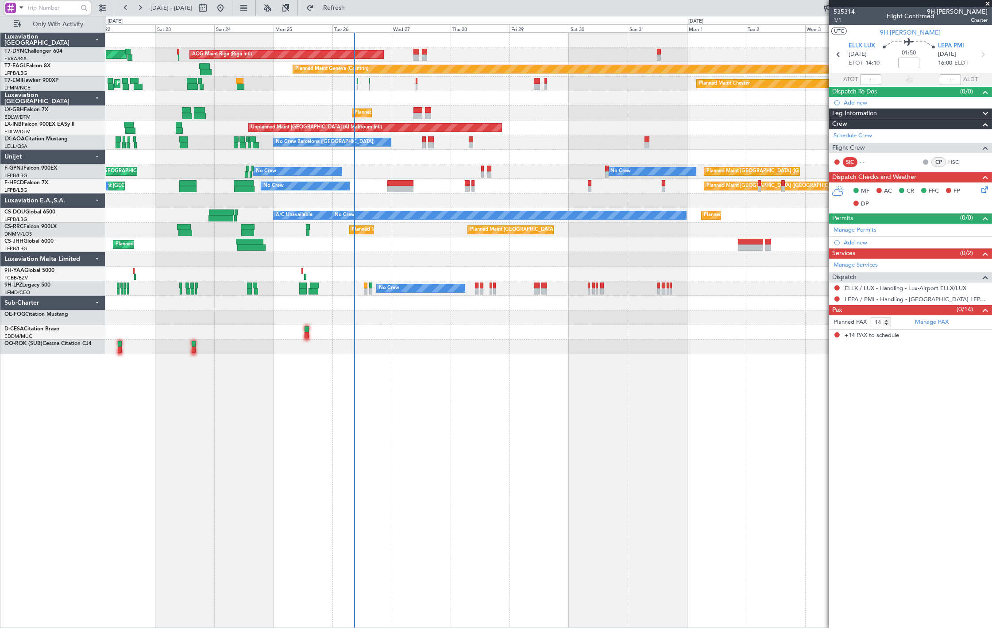
click at [542, 364] on div "Planned Maint Basel-Mulhouse AOG Maint Riga (Riga Intl) Planned Maint Geneva (C…" at bounding box center [549, 329] width 886 height 595
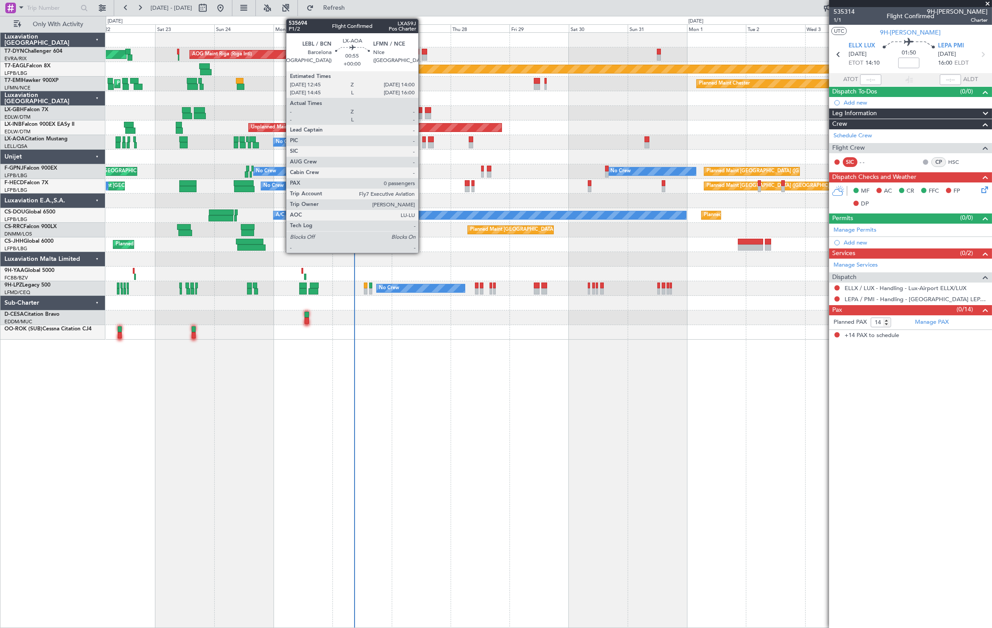
click at [423, 141] on div at bounding box center [423, 139] width 3 height 6
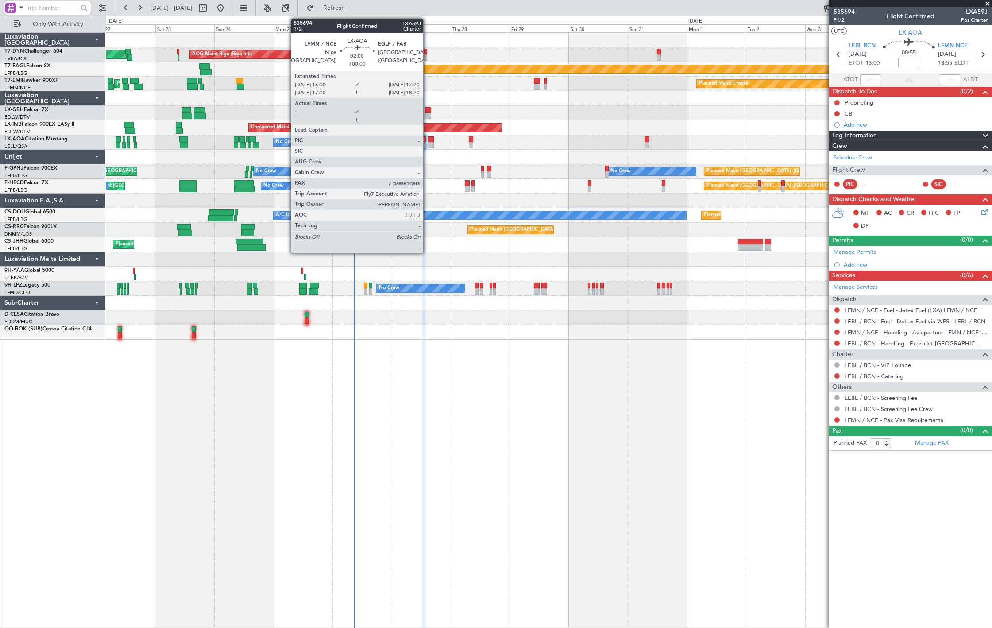
click at [428, 144] on div at bounding box center [431, 145] width 6 height 6
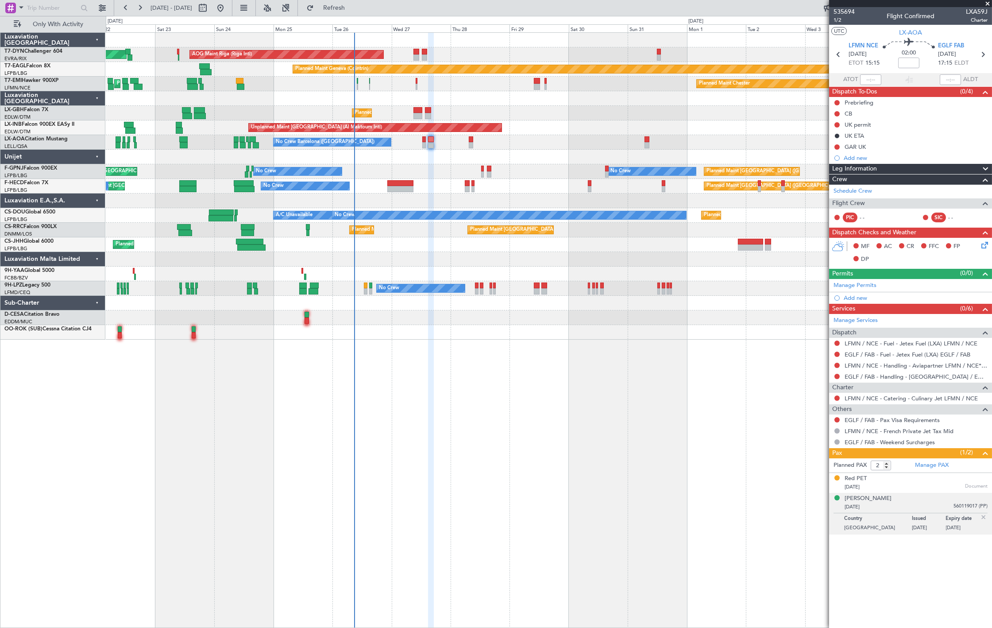
click at [423, 142] on div at bounding box center [423, 145] width 3 height 6
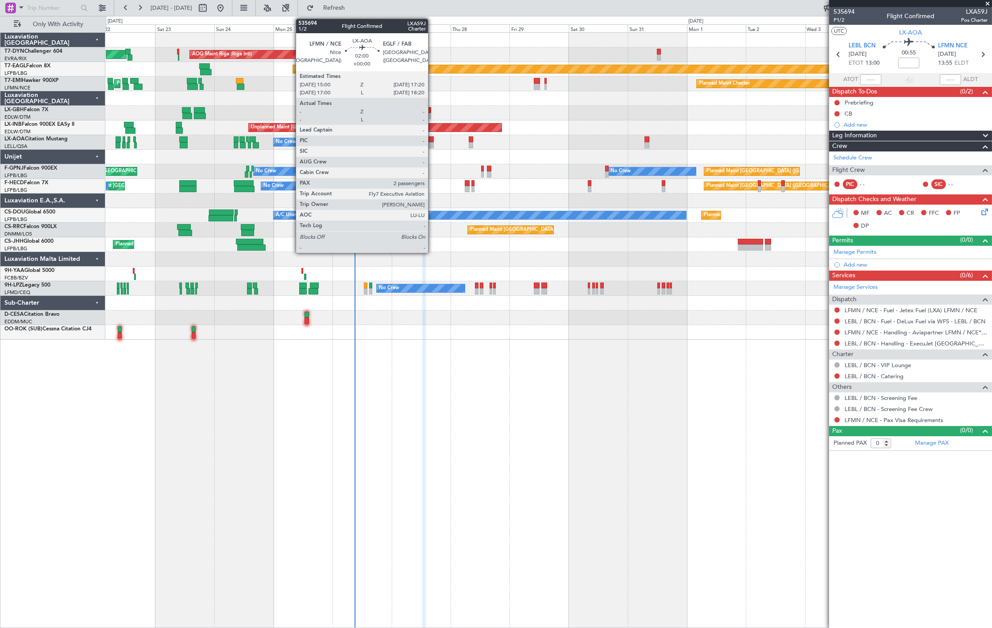
click at [433, 143] on div at bounding box center [431, 145] width 6 height 6
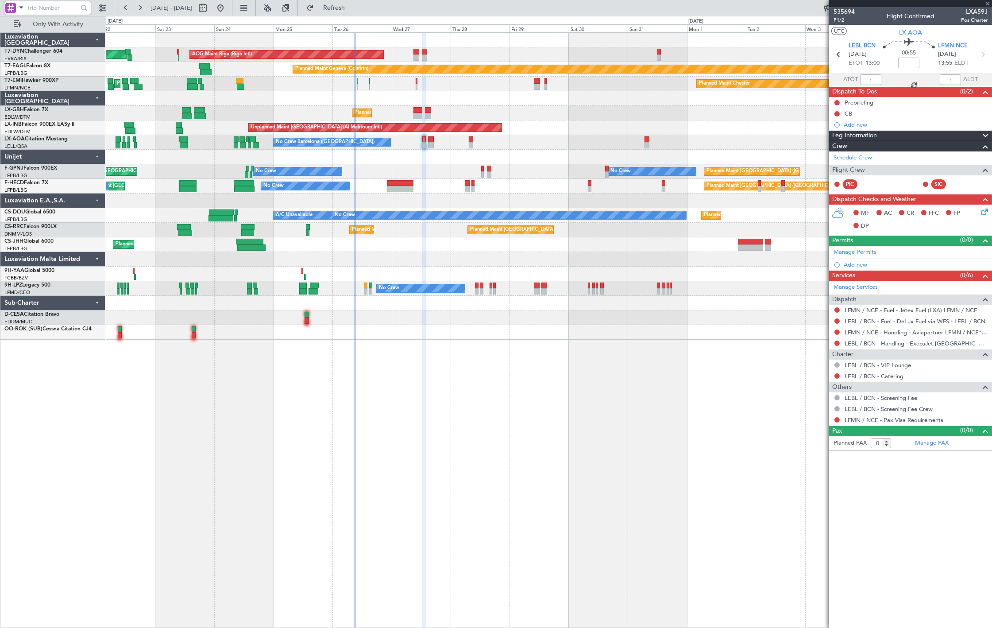
type input "2"
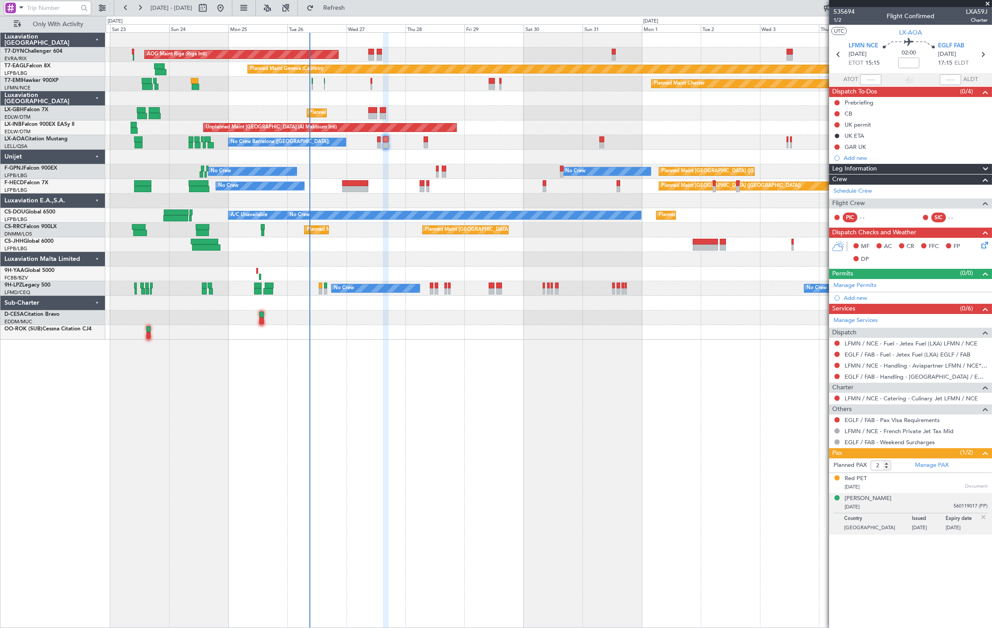
click at [375, 112] on div "AOG Maint Riga (Riga Intl) Planned Maint Basel-Mulhouse Planned Maint Geneva (C…" at bounding box center [549, 186] width 886 height 307
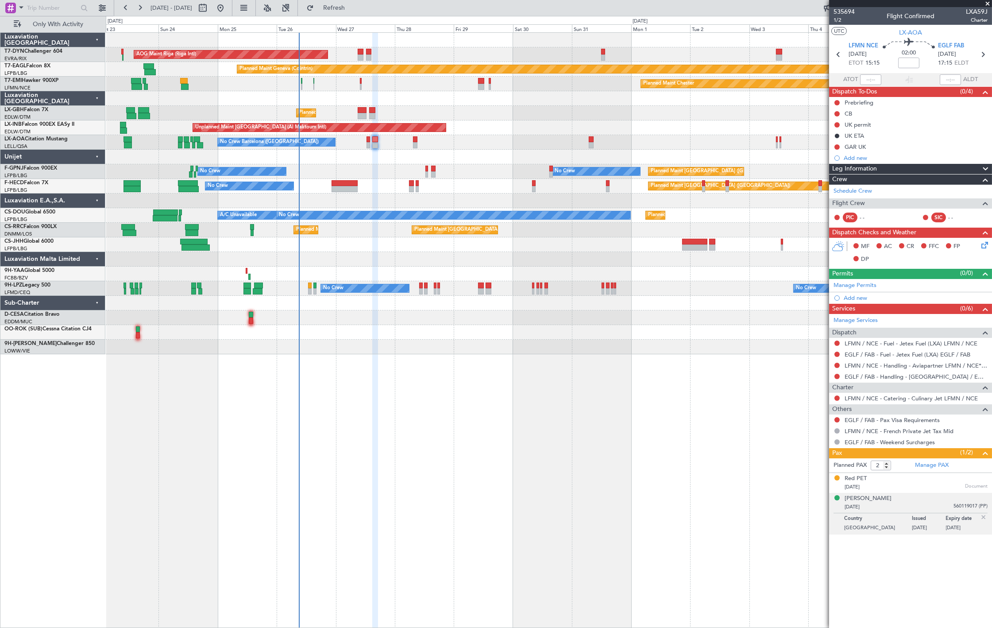
click at [355, 116] on div "Planned Maint Nice (Côte d'Azur Airport) Planned Maint Nice (Côte d'Azur Airpor…" at bounding box center [549, 113] width 886 height 15
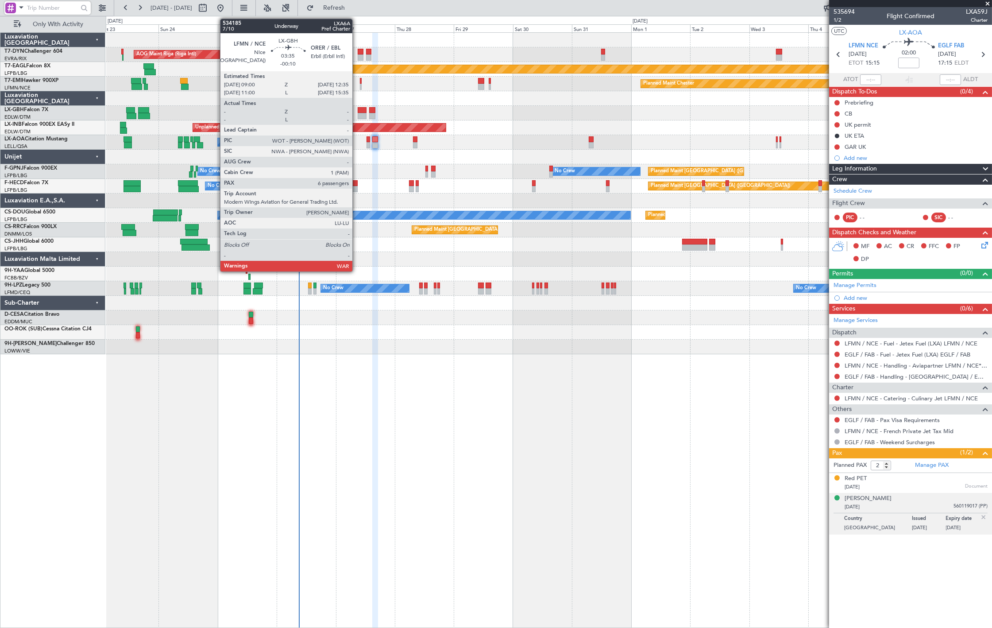
click at [358, 115] on div at bounding box center [362, 116] width 9 height 6
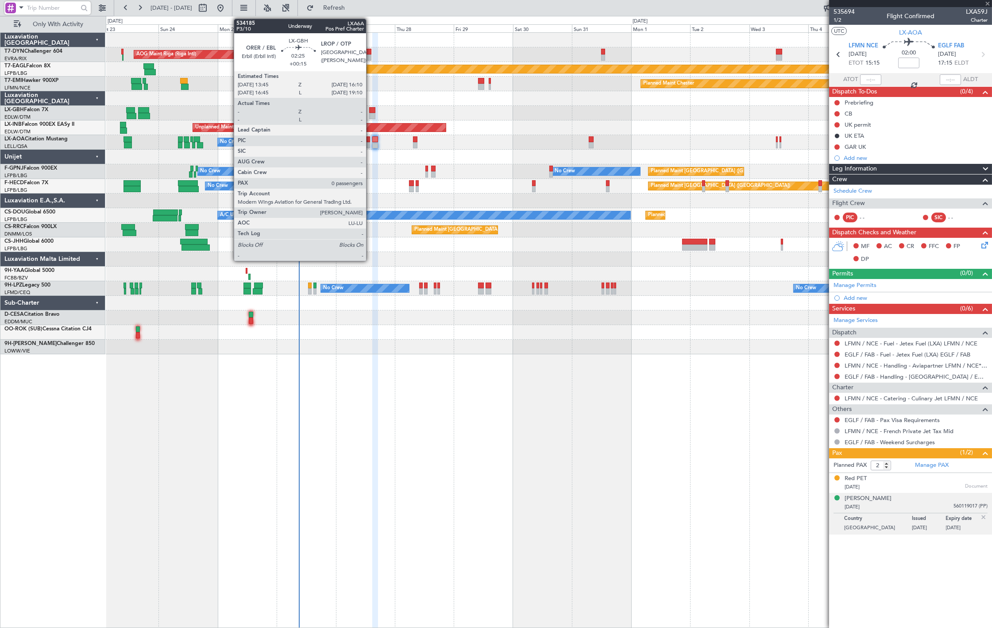
type input "-00:10"
type input "6"
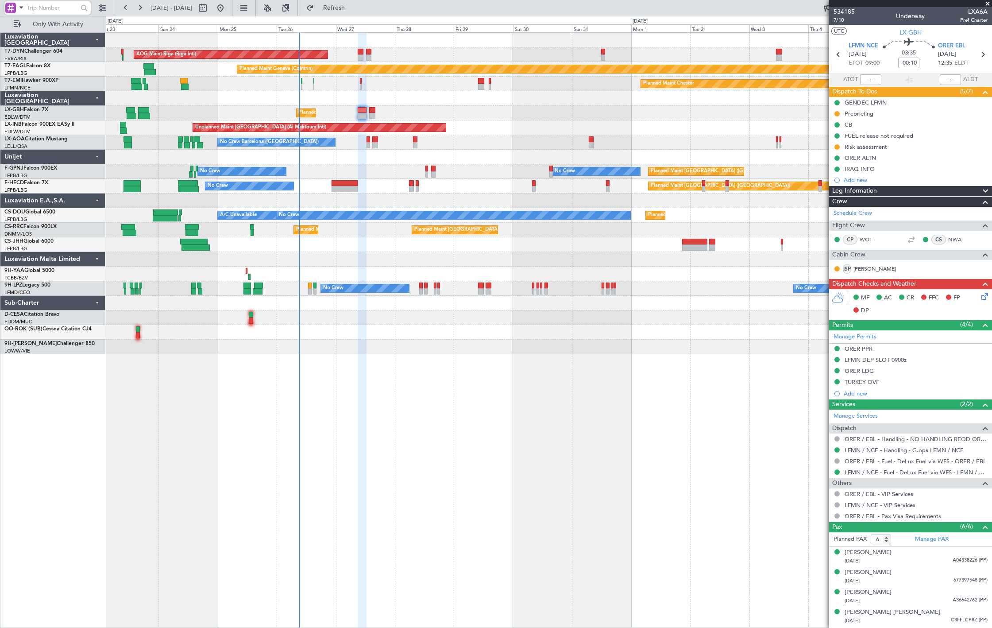
click at [868, 235] on div "CP WOT" at bounding box center [857, 240] width 46 height 10
click at [870, 240] on link "WOT" at bounding box center [870, 240] width 20 height 8
click at [948, 240] on link "NWA" at bounding box center [958, 240] width 20 height 8
click at [862, 269] on link "PAM" at bounding box center [875, 269] width 43 height 8
click at [493, 273] on div "AOG Maint Riga (Riga Intl) Planned Maint Basel-Mulhouse Planned Maint Geneva (C…" at bounding box center [549, 193] width 886 height 321
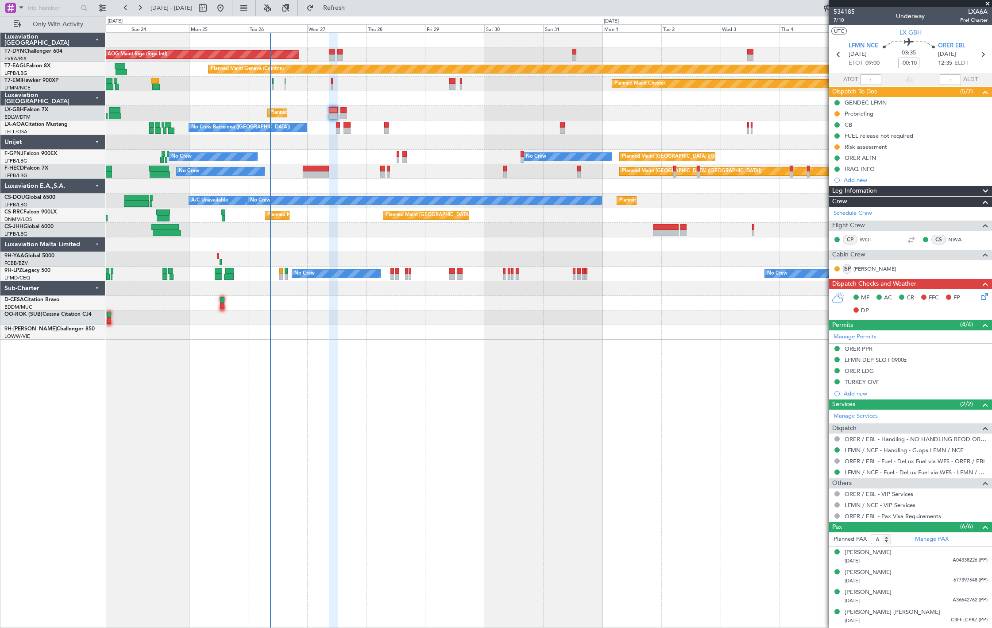
click at [325, 111] on div "Planned Maint Nice (Côte d'Azur Airport) Planned Maint Nice (Côte d'Azur Airpor…" at bounding box center [549, 113] width 886 height 15
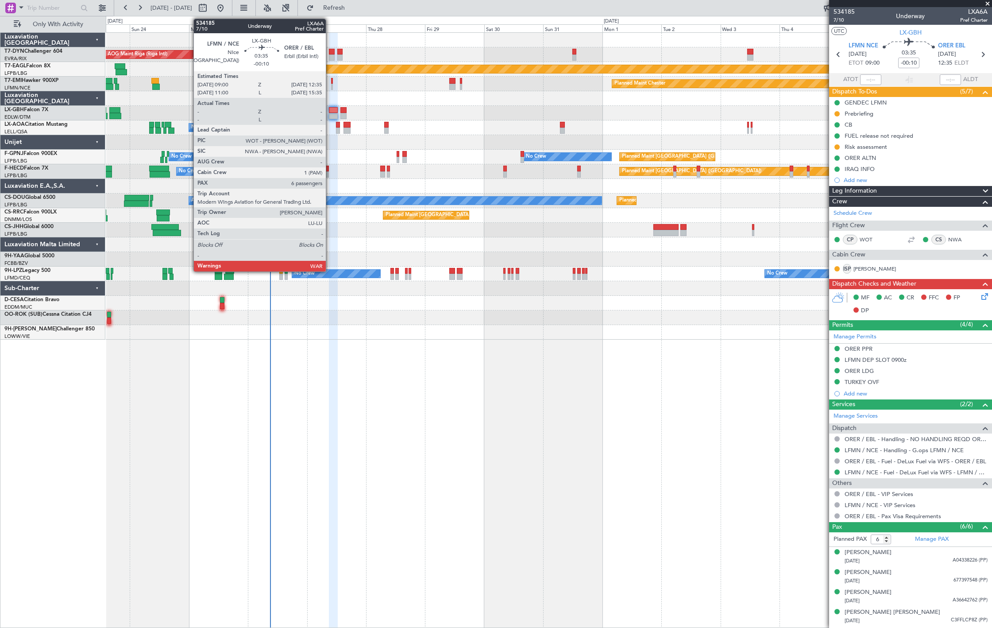
click at [330, 112] on div at bounding box center [333, 110] width 9 height 6
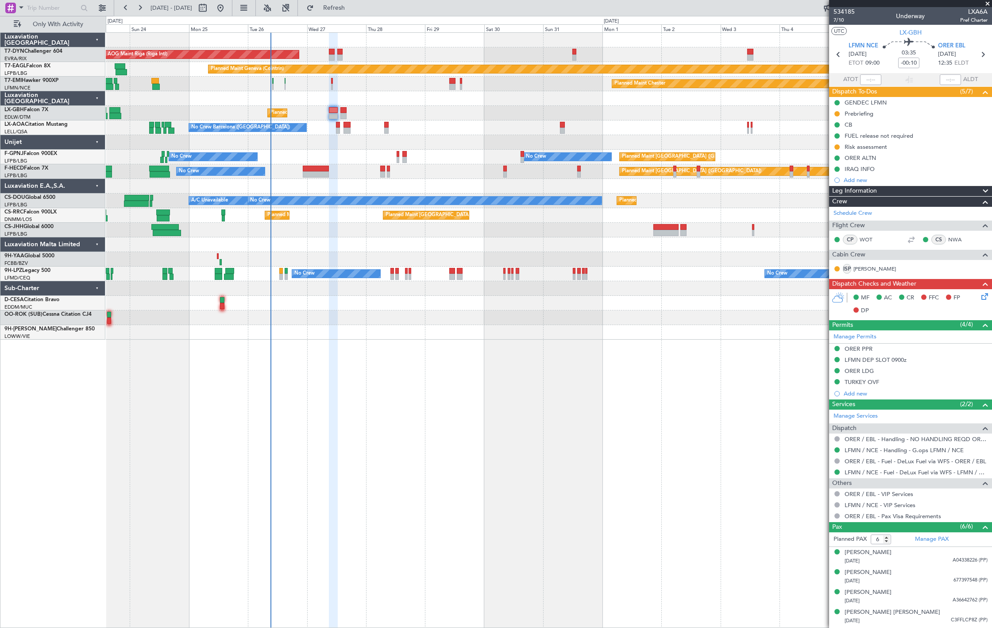
drag, startPoint x: 376, startPoint y: 10, endPoint x: 352, endPoint y: 111, distance: 104.3
click at [353, 10] on span "Refresh" at bounding box center [334, 8] width 37 height 6
drag, startPoint x: 341, startPoint y: 4, endPoint x: 374, endPoint y: 31, distance: 43.4
click at [341, 4] on button "Refresh" at bounding box center [328, 8] width 53 height 14
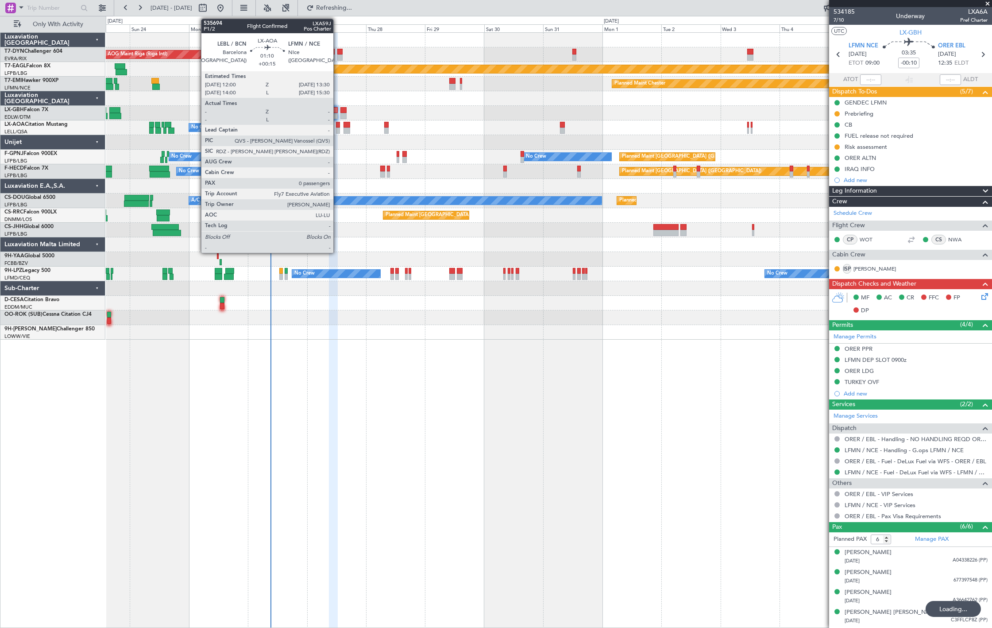
click at [338, 128] on div at bounding box center [338, 131] width 4 height 6
type input "+00:15"
type input "0"
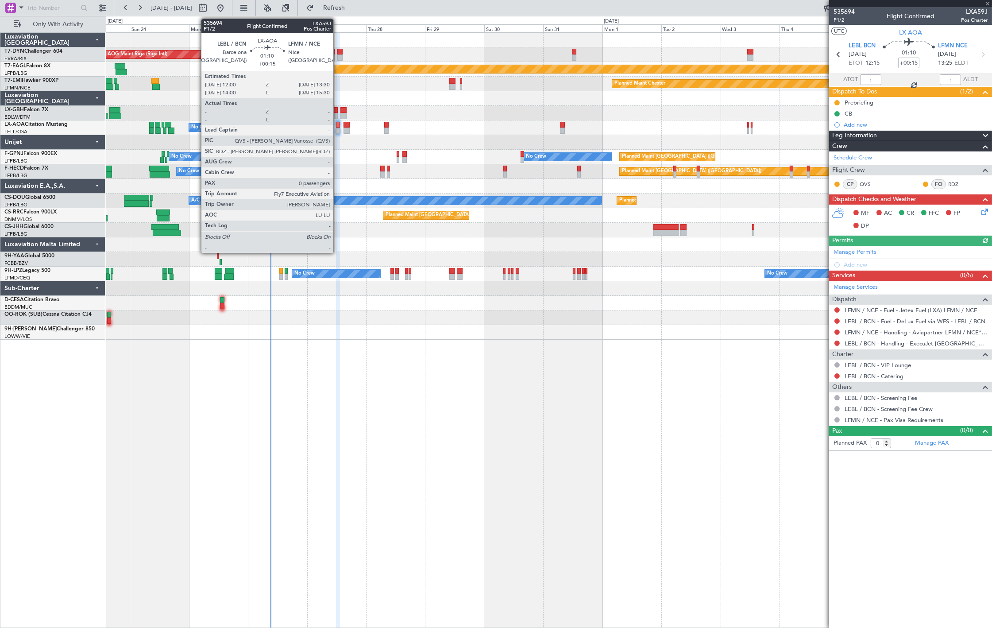
click at [337, 129] on div at bounding box center [338, 131] width 4 height 6
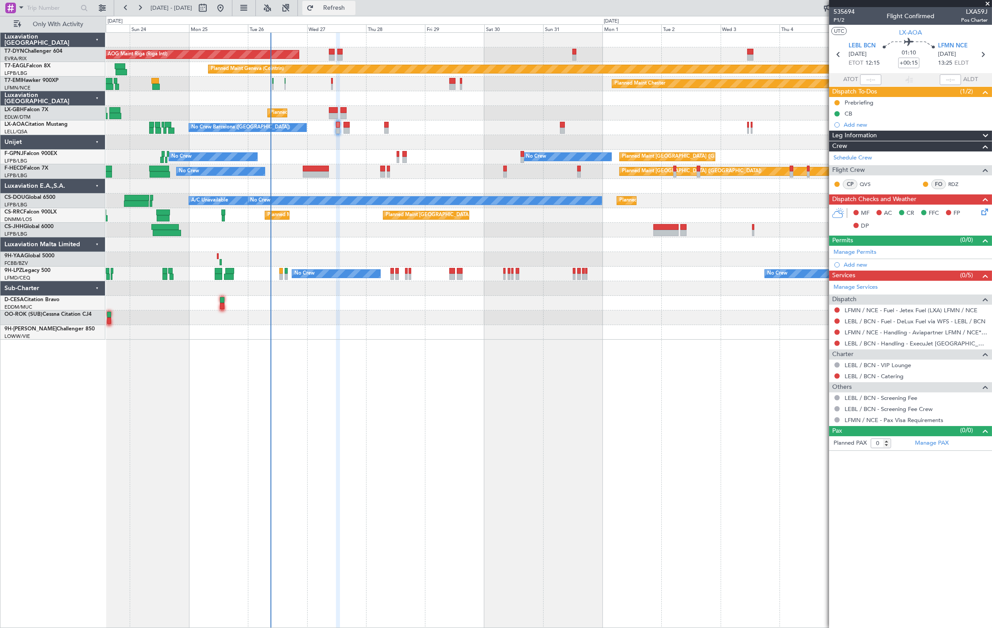
click at [353, 7] on span "Refresh" at bounding box center [334, 8] width 37 height 6
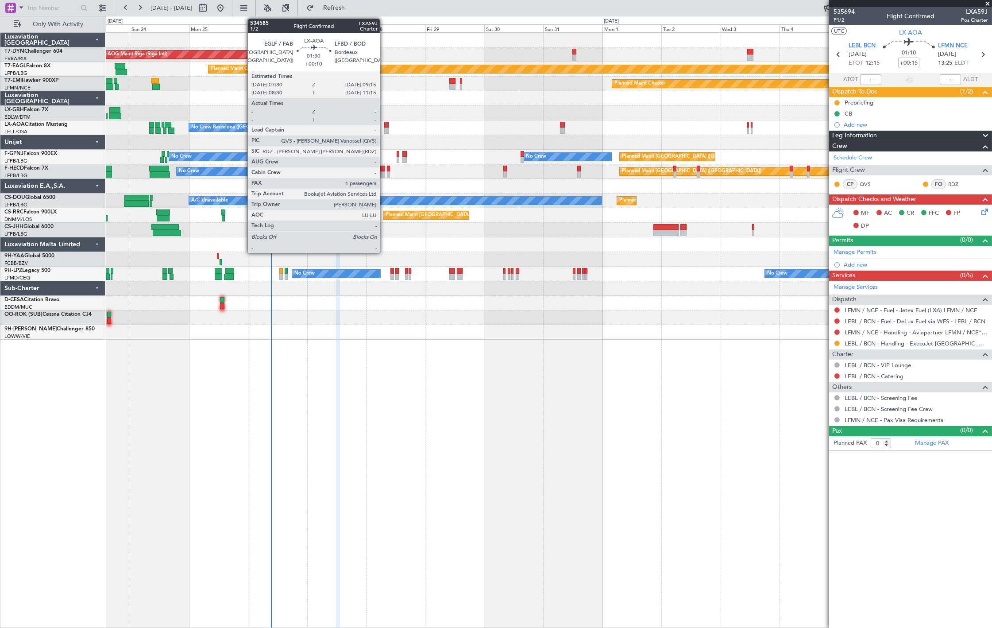
click at [386, 128] on div at bounding box center [386, 131] width 4 height 6
type input "+00:10"
type input "1"
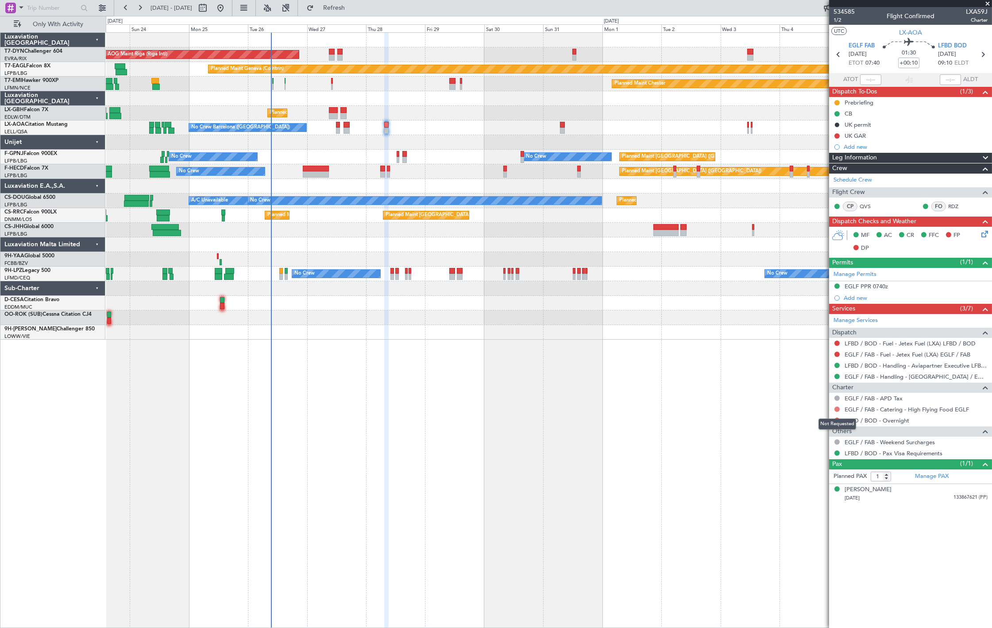
click at [838, 410] on button at bounding box center [837, 408] width 5 height 5
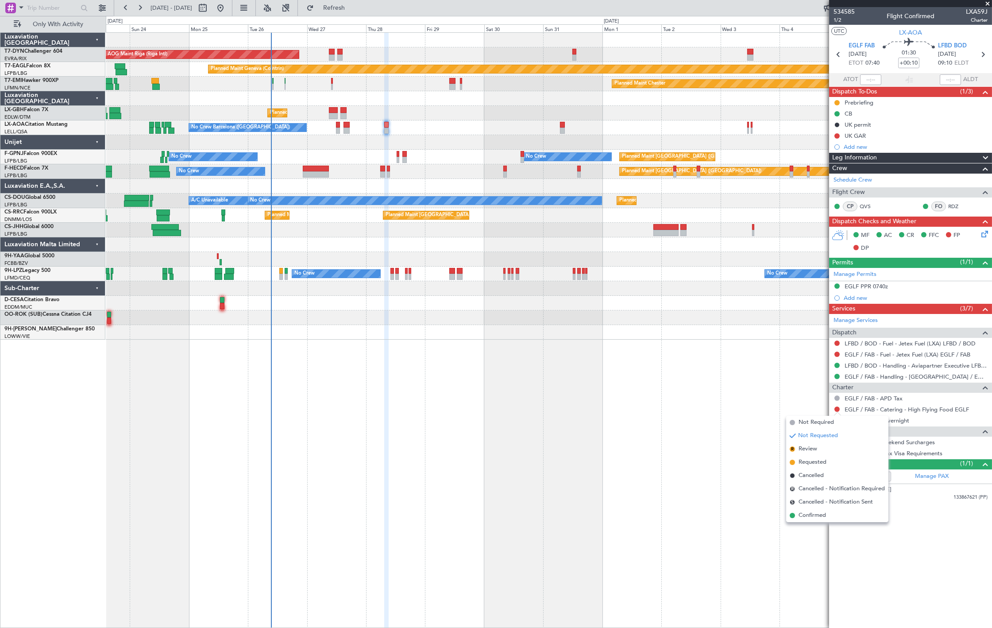
drag, startPoint x: 835, startPoint y: 419, endPoint x: 839, endPoint y: 420, distance: 4.5
click at [835, 419] on li "Not Required" at bounding box center [837, 422] width 102 height 13
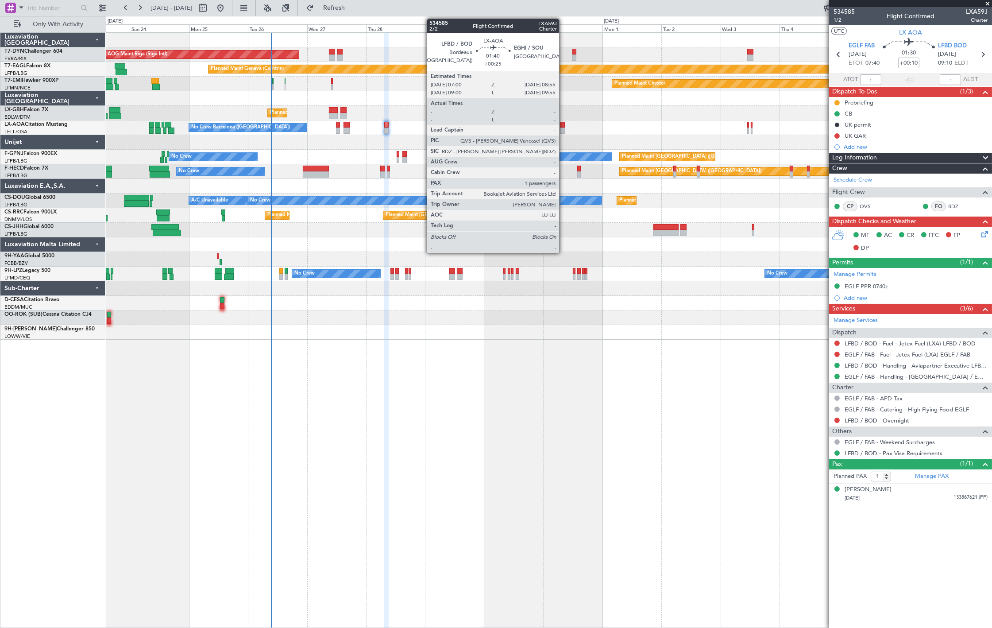
click at [564, 129] on div at bounding box center [562, 131] width 5 height 6
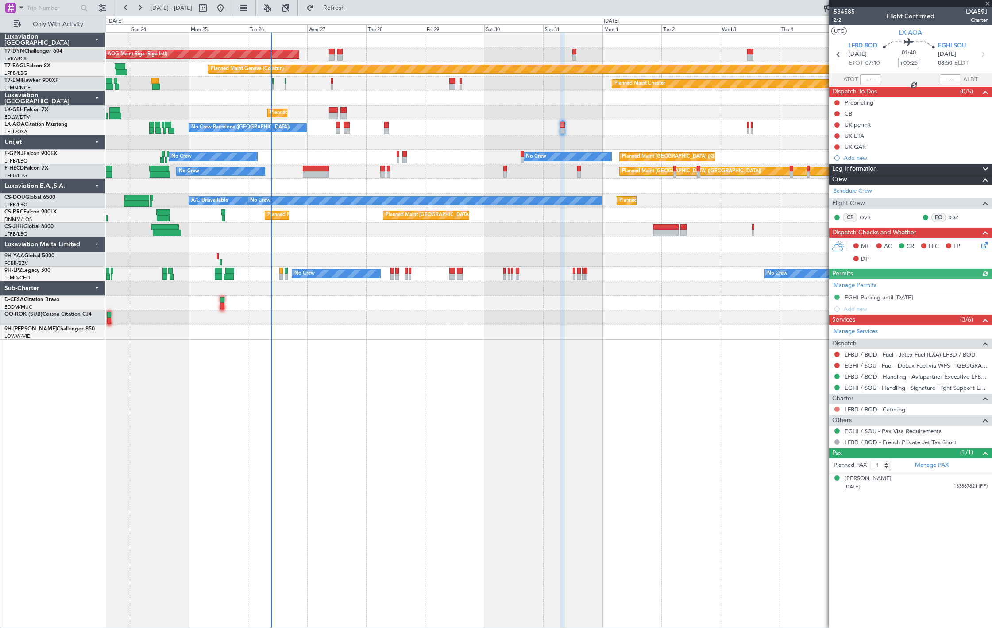
click at [838, 410] on button at bounding box center [837, 408] width 5 height 5
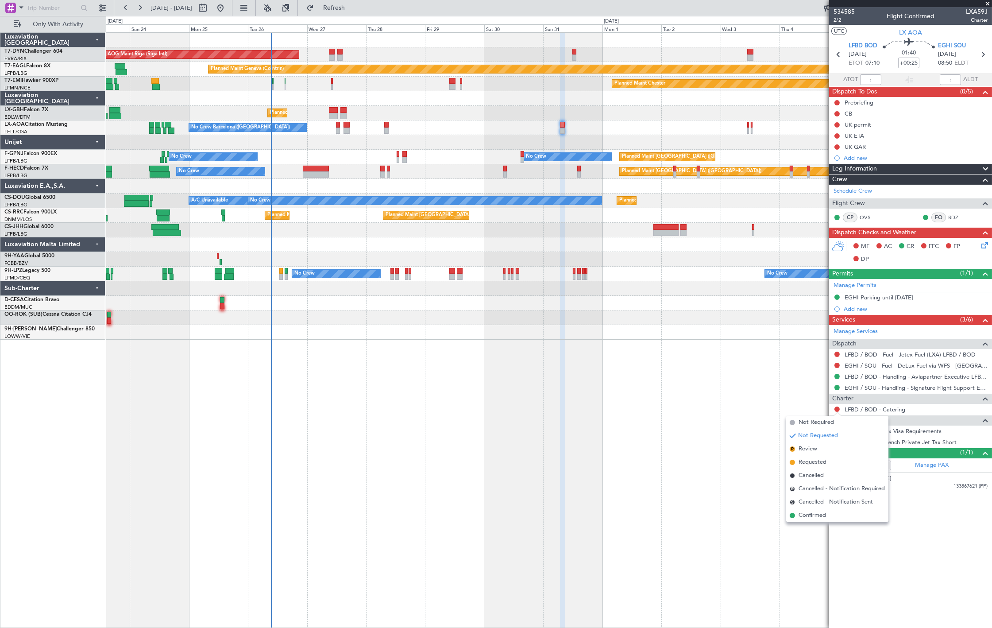
click at [833, 422] on span "Not Required" at bounding box center [816, 422] width 35 height 9
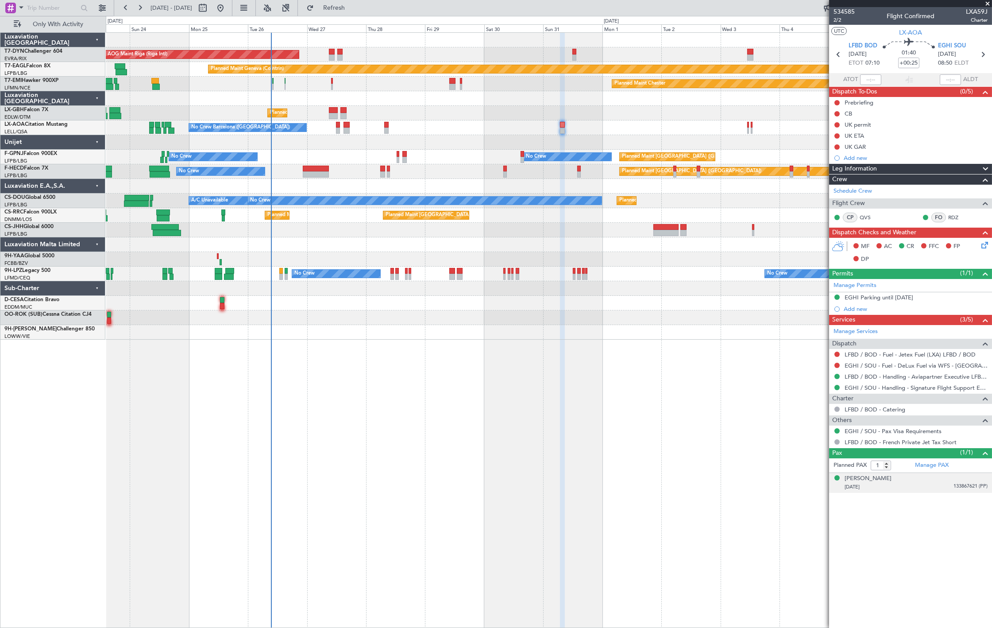
click at [961, 485] on span "133867621 (PP)" at bounding box center [971, 487] width 34 height 8
click at [835, 136] on button at bounding box center [837, 135] width 5 height 5
click at [838, 176] on span "Completed" at bounding box center [841, 174] width 29 height 9
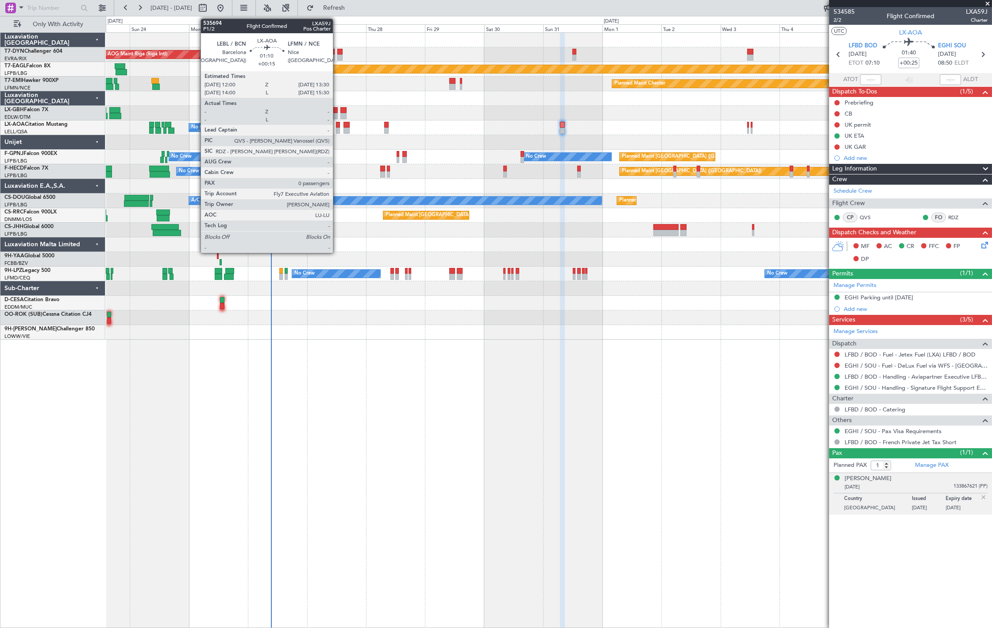
click at [337, 128] on div at bounding box center [338, 131] width 4 height 6
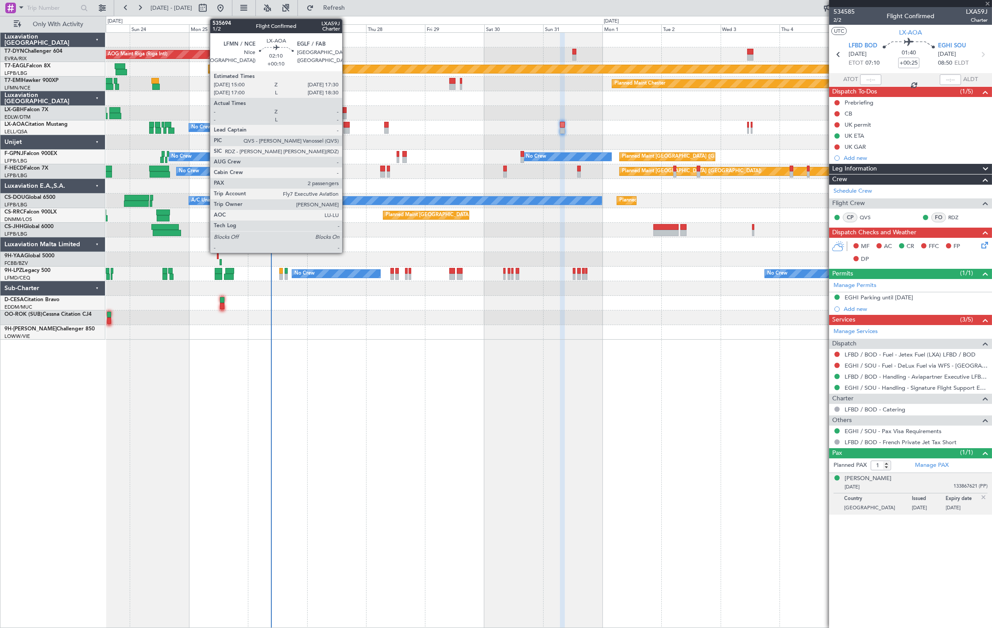
type input "+00:15"
type input "0"
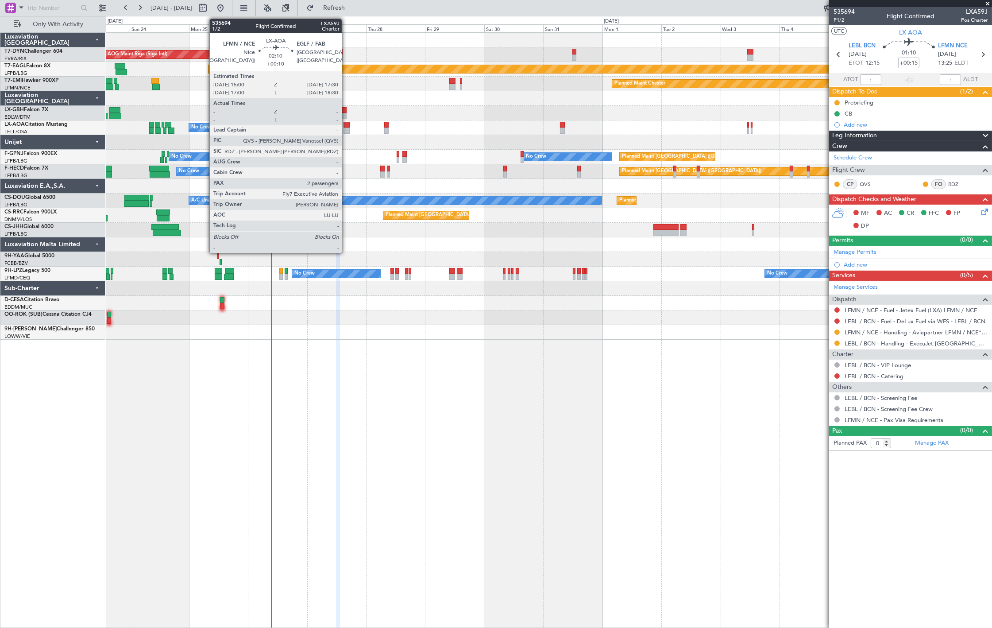
click at [346, 129] on div at bounding box center [347, 131] width 6 height 6
type input "+00:10"
type input "2"
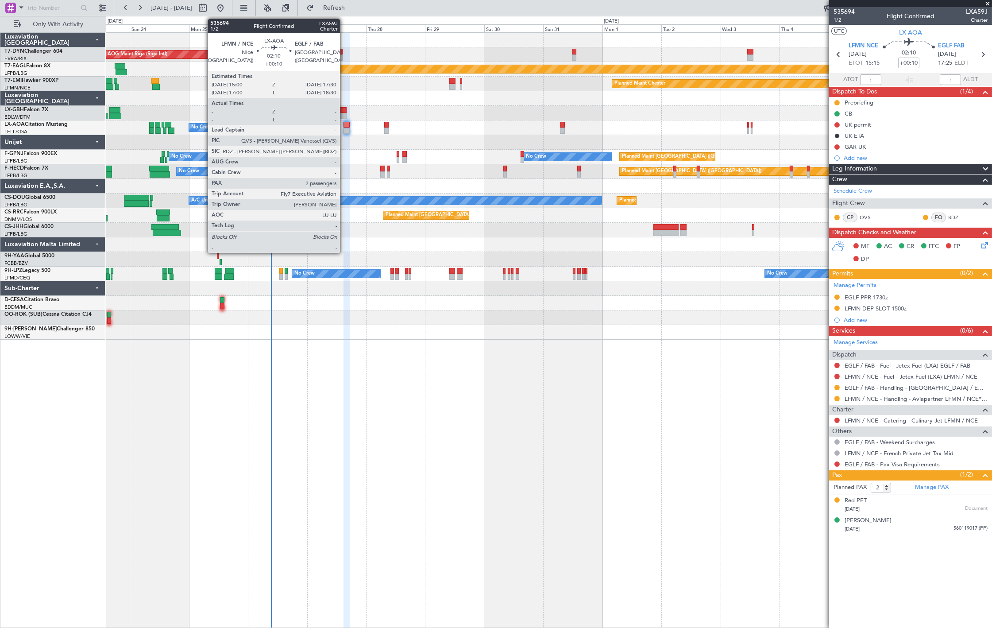
click at [344, 129] on div at bounding box center [347, 131] width 6 height 6
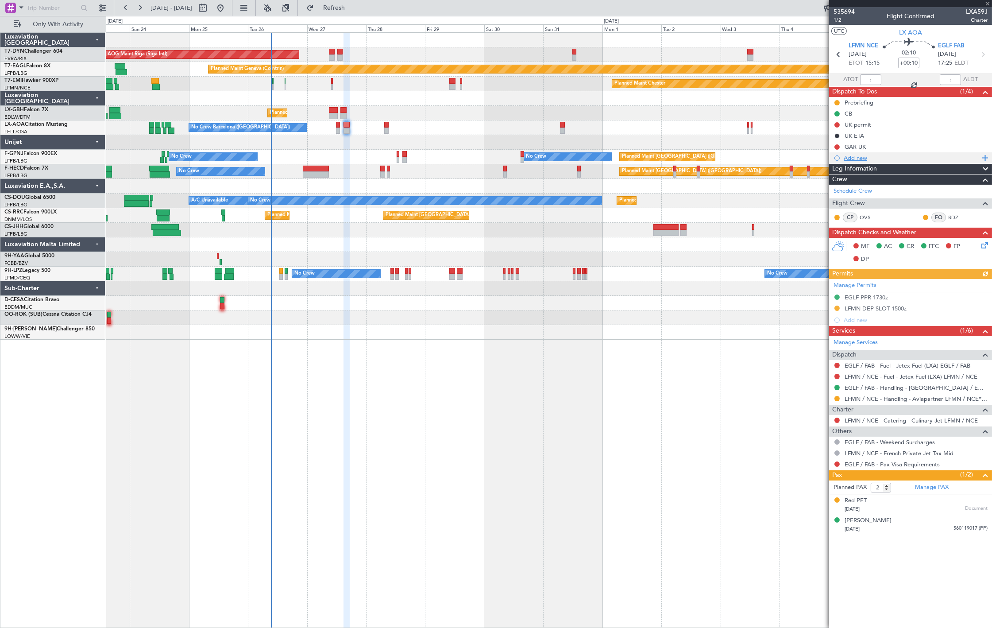
click at [857, 156] on div "Add new" at bounding box center [912, 158] width 136 height 8
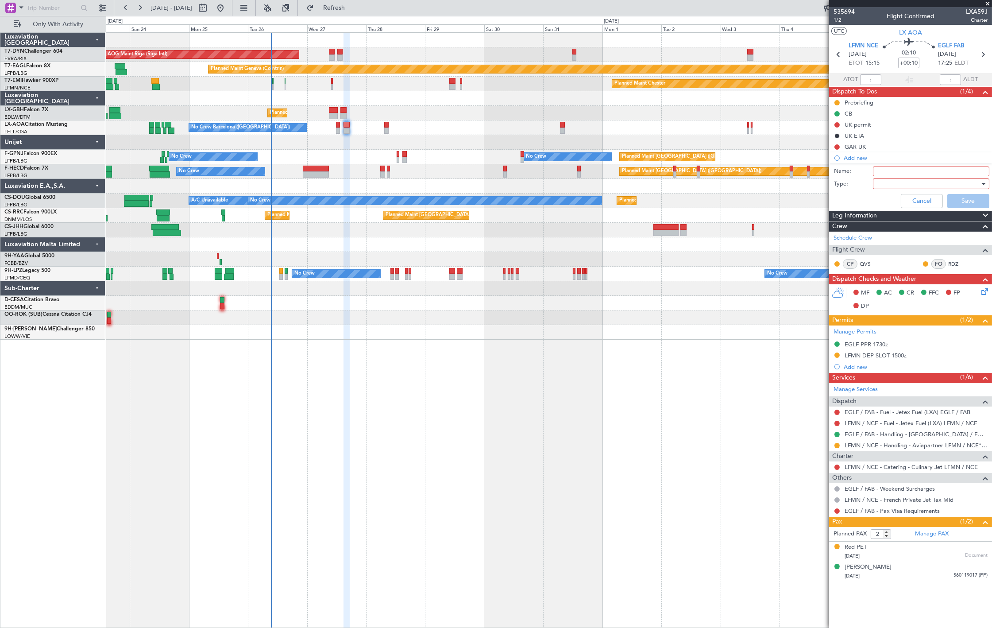
click at [924, 171] on input "Name:" at bounding box center [931, 171] width 116 height 10
type input "Dog on board"
click at [896, 187] on div at bounding box center [928, 183] width 103 height 13
drag, startPoint x: 896, startPoint y: 187, endPoint x: 896, endPoint y: 205, distance: 17.7
click at [896, 205] on span "Generic" at bounding box center [927, 201] width 108 height 13
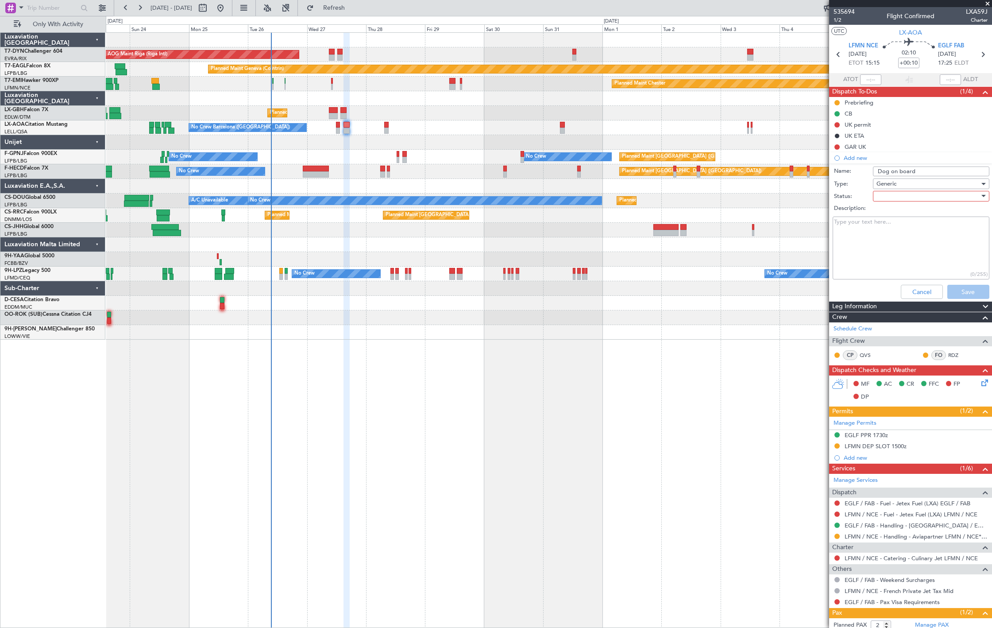
click at [900, 193] on div at bounding box center [928, 195] width 103 height 13
click at [895, 210] on span "Not Started" at bounding box center [926, 213] width 103 height 13
click at [917, 245] on textarea "Description:" at bounding box center [911, 247] width 157 height 63
click at [929, 222] on textarea "LFMN - EGLF -" at bounding box center [911, 247] width 157 height 63
click at [926, 229] on textarea "LFMN - EGLF -" at bounding box center [911, 247] width 157 height 63
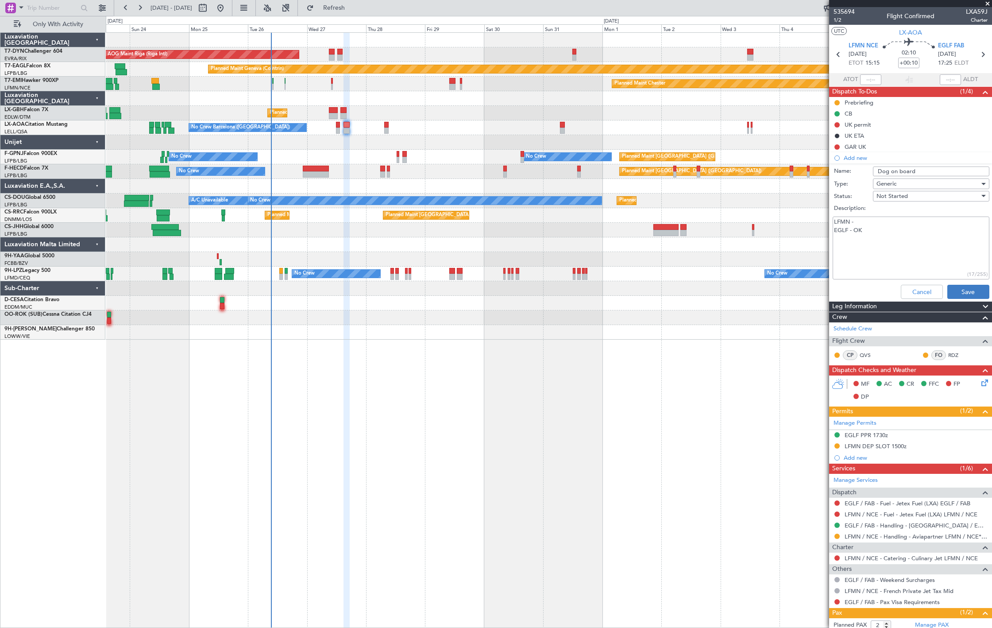
type textarea "LFMN - EGLF - OK"
click at [955, 286] on button "Save" at bounding box center [968, 292] width 42 height 14
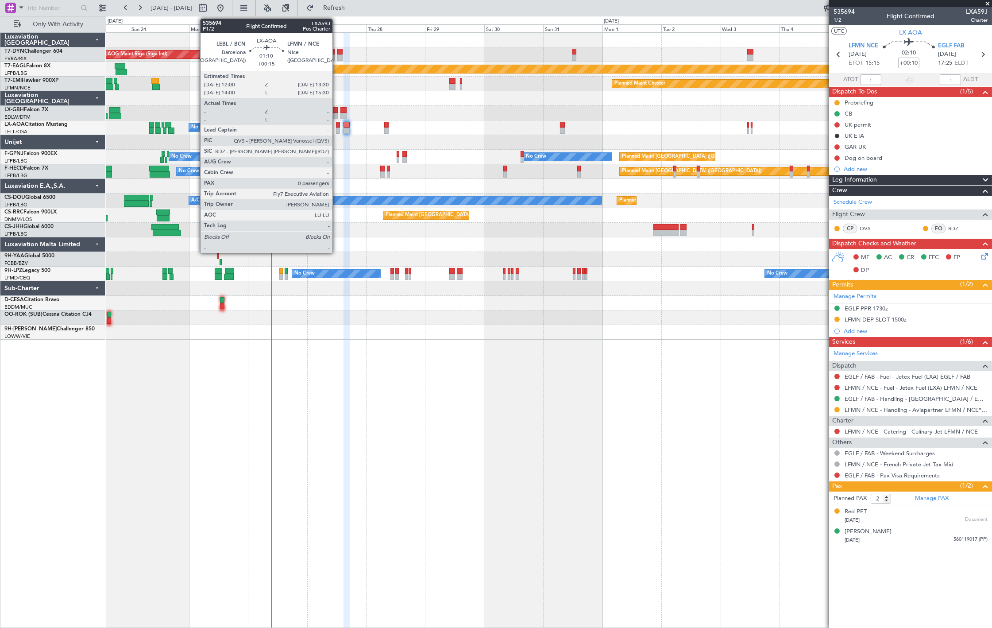
click at [337, 128] on div at bounding box center [338, 131] width 4 height 6
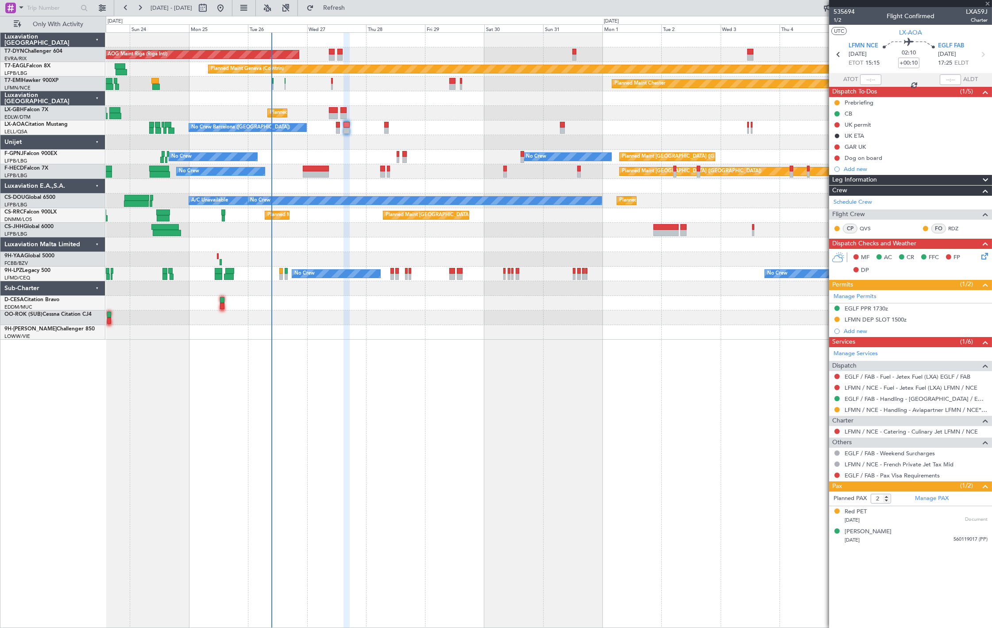
type input "+00:15"
type input "0"
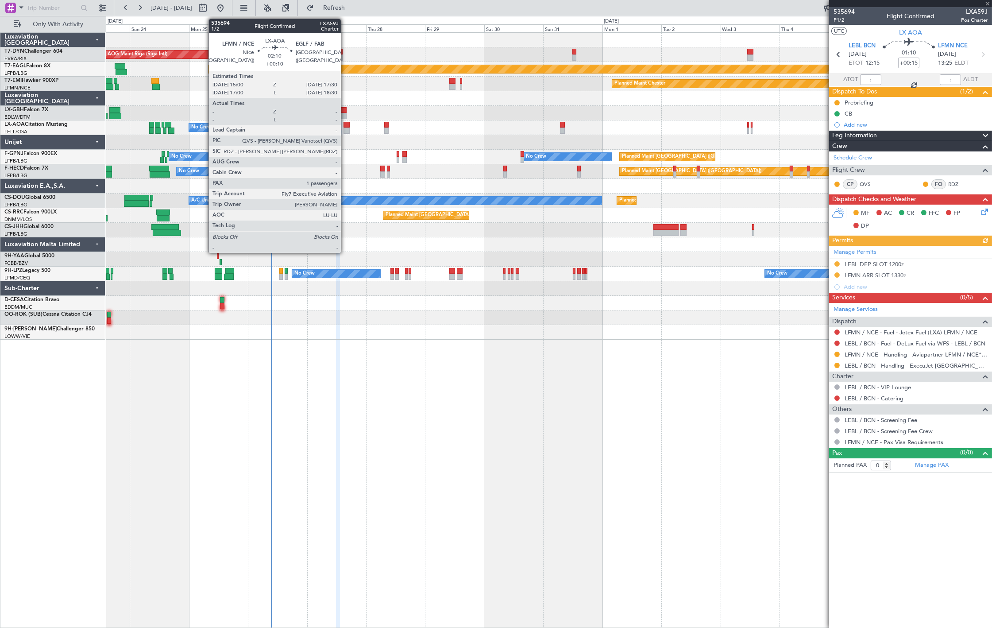
click at [345, 130] on div at bounding box center [347, 131] width 6 height 6
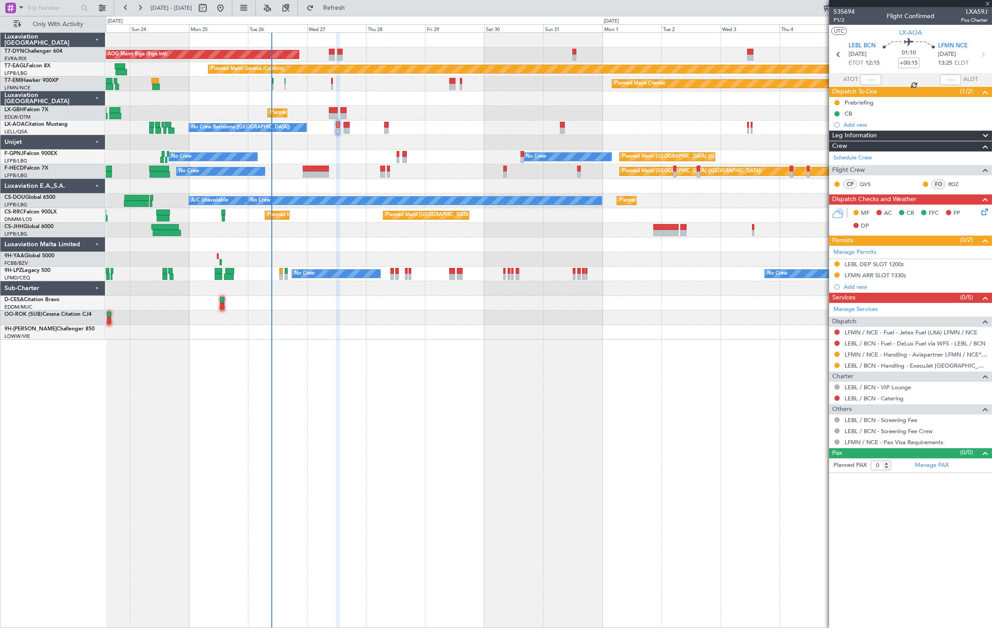
type input "+00:10"
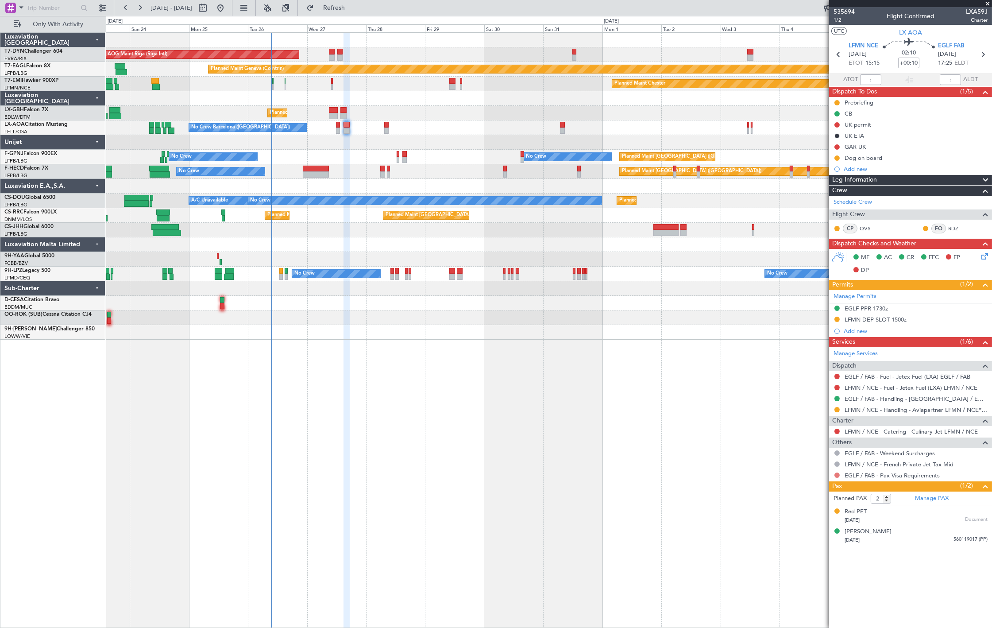
click at [838, 476] on button at bounding box center [837, 474] width 5 height 5
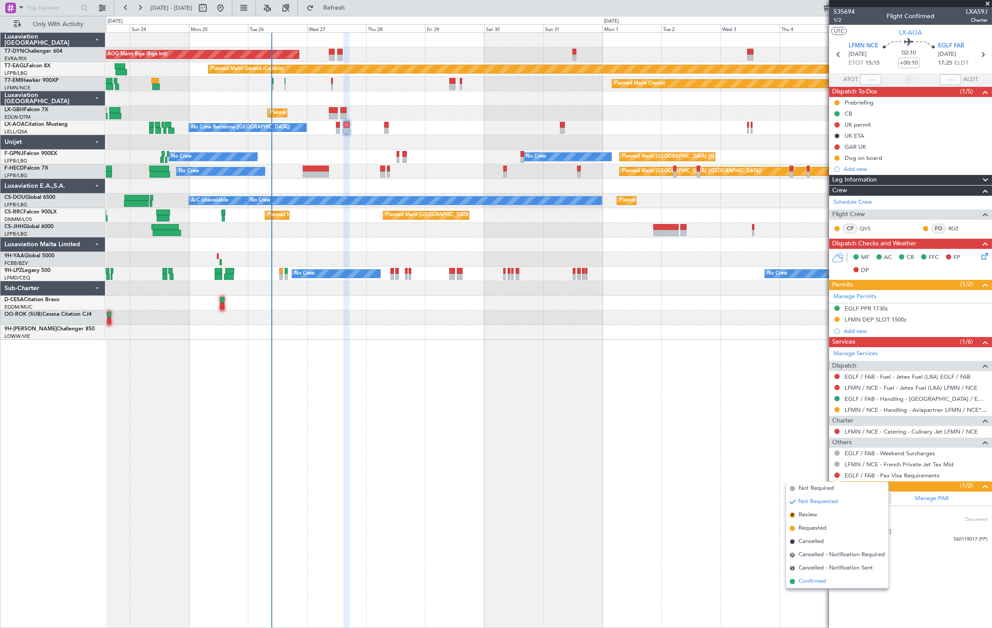
click at [837, 577] on li "Confirmed" at bounding box center [837, 581] width 102 height 13
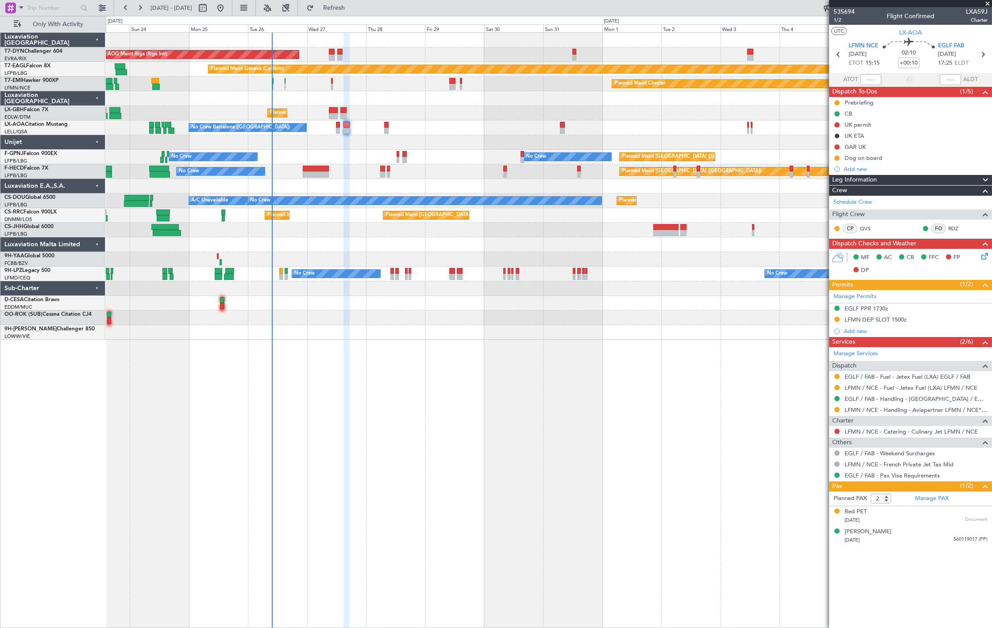
click at [348, 130] on div at bounding box center [347, 131] width 6 height 6
click at [897, 307] on div "EGLF PPR 1730z" at bounding box center [910, 308] width 163 height 11
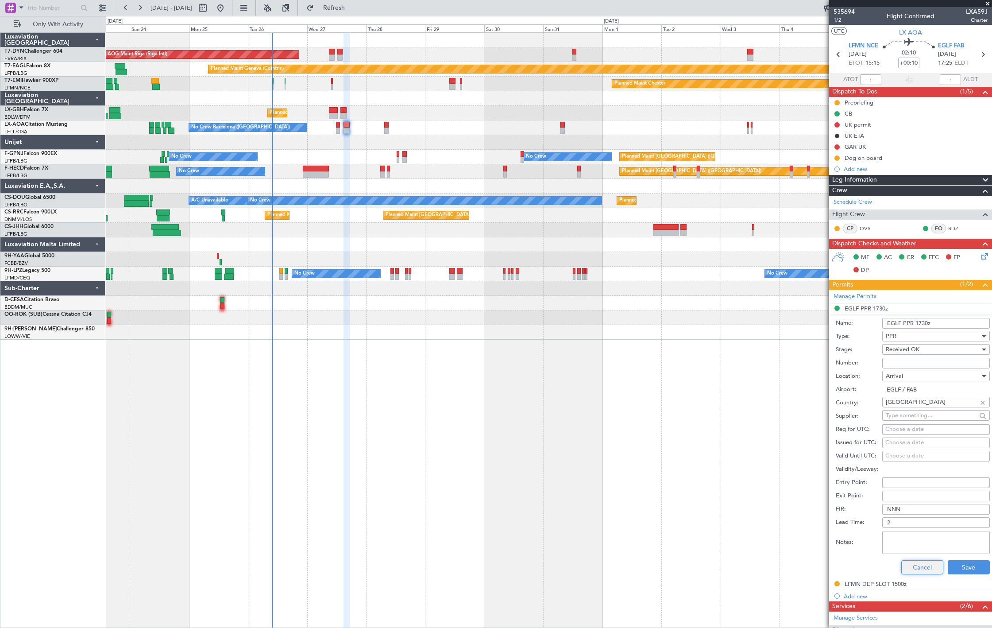
click at [917, 567] on button "Cancel" at bounding box center [922, 567] width 42 height 14
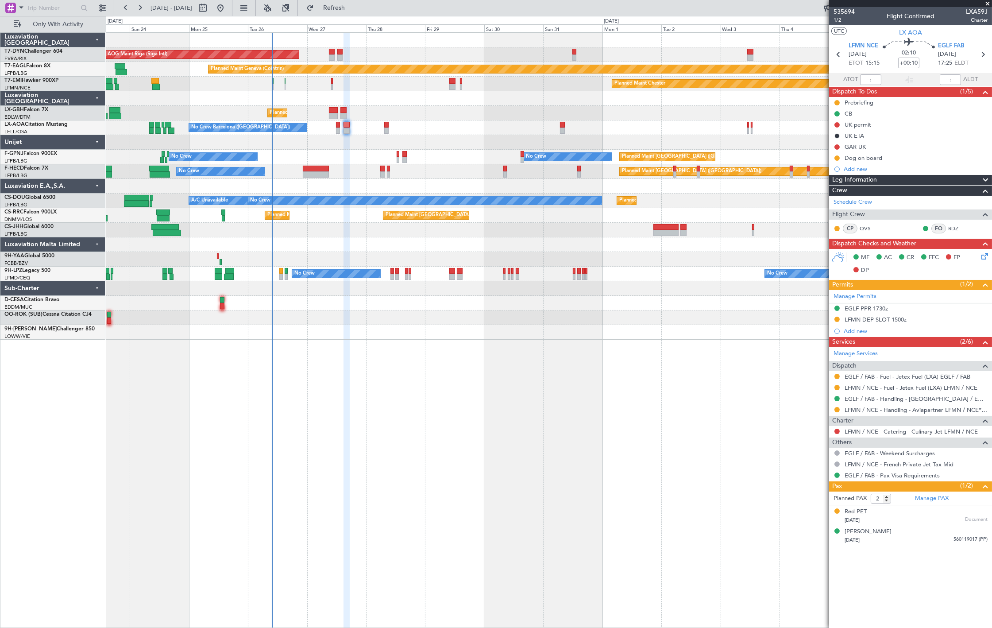
drag, startPoint x: 881, startPoint y: 307, endPoint x: 890, endPoint y: 313, distance: 10.2
click at [881, 307] on div "EGLF PPR 1730z" at bounding box center [866, 309] width 43 height 8
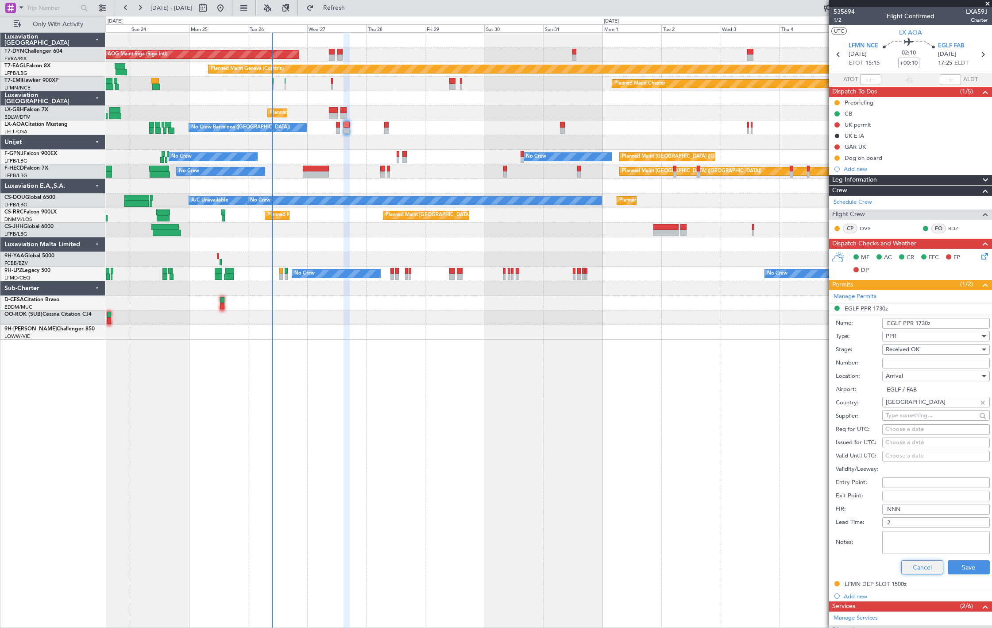
click at [921, 570] on button "Cancel" at bounding box center [922, 567] width 42 height 14
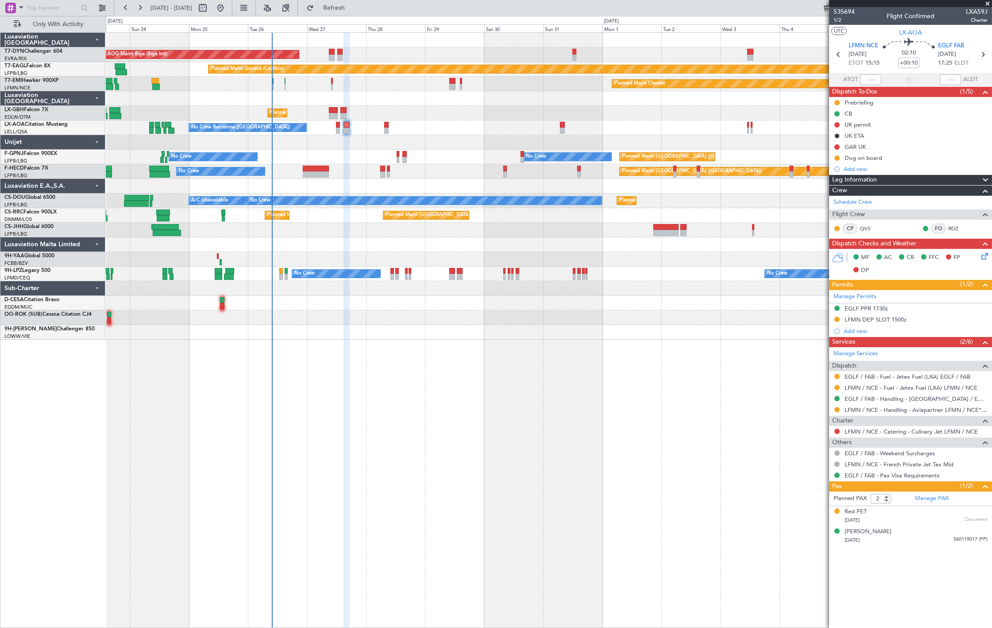
click at [883, 308] on div "EGLF PPR 1730z" at bounding box center [866, 309] width 43 height 8
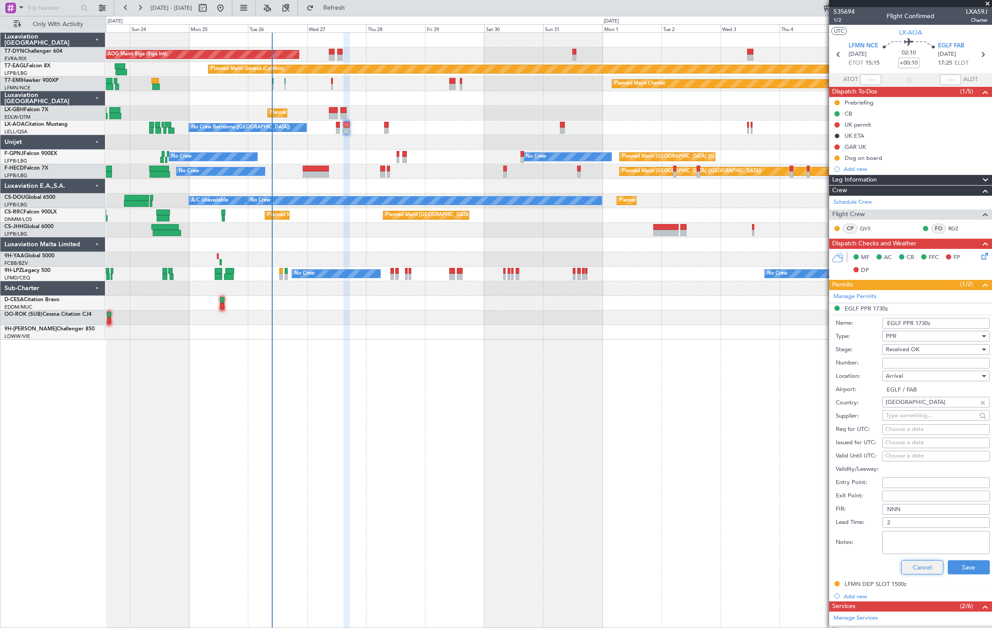
click at [918, 566] on button "Cancel" at bounding box center [922, 567] width 42 height 14
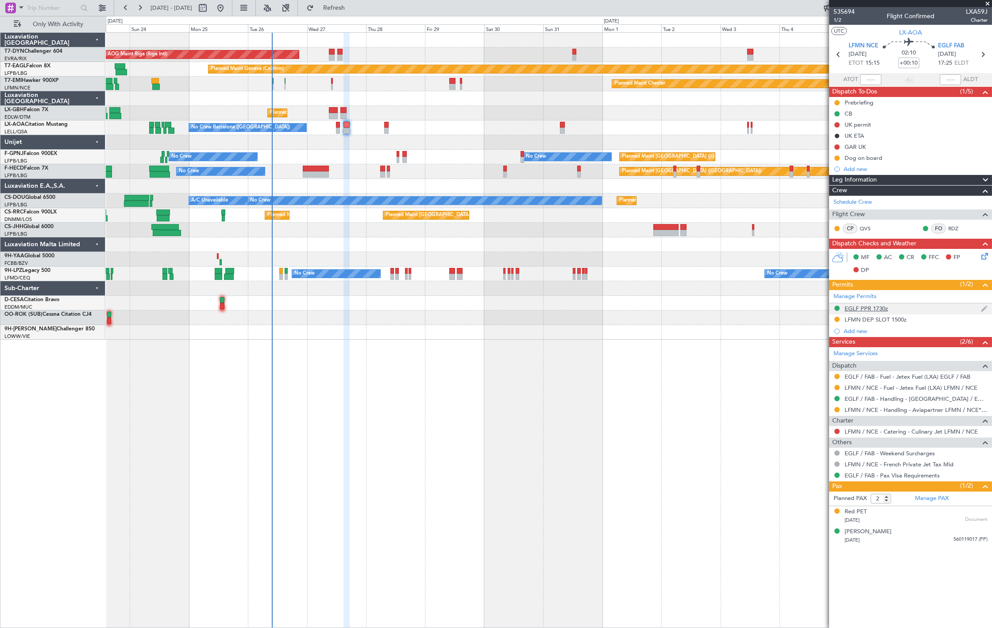
click at [878, 308] on div "EGLF PPR 1730z" at bounding box center [866, 309] width 43 height 8
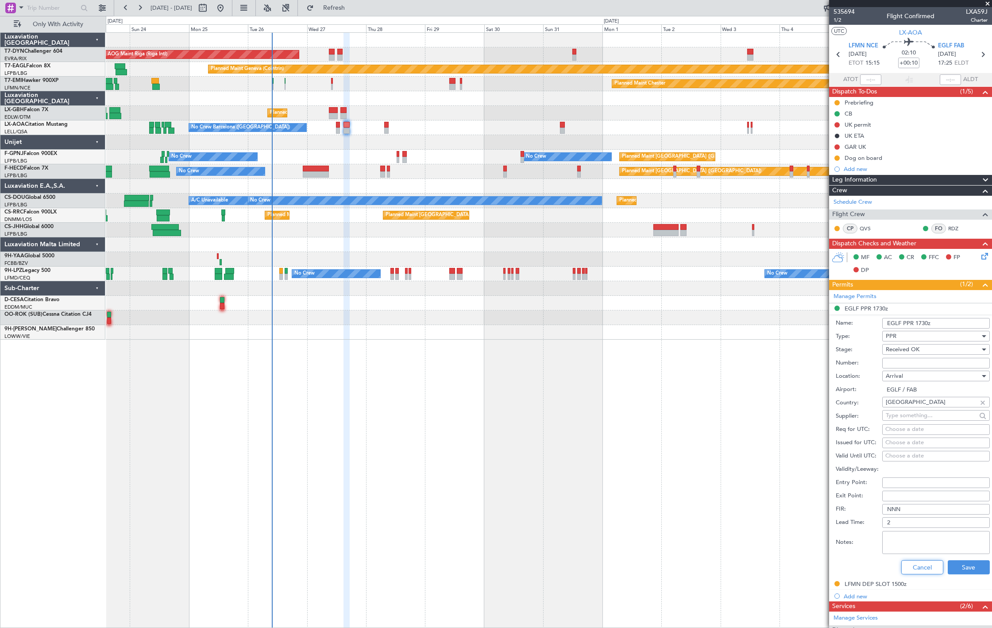
drag, startPoint x: 911, startPoint y: 569, endPoint x: 774, endPoint y: 414, distance: 206.7
click at [911, 568] on button "Cancel" at bounding box center [922, 567] width 42 height 14
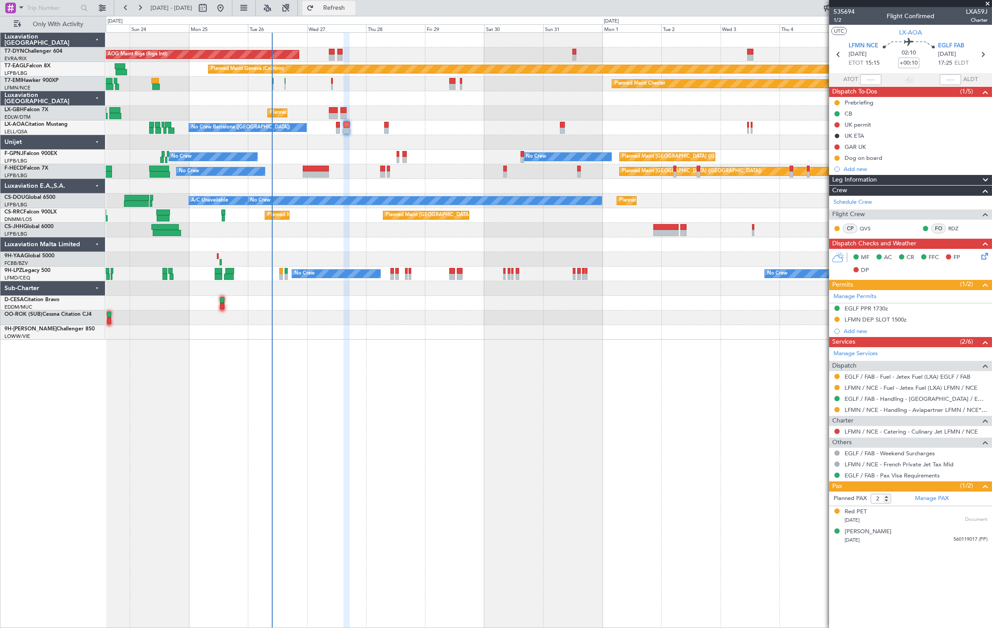
click at [353, 7] on span "Refresh" at bounding box center [334, 8] width 37 height 6
click at [882, 309] on div "EGLF PPR 1730z" at bounding box center [866, 309] width 43 height 8
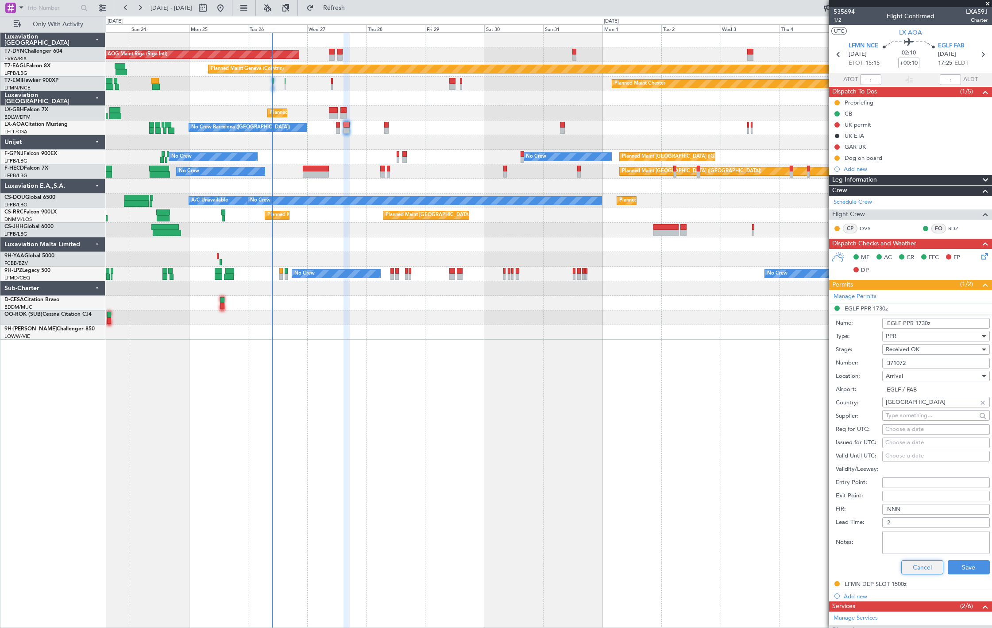
click at [919, 568] on button "Cancel" at bounding box center [922, 567] width 42 height 14
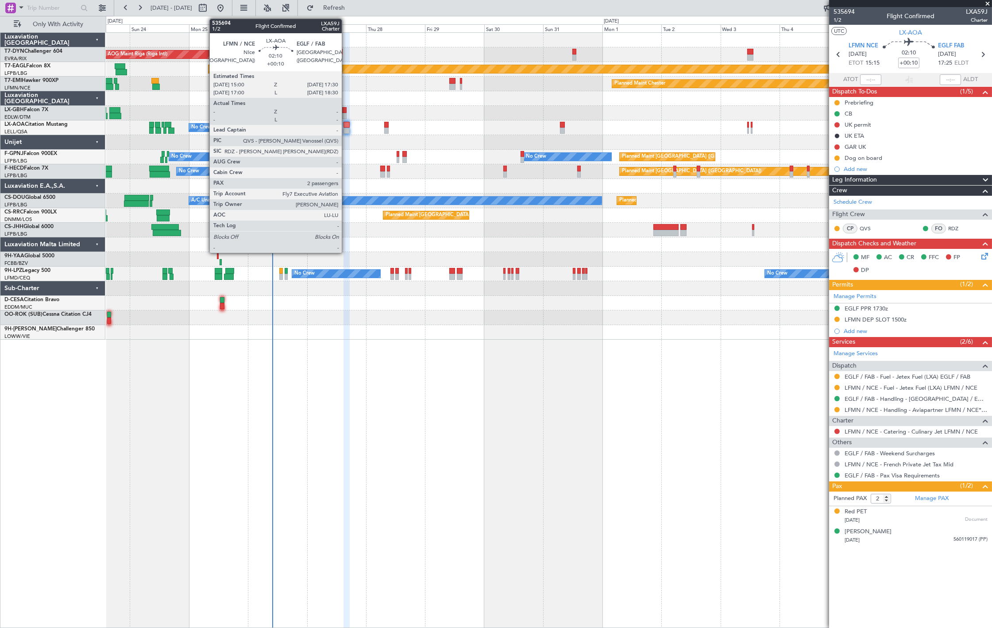
click at [346, 122] on div at bounding box center [347, 125] width 6 height 6
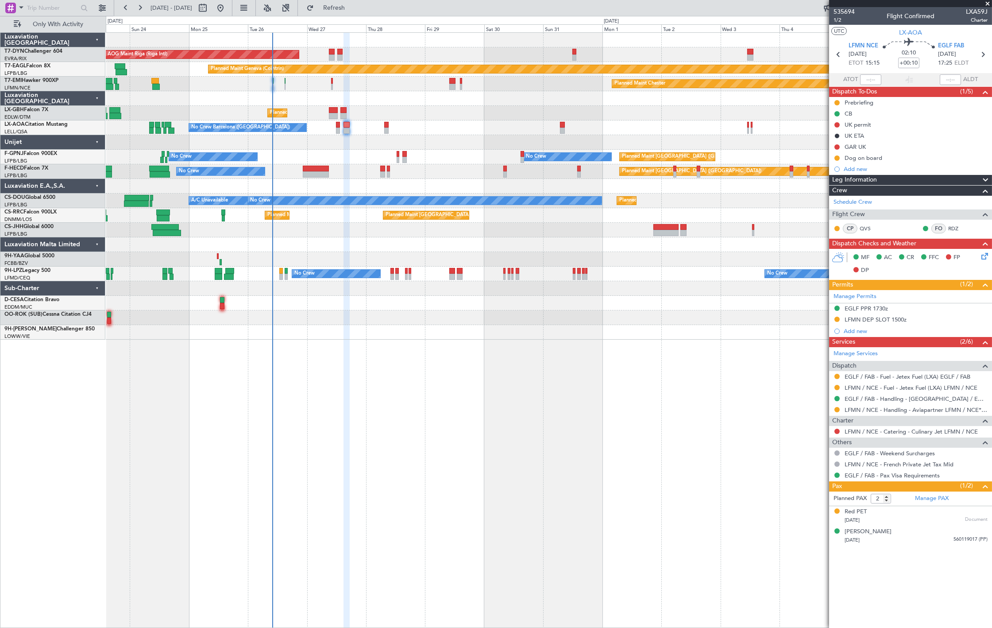
click at [905, 159] on div "Dog on board" at bounding box center [910, 157] width 163 height 11
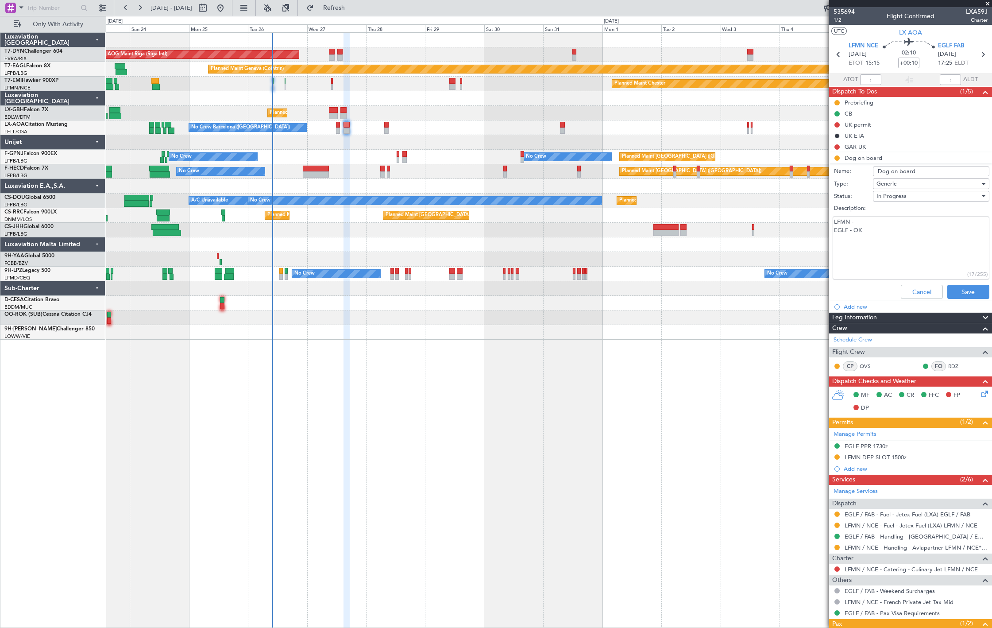
click at [907, 284] on div "Cancel Save" at bounding box center [908, 291] width 167 height 21
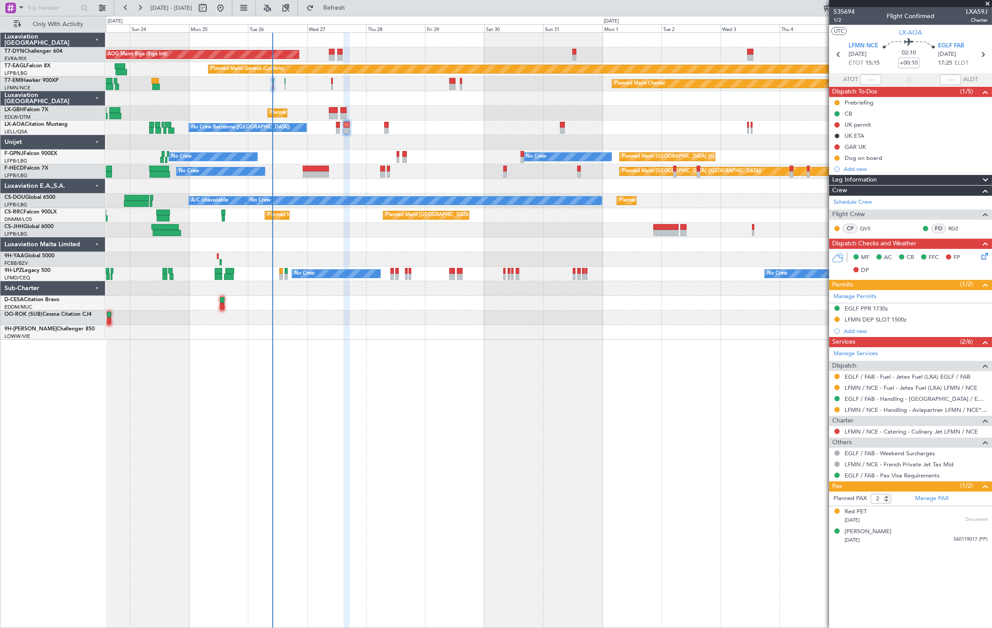
click at [379, 126] on div "No Crew Barcelona ([GEOGRAPHIC_DATA]) No Crew Sabadell No Crew Sabadell" at bounding box center [549, 127] width 886 height 15
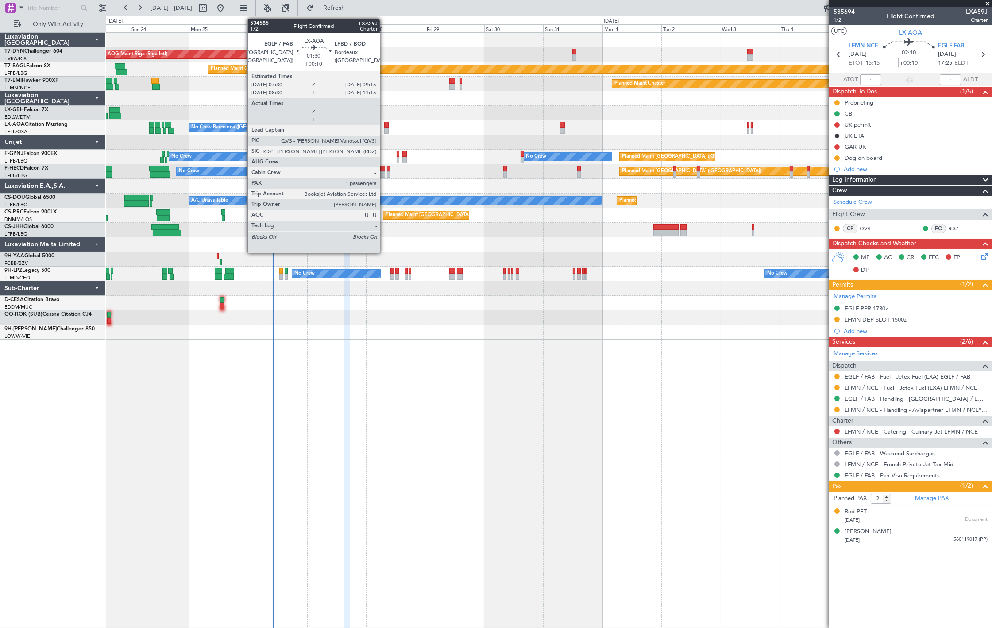
click at [384, 125] on div at bounding box center [386, 125] width 4 height 6
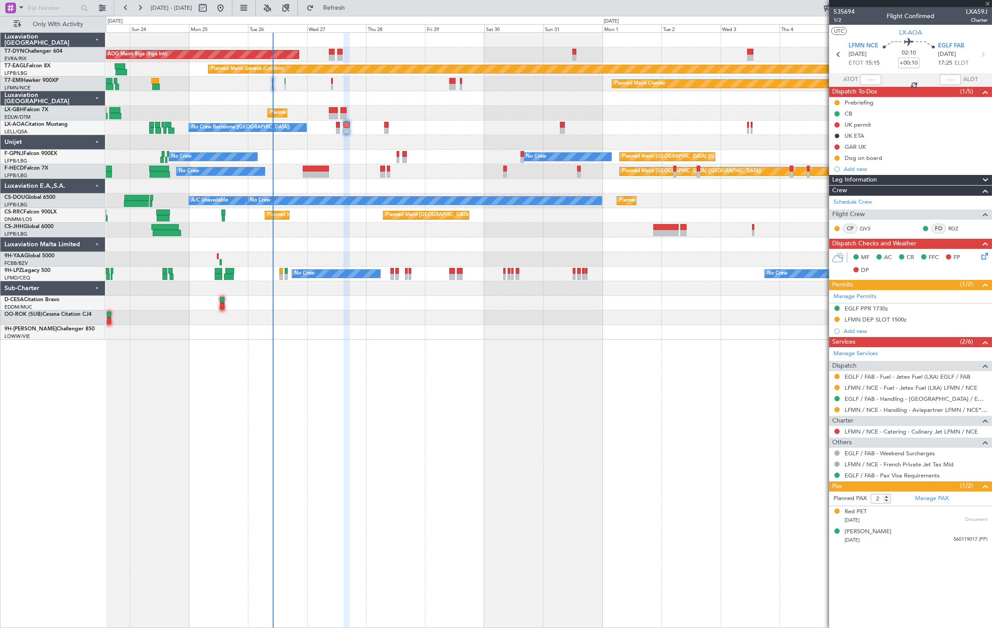
type input "1"
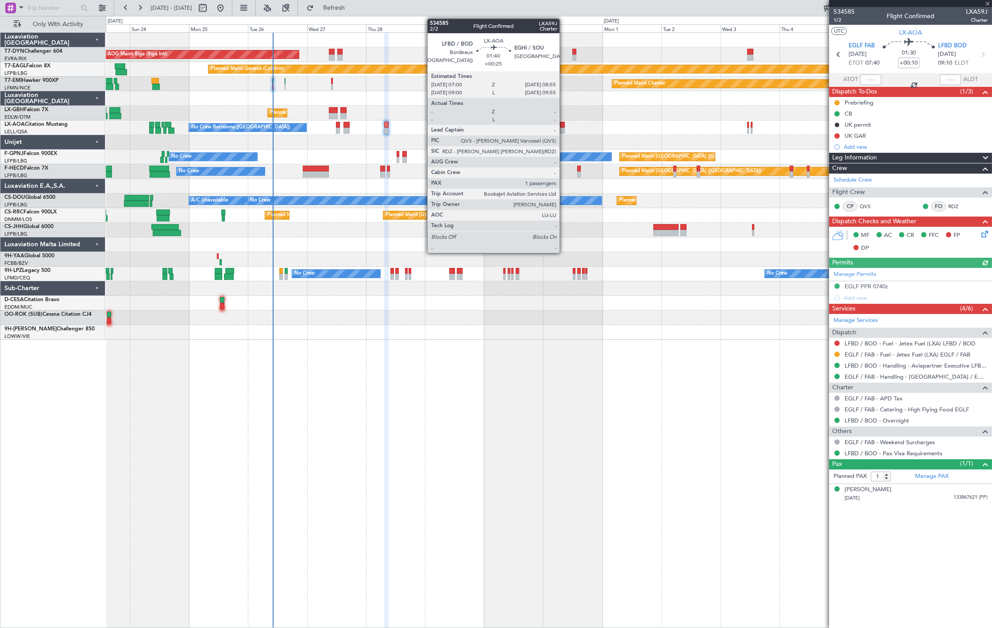
click at [564, 123] on div at bounding box center [562, 125] width 5 height 6
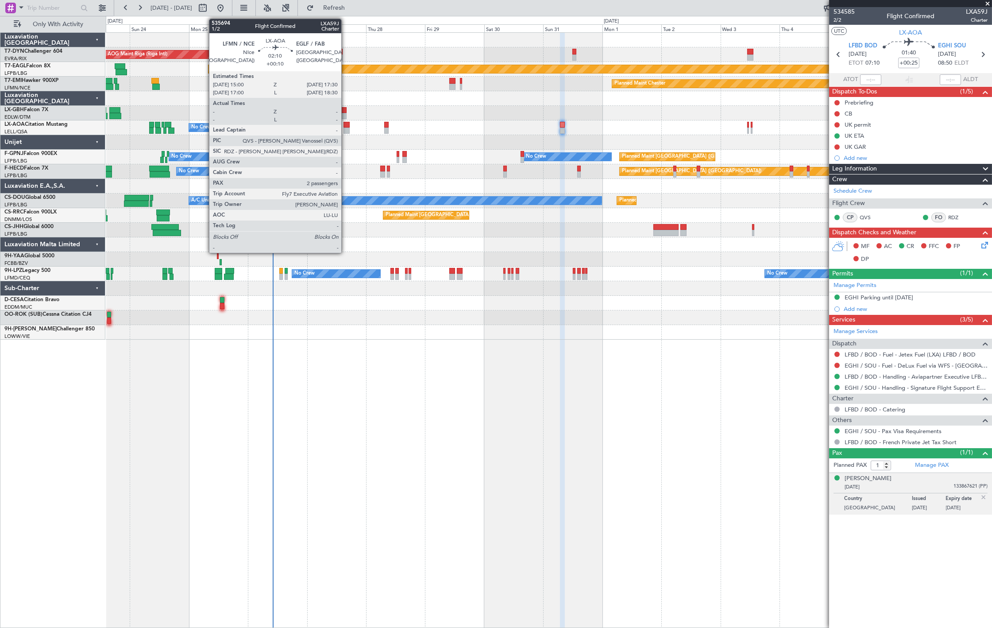
click at [346, 127] on div at bounding box center [347, 125] width 6 height 6
type input "+00:10"
type input "2"
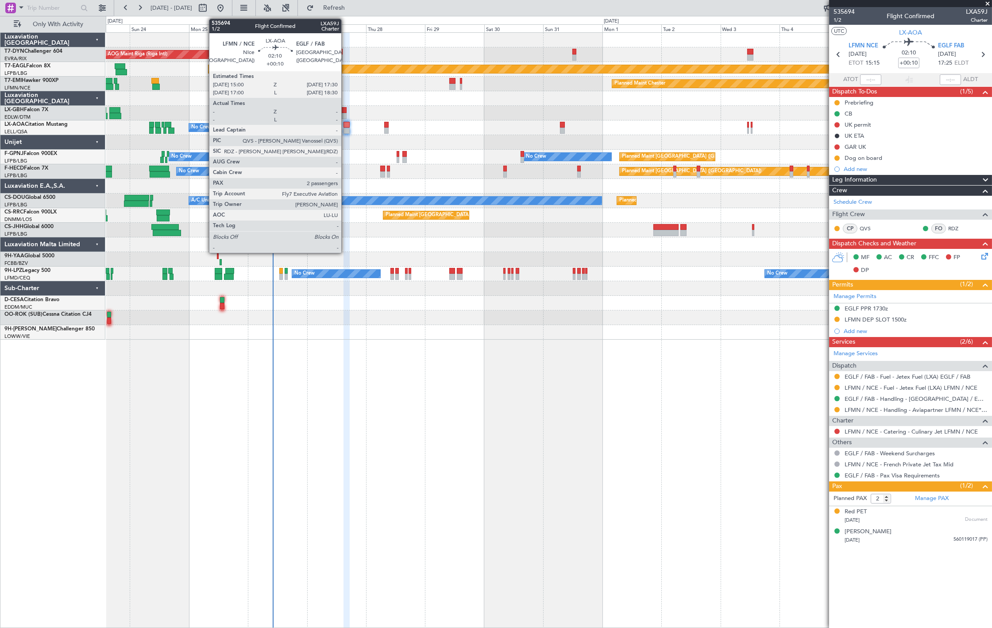
click at [346, 130] on div at bounding box center [347, 131] width 6 height 6
click at [345, 127] on div at bounding box center [347, 125] width 6 height 6
click at [344, 124] on div at bounding box center [347, 125] width 6 height 6
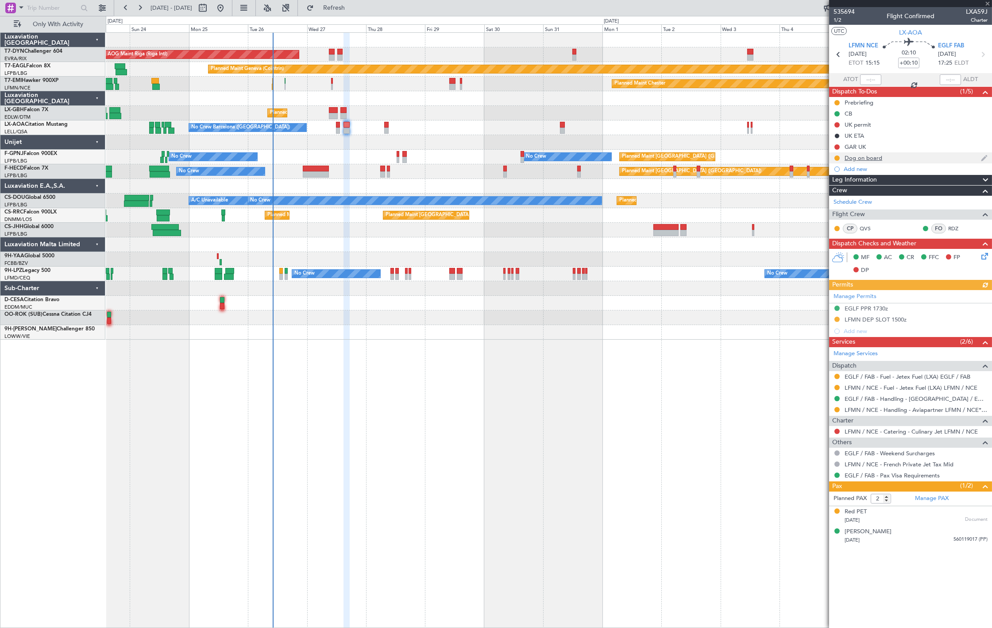
click at [879, 156] on div "Dog on board" at bounding box center [864, 158] width 38 height 8
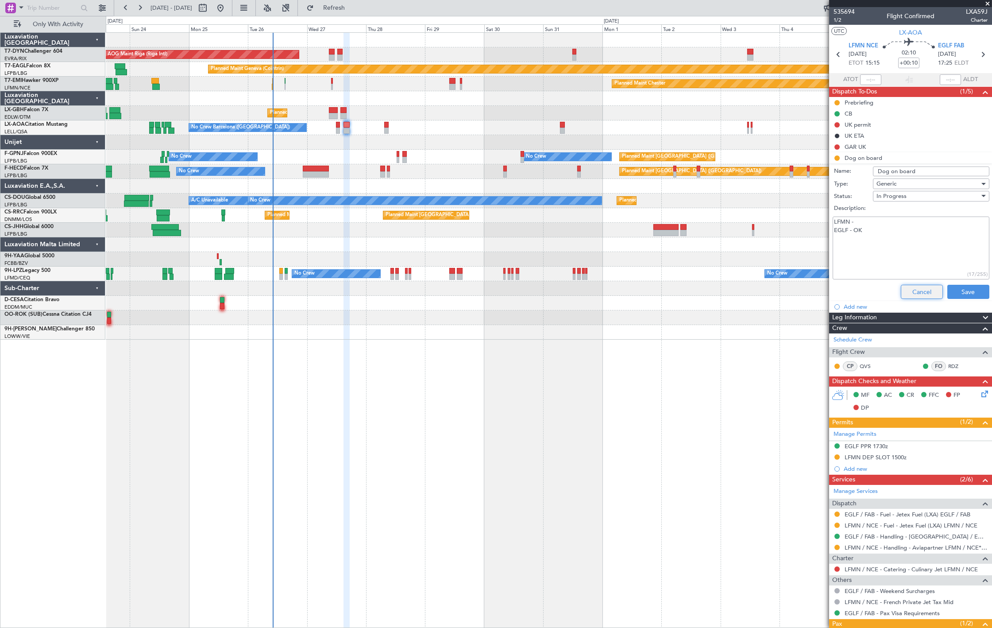
click at [914, 285] on button "Cancel" at bounding box center [922, 292] width 42 height 14
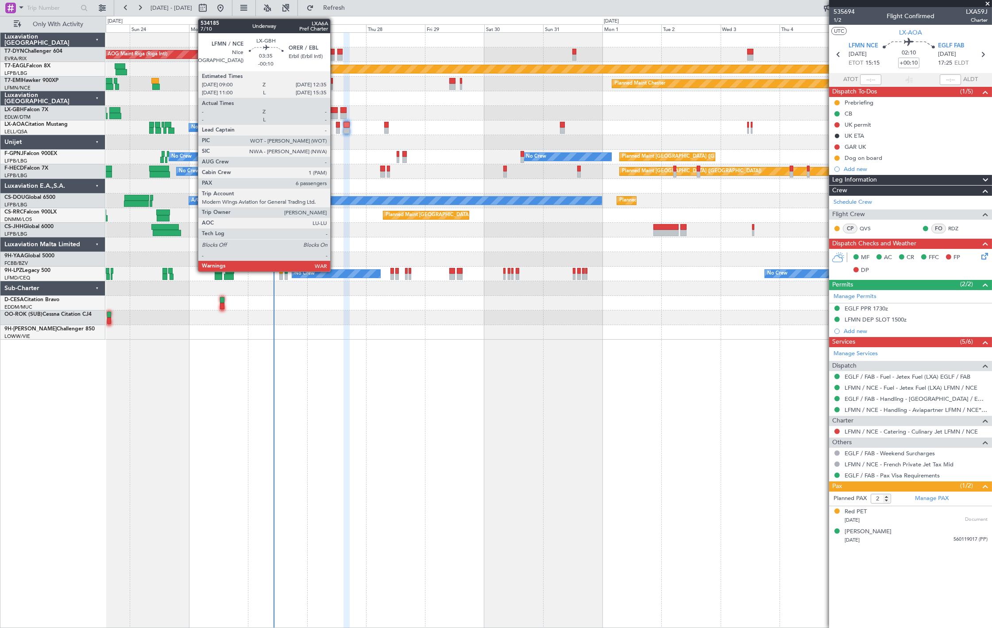
click at [335, 116] on div at bounding box center [333, 116] width 9 height 6
click at [336, 130] on div at bounding box center [338, 131] width 4 height 6
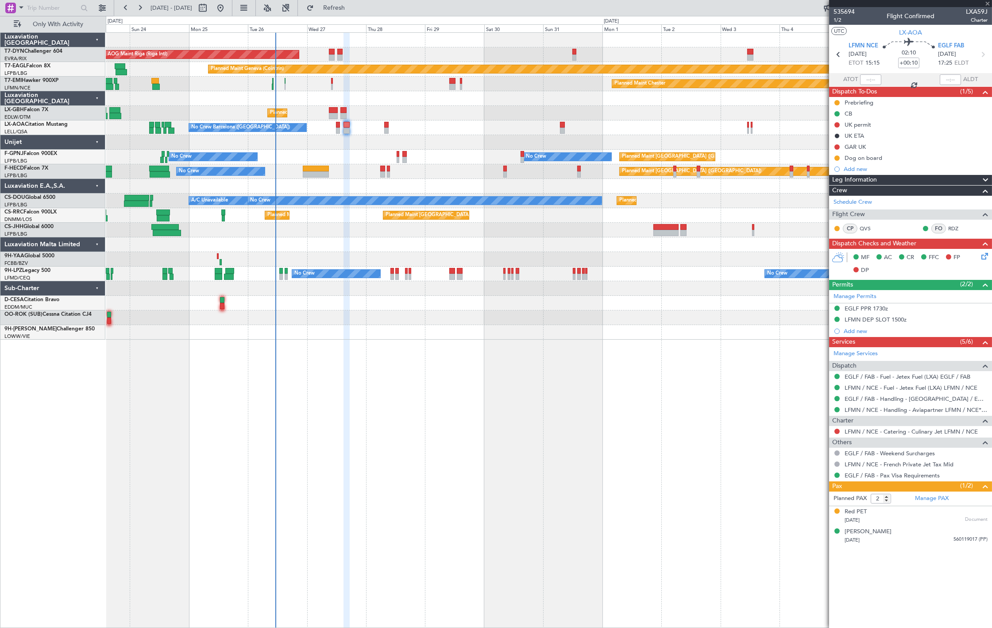
type input "+00:15"
type input "0"
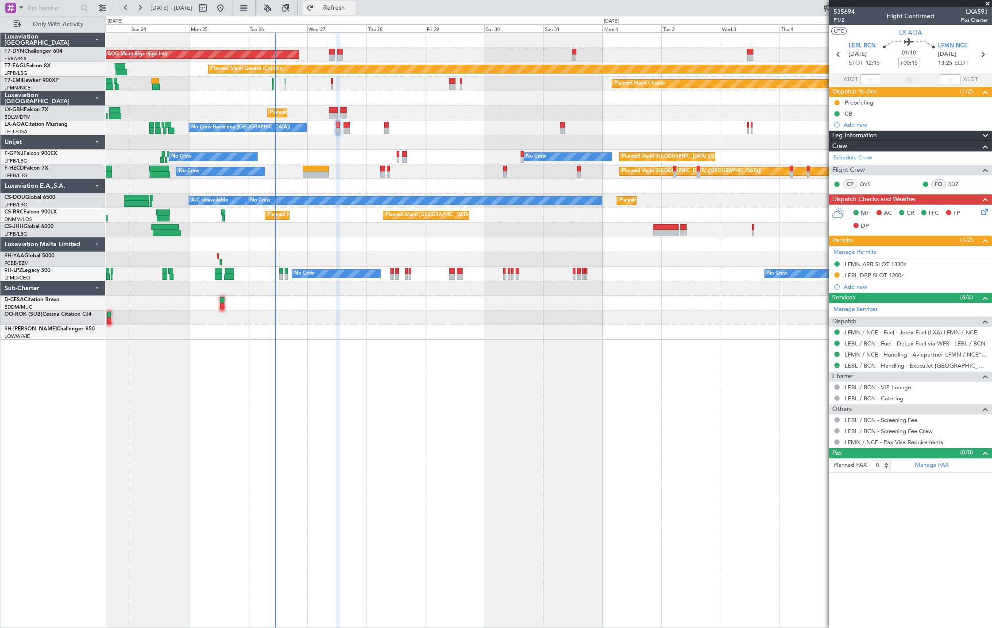
click at [353, 7] on span "Refresh" at bounding box center [334, 8] width 37 height 6
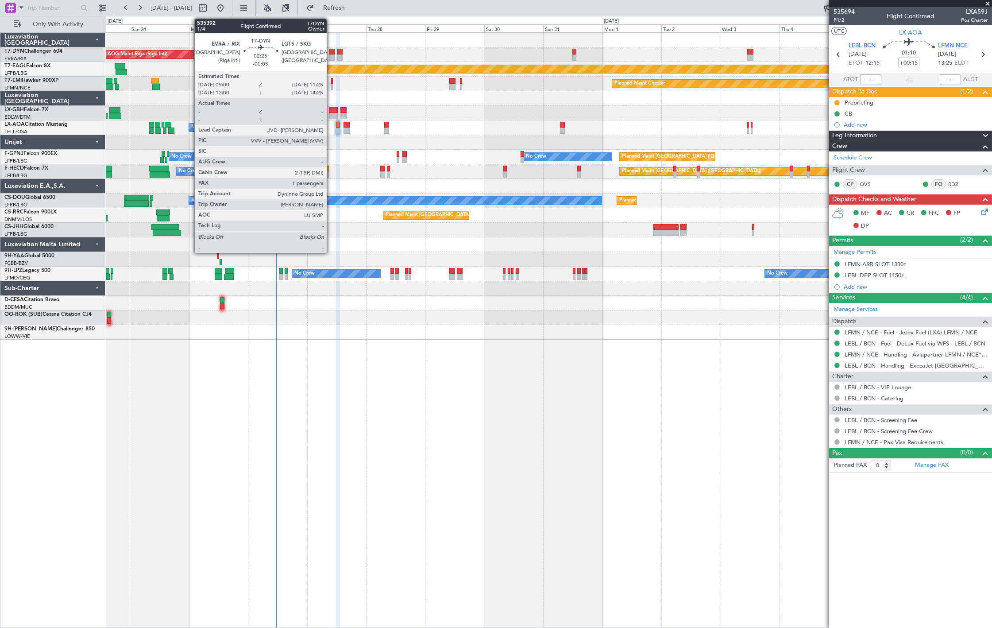
click at [331, 53] on div at bounding box center [332, 52] width 6 height 6
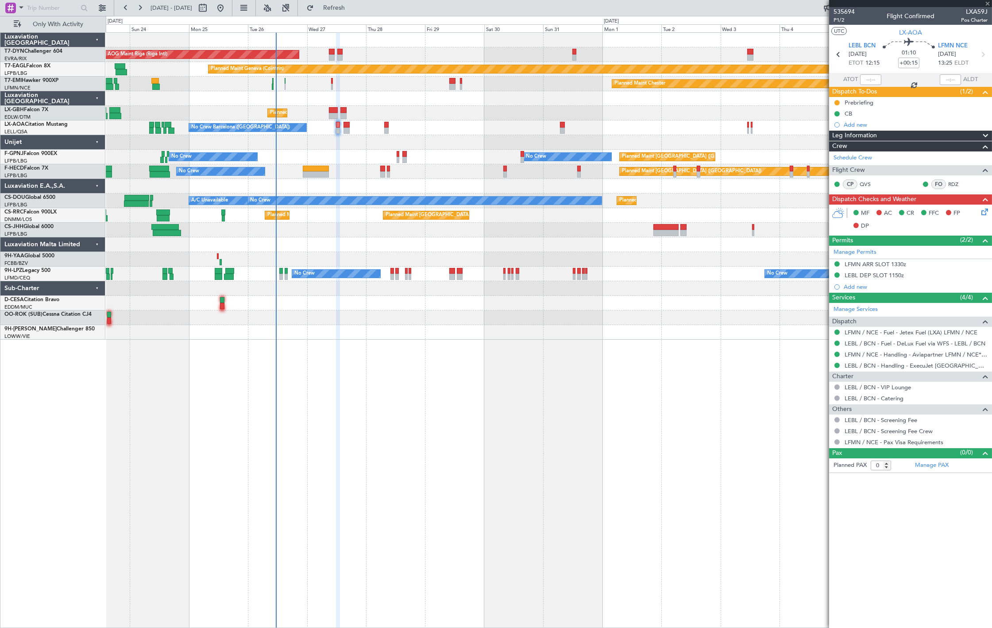
type input "-00:05"
type input "1"
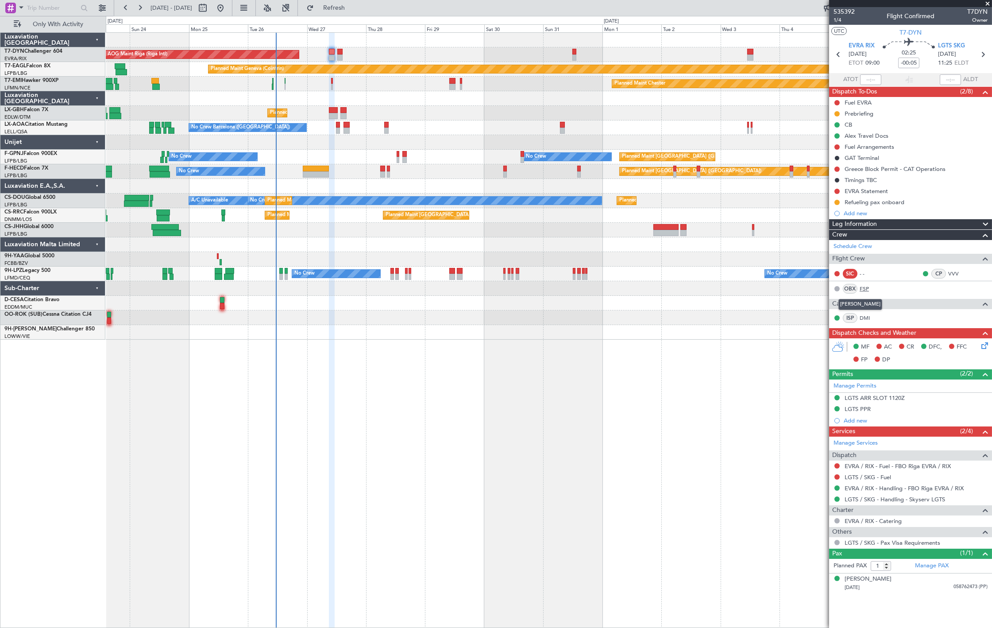
click at [866, 288] on link "FSP" at bounding box center [870, 289] width 20 height 8
click at [868, 286] on link "FSP" at bounding box center [870, 289] width 20 height 8
click at [866, 248] on link "Schedule Crew" at bounding box center [853, 246] width 39 height 9
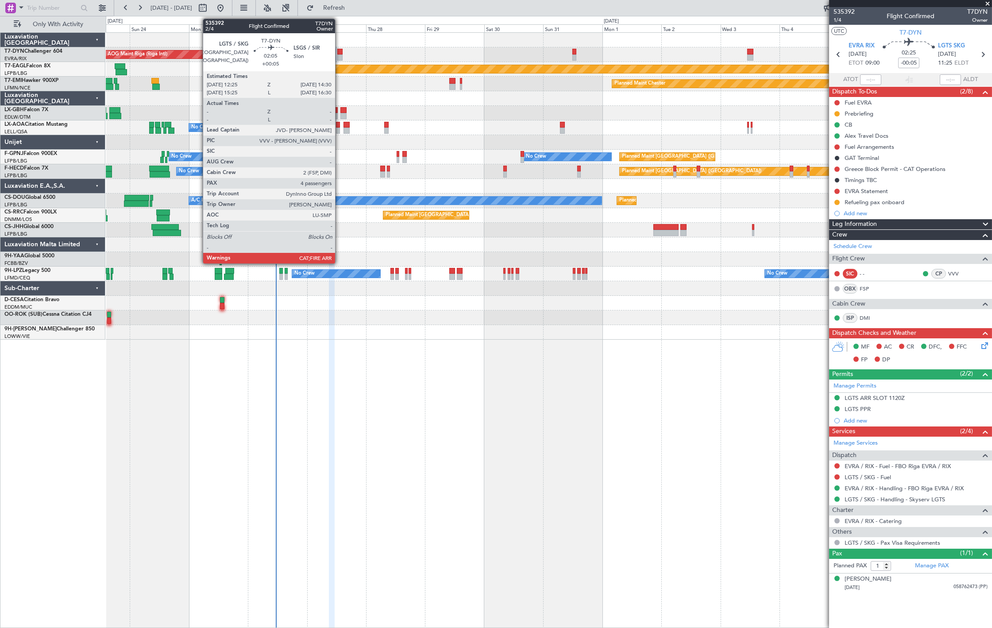
click at [340, 54] on div at bounding box center [339, 52] width 5 height 6
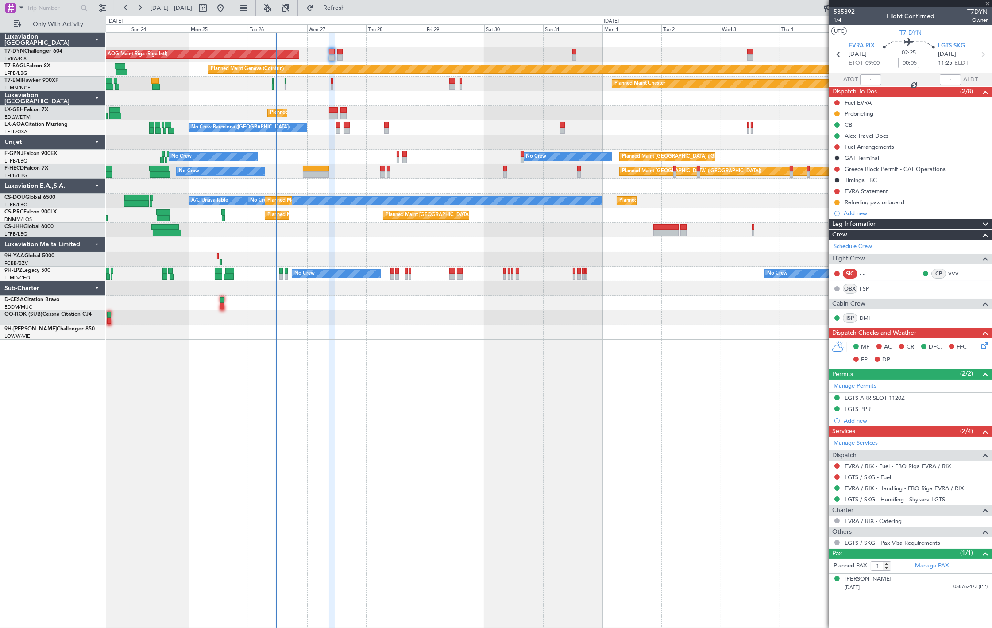
type input "+00:05"
type input "4"
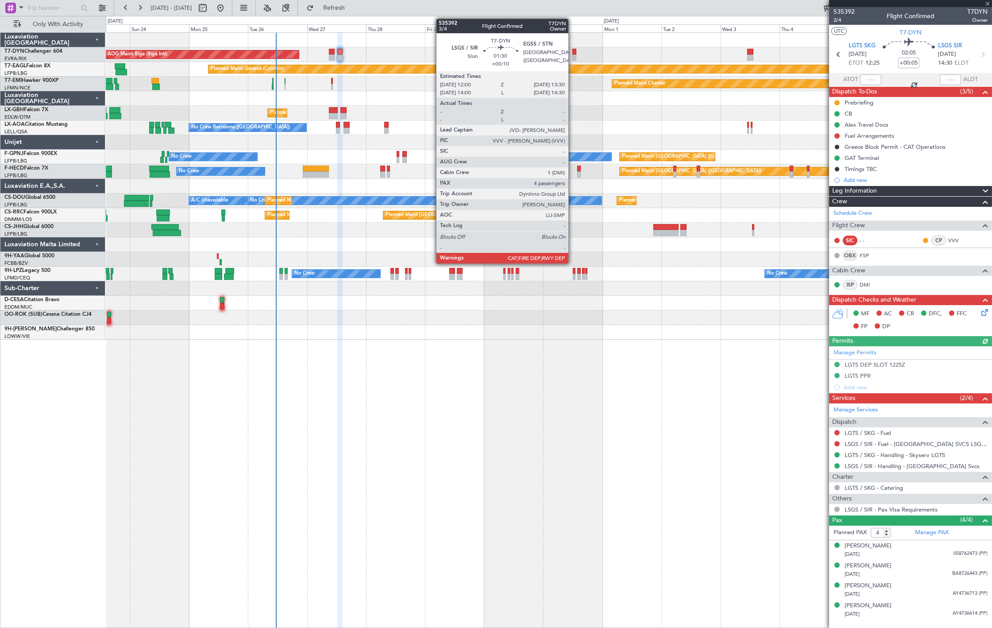
click at [573, 56] on div at bounding box center [574, 57] width 4 height 6
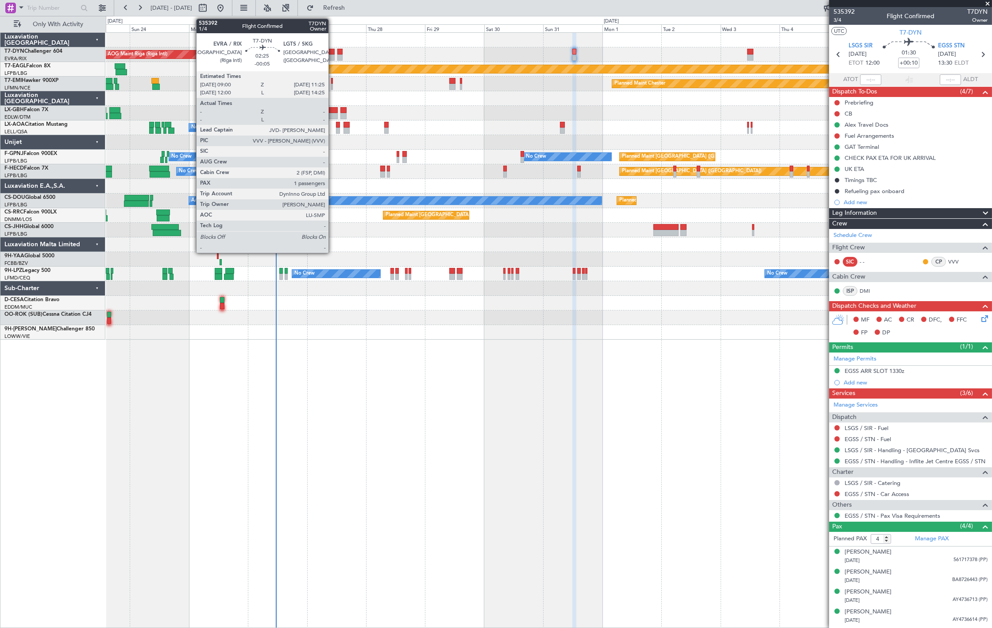
click at [332, 59] on div at bounding box center [332, 57] width 6 height 6
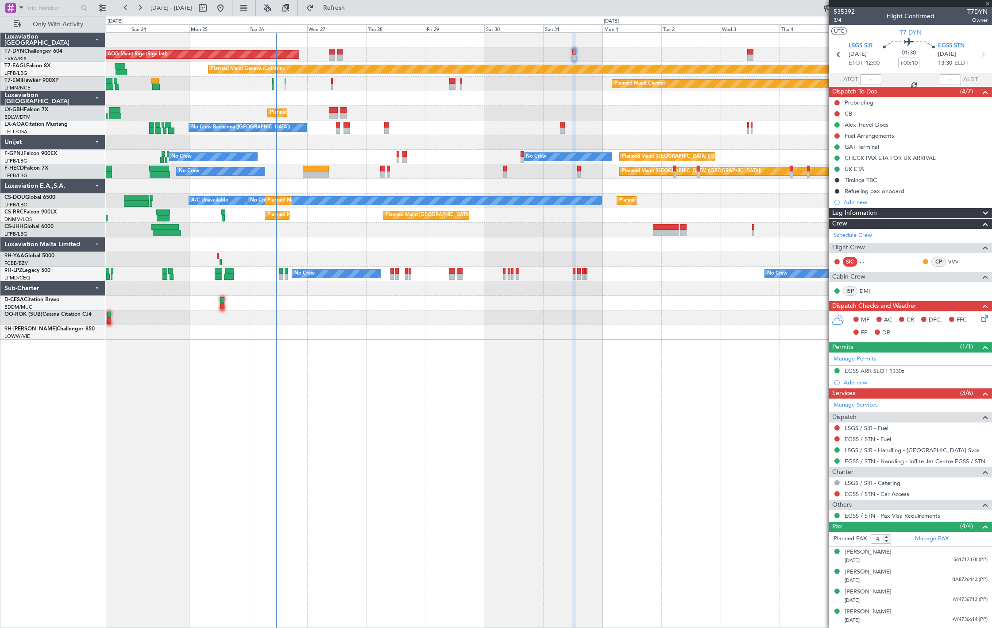
type input "-00:05"
type input "1"
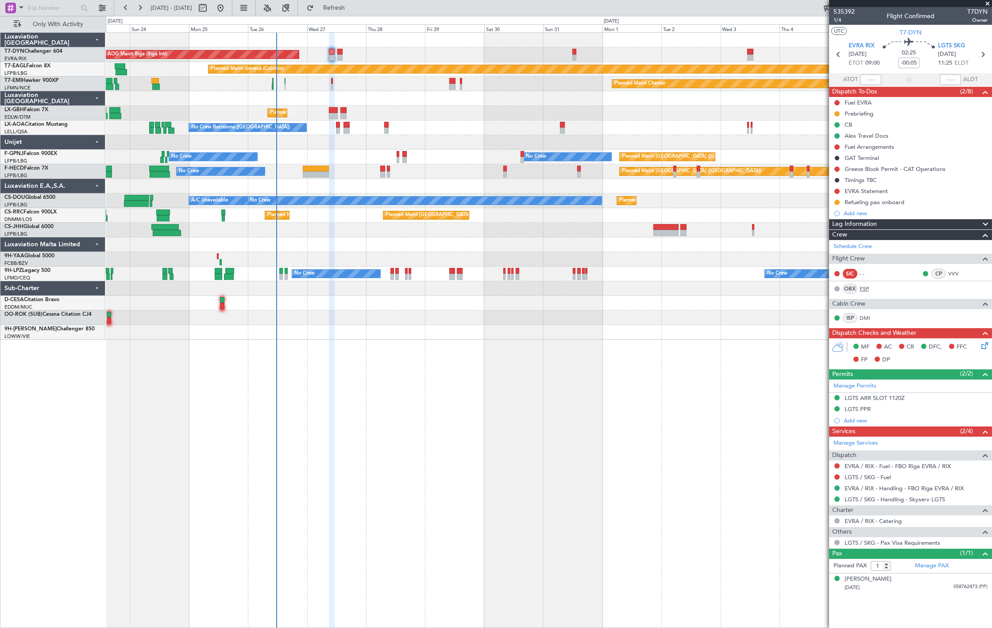
click at [866, 291] on link "FSP" at bounding box center [870, 289] width 20 height 8
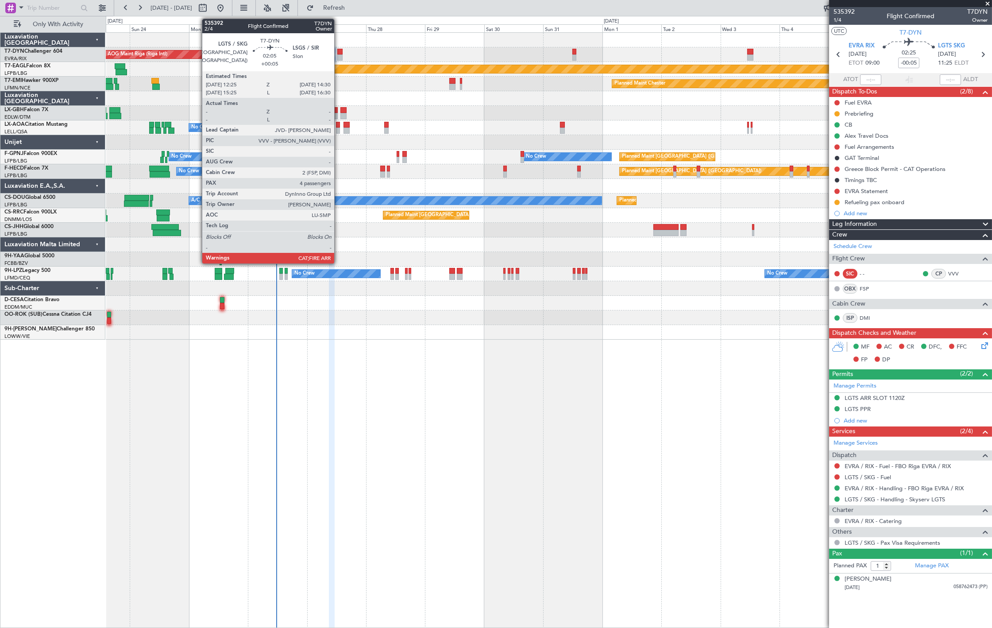
click at [339, 55] on div at bounding box center [339, 57] width 5 height 6
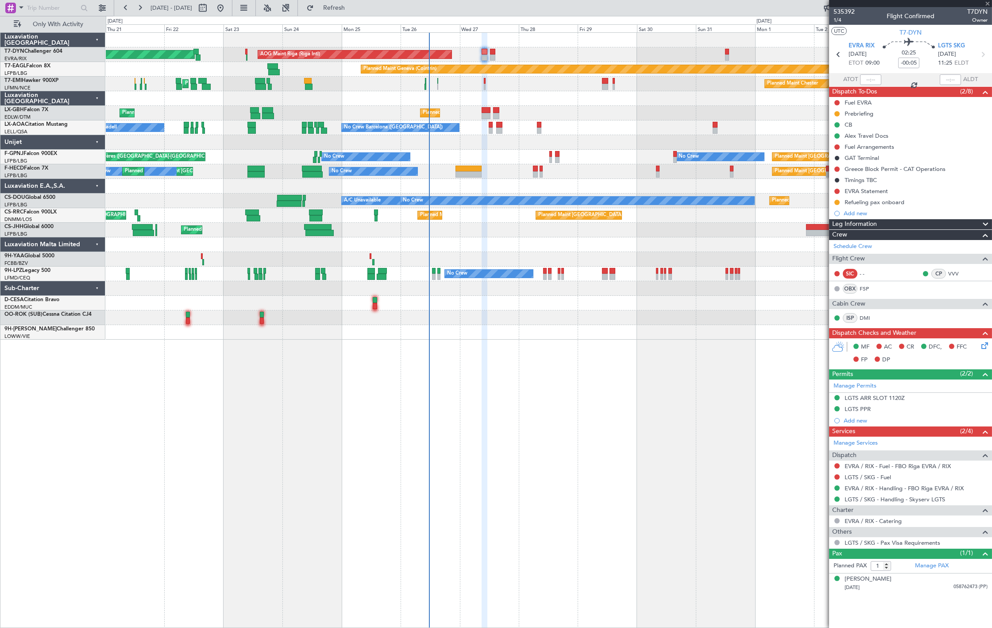
click at [461, 51] on div "AOG Maint Riga (Riga Intl) Planned Maint Basel-Mulhouse" at bounding box center [549, 54] width 886 height 15
type input "+00:05"
type input "4"
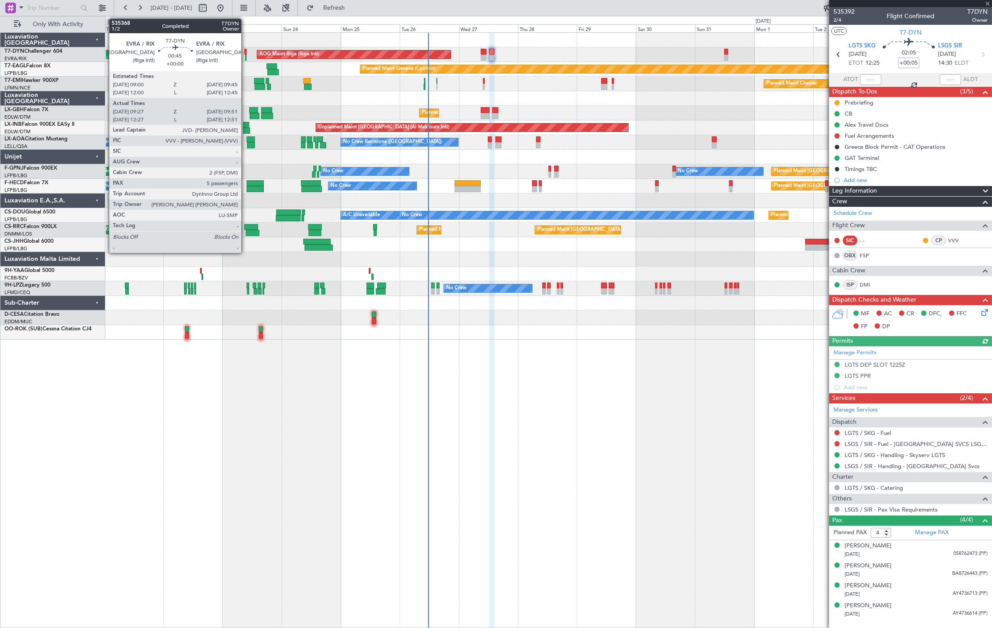
click at [246, 54] on div "AOG Maint Riga (Riga Intl) Planned Maint Basel-Mulhouse" at bounding box center [549, 54] width 886 height 15
click at [245, 54] on div at bounding box center [245, 57] width 1 height 6
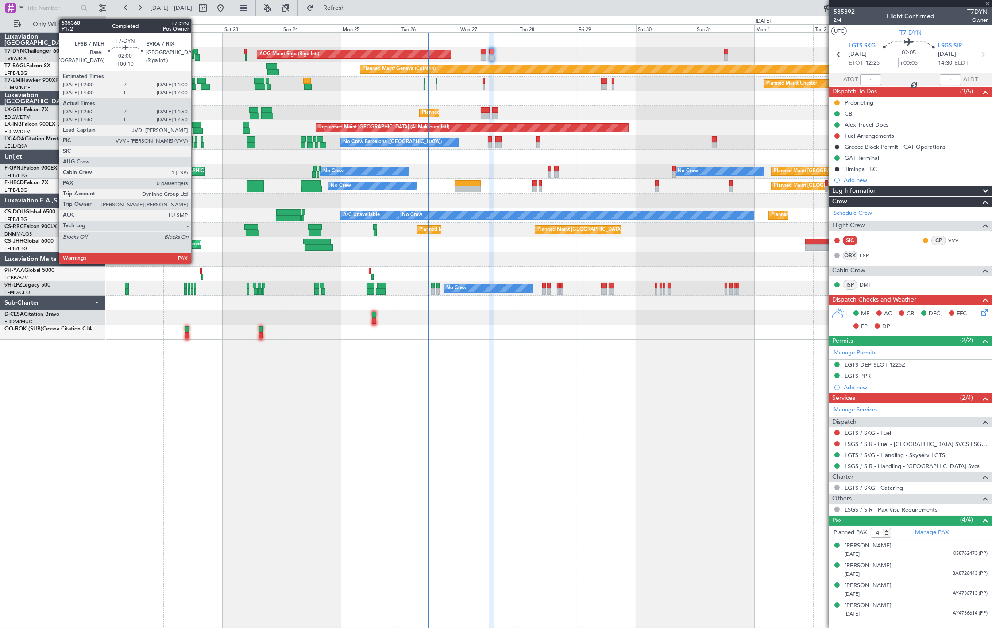
type input "09:27"
type input "09:51"
type input "5"
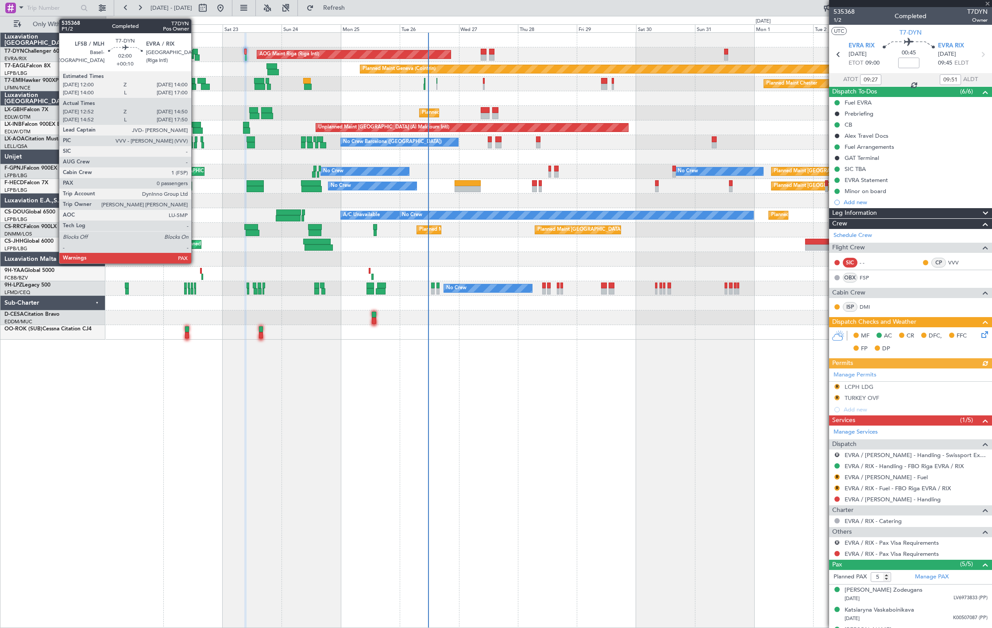
click at [196, 55] on div at bounding box center [197, 57] width 5 height 6
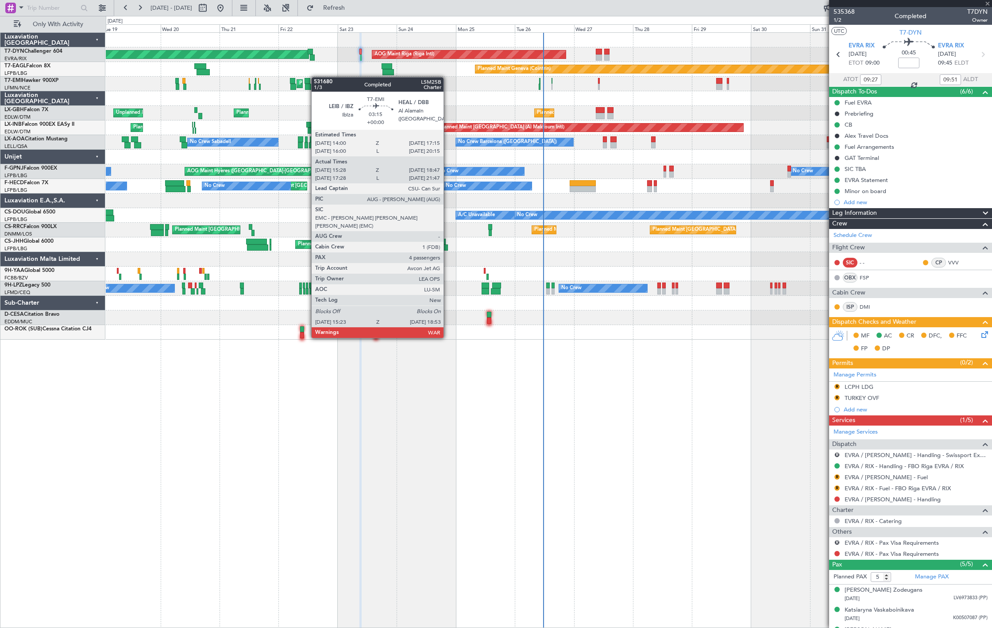
type input "+00:10"
type input "12:52"
type input "14:50"
type input "0"
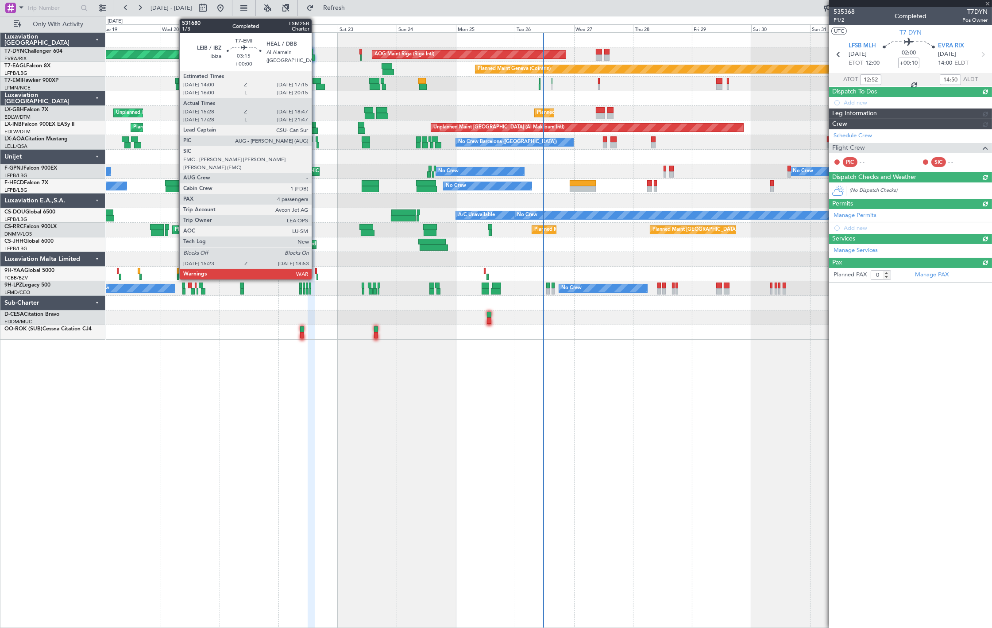
click at [316, 77] on div "AOG Maint Riga (Riga Intl) Planned Maint Basel-Mulhouse Planned Maint Geneva (C…" at bounding box center [549, 186] width 886 height 307
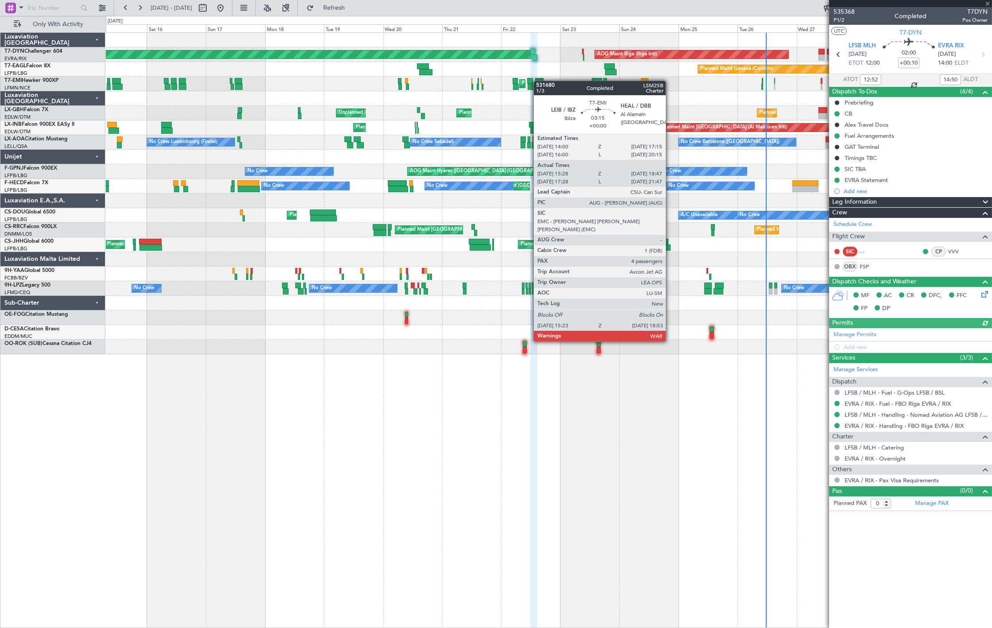
click at [538, 81] on div at bounding box center [539, 81] width 8 height 6
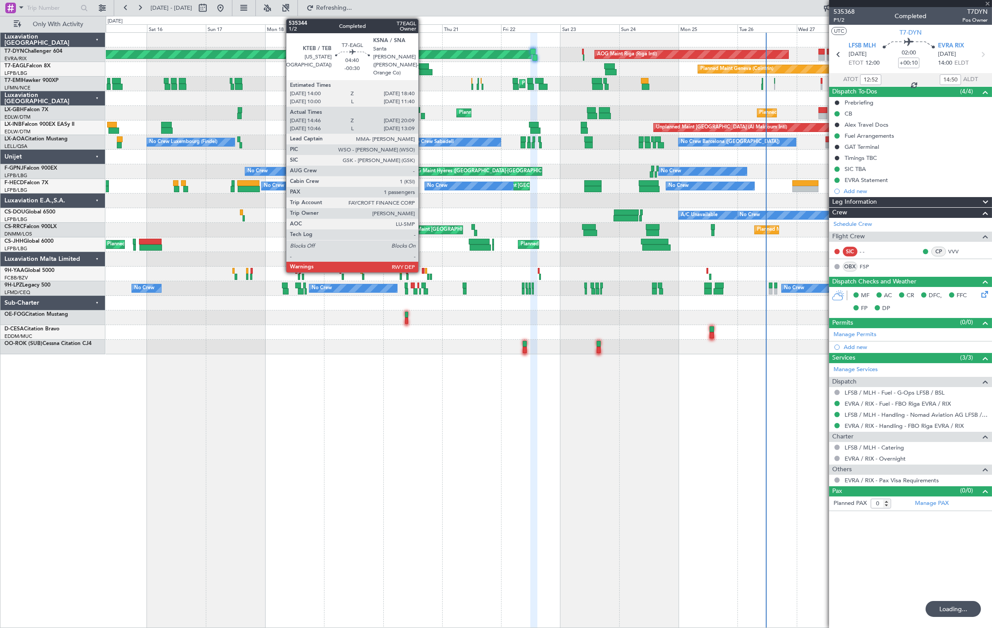
click at [347, 98] on div "AOG Maint Riga (Riga Intl) Planned Maint Basel-Mulhouse Planned Maint Geneva (C…" at bounding box center [549, 193] width 886 height 321
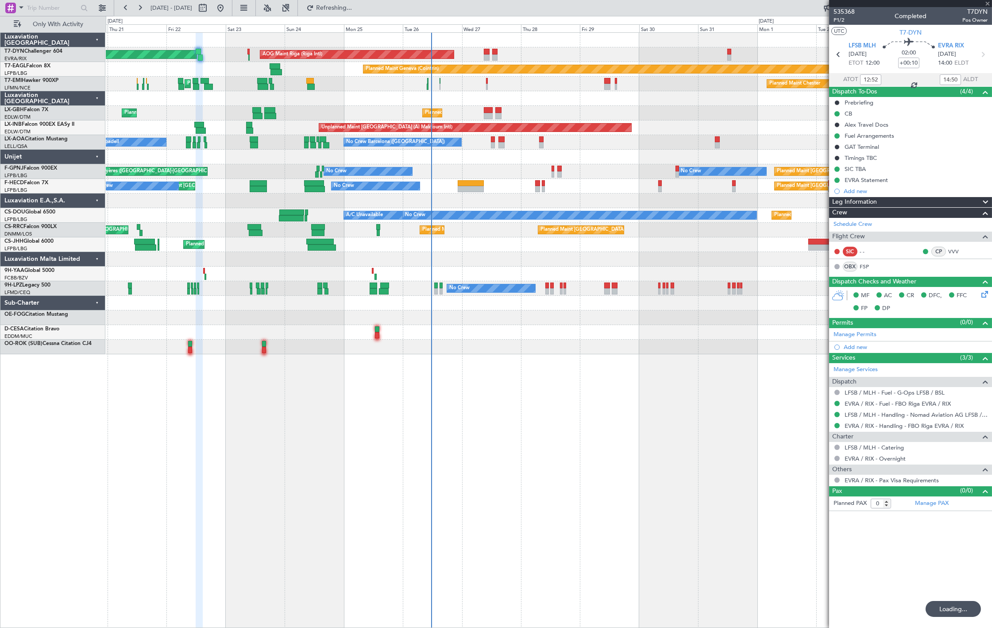
type input "15:28"
type input "18:47"
type input "4"
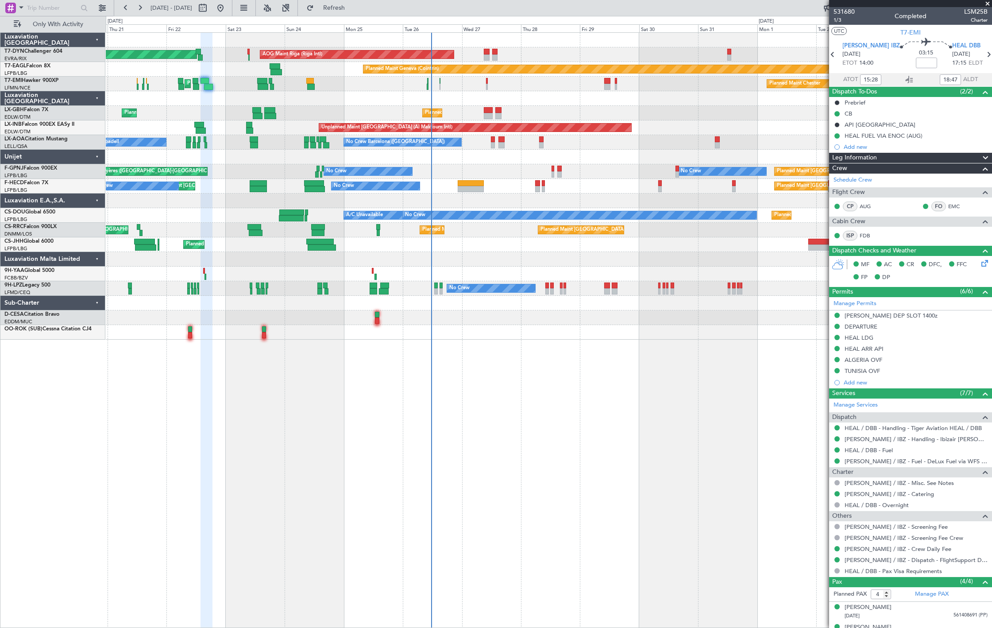
click at [485, 49] on div at bounding box center [487, 52] width 6 height 6
type input "-00:05"
type input "1"
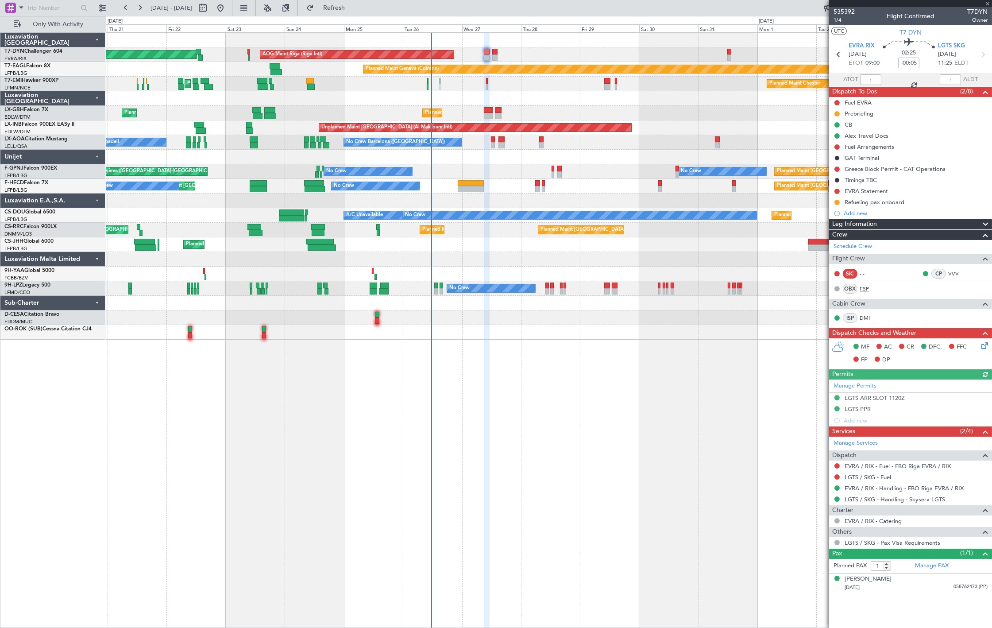
click at [864, 288] on link "FSP" at bounding box center [870, 289] width 20 height 8
click at [939, 563] on link "Manage PAX" at bounding box center [932, 565] width 34 height 9
click at [862, 245] on link "Schedule Crew" at bounding box center [853, 246] width 39 height 9
click at [862, 246] on link "Schedule Crew" at bounding box center [853, 246] width 39 height 9
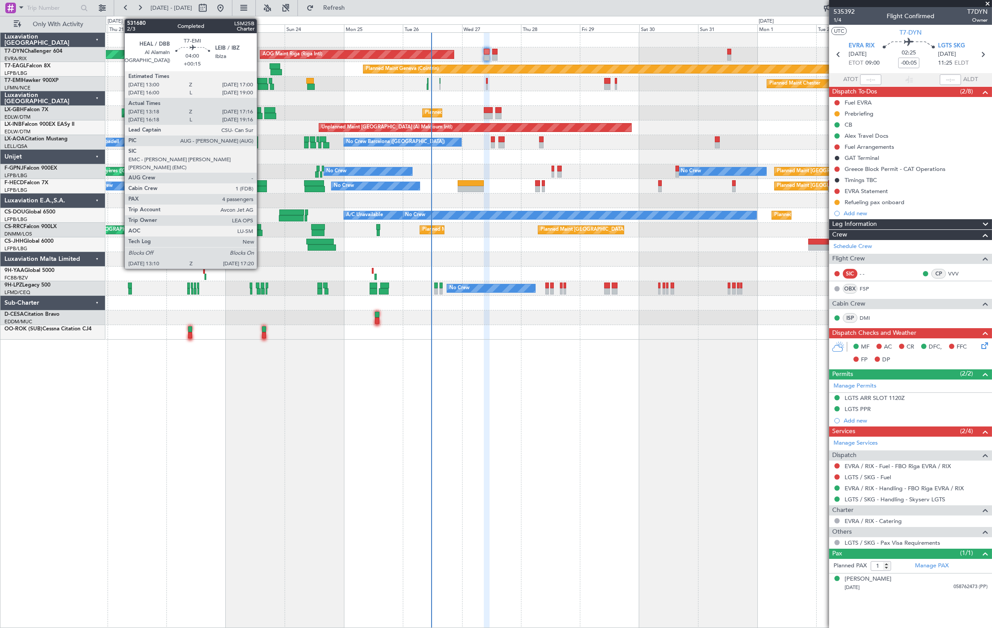
click at [262, 82] on div at bounding box center [262, 81] width 10 height 6
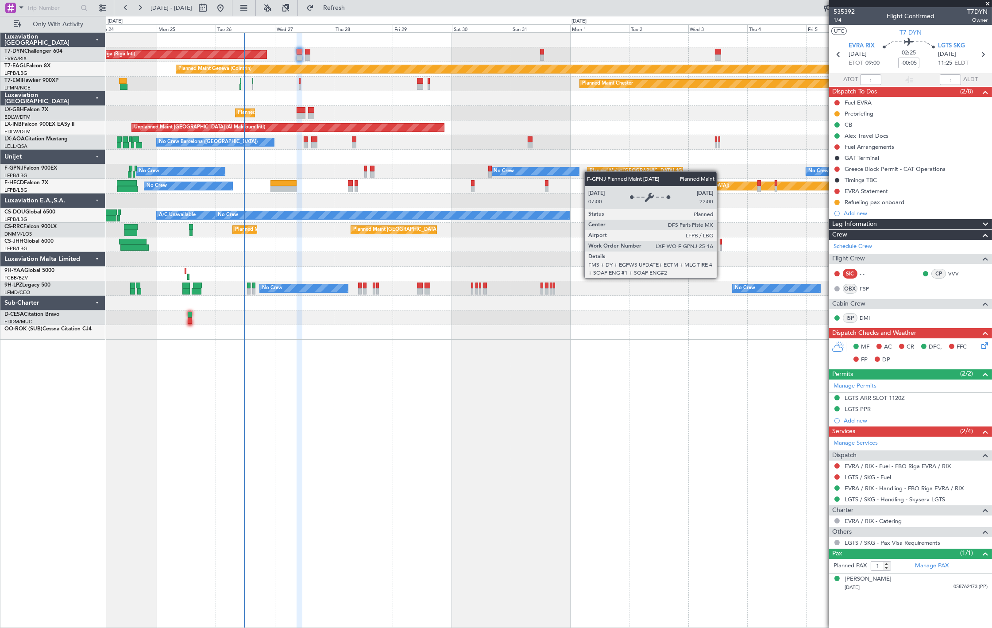
click at [589, 172] on div "AOG Maint Riga (Riga Intl) Planned Maint Basel-Mulhouse Planned Maint Geneva (C…" at bounding box center [549, 186] width 886 height 307
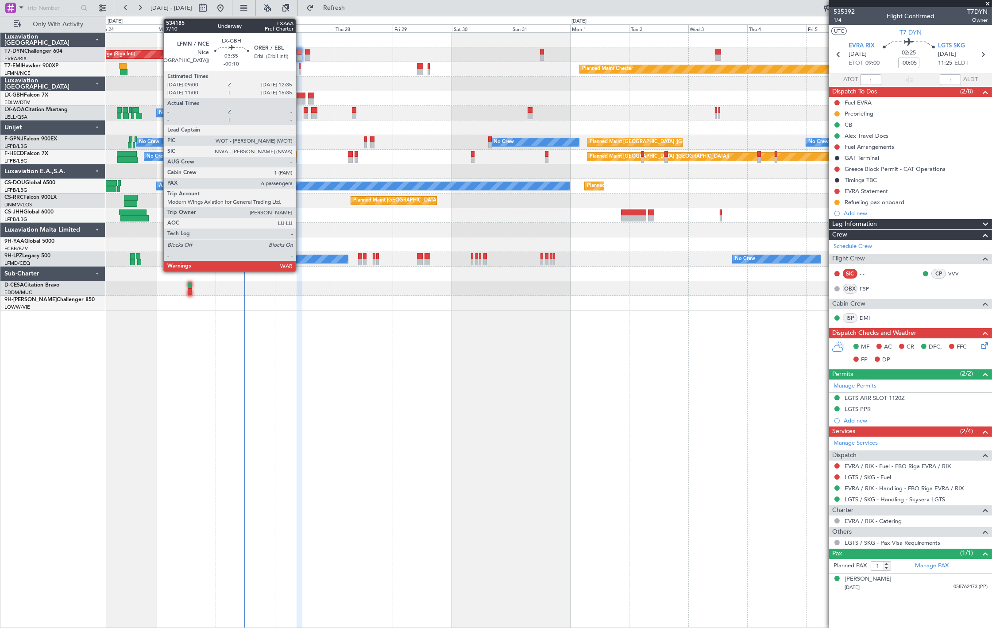
click at [300, 95] on div at bounding box center [301, 96] width 9 height 6
click at [300, 60] on div at bounding box center [300, 57] width 6 height 6
click at [300, 58] on div at bounding box center [300, 57] width 6 height 6
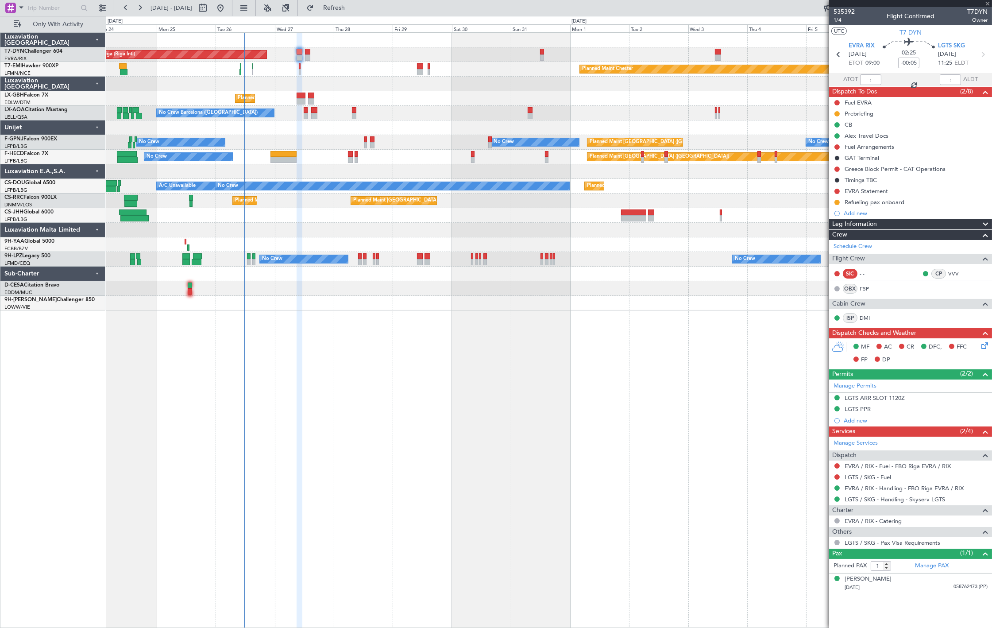
click at [300, 58] on div at bounding box center [300, 57] width 6 height 6
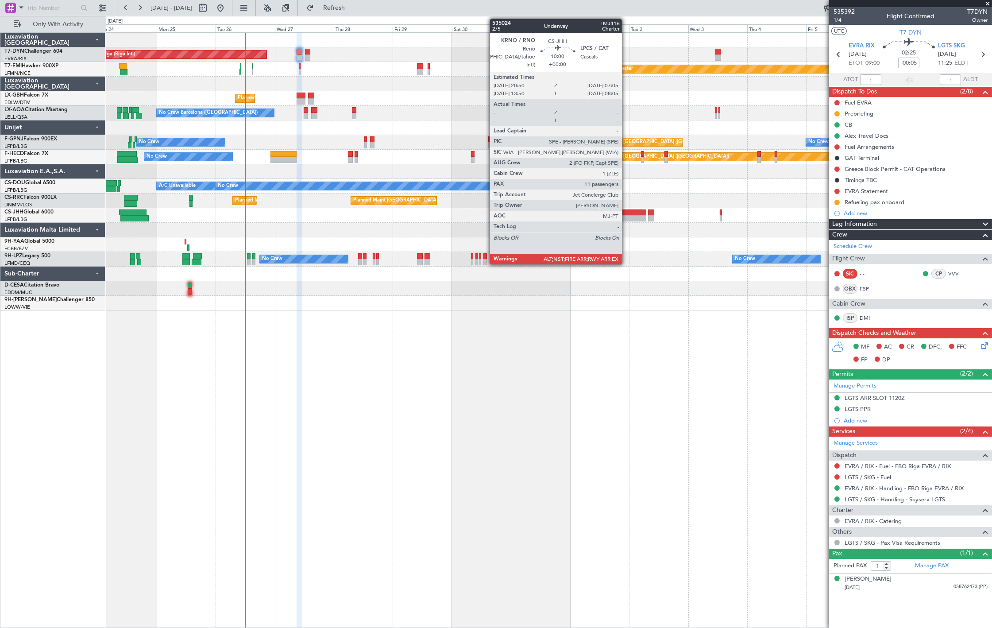
click at [626, 216] on div at bounding box center [633, 218] width 25 height 6
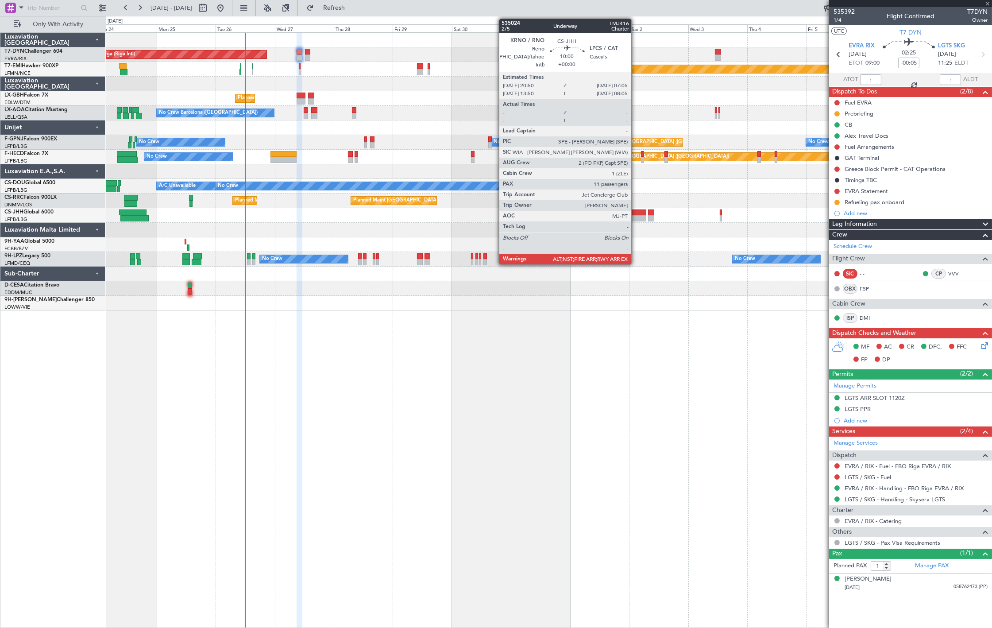
type input "11"
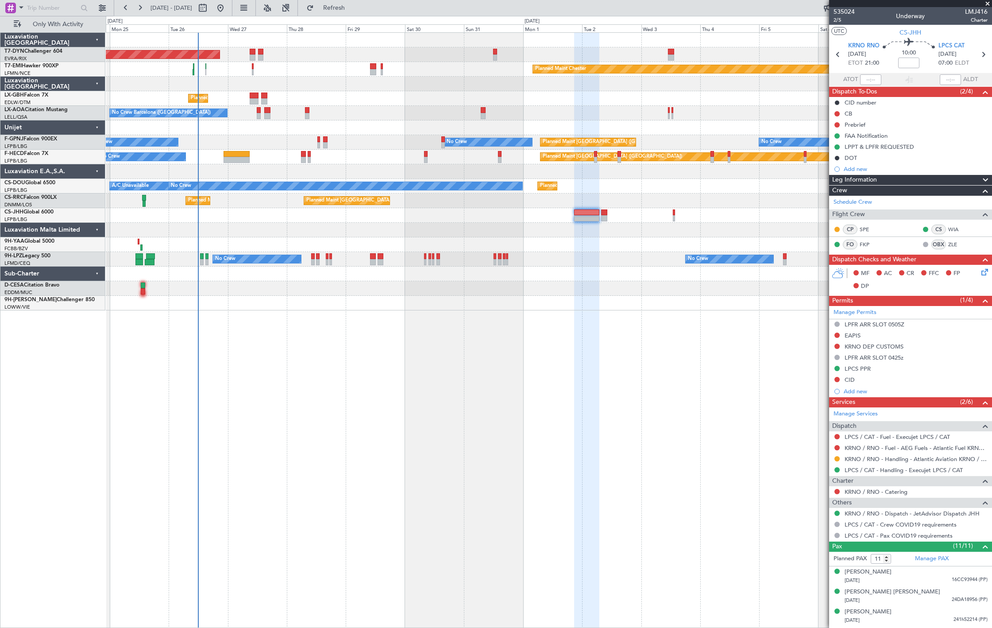
click at [286, 93] on div "AOG Maint Riga (Riga Intl) Planned Maint Basel-Mulhouse Planned Maint Chester P…" at bounding box center [549, 172] width 886 height 278
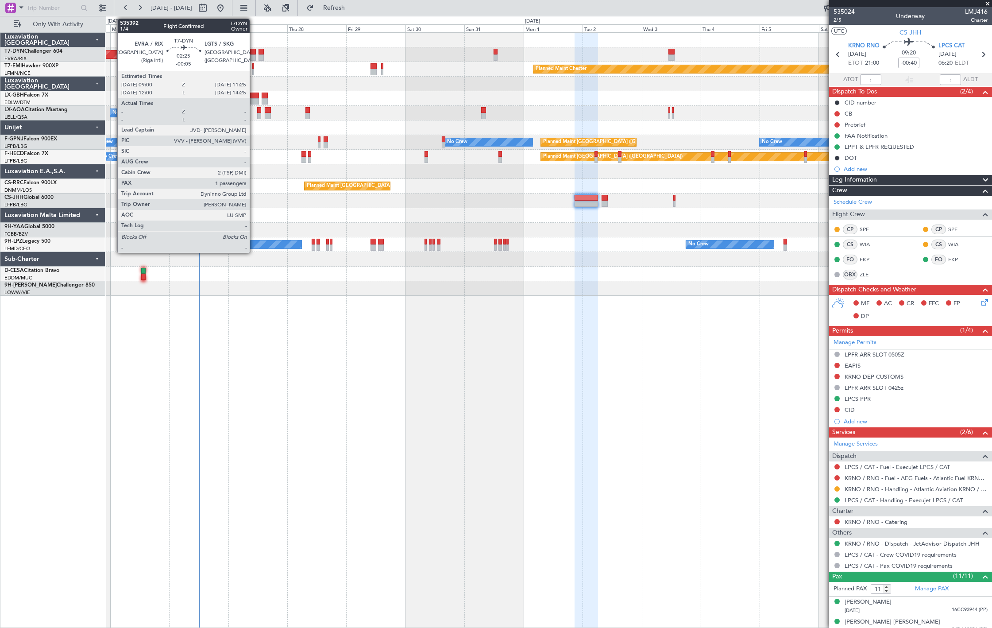
click at [254, 50] on div at bounding box center [253, 52] width 6 height 6
type input "-00:05"
type input "1"
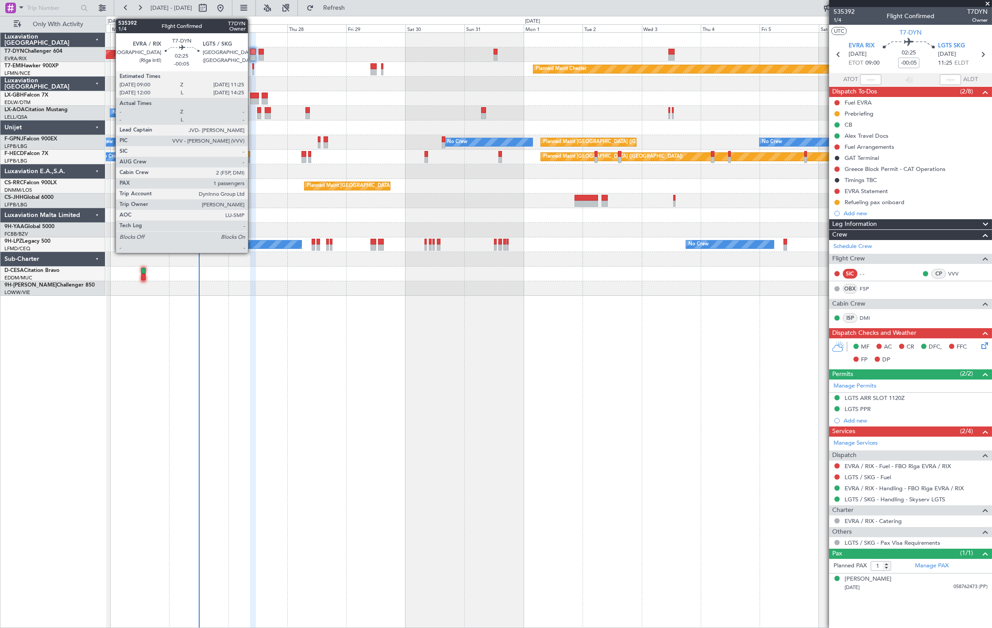
click at [252, 54] on div at bounding box center [253, 52] width 6 height 6
click at [251, 60] on div at bounding box center [253, 57] width 6 height 6
click at [254, 58] on div at bounding box center [253, 57] width 6 height 6
click at [253, 54] on div at bounding box center [253, 52] width 6 height 6
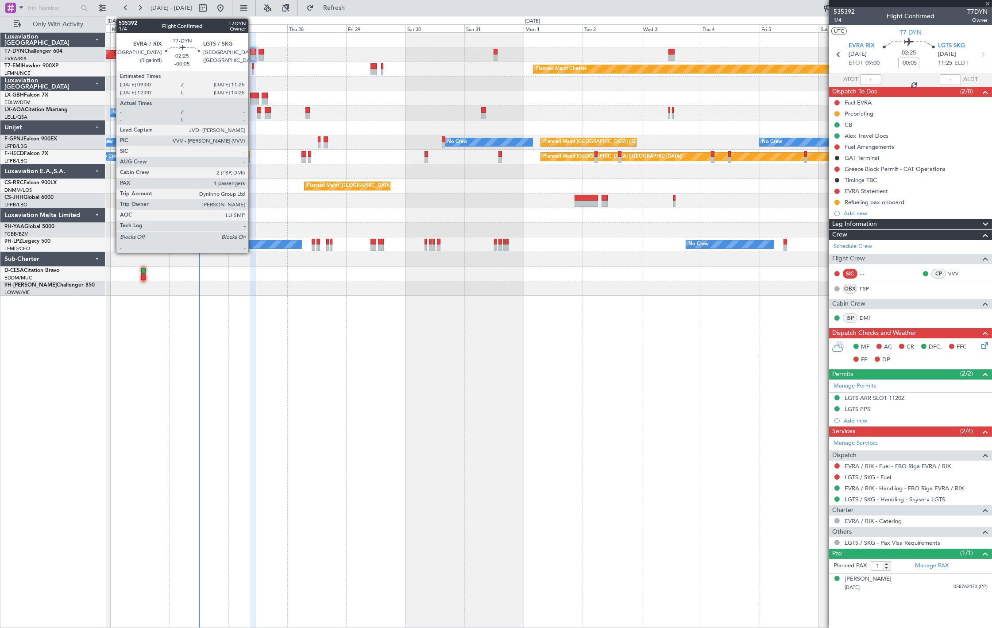
click at [253, 54] on div at bounding box center [253, 52] width 6 height 6
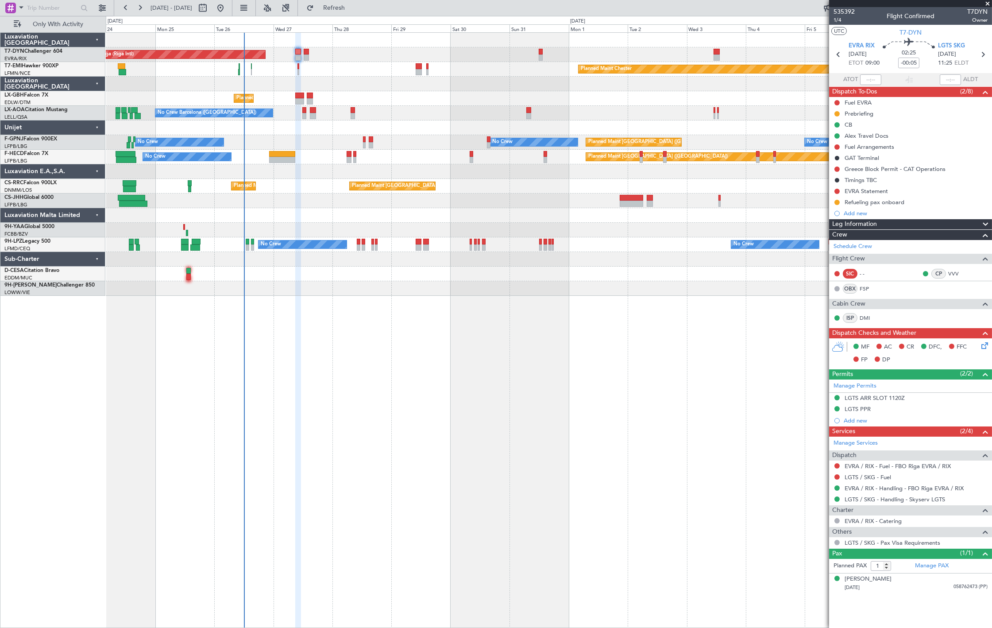
click at [359, 160] on div "AOG Maint Riga (Riga Intl) Planned Maint [GEOGRAPHIC_DATA]-[GEOGRAPHIC_DATA] Pl…" at bounding box center [549, 164] width 886 height 263
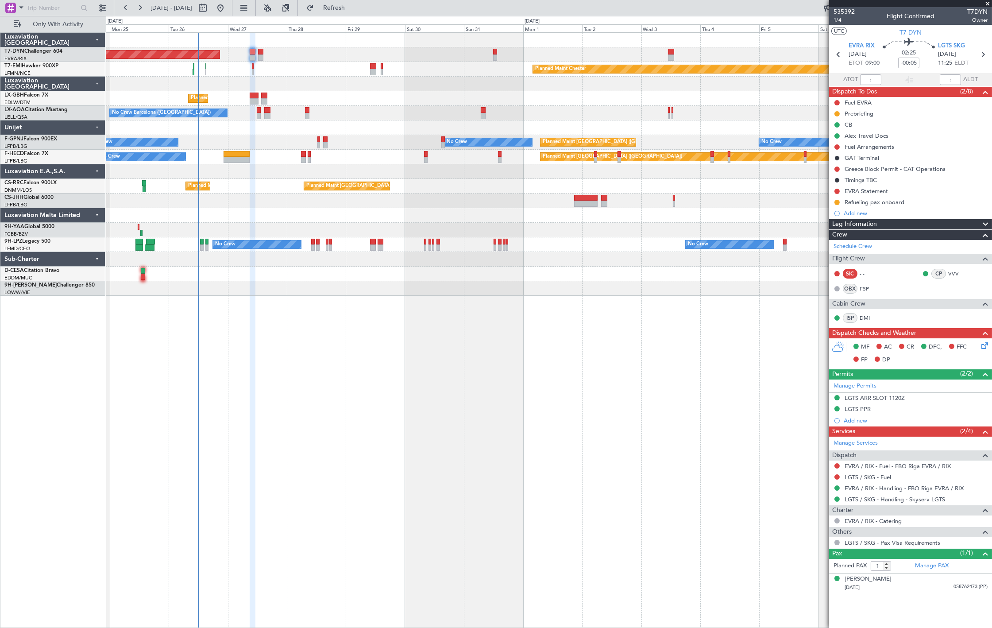
click at [309, 162] on div "Planned Maint [GEOGRAPHIC_DATA] ([GEOGRAPHIC_DATA]) No Crew Planned Maint [GEOG…" at bounding box center [549, 157] width 886 height 15
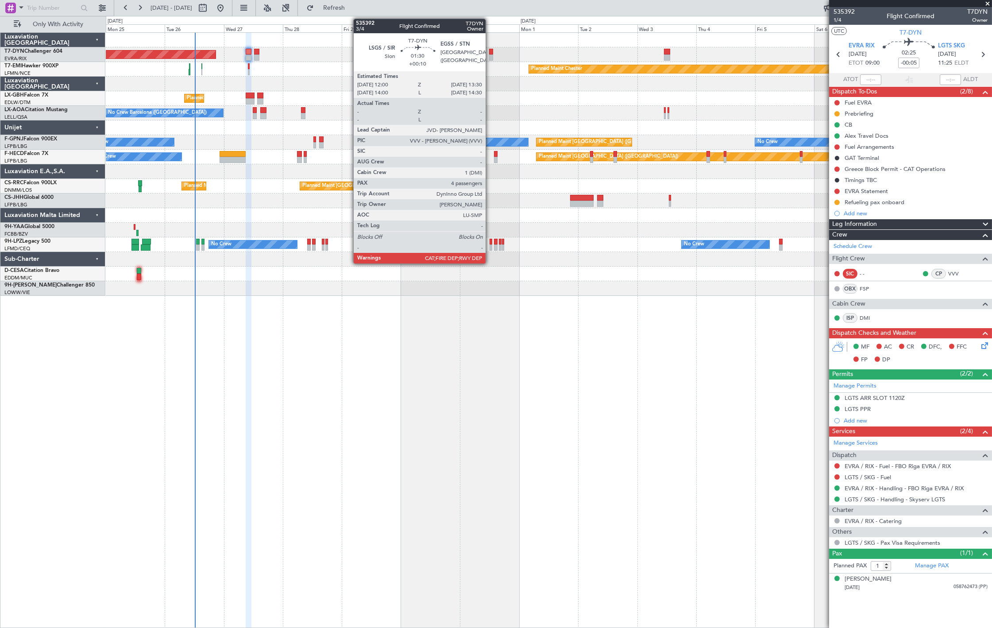
click at [490, 54] on div at bounding box center [491, 52] width 4 height 6
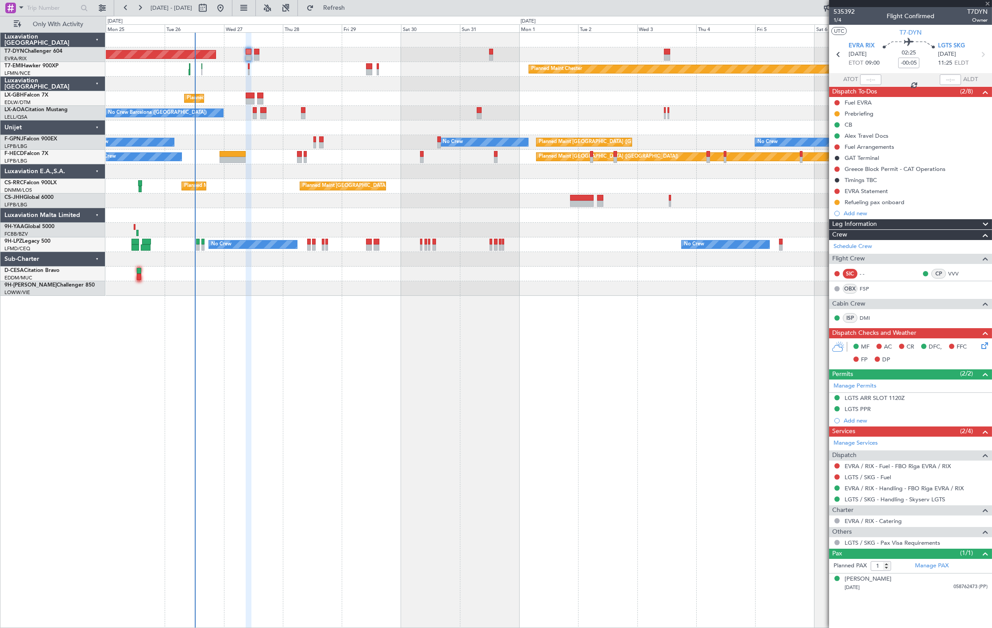
type input "+00:10"
type input "4"
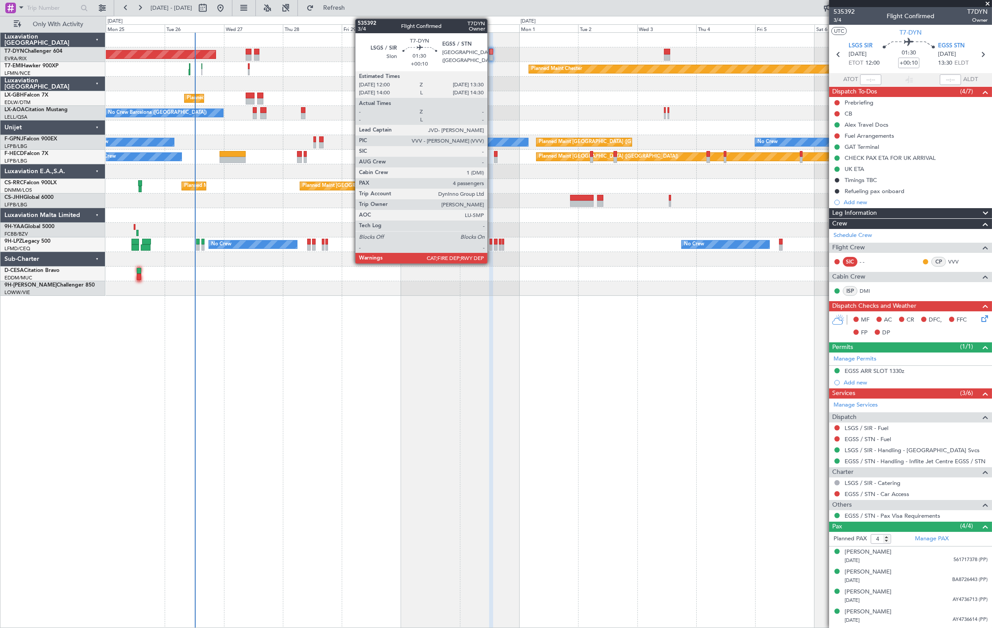
click at [492, 54] on div at bounding box center [491, 57] width 4 height 6
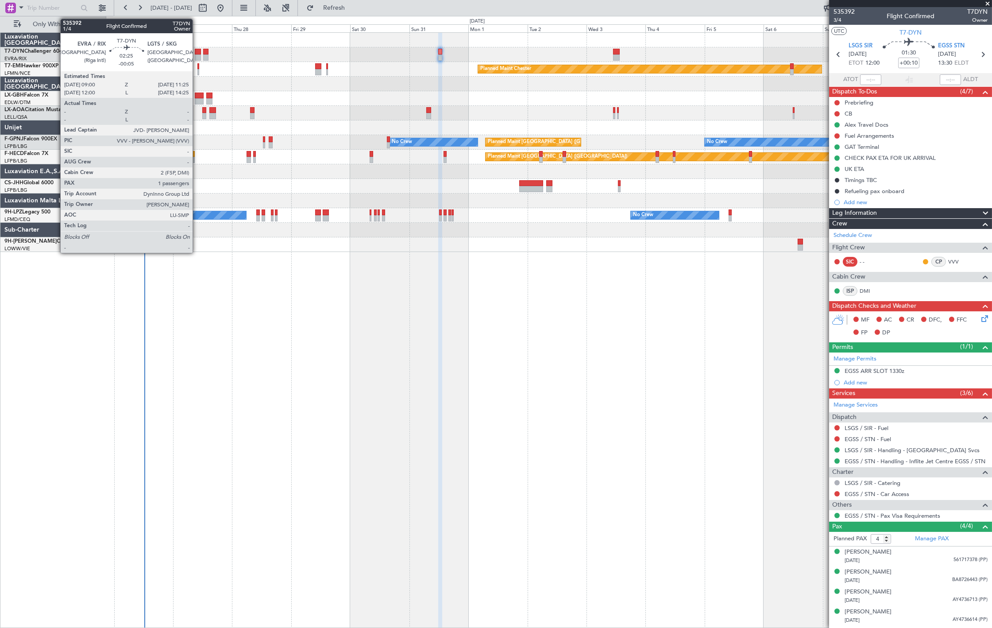
click at [197, 56] on div at bounding box center [198, 57] width 6 height 6
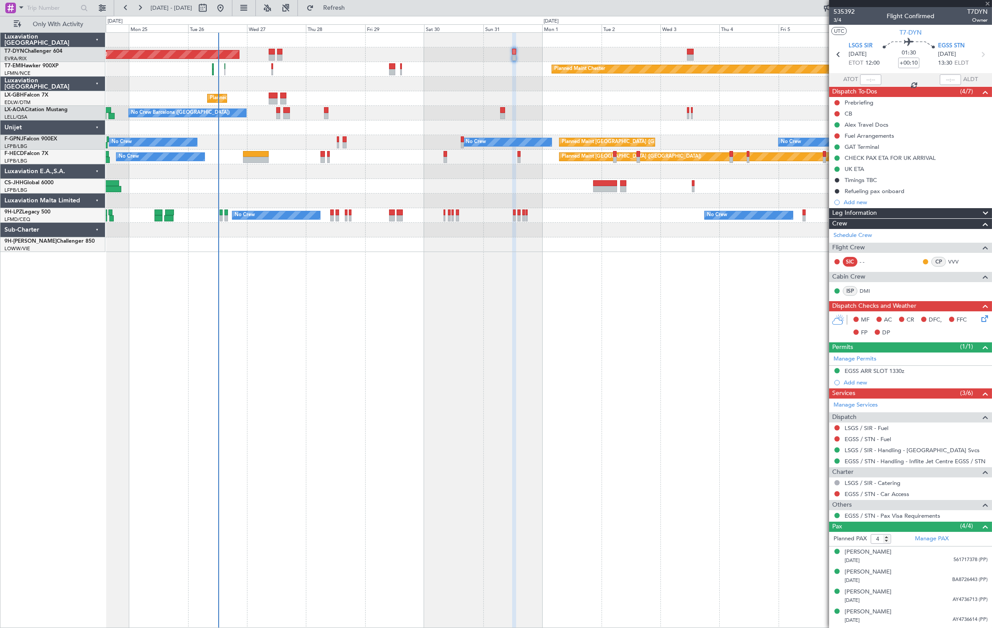
click at [272, 81] on div "AOG Maint Riga (Riga Intl) Planned Maint [GEOGRAPHIC_DATA]-[GEOGRAPHIC_DATA] Pl…" at bounding box center [549, 142] width 886 height 219
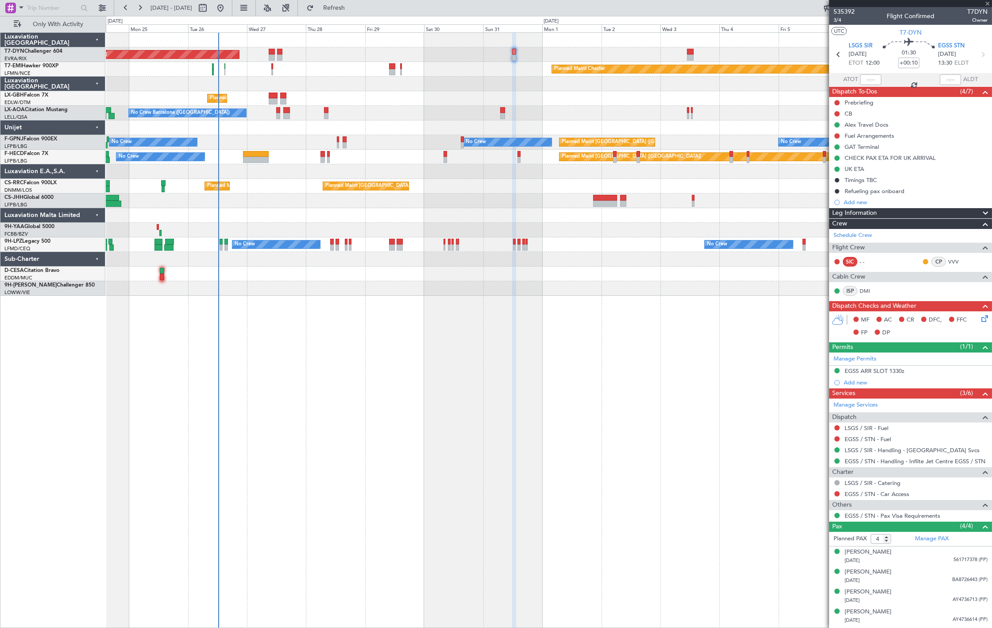
type input "-00:05"
type input "1"
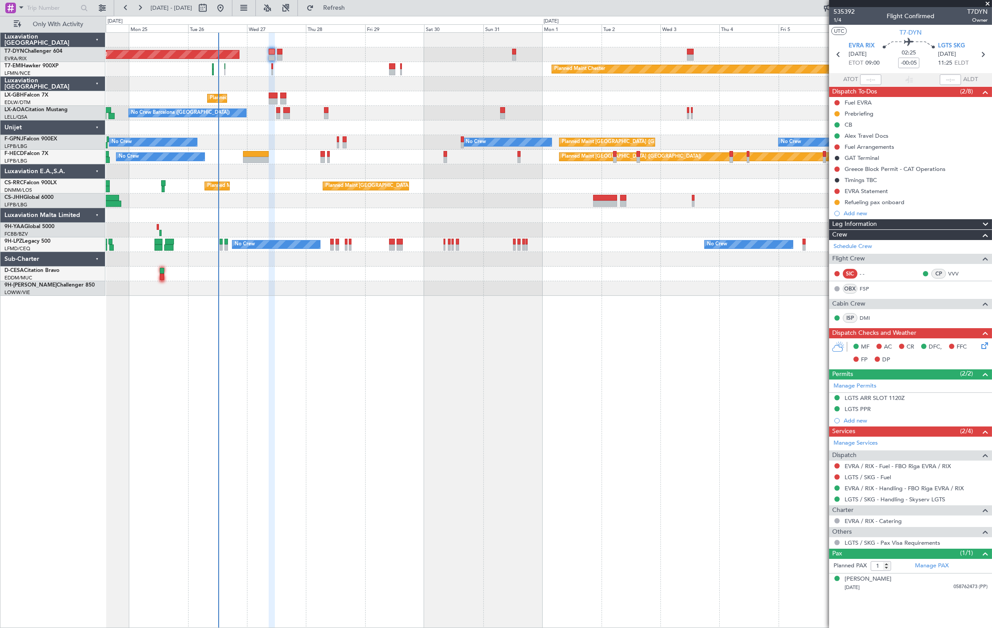
click at [271, 71] on div "Planned Maint [PERSON_NAME] Planned Maint [PERSON_NAME]" at bounding box center [549, 69] width 886 height 15
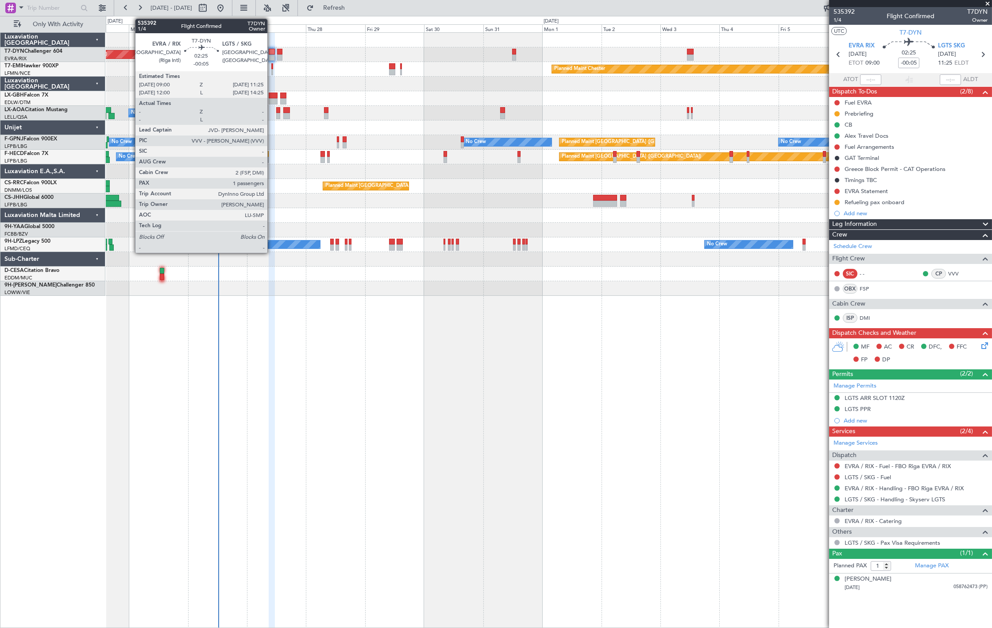
click at [272, 52] on div at bounding box center [272, 52] width 6 height 6
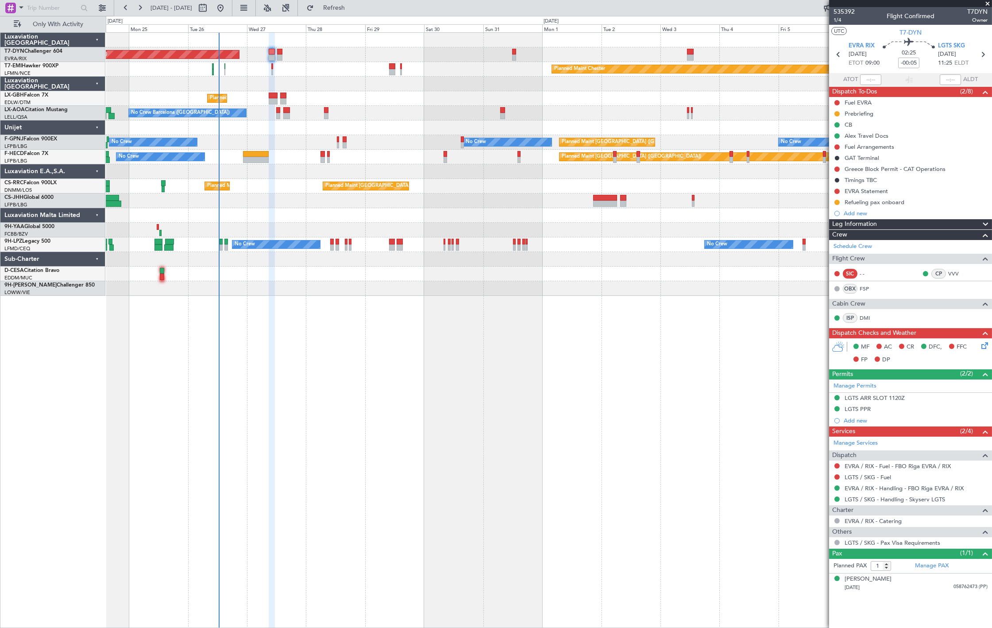
click at [272, 55] on div at bounding box center [272, 57] width 6 height 6
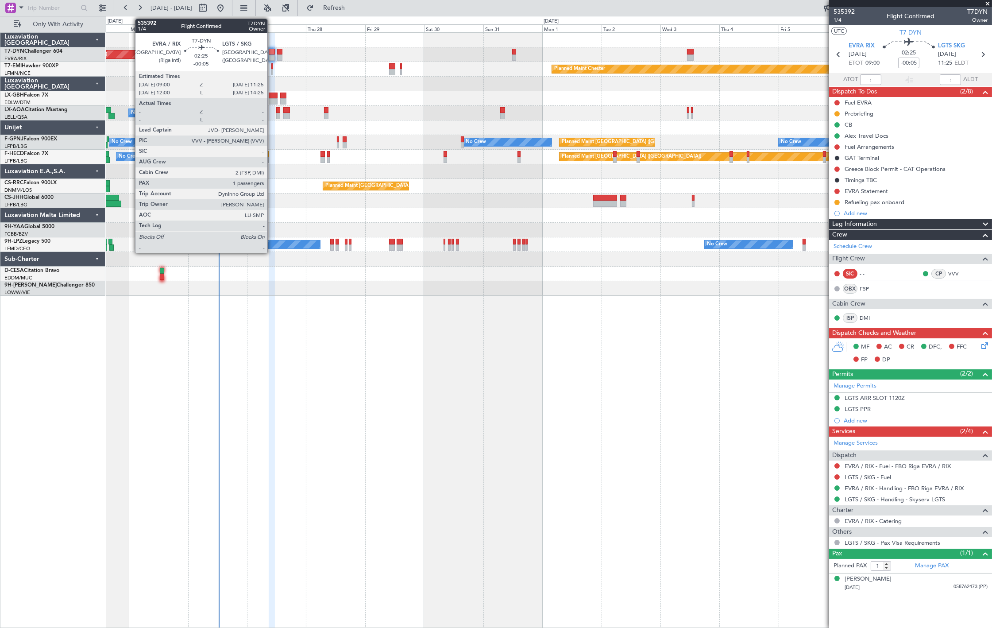
click at [272, 55] on div at bounding box center [272, 57] width 6 height 6
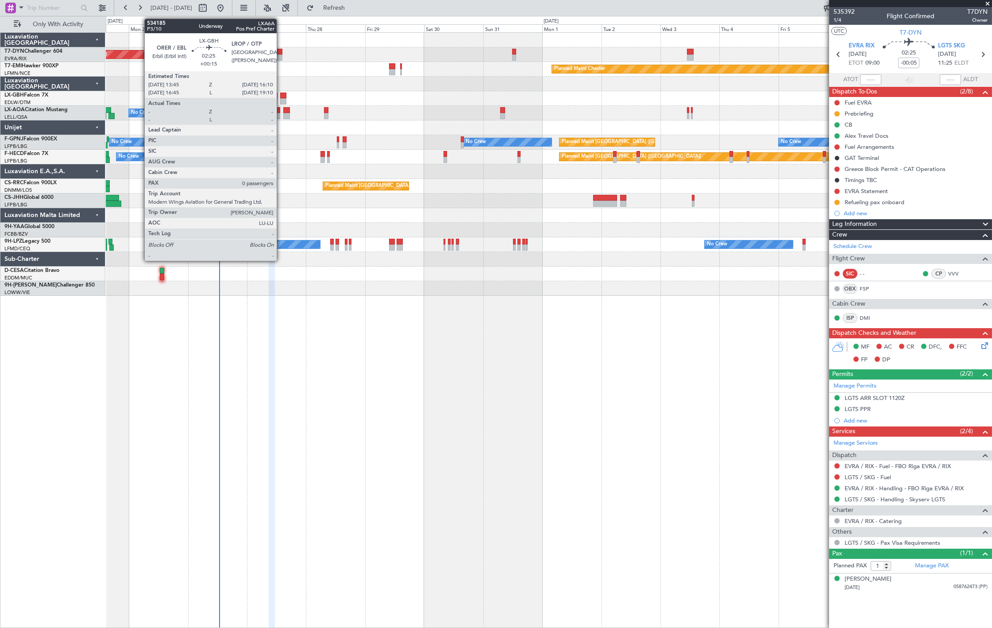
click at [281, 97] on div at bounding box center [283, 96] width 6 height 6
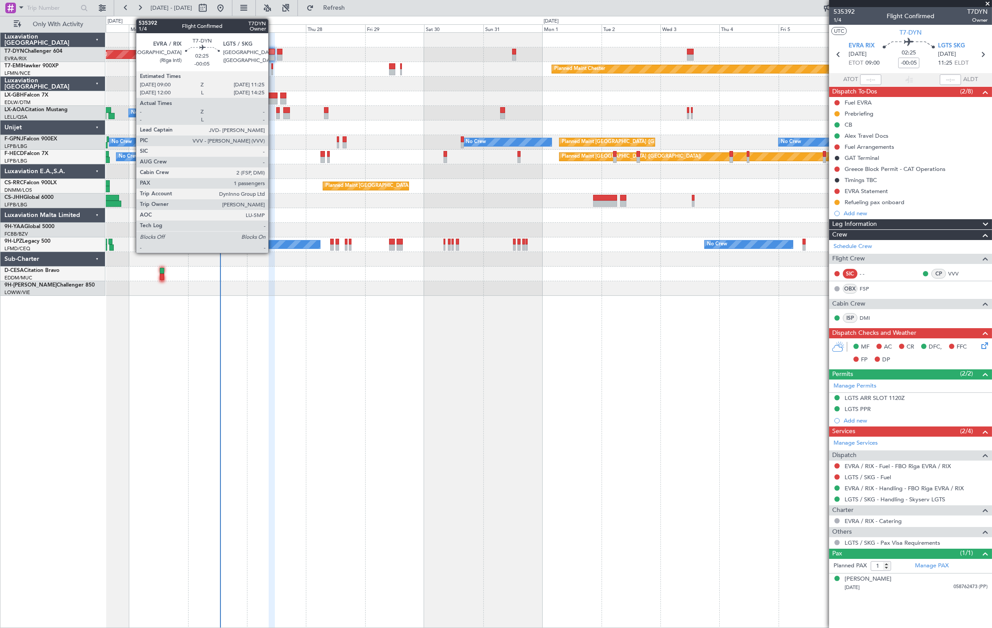
click at [273, 51] on div at bounding box center [272, 52] width 6 height 6
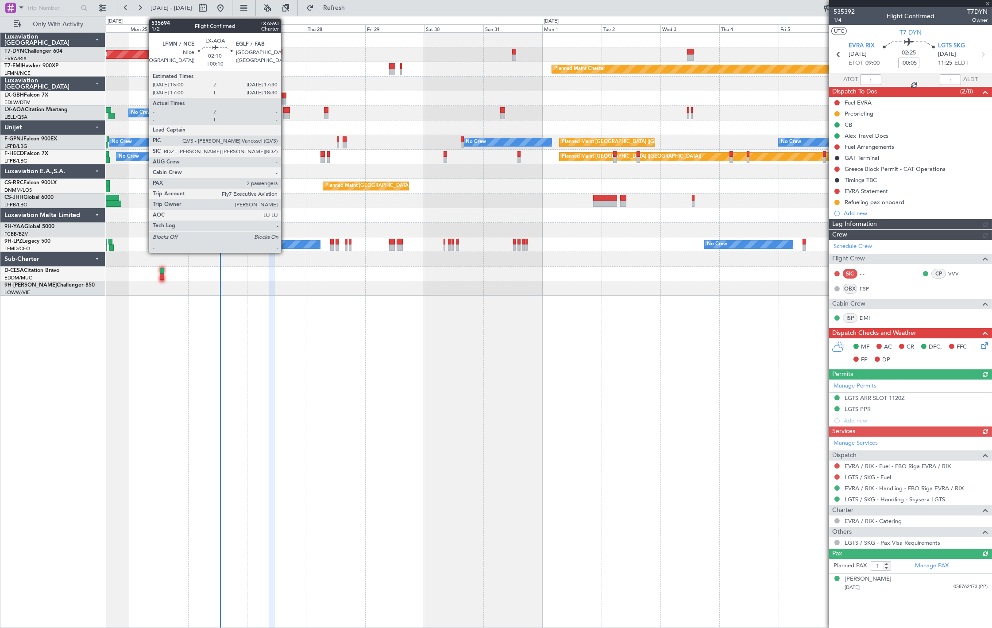
click at [286, 112] on div at bounding box center [286, 110] width 6 height 6
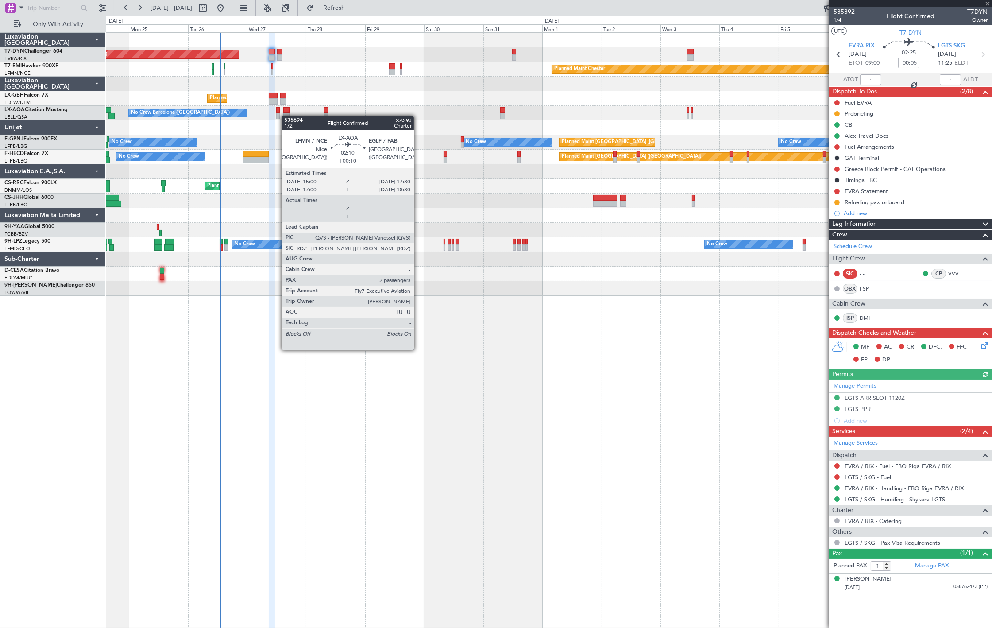
type input "+00:10"
type input "2"
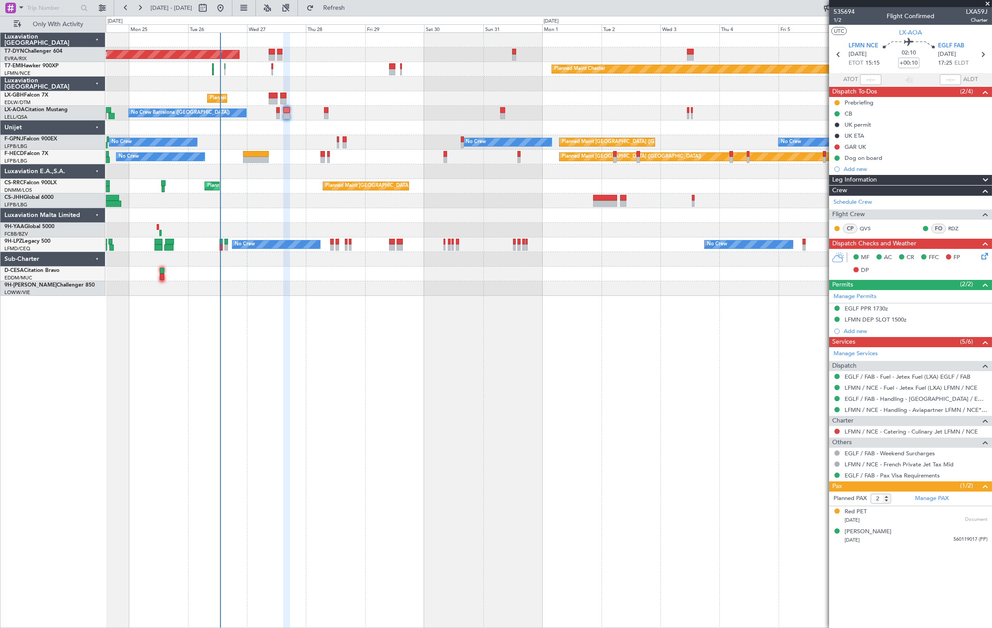
click at [282, 97] on div at bounding box center [283, 96] width 6 height 6
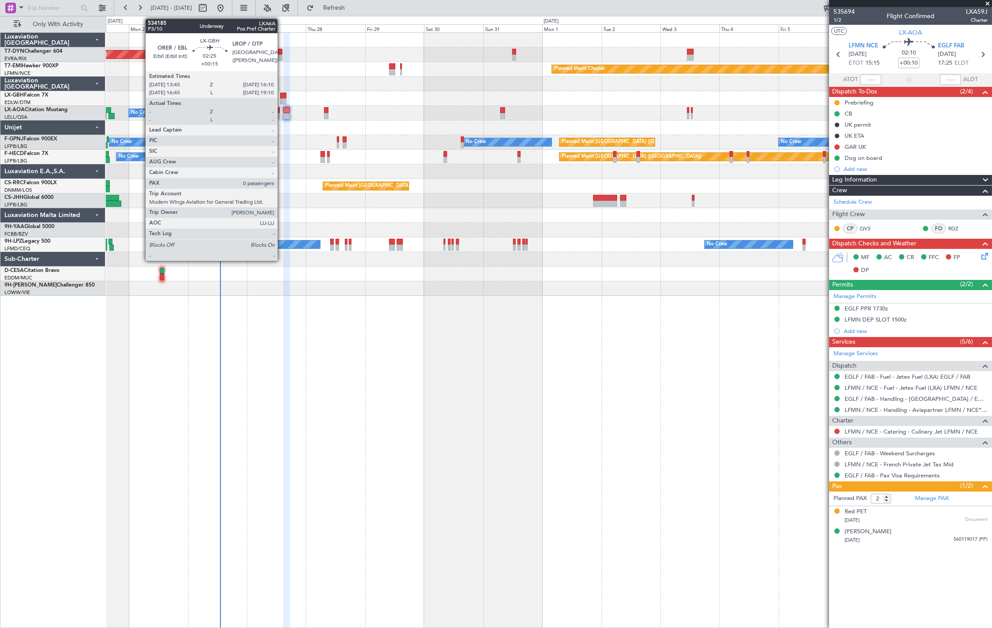
click at [282, 97] on div at bounding box center [283, 96] width 6 height 6
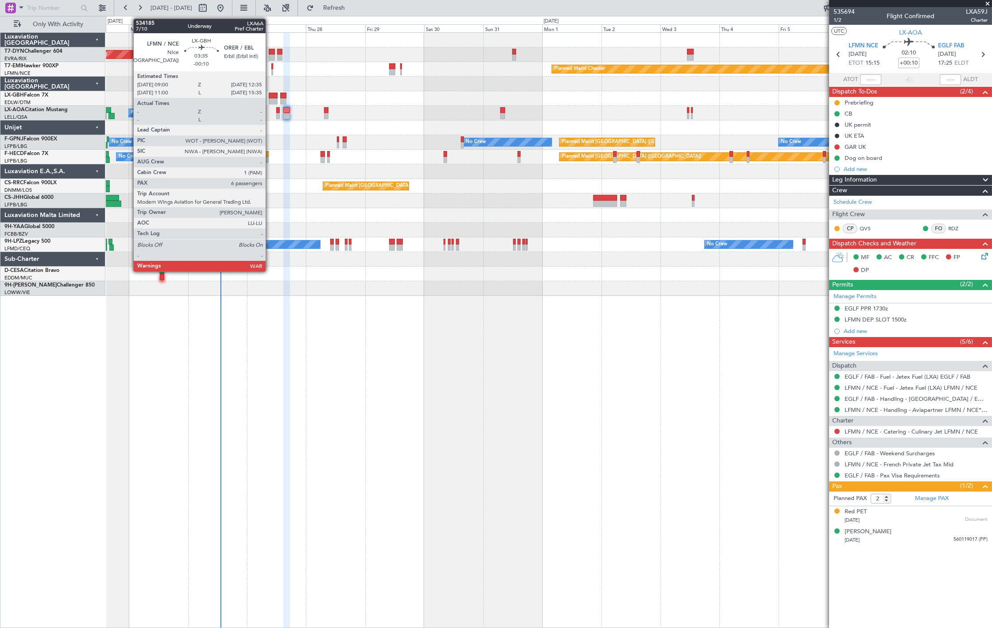
click at [270, 93] on div at bounding box center [273, 96] width 9 height 6
click at [271, 70] on div at bounding box center [272, 72] width 2 height 6
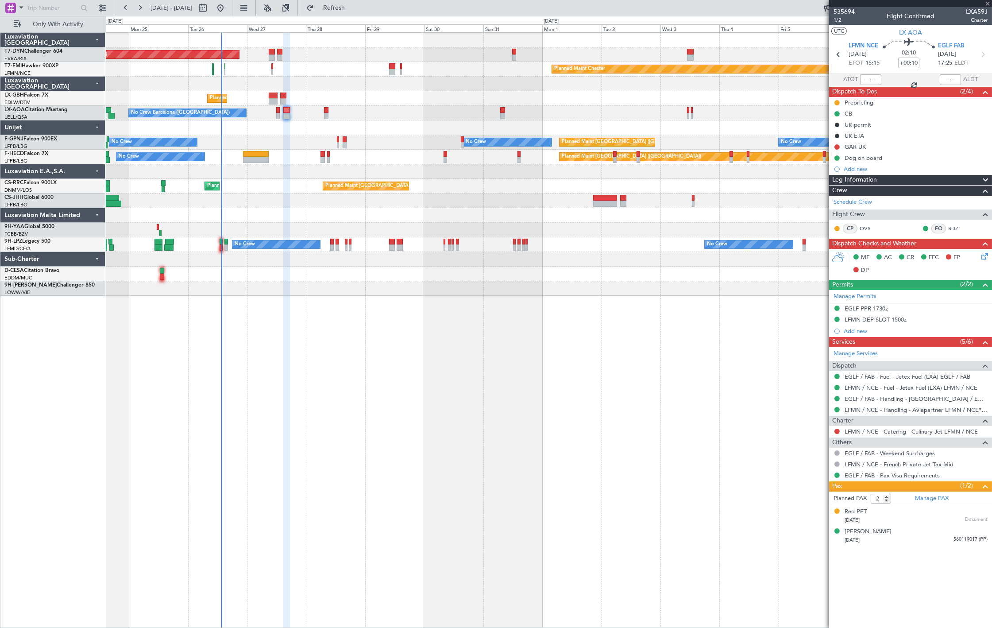
type input "+00:05"
type input "0"
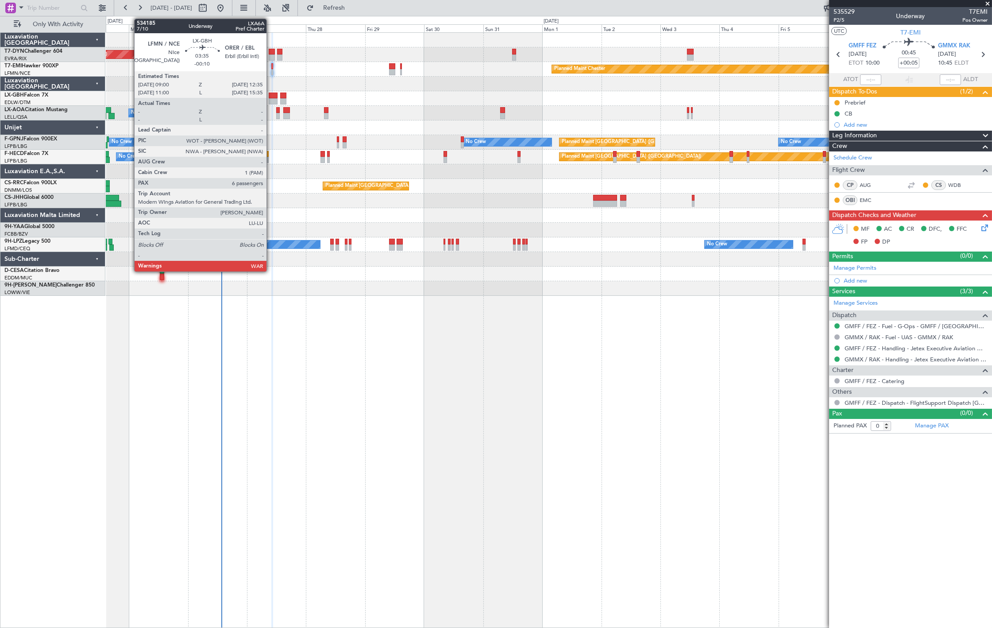
click at [272, 97] on div at bounding box center [273, 96] width 9 height 6
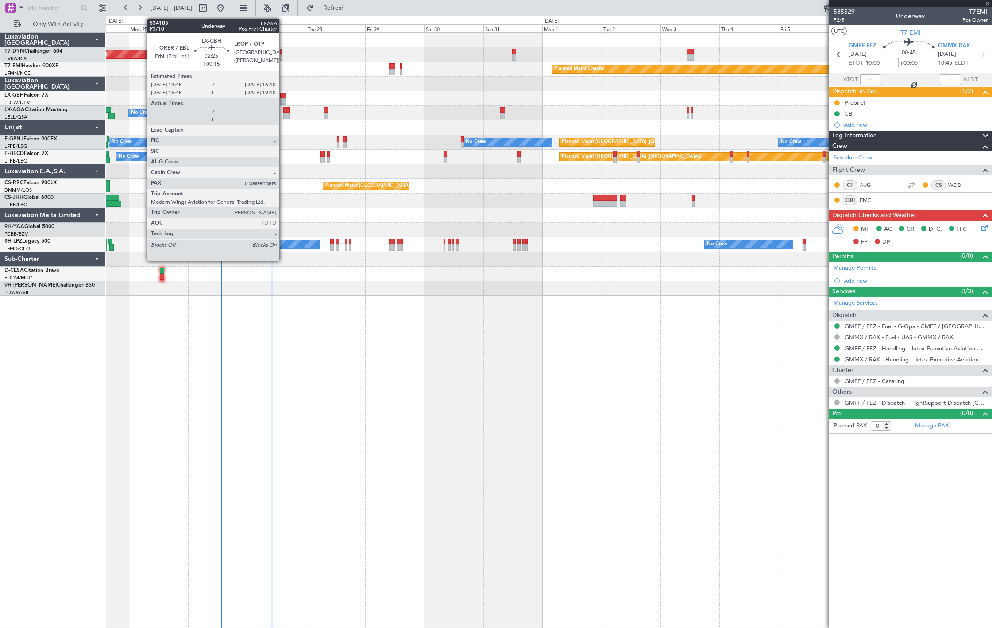
type input "-00:10"
type input "6"
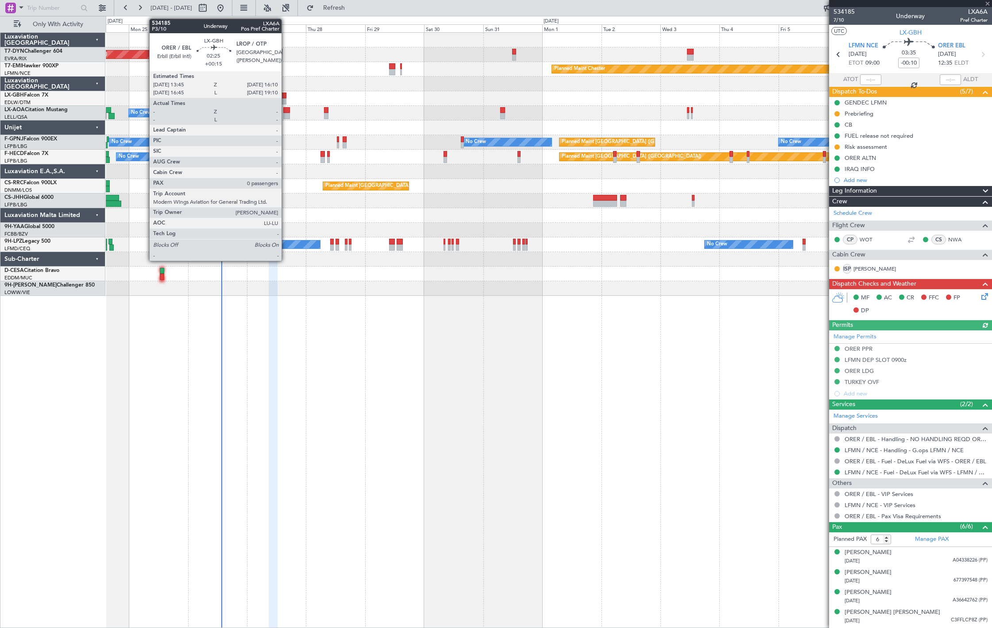
click at [286, 102] on div at bounding box center [283, 101] width 6 height 6
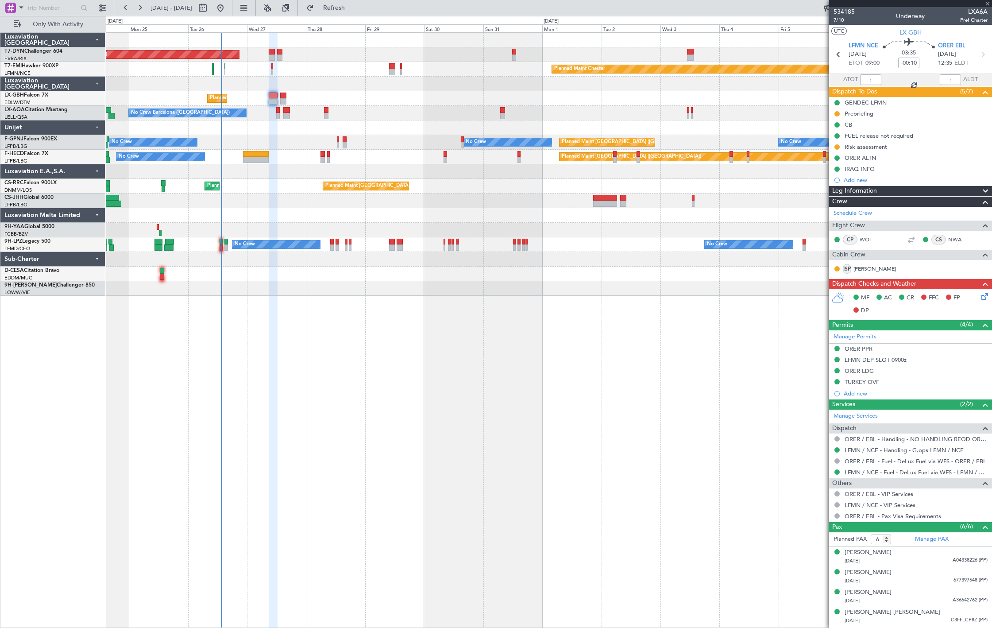
type input "+00:15"
type input "0"
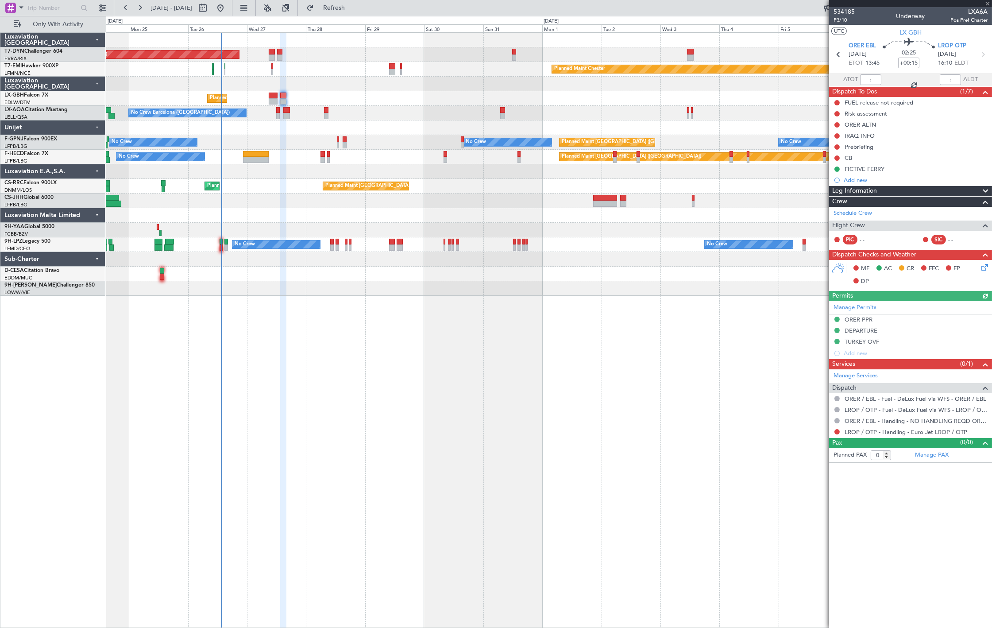
click at [281, 113] on div "No Crew Barcelona ([GEOGRAPHIC_DATA]) No Crew Sabadell No Crew Sabadell" at bounding box center [549, 113] width 886 height 15
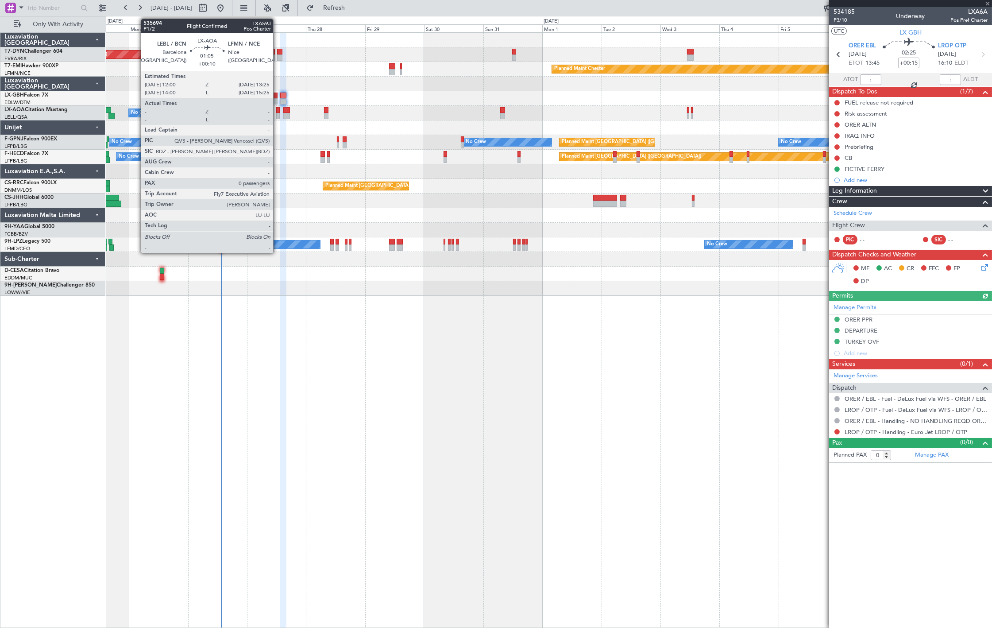
click at [278, 113] on div at bounding box center [278, 116] width 4 height 6
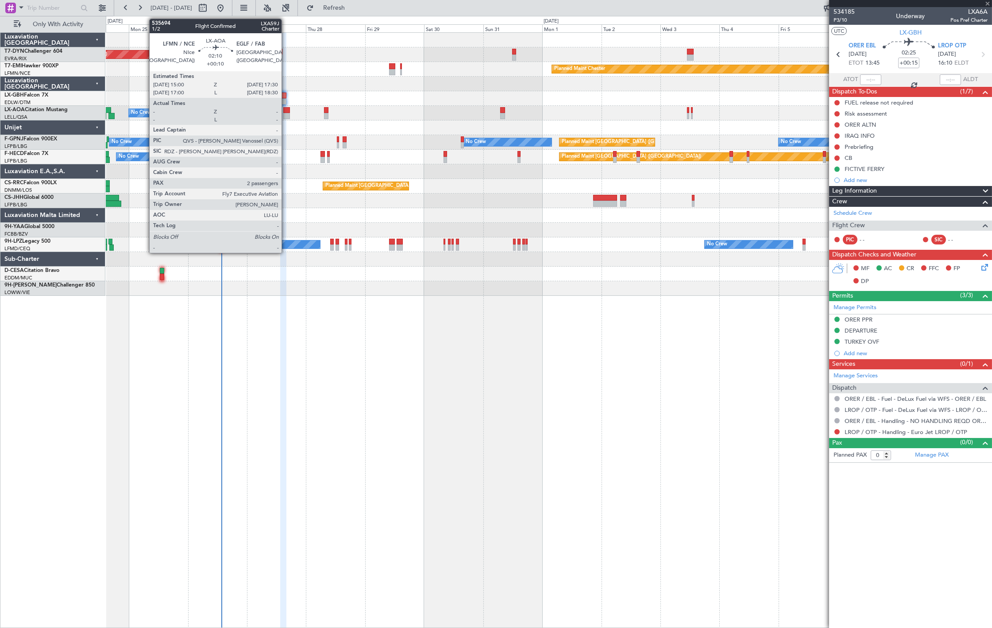
type input "+00:10"
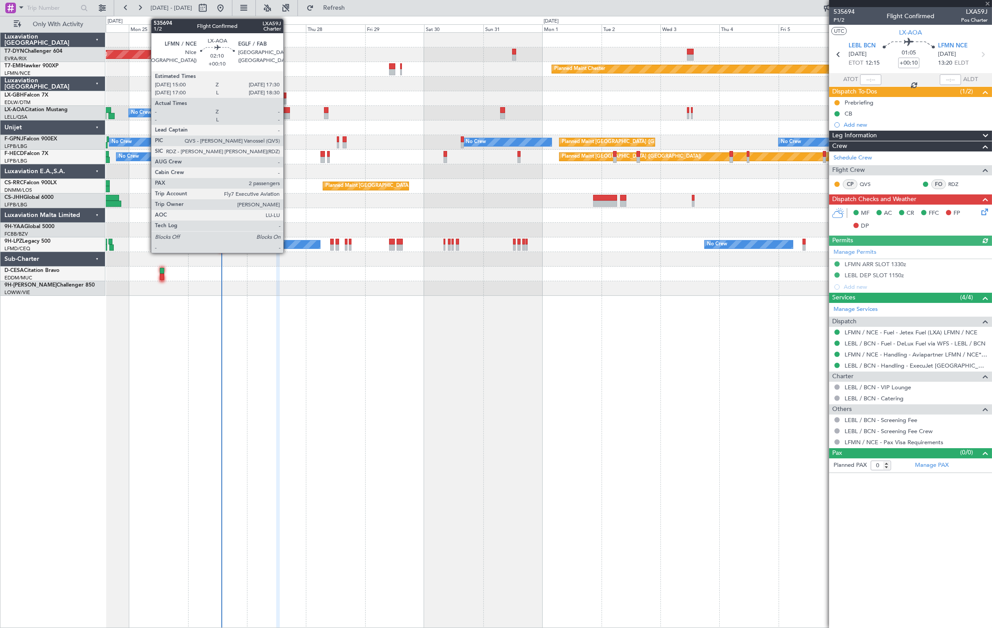
click at [288, 117] on div at bounding box center [286, 116] width 6 height 6
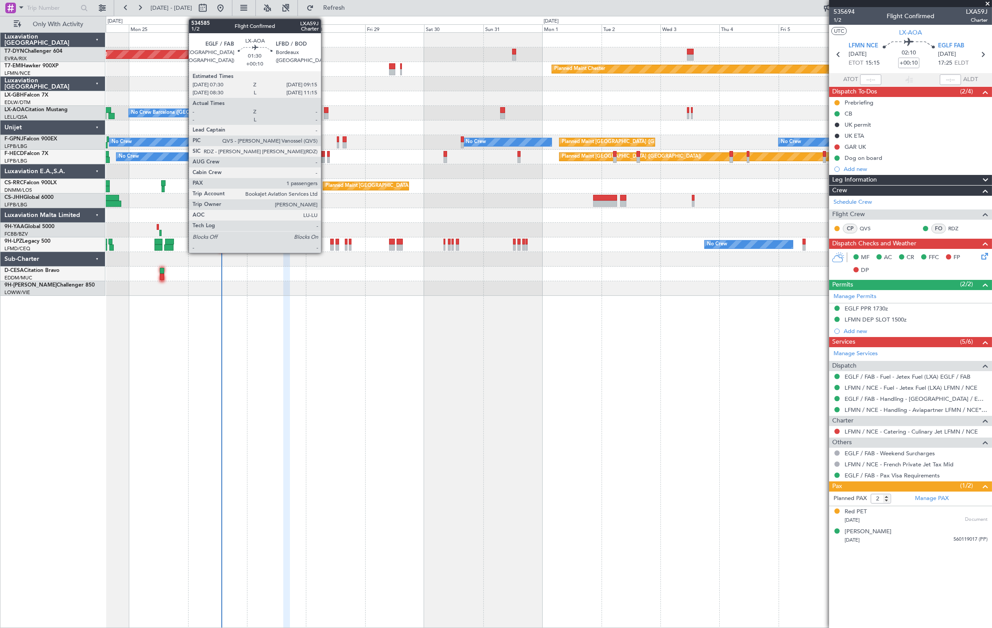
click at [325, 112] on div at bounding box center [326, 110] width 4 height 6
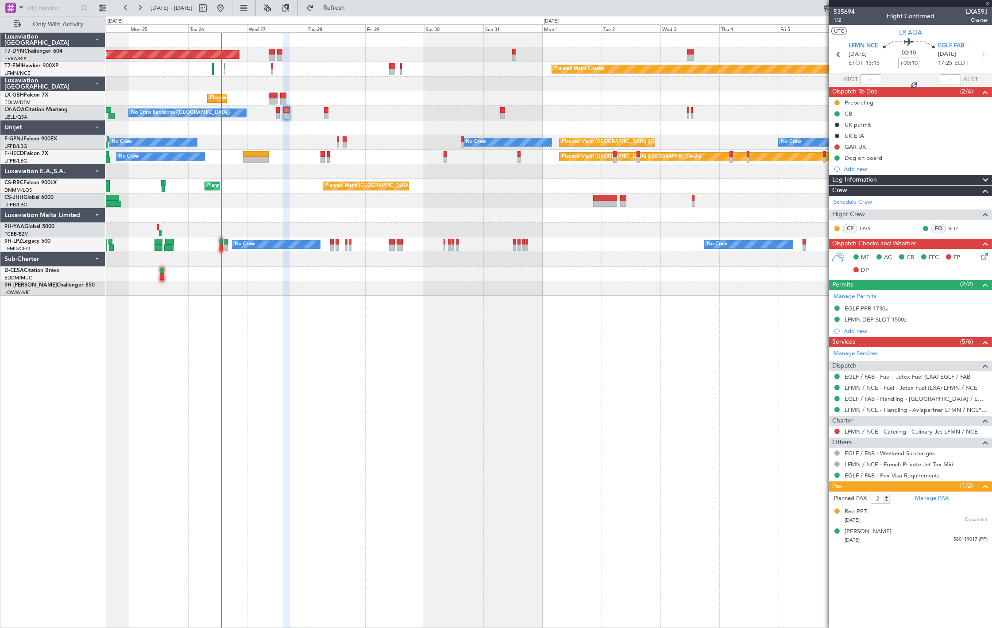
type input "1"
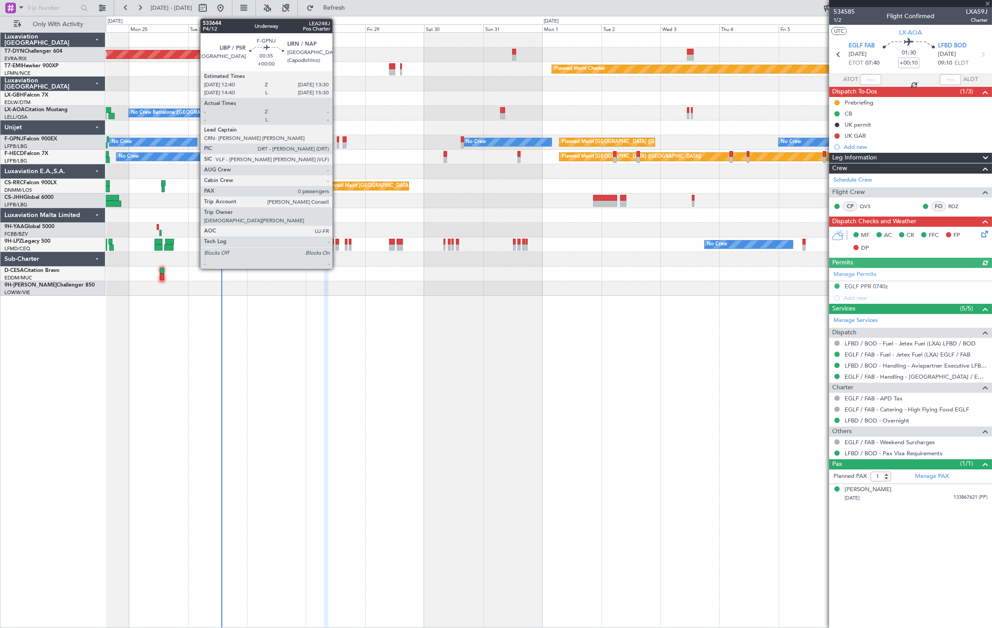
click at [337, 139] on div at bounding box center [338, 139] width 2 height 6
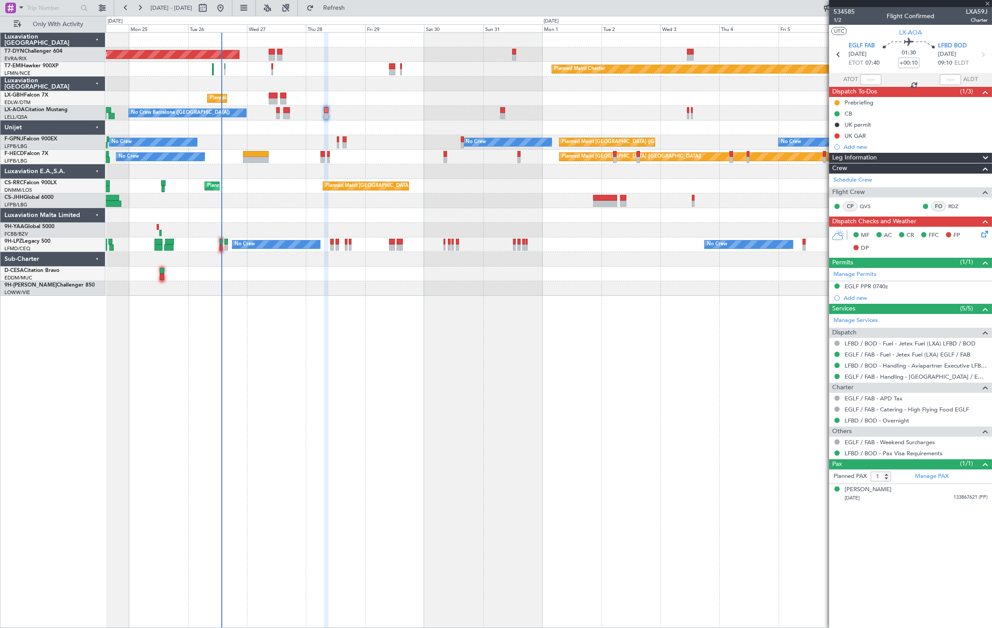
type input "0"
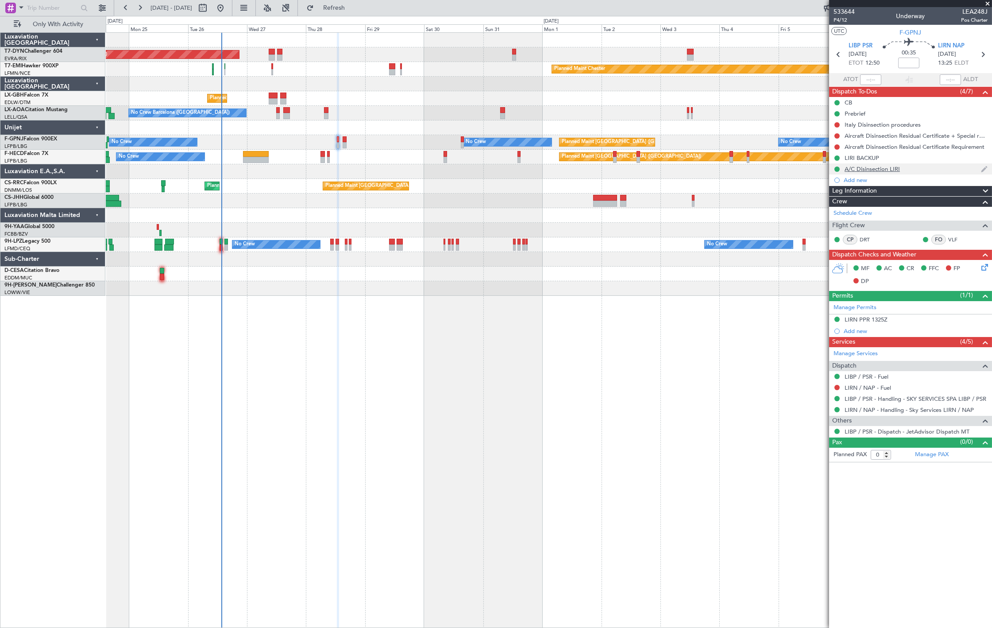
click at [869, 166] on div "A/C Disinsection LIRI" at bounding box center [872, 169] width 55 height 8
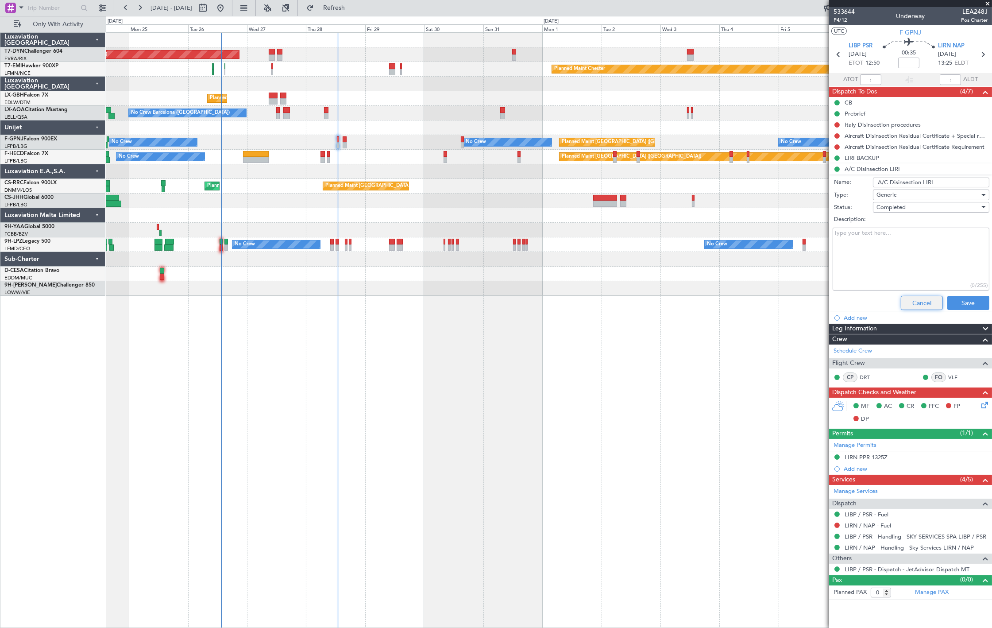
click at [926, 306] on button "Cancel" at bounding box center [922, 303] width 42 height 14
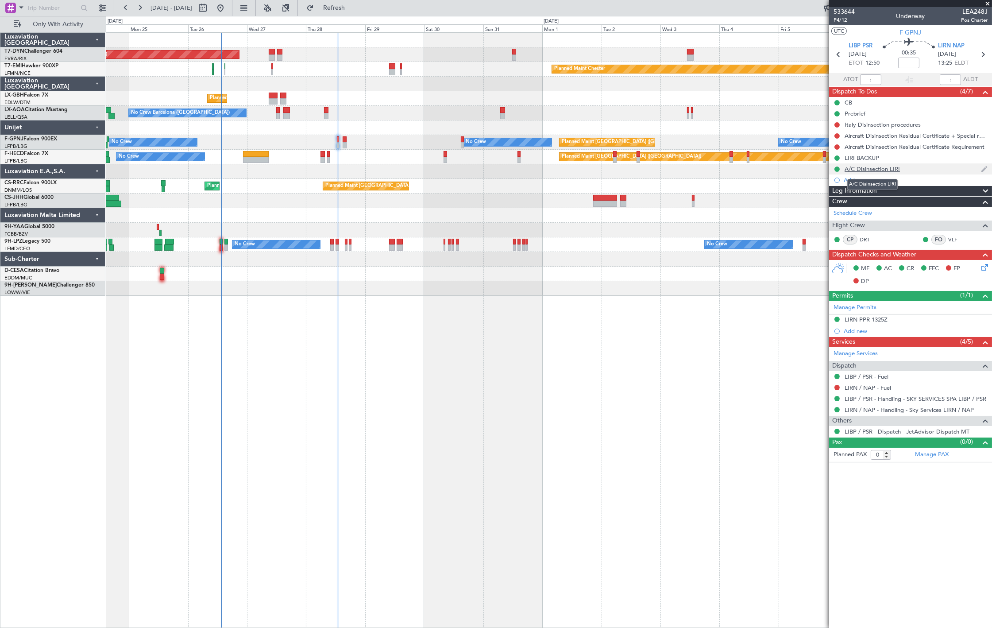
click at [883, 170] on div "A/C Disinsection LIRI" at bounding box center [872, 169] width 55 height 8
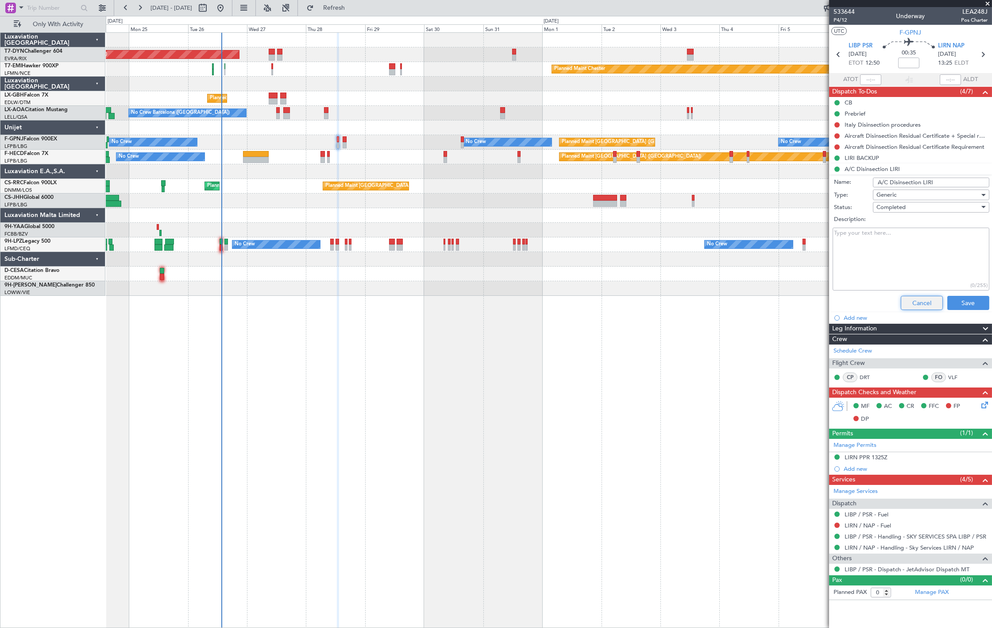
click at [922, 301] on button "Cancel" at bounding box center [922, 303] width 42 height 14
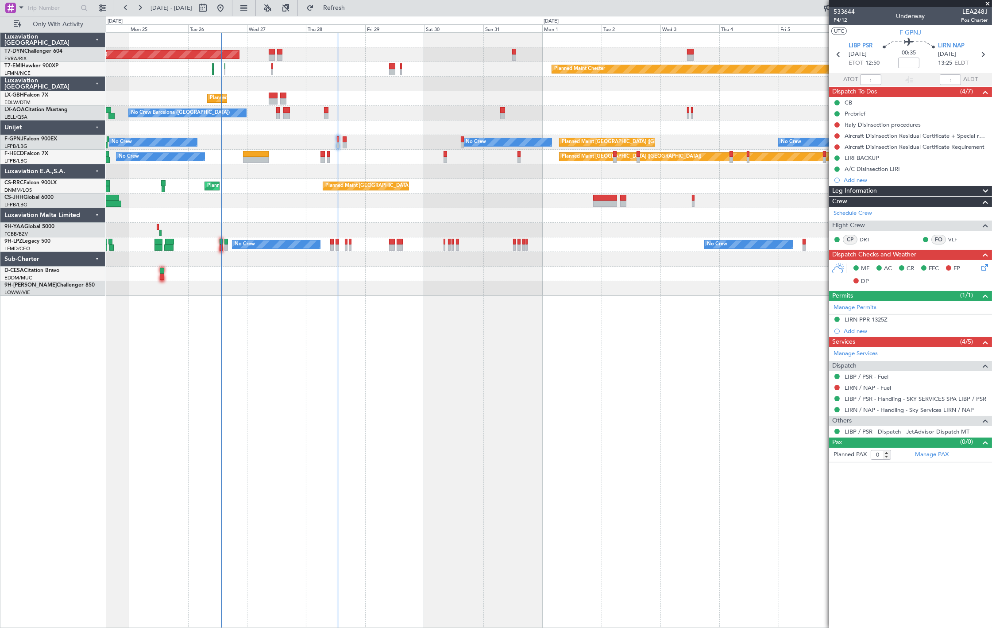
click at [858, 46] on span "LIBP PSR" at bounding box center [861, 46] width 24 height 9
click at [861, 43] on mat-tooltip-component "Leg Number" at bounding box center [844, 35] width 44 height 23
click at [859, 46] on span "LIBP PSR" at bounding box center [861, 46] width 24 height 9
click at [838, 124] on button at bounding box center [837, 124] width 5 height 5
click at [837, 173] on span "Cancelled" at bounding box center [839, 177] width 25 height 9
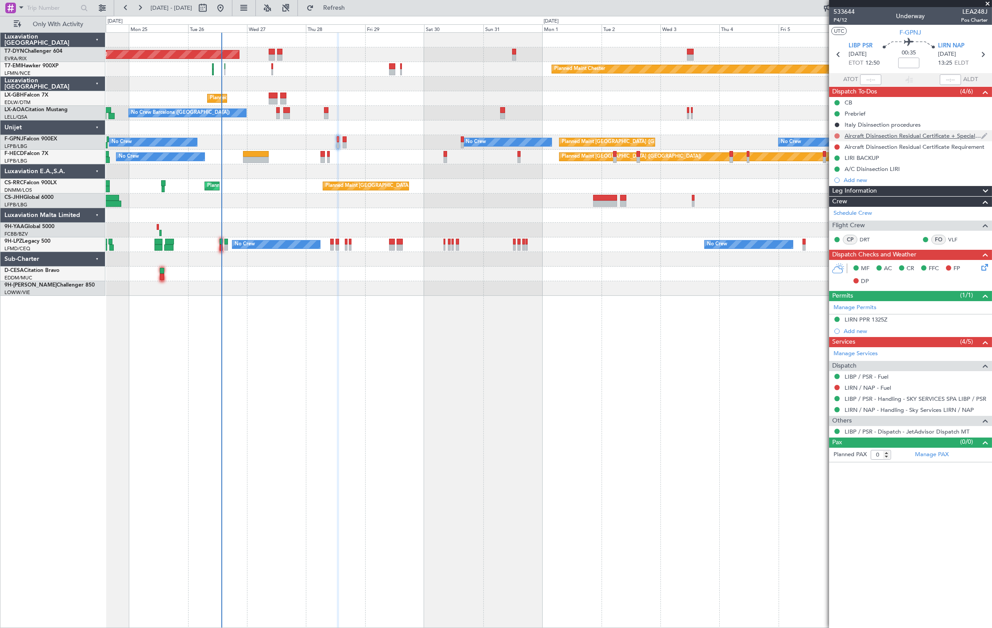
click at [837, 136] on button at bounding box center [837, 135] width 5 height 5
drag, startPoint x: 832, startPoint y: 185, endPoint x: 835, endPoint y: 153, distance: 32.0
click at [831, 185] on span "Cancelled" at bounding box center [839, 188] width 25 height 9
drag, startPoint x: 837, startPoint y: 146, endPoint x: 839, endPoint y: 170, distance: 24.4
click at [838, 146] on button at bounding box center [837, 146] width 5 height 5
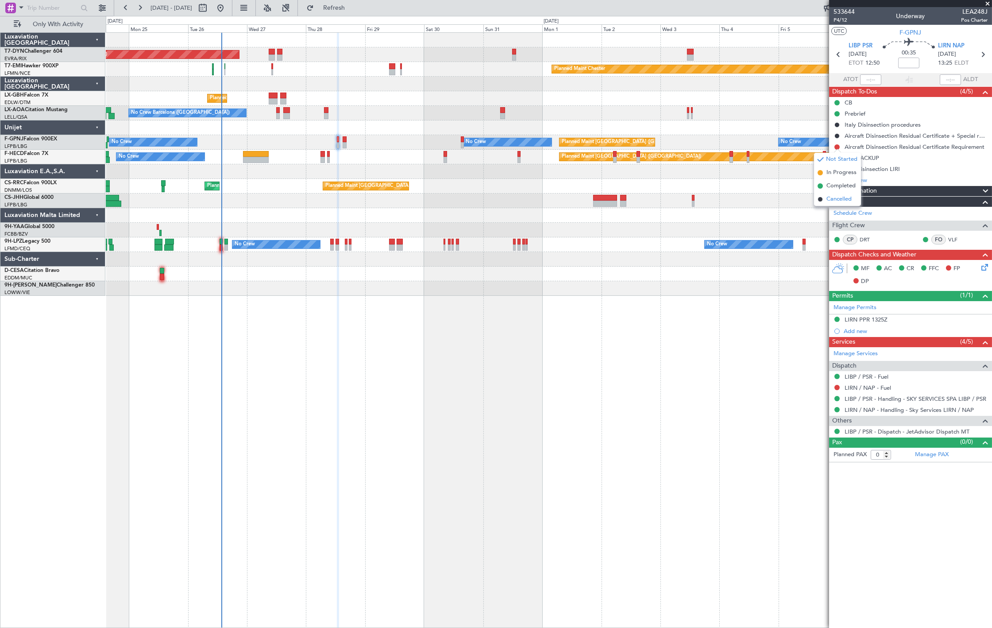
click at [834, 197] on span "Cancelled" at bounding box center [839, 199] width 25 height 9
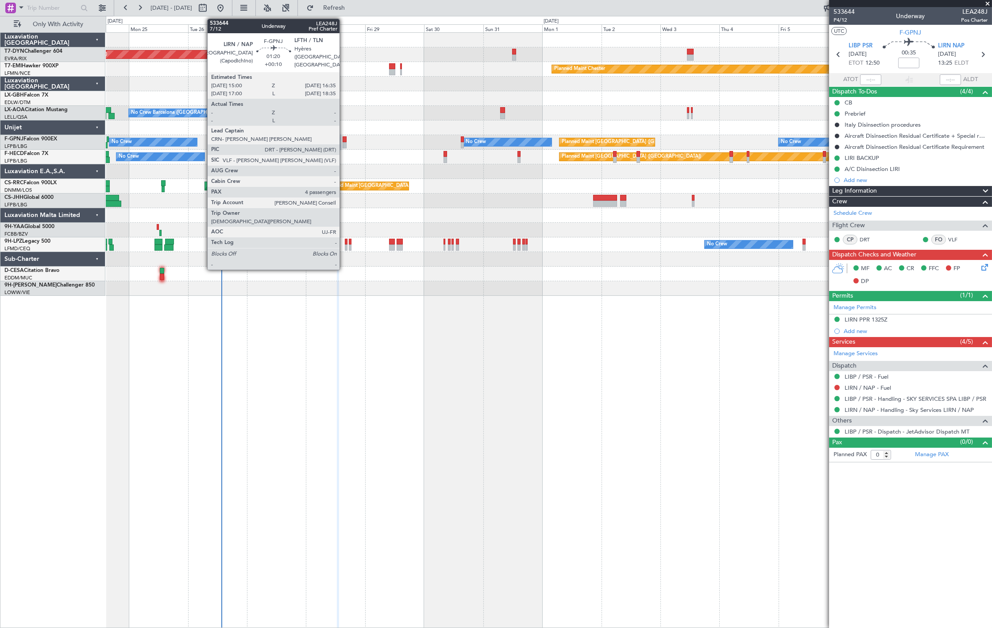
click at [344, 141] on div at bounding box center [345, 139] width 4 height 6
type input "+00:10"
type input "4"
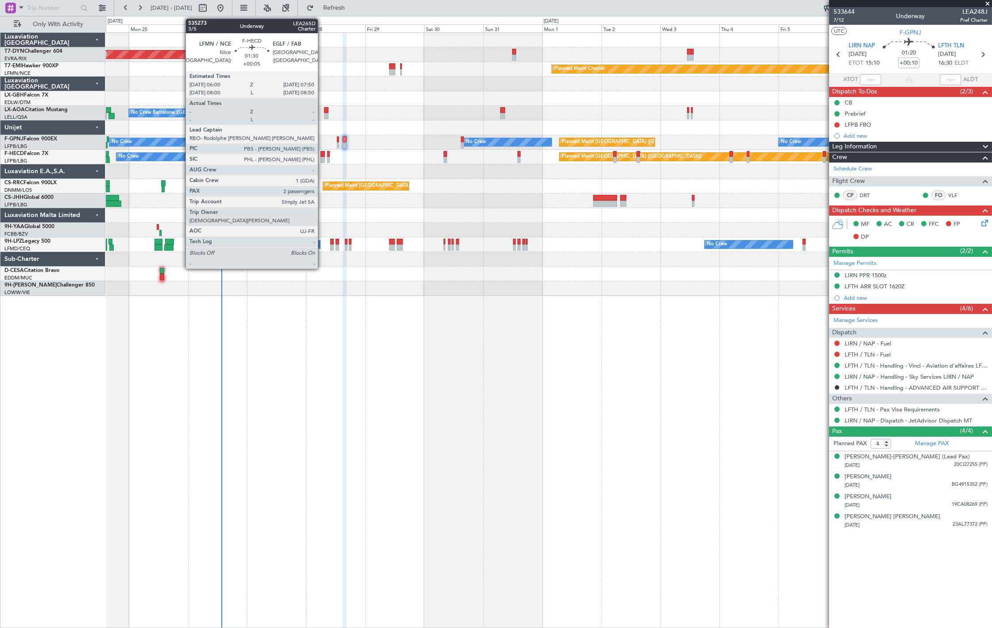
click at [323, 157] on div at bounding box center [323, 160] width 5 height 6
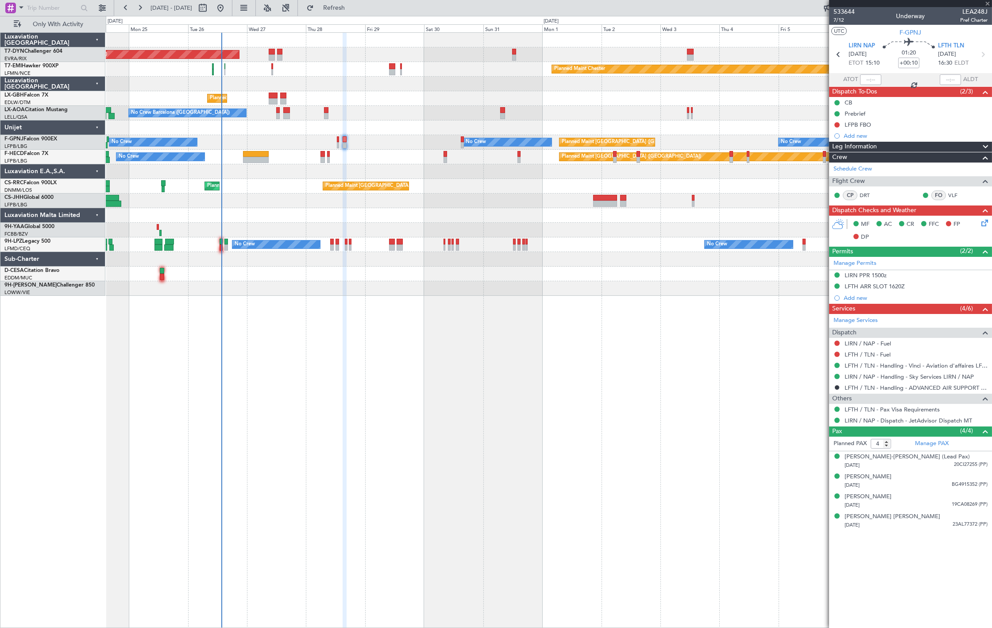
type input "+00:05"
type input "2"
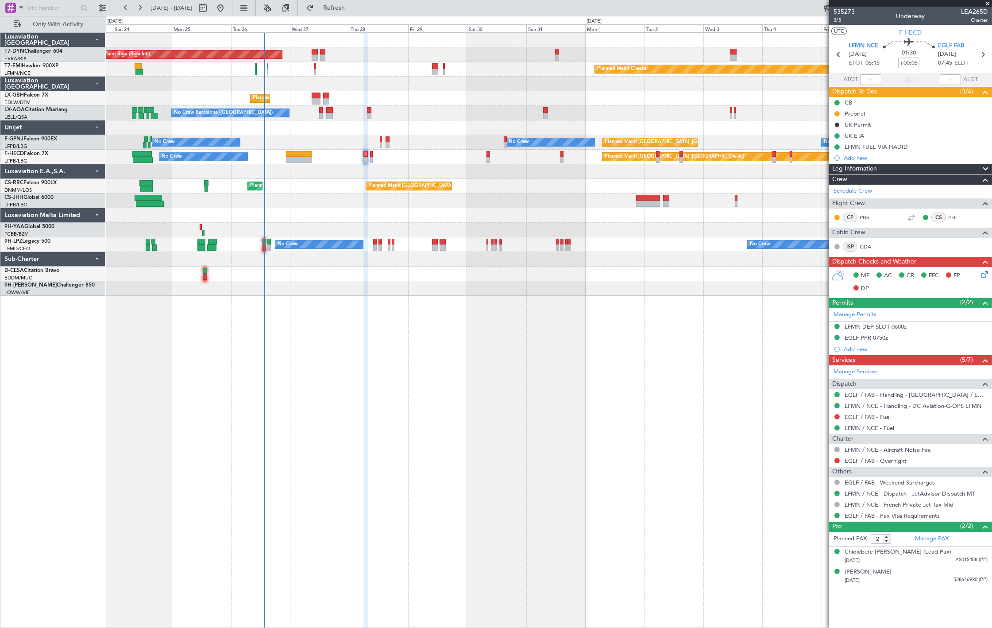
click at [319, 140] on div "Planned Maint [GEOGRAPHIC_DATA] ([GEOGRAPHIC_DATA]) No Crew No Crew No Crew No …" at bounding box center [549, 142] width 886 height 15
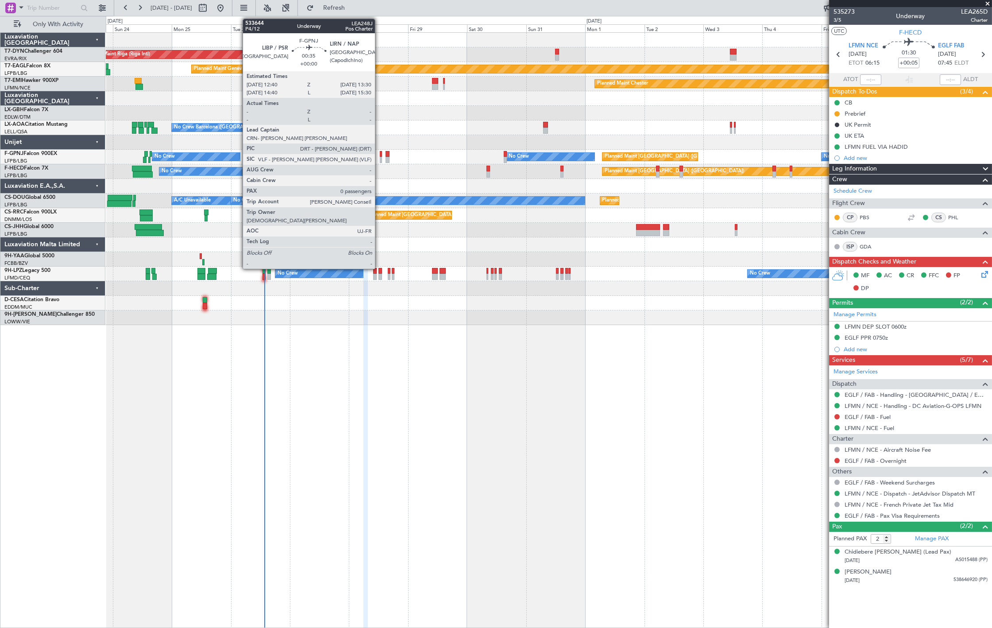
click at [380, 157] on div at bounding box center [381, 160] width 2 height 6
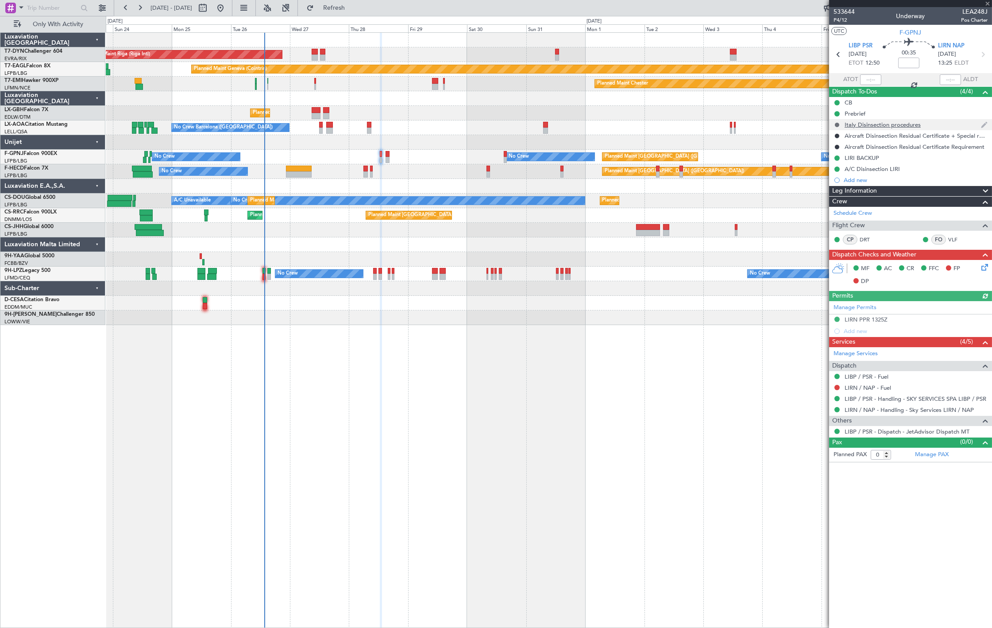
click at [837, 124] on button at bounding box center [837, 124] width 5 height 5
click at [838, 139] on span "Not Started" at bounding box center [841, 137] width 31 height 9
click at [838, 136] on button at bounding box center [837, 135] width 5 height 5
click at [837, 149] on div "Cancelled" at bounding box center [838, 149] width 26 height 11
click at [835, 146] on span "Not Started" at bounding box center [841, 148] width 31 height 9
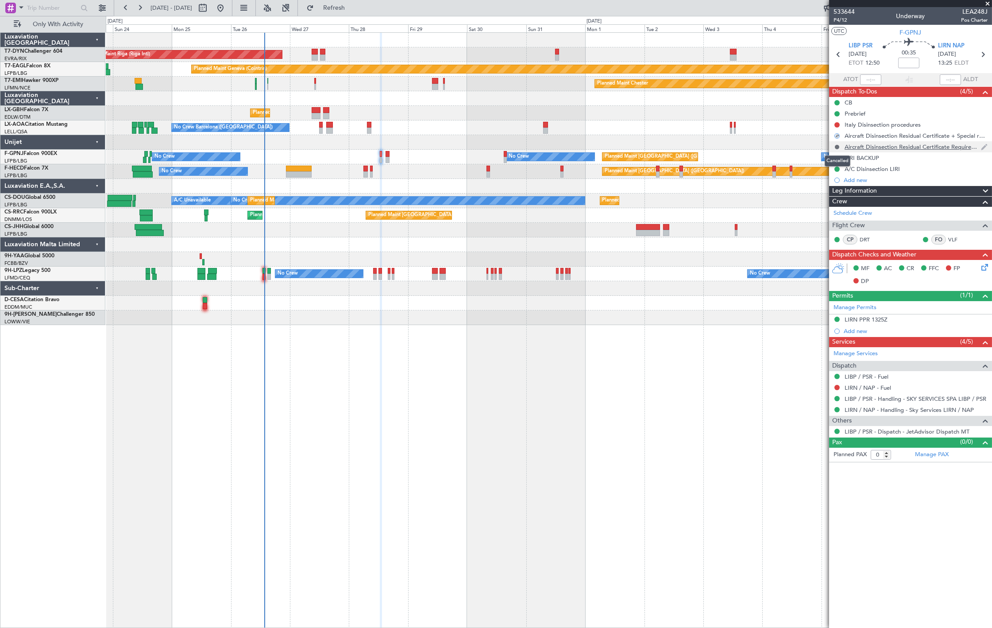
click at [835, 147] on button at bounding box center [837, 146] width 5 height 5
click at [834, 160] on span "Not Started" at bounding box center [841, 159] width 31 height 9
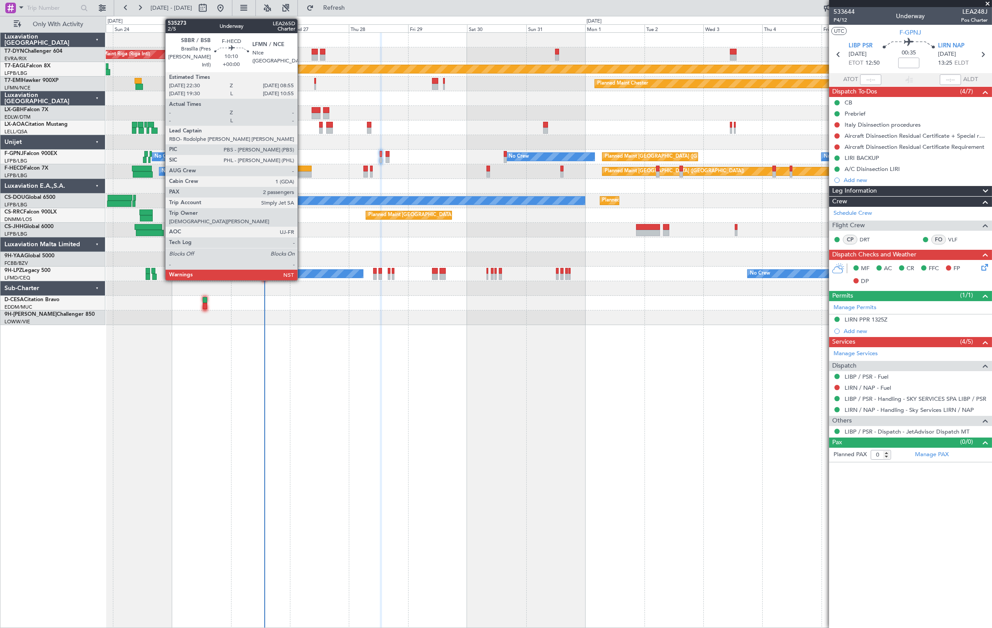
click at [301, 170] on div at bounding box center [299, 169] width 26 height 6
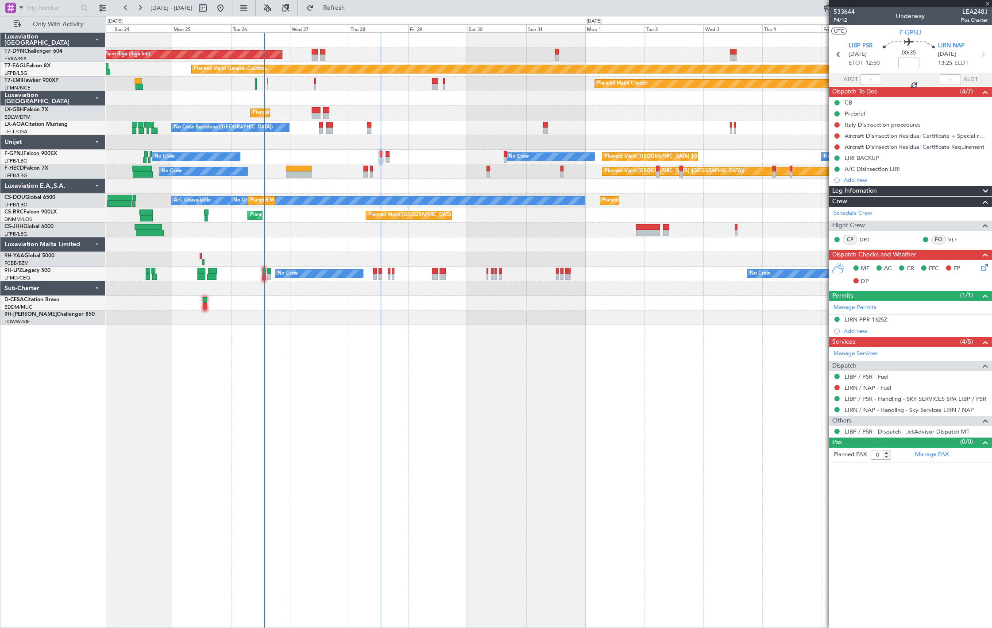
type input "2"
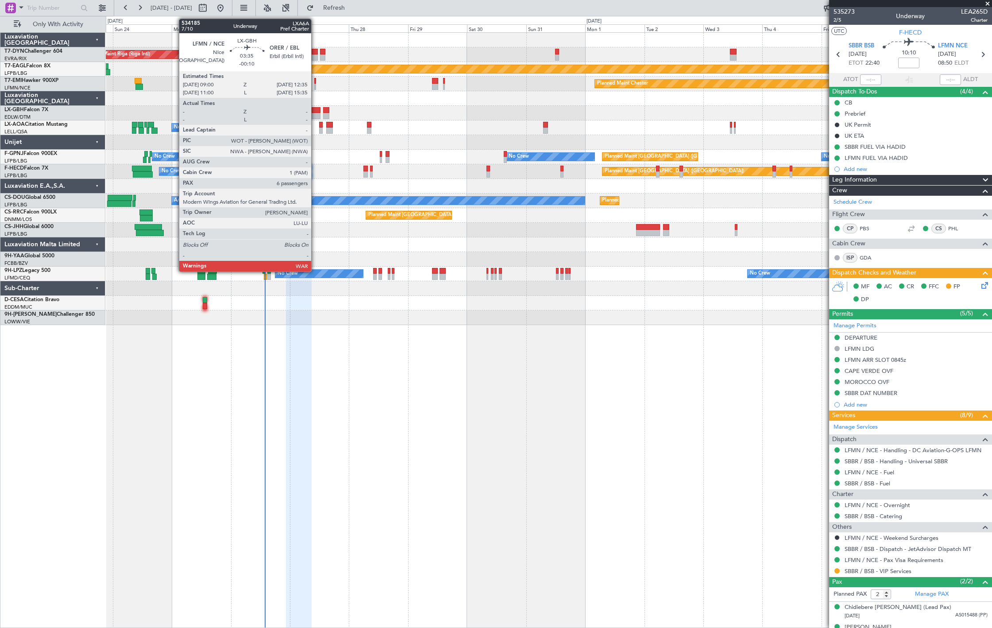
click at [316, 114] on div at bounding box center [316, 116] width 9 height 6
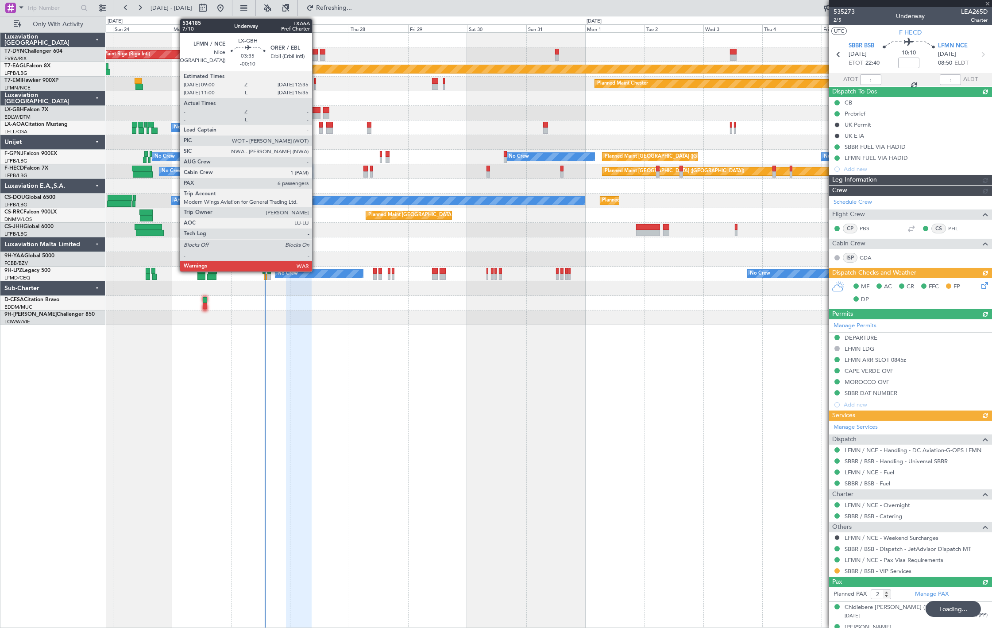
type input "-00:10"
type input "6"
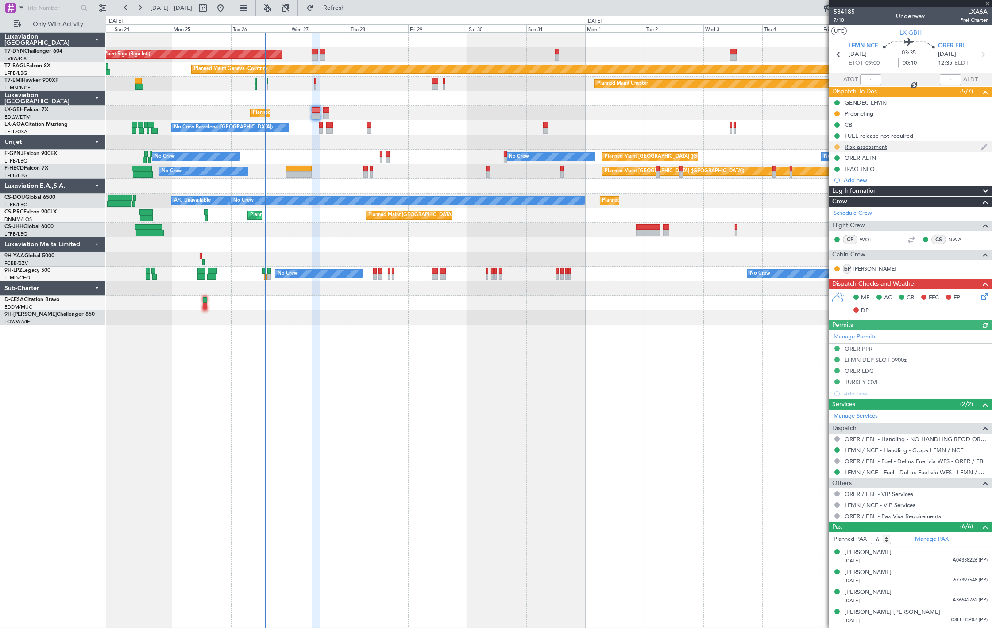
click at [838, 146] on button at bounding box center [837, 146] width 5 height 5
click at [839, 188] on span "Completed" at bounding box center [840, 186] width 29 height 9
